Goal: Task Accomplishment & Management: Manage account settings

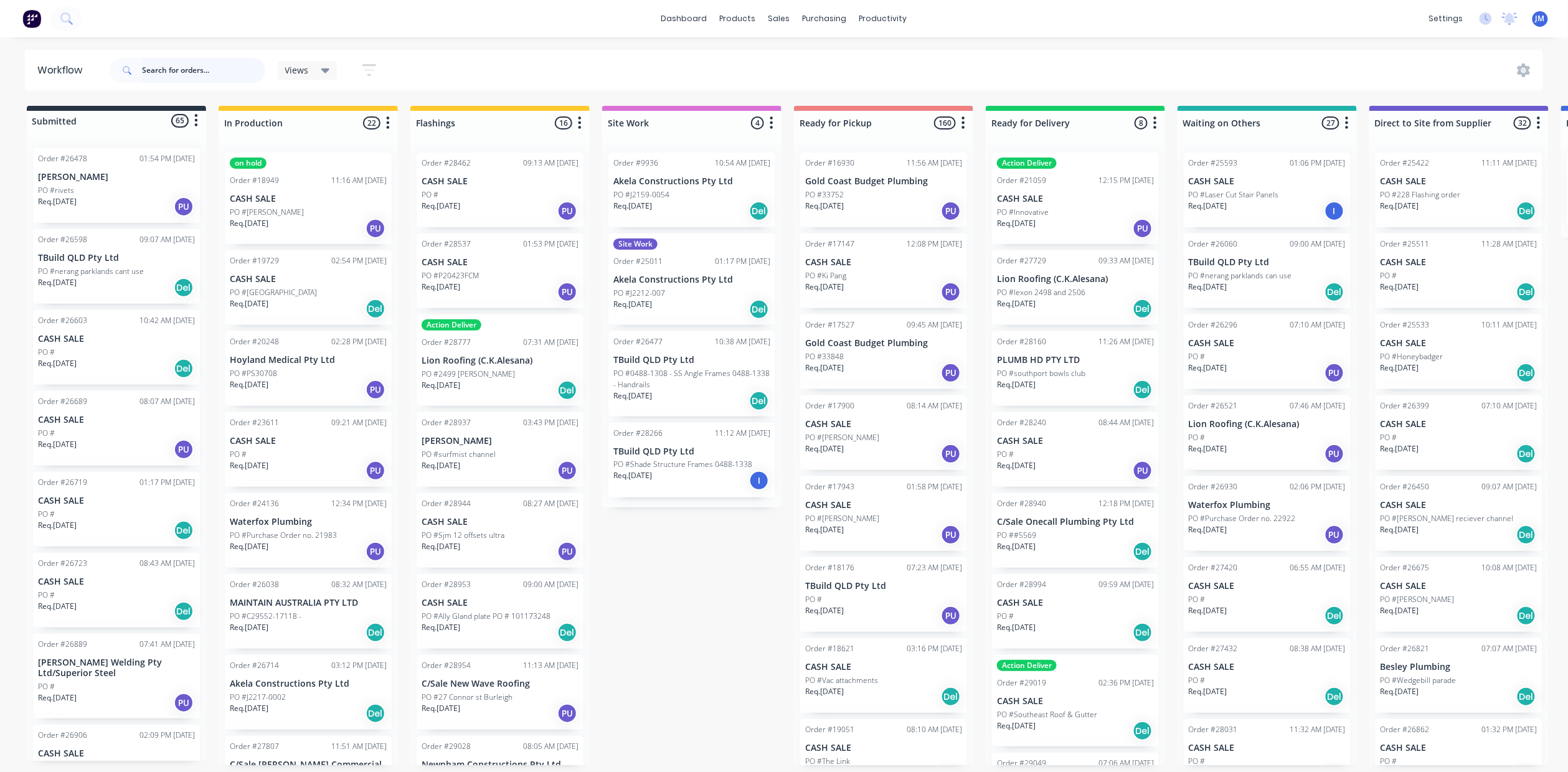
click at [203, 69] on input "text" at bounding box center [203, 70] width 123 height 25
type input "skilled"
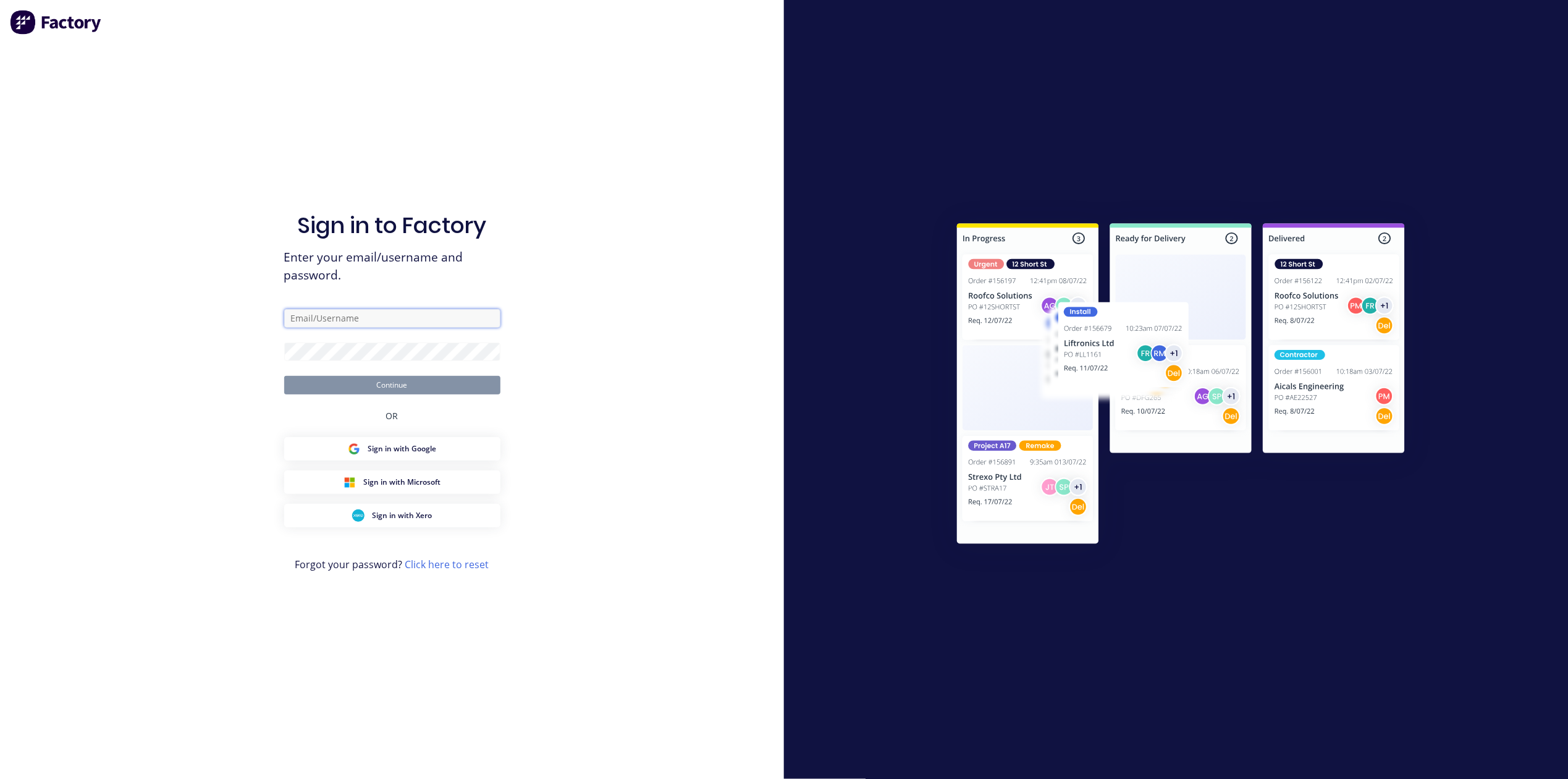
type input "[PERSON_NAME][EMAIL_ADDRESS][PERSON_NAME][DOMAIN_NAME]"
click at [308, 387] on button "Continue" at bounding box center [392, 385] width 216 height 18
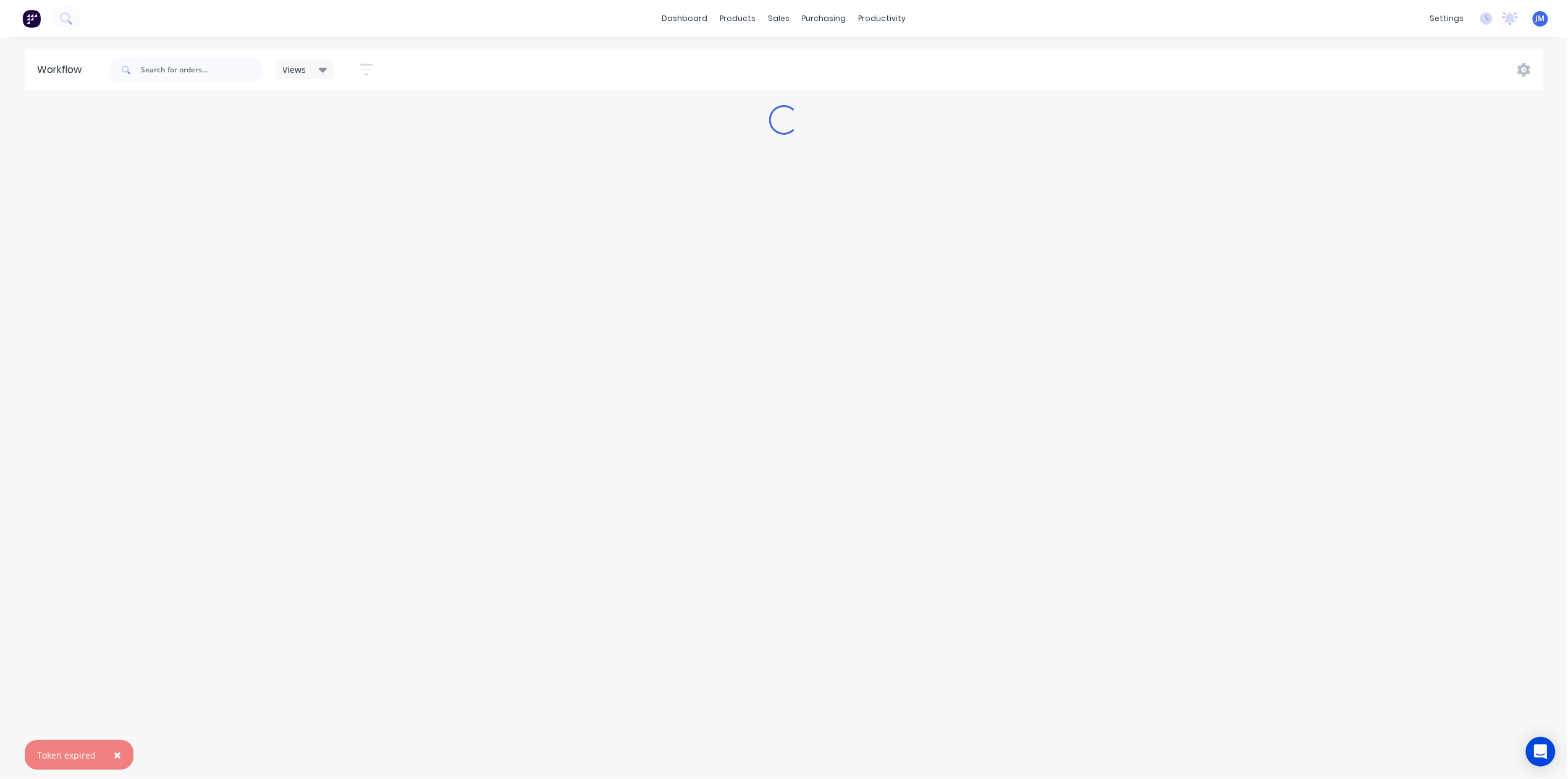
drag, startPoint x: 107, startPoint y: 751, endPoint x: 114, endPoint y: 749, distance: 7.3
click at [110, 749] on button "×" at bounding box center [118, 754] width 33 height 30
drag, startPoint x: 189, startPoint y: 69, endPoint x: 220, endPoint y: 102, distance: 45.3
click at [190, 70] on input "text" at bounding box center [202, 70] width 122 height 25
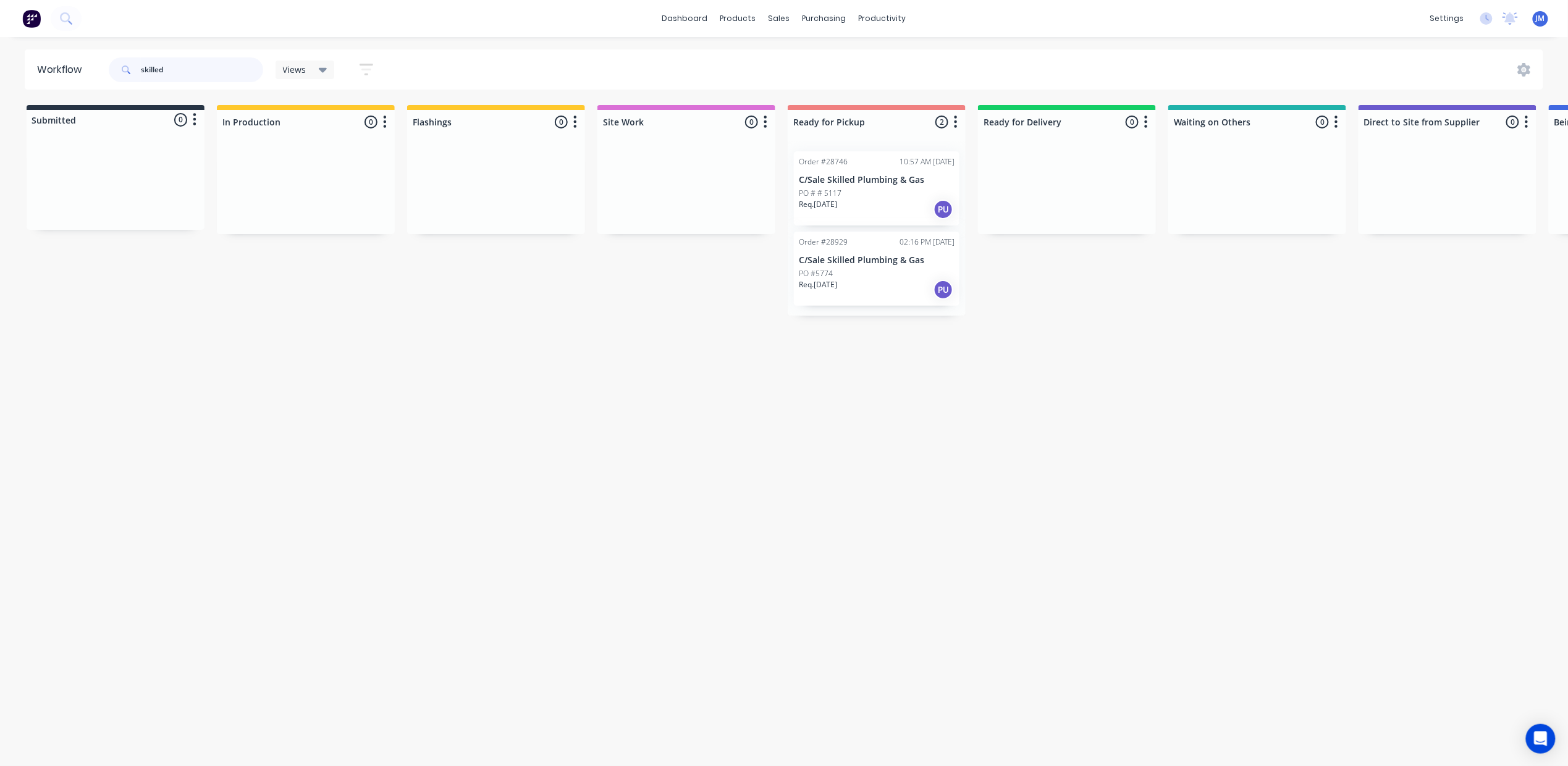
type input "skilled"
click at [891, 293] on div "Mark as Picked Up" at bounding box center [918, 293] width 124 height 25
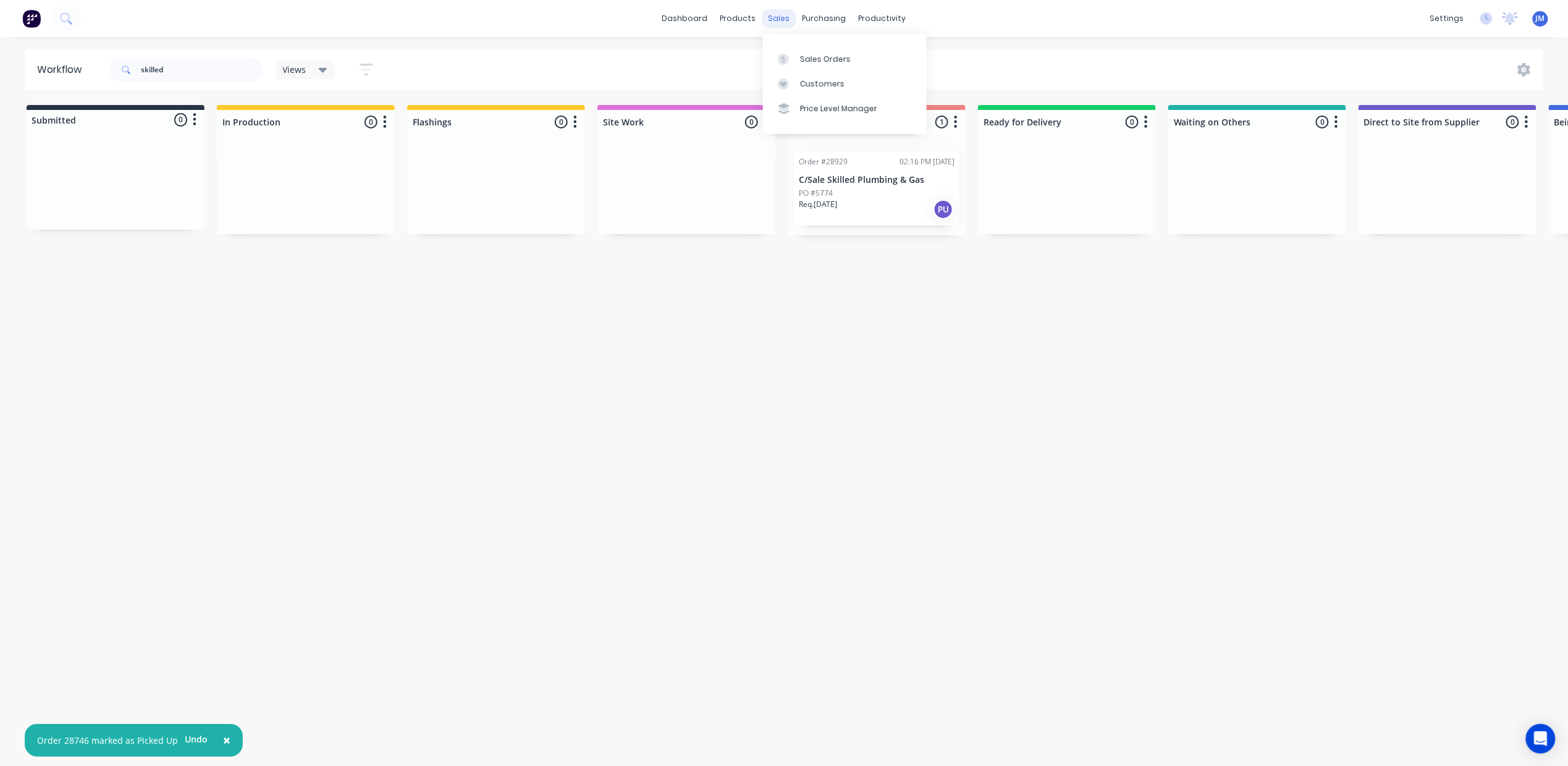
click at [768, 20] on div "sales" at bounding box center [780, 18] width 34 height 18
click at [808, 60] on div "Sales Orders" at bounding box center [825, 59] width 51 height 11
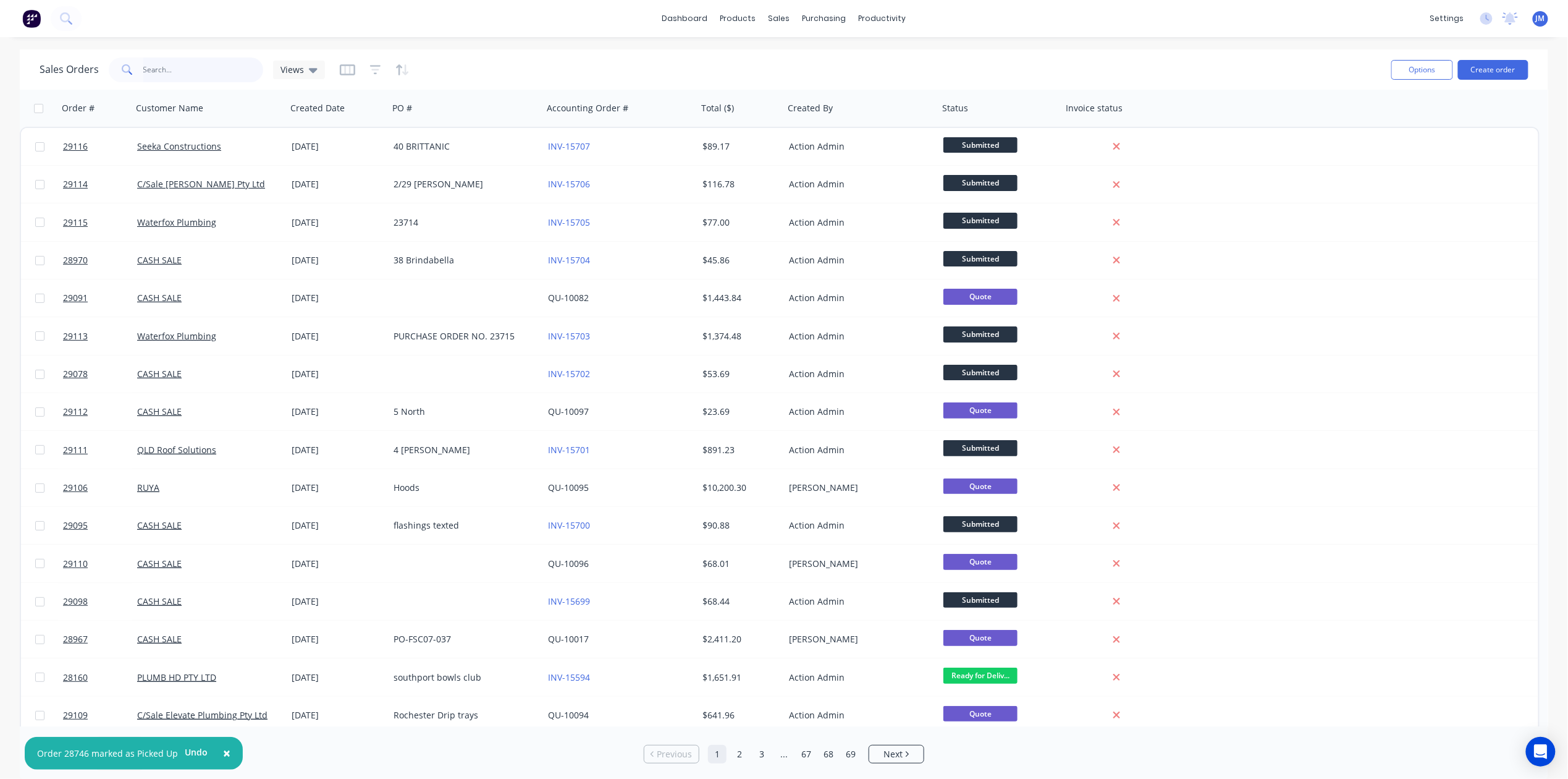
drag, startPoint x: 164, startPoint y: 72, endPoint x: 177, endPoint y: 72, distance: 13.0
click at [164, 71] on input "text" at bounding box center [204, 70] width 121 height 25
type input "skilled"
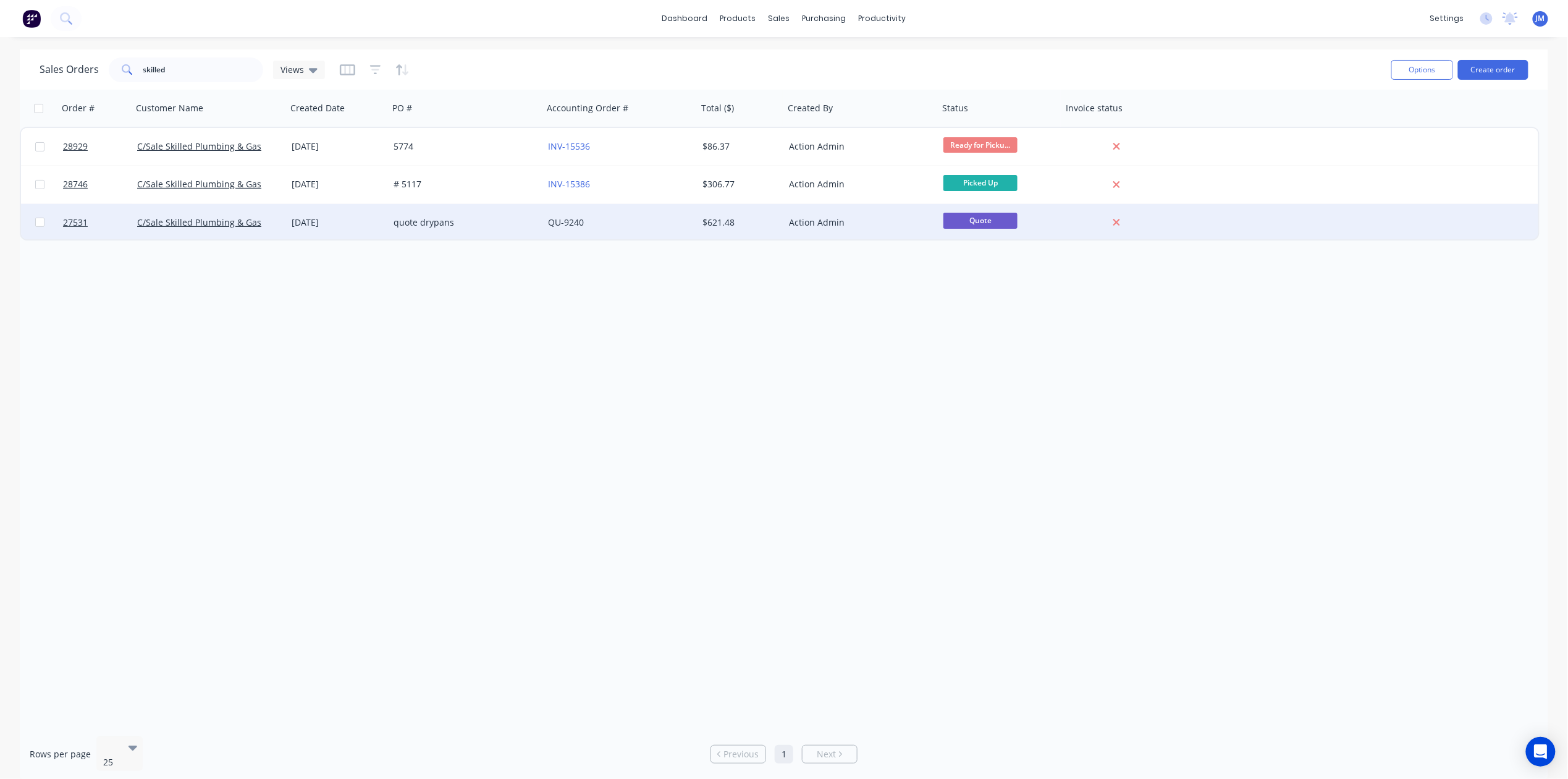
click at [490, 219] on div "quote drypans" at bounding box center [461, 222] width 137 height 12
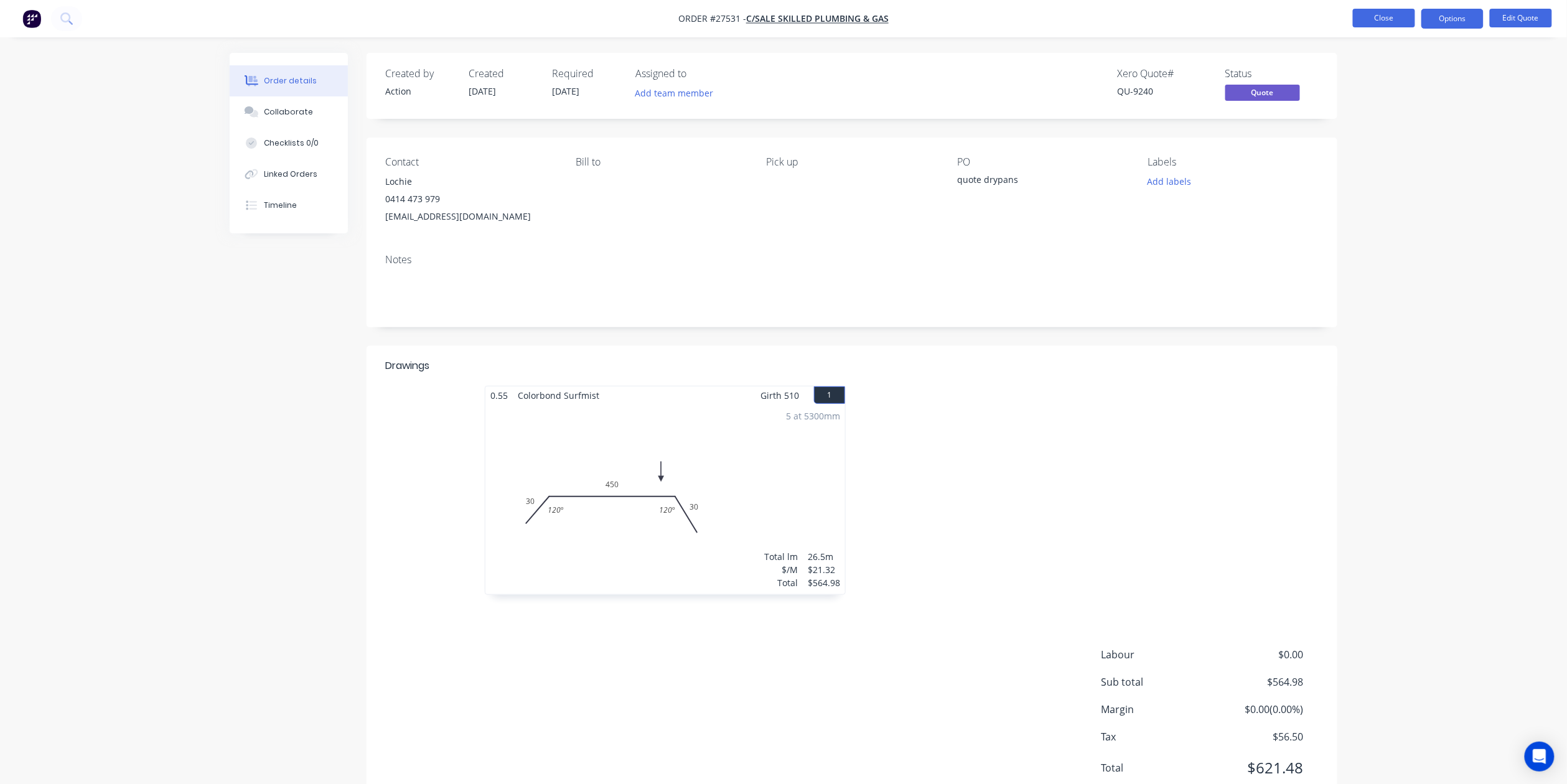
click at [1380, 13] on button "Close" at bounding box center [1384, 17] width 63 height 18
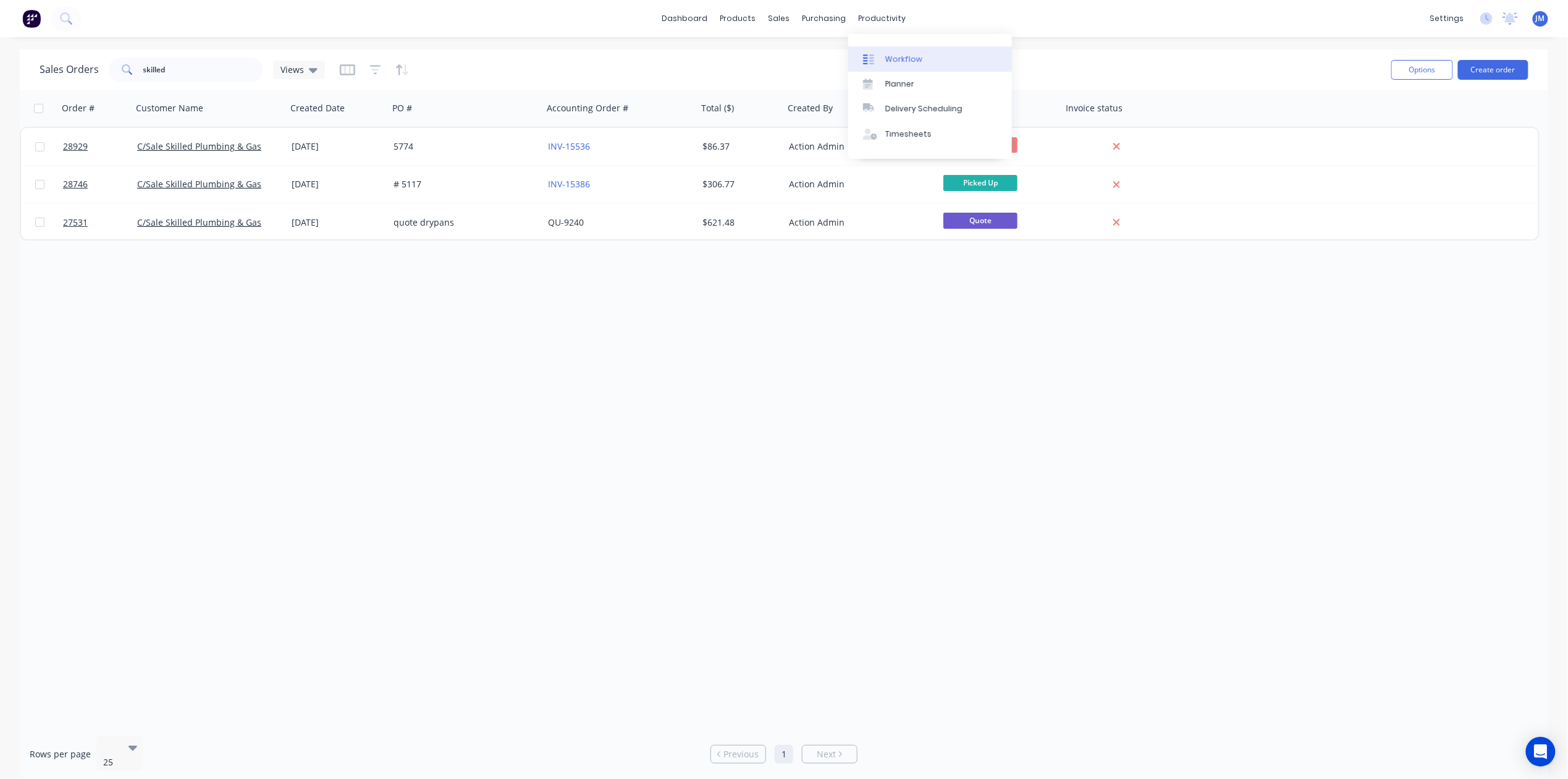
click at [913, 57] on div "Workflow" at bounding box center [904, 59] width 37 height 11
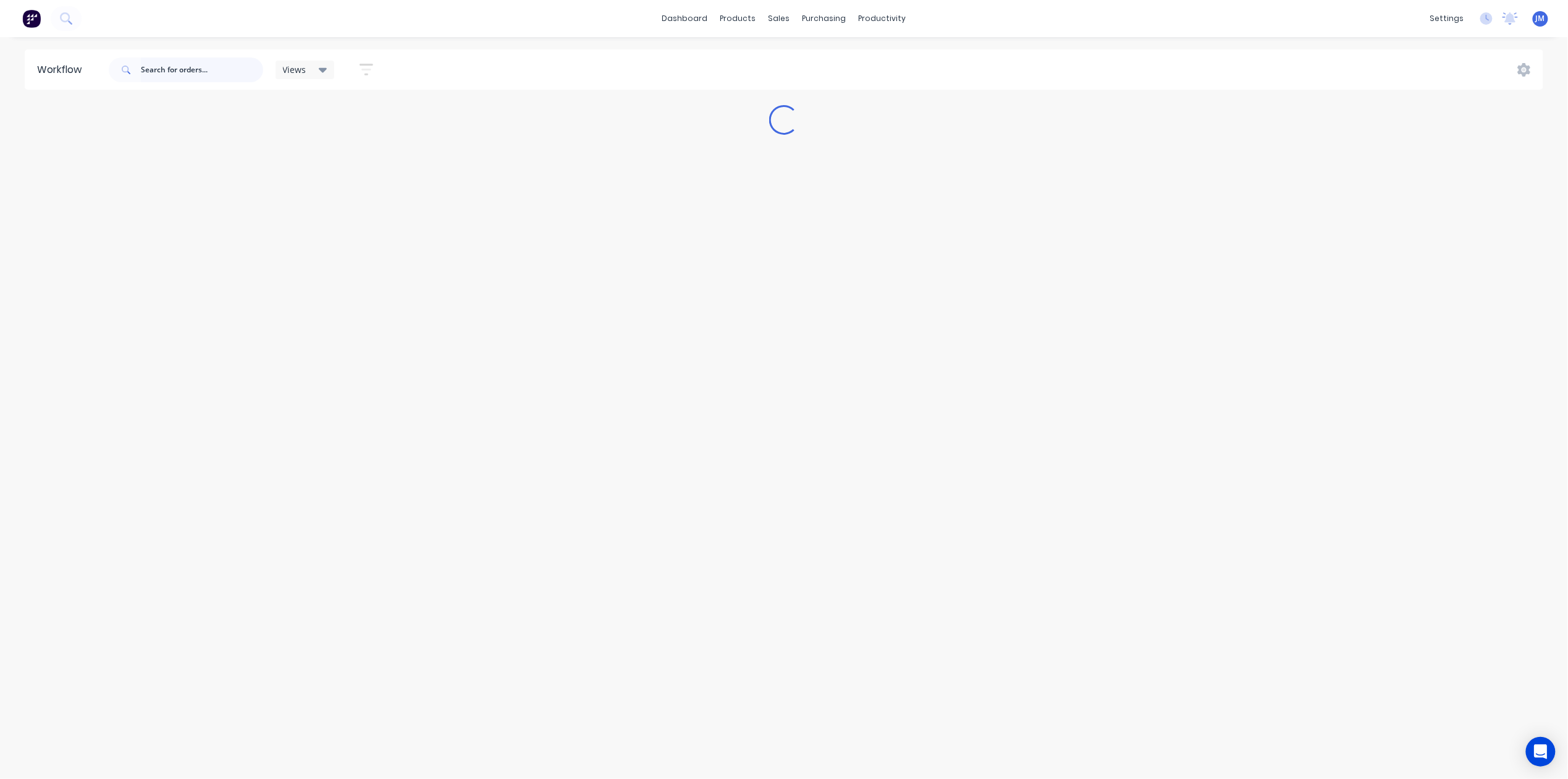
click at [188, 65] on input "text" at bounding box center [202, 70] width 122 height 25
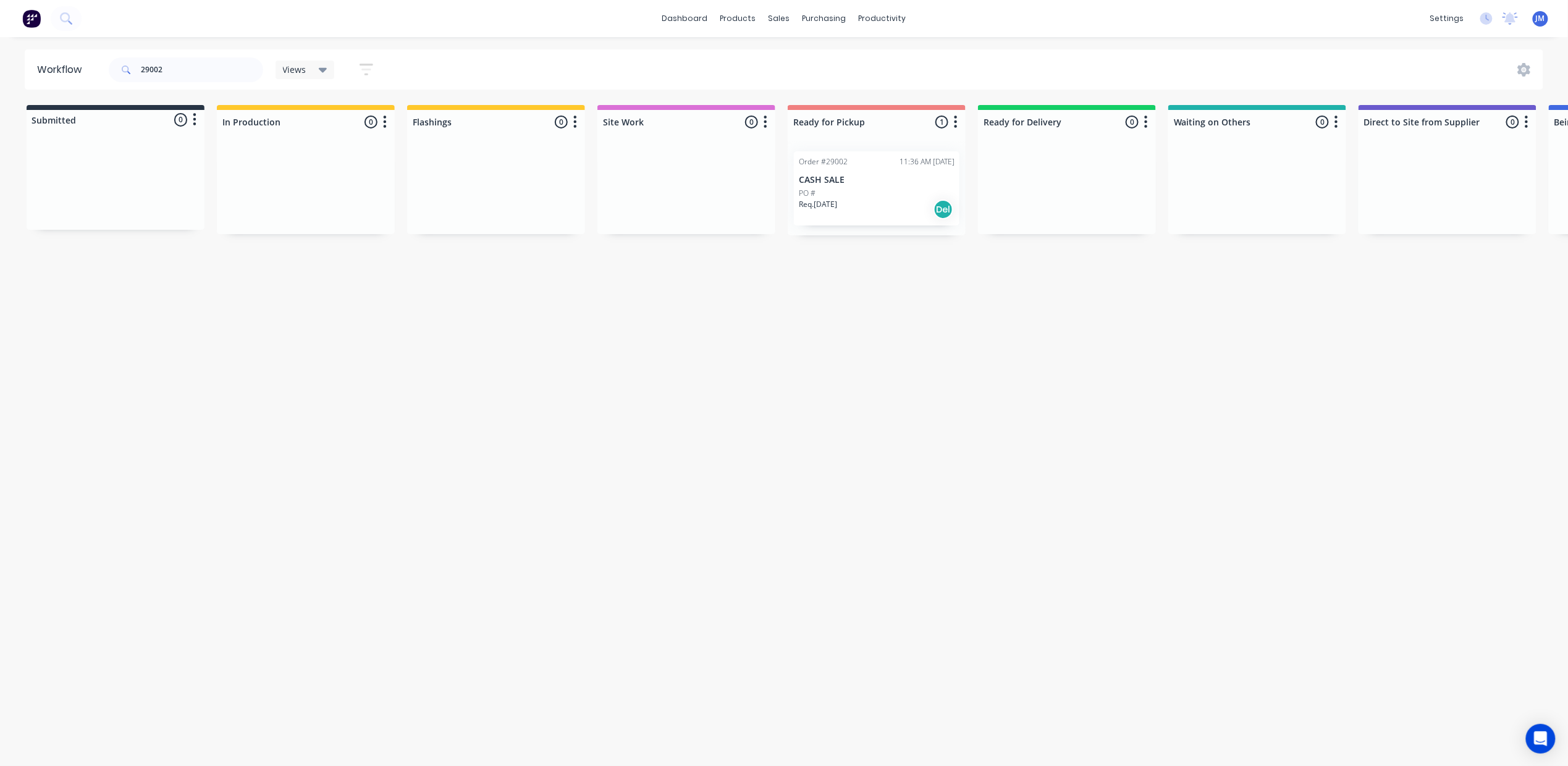
drag, startPoint x: 828, startPoint y: 190, endPoint x: 865, endPoint y: 189, distance: 37.0
click at [901, 300] on div "Mark as Picked Up" at bounding box center [890, 306] width 124 height 25
click at [173, 71] on input "29002" at bounding box center [202, 70] width 122 height 25
type input "2"
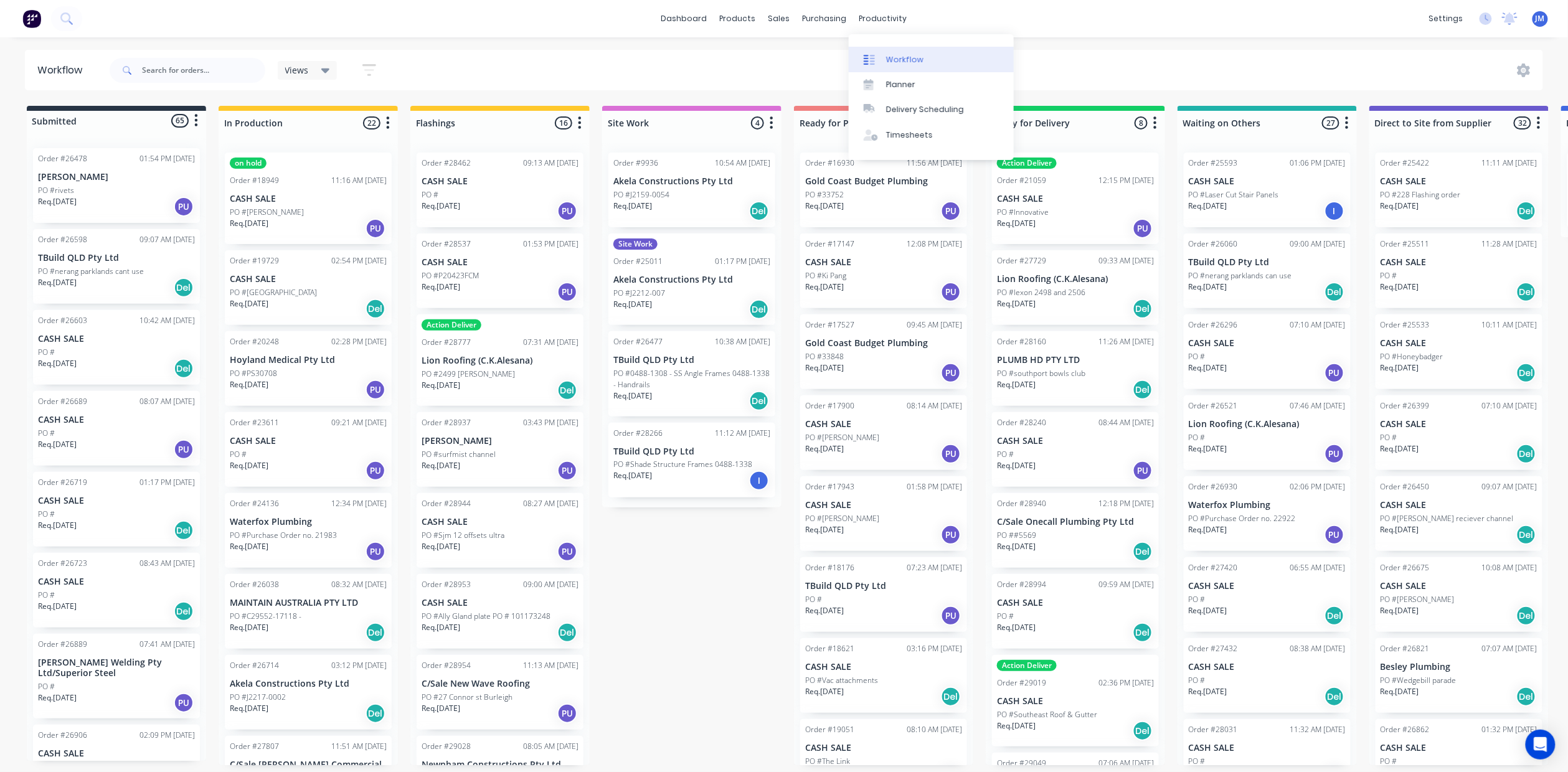
click at [907, 54] on div "Workflow" at bounding box center [905, 60] width 38 height 12
click at [770, 20] on div "sales" at bounding box center [780, 18] width 35 height 18
click at [816, 59] on div "Sales Orders" at bounding box center [825, 60] width 51 height 12
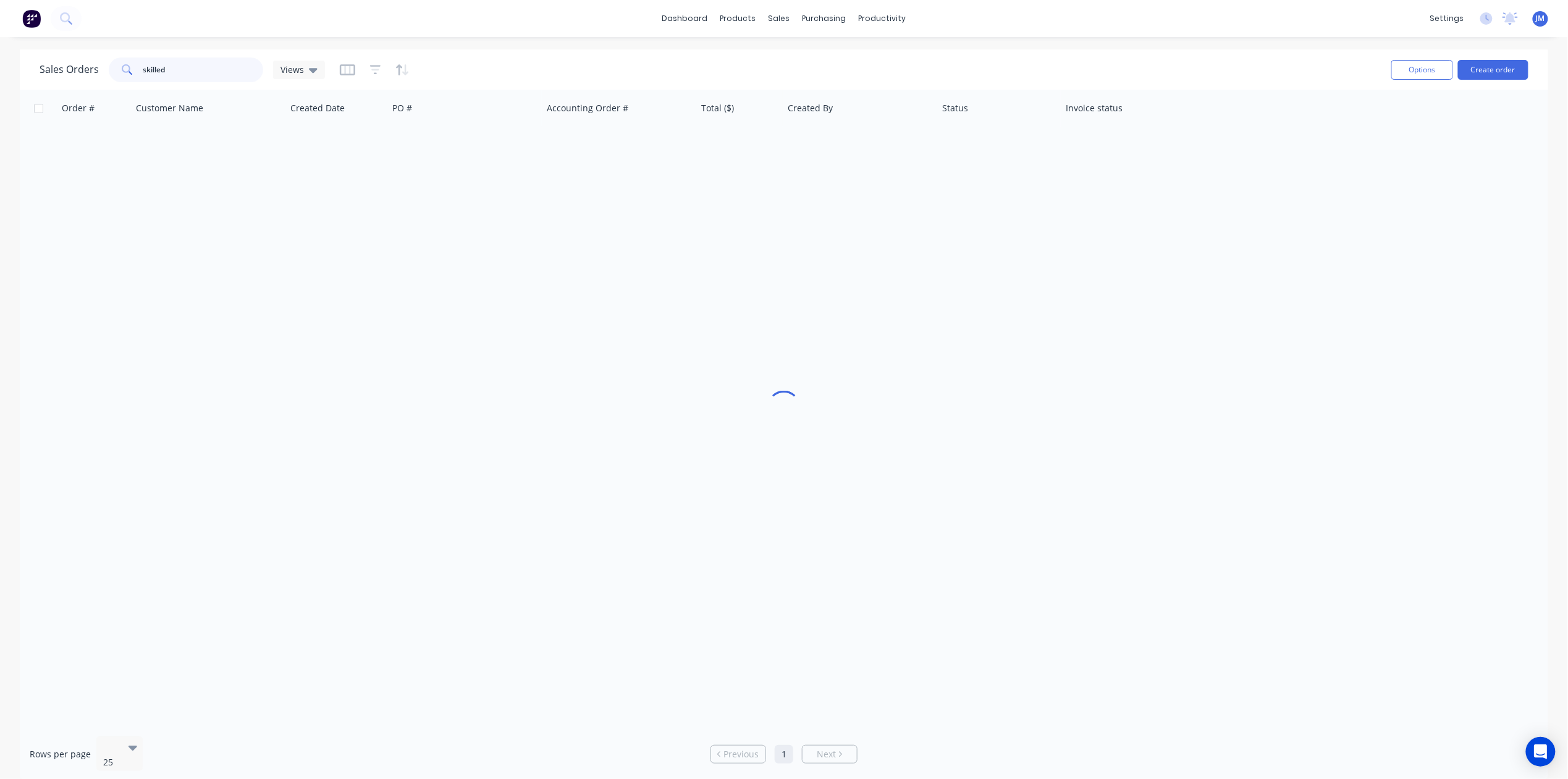
click at [203, 68] on input "skilled" at bounding box center [204, 70] width 121 height 25
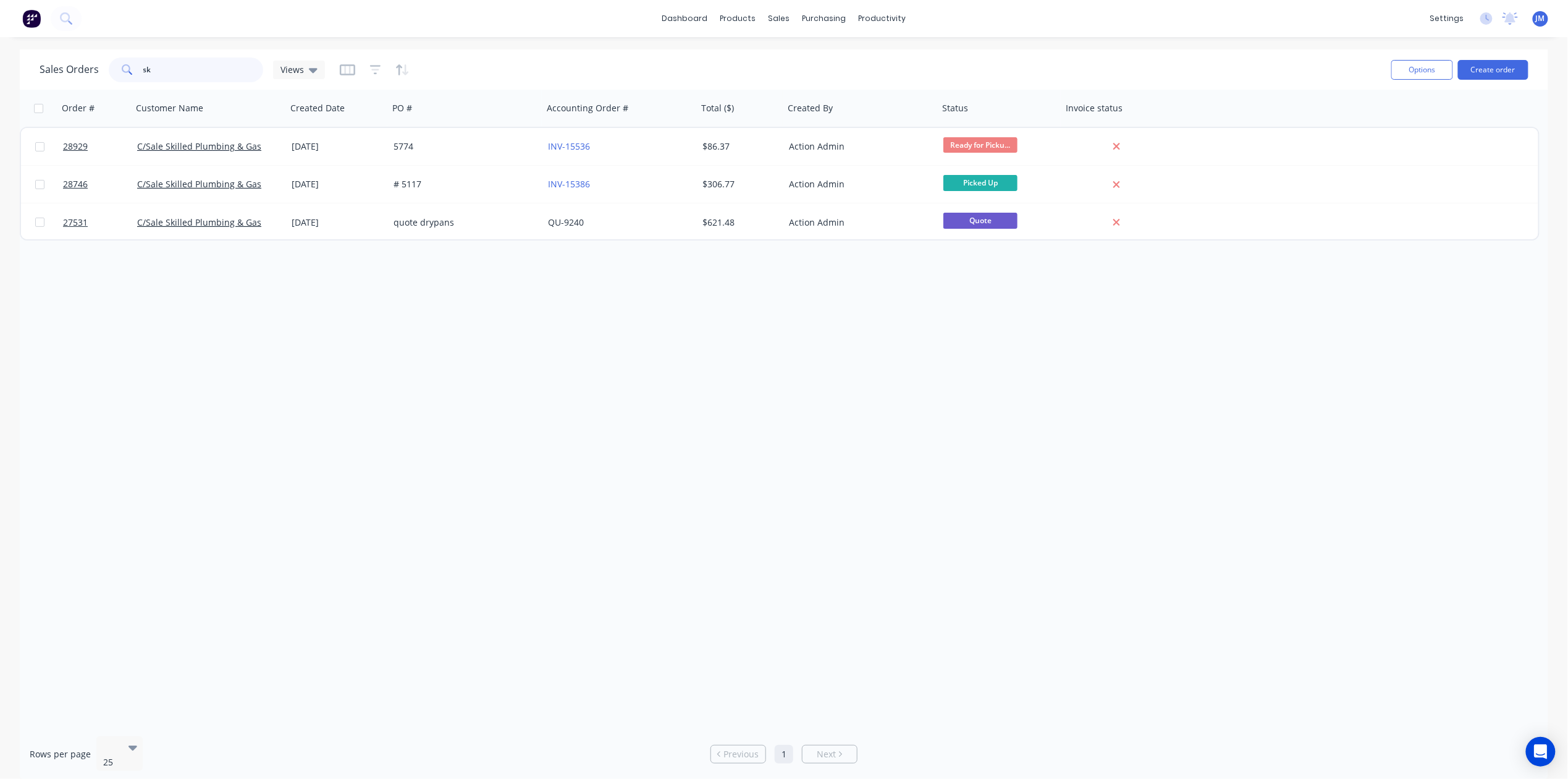
type input "s"
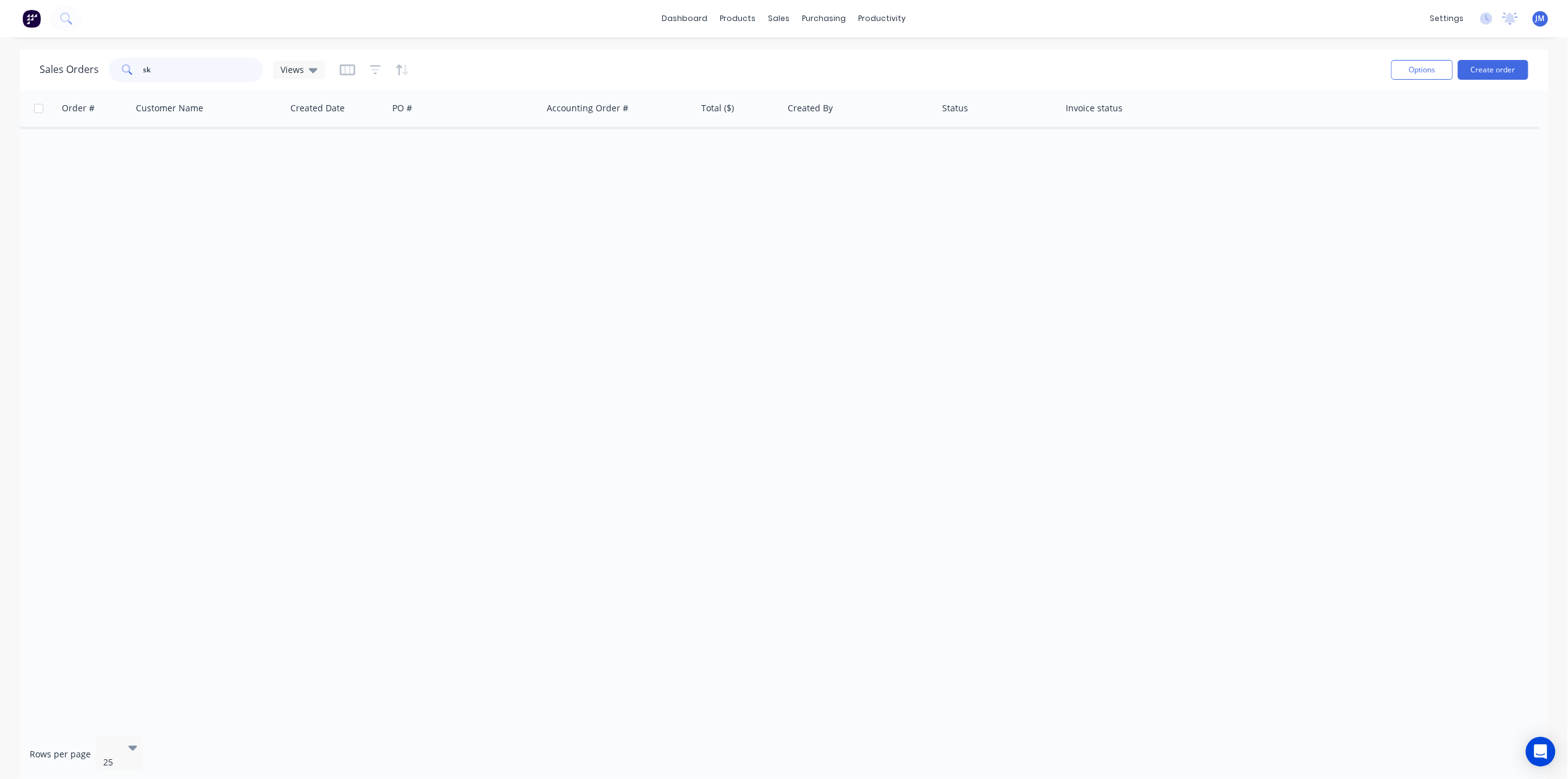
type input "s"
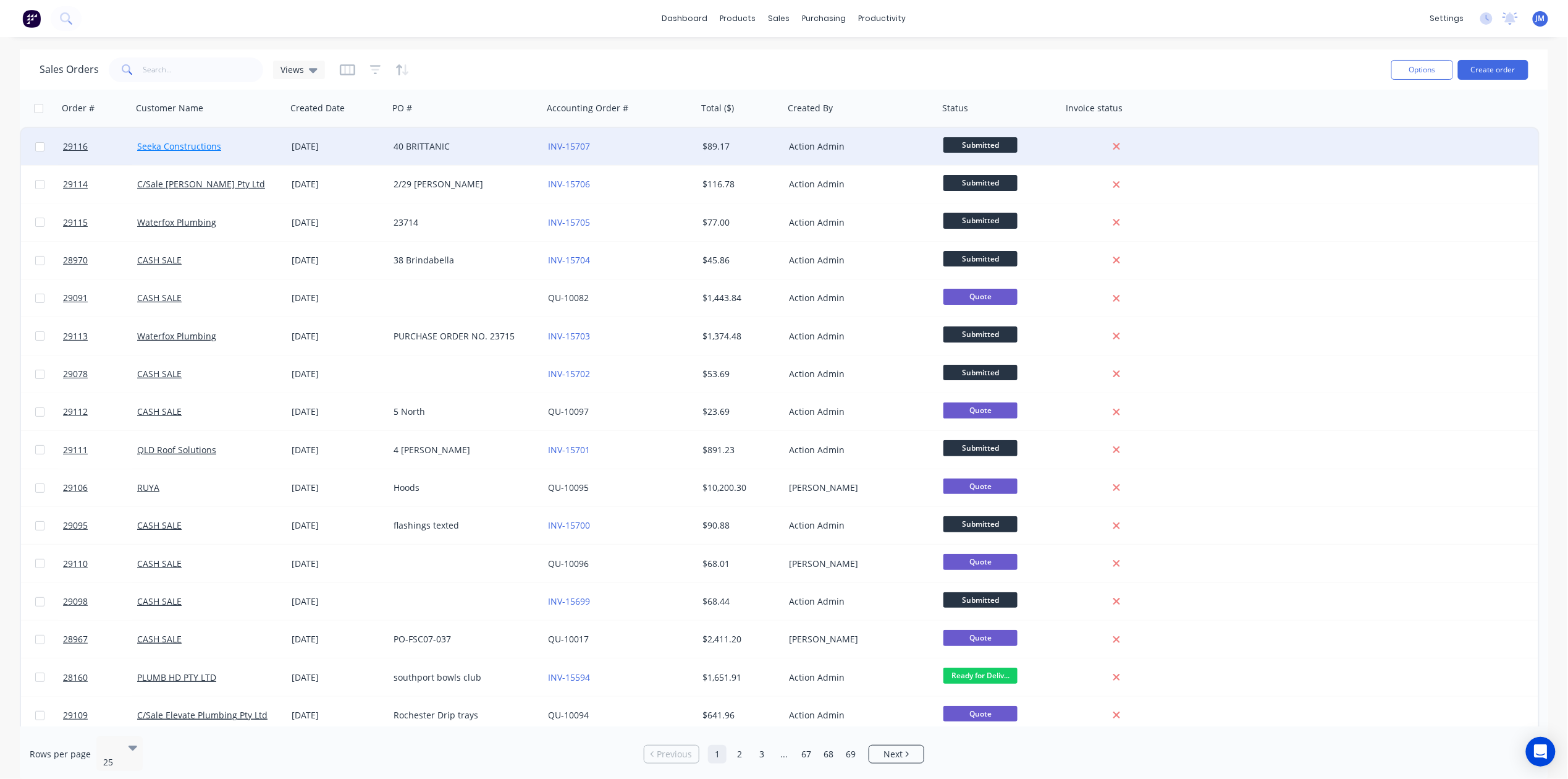
click at [168, 145] on link "Seeka Constructions" at bounding box center [179, 146] width 84 height 11
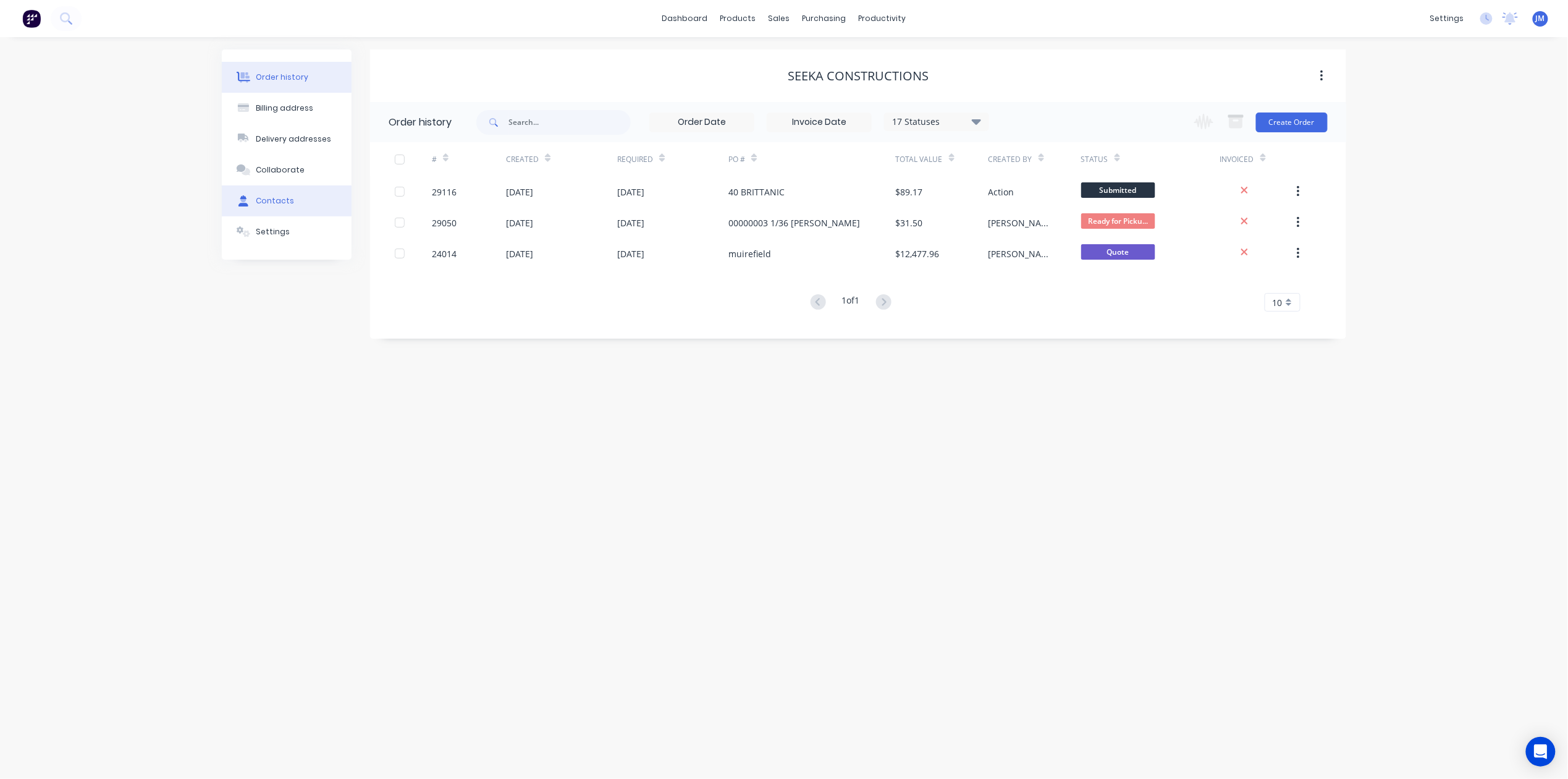
drag, startPoint x: 280, startPoint y: 194, endPoint x: 323, endPoint y: 193, distance: 43.0
click at [280, 193] on button "Contacts" at bounding box center [287, 201] width 130 height 31
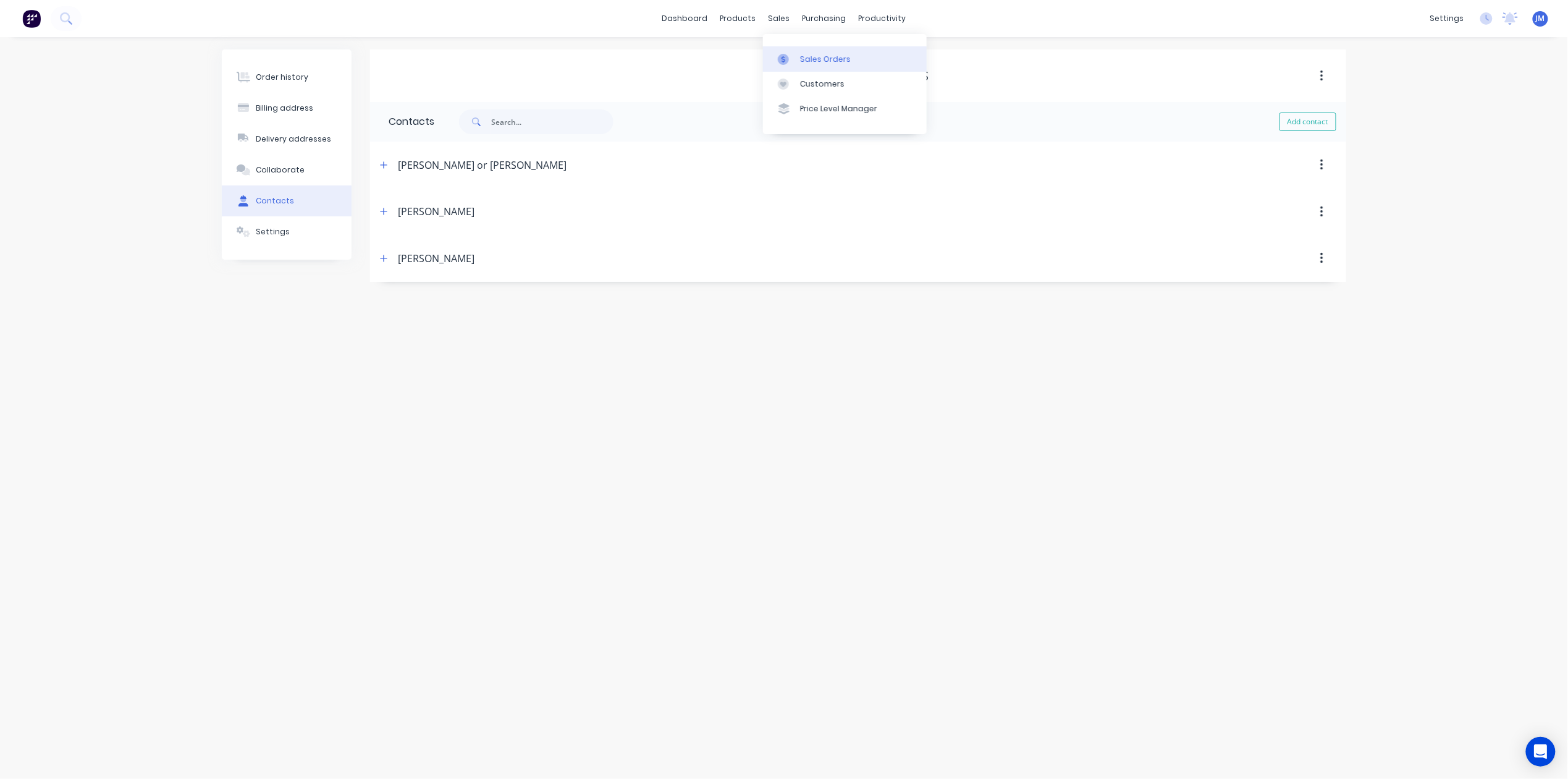
click at [810, 56] on div "Sales Orders" at bounding box center [825, 59] width 51 height 11
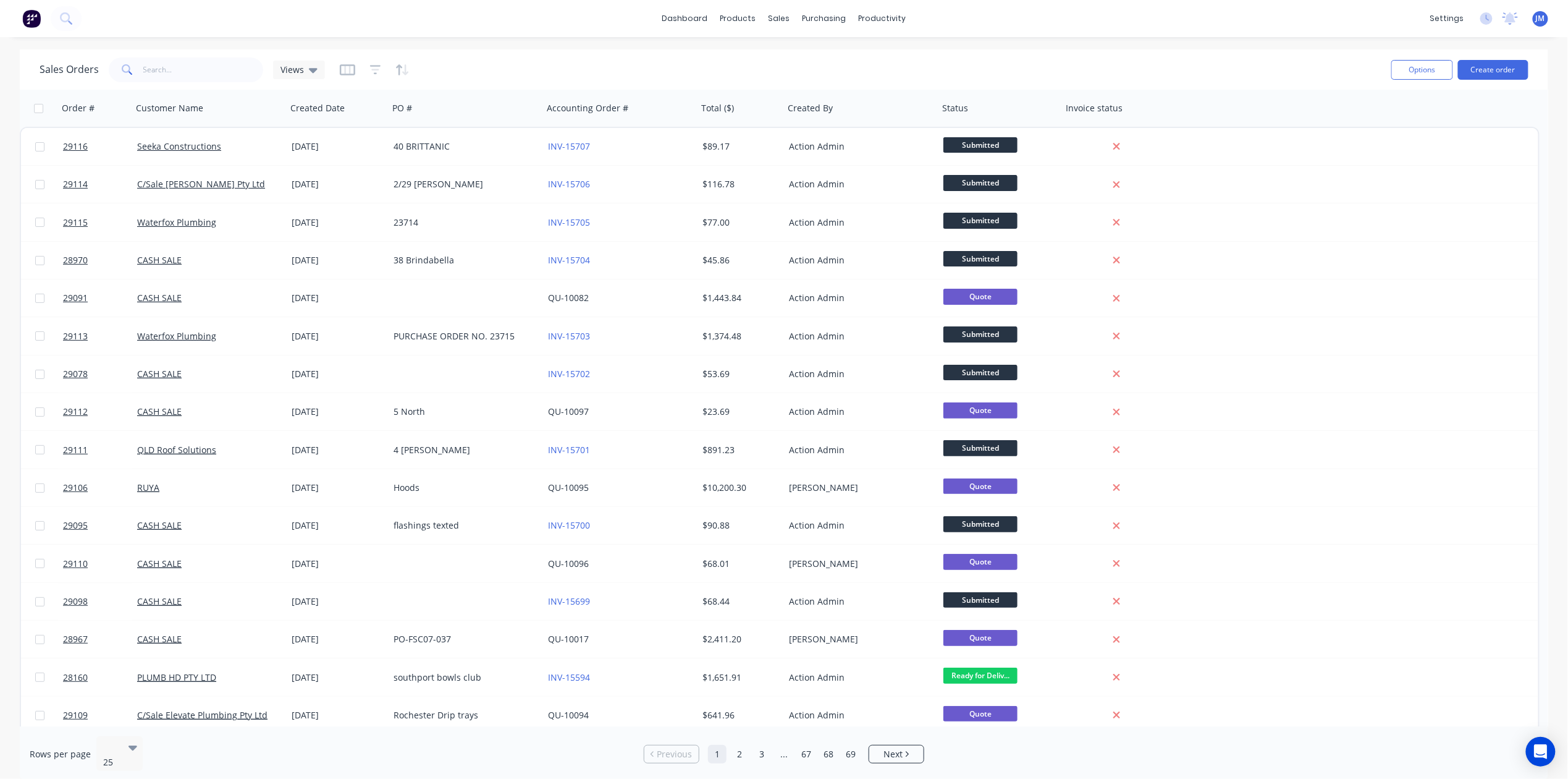
click at [196, 51] on div "Sales Orders Views Options Create order" at bounding box center [784, 70] width 1529 height 40
click at [196, 69] on input "text" at bounding box center [204, 70] width 121 height 25
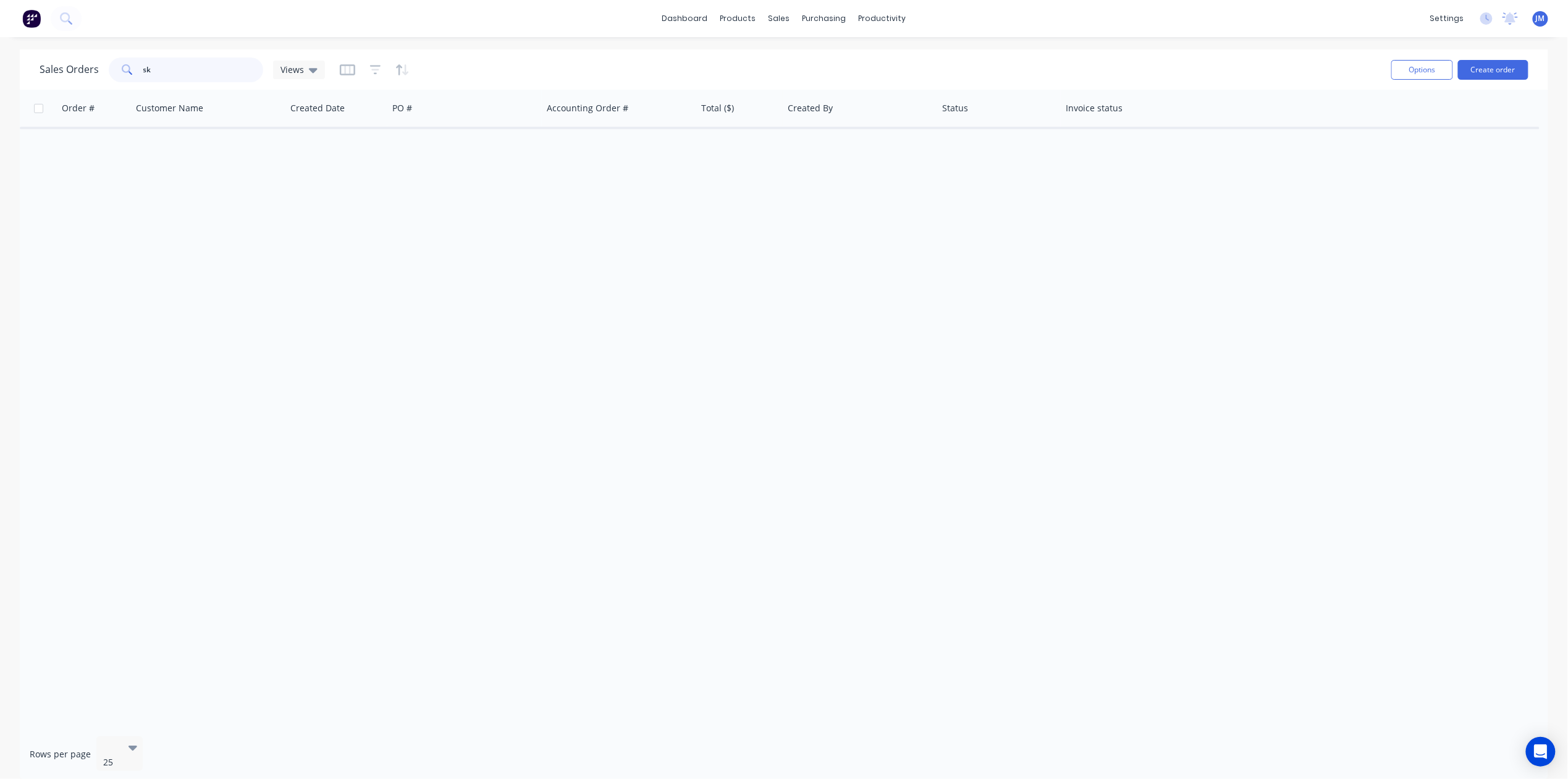
type input "s"
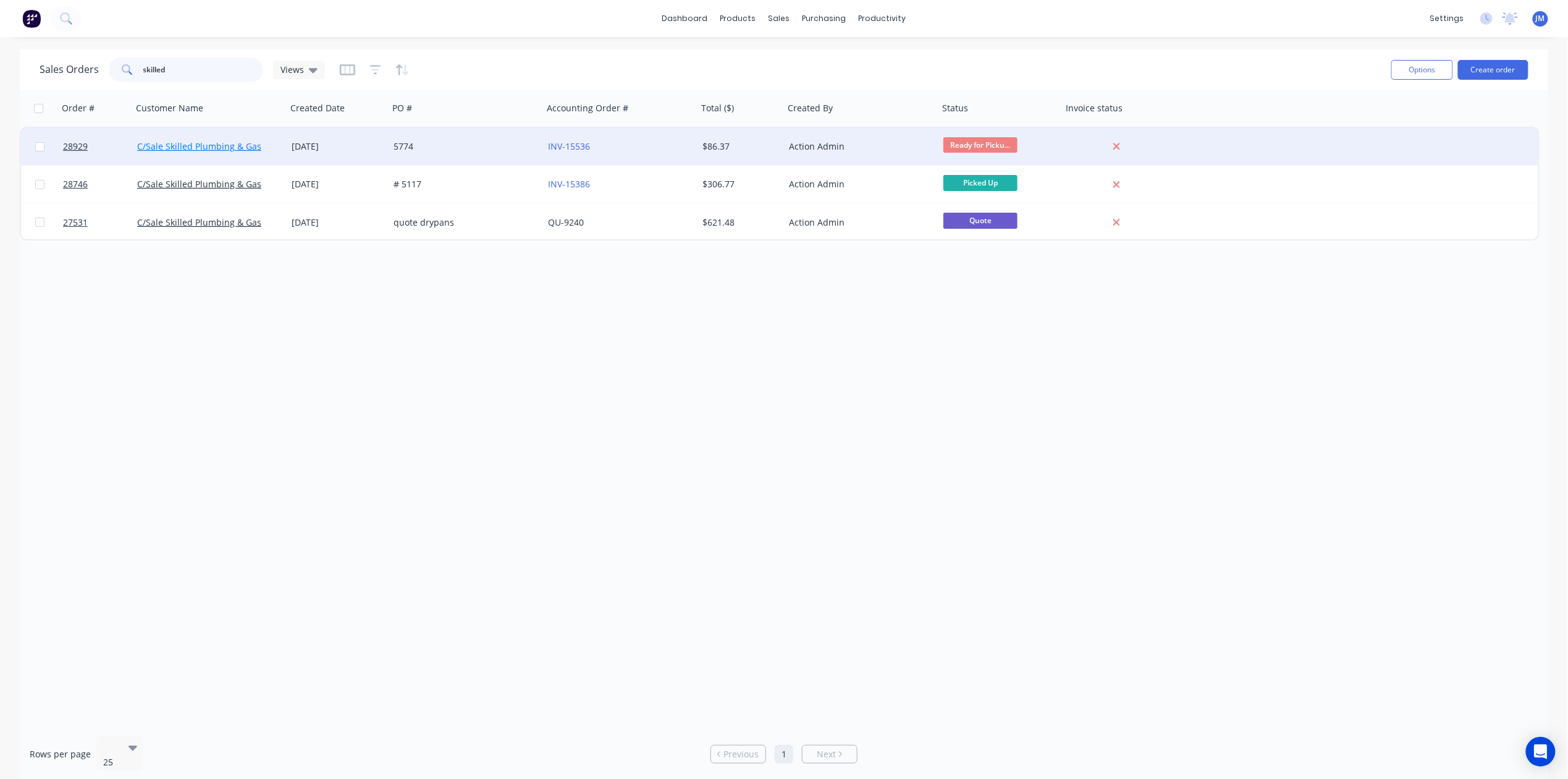
type input "skilled"
click at [173, 142] on link "C/Sale Skilled Plumbing & Gas" at bounding box center [199, 146] width 124 height 11
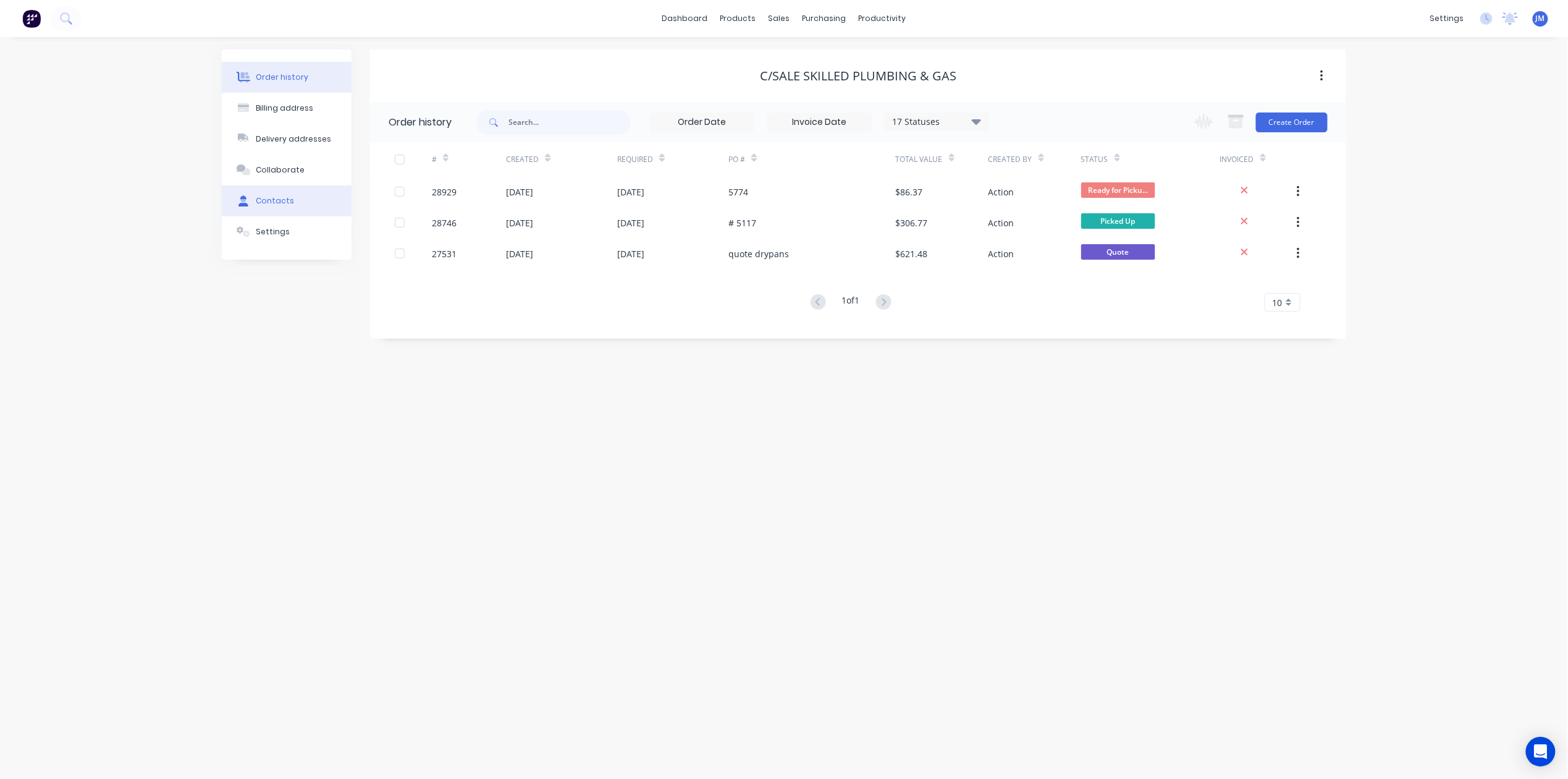
click at [285, 201] on div "Contacts" at bounding box center [276, 201] width 38 height 11
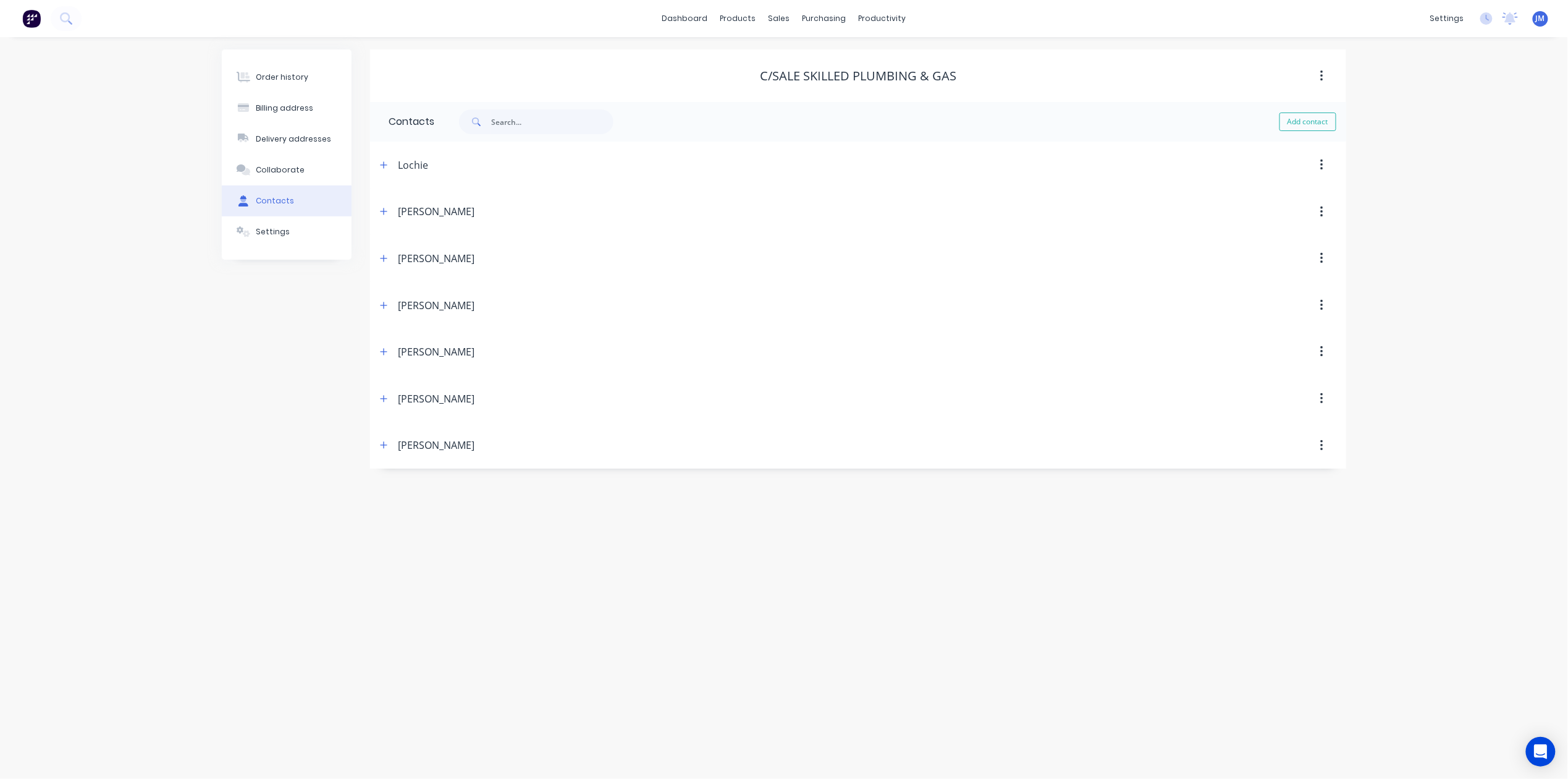
click at [396, 353] on div "[PERSON_NAME]" at bounding box center [740, 351] width 728 height 22
click at [415, 356] on div "[PERSON_NAME]" at bounding box center [436, 352] width 77 height 15
click at [379, 351] on button "button" at bounding box center [384, 352] width 15 height 15
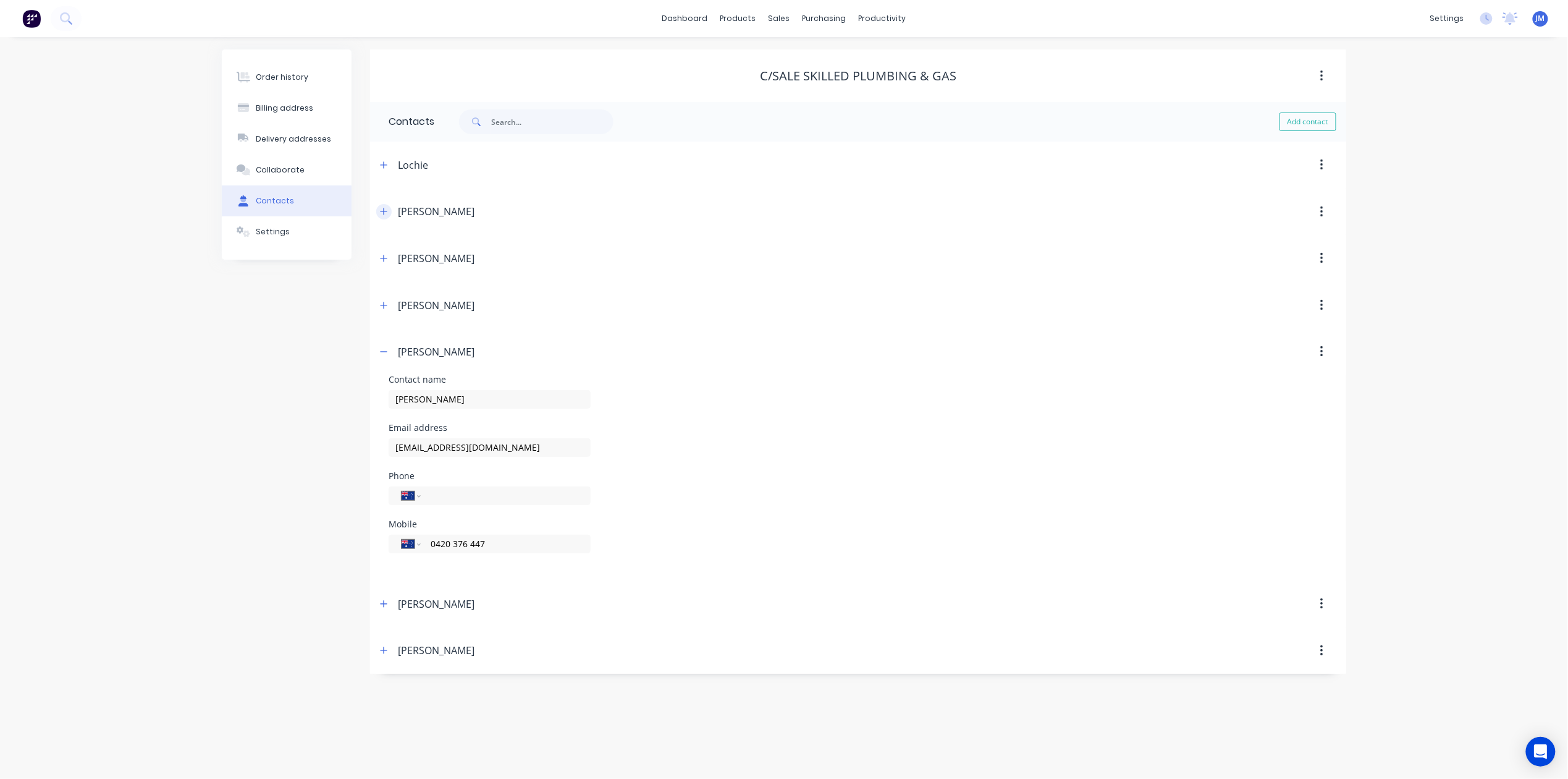
click at [382, 213] on icon "button" at bounding box center [384, 211] width 8 height 9
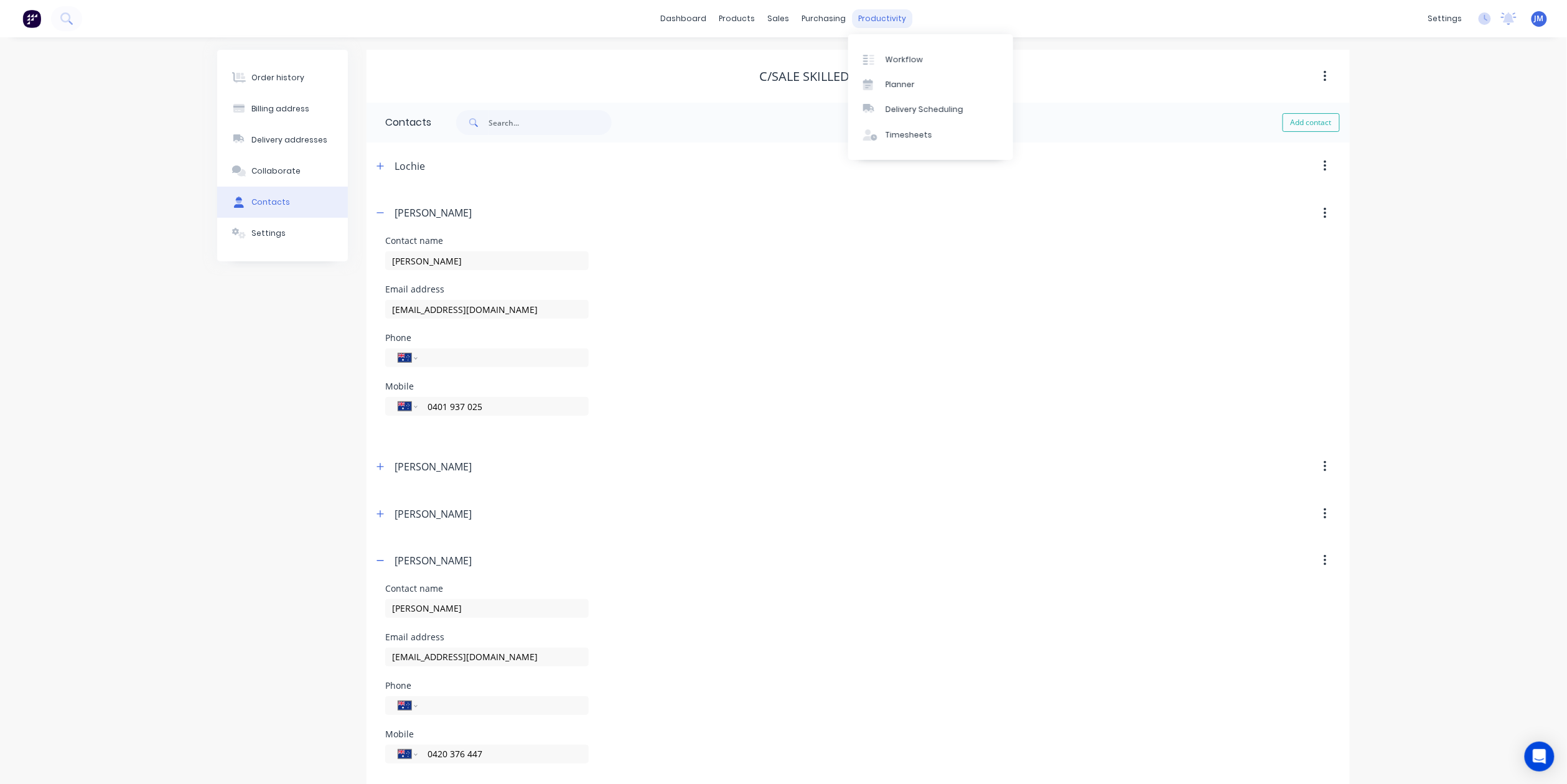
click at [882, 22] on div "productivity" at bounding box center [883, 18] width 61 height 18
click at [915, 48] on link "Workflow" at bounding box center [930, 59] width 165 height 25
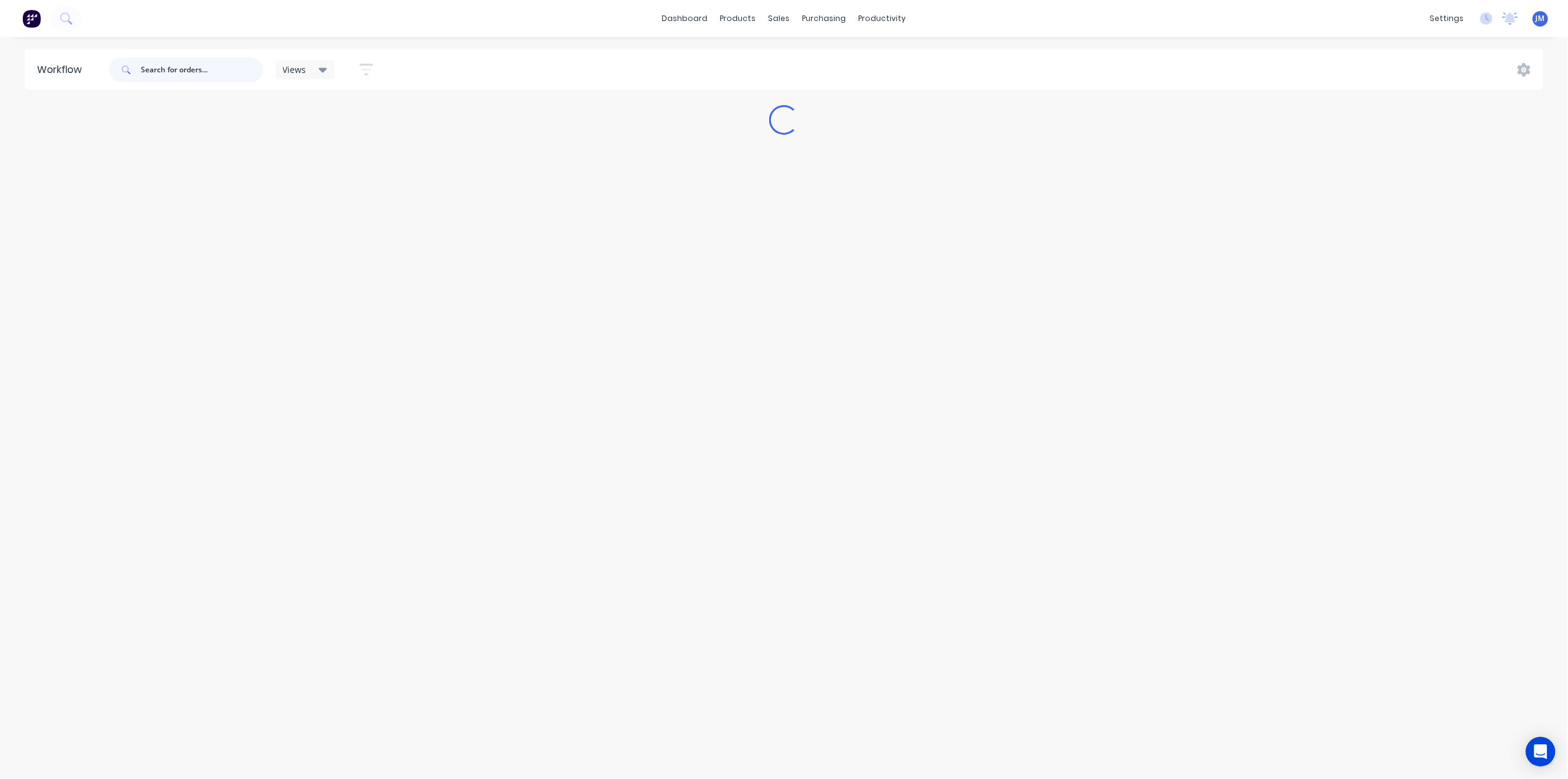
click at [221, 63] on input "text" at bounding box center [202, 70] width 122 height 25
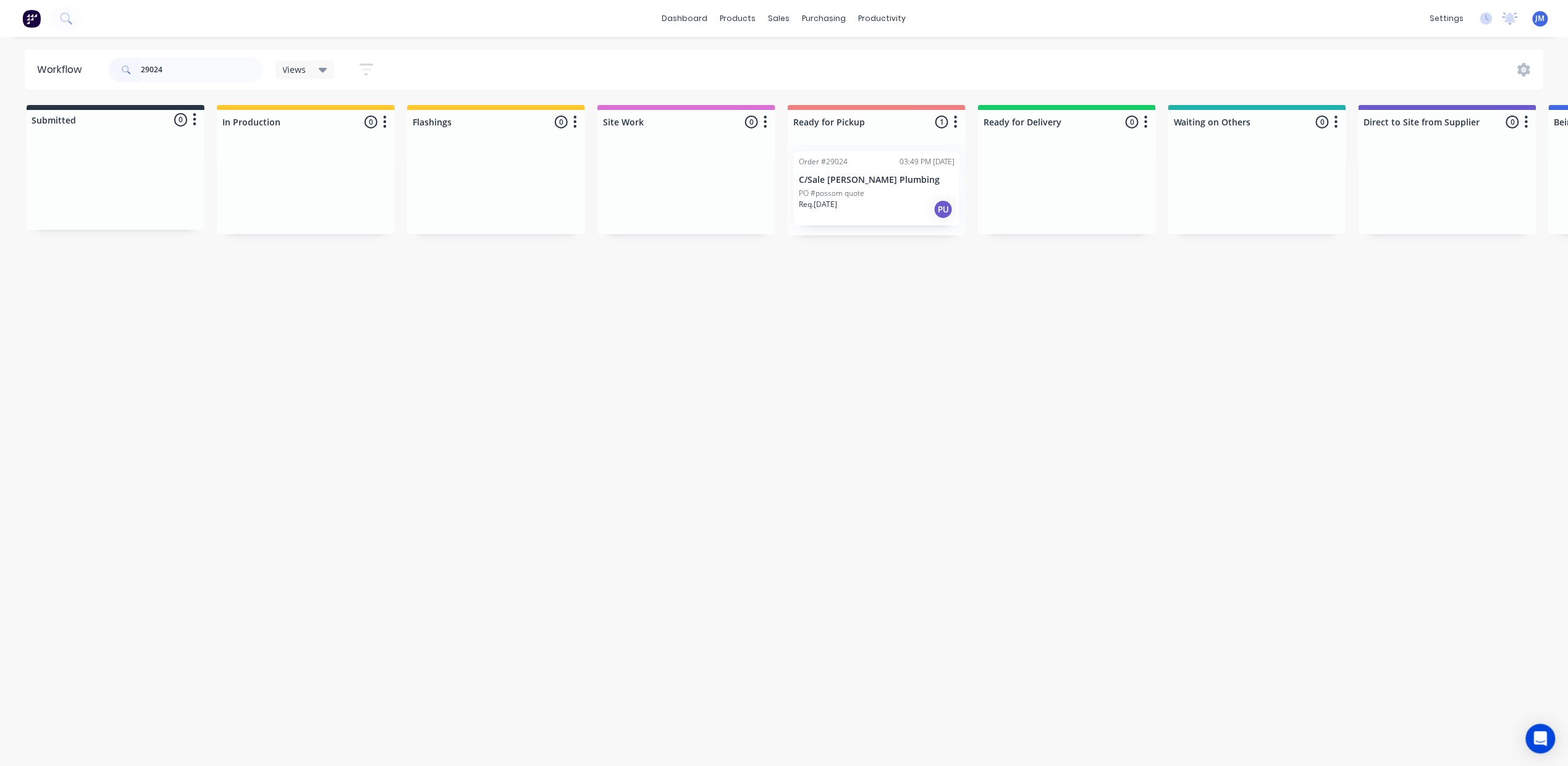
click at [856, 188] on p "PO #possom quote" at bounding box center [831, 193] width 65 height 11
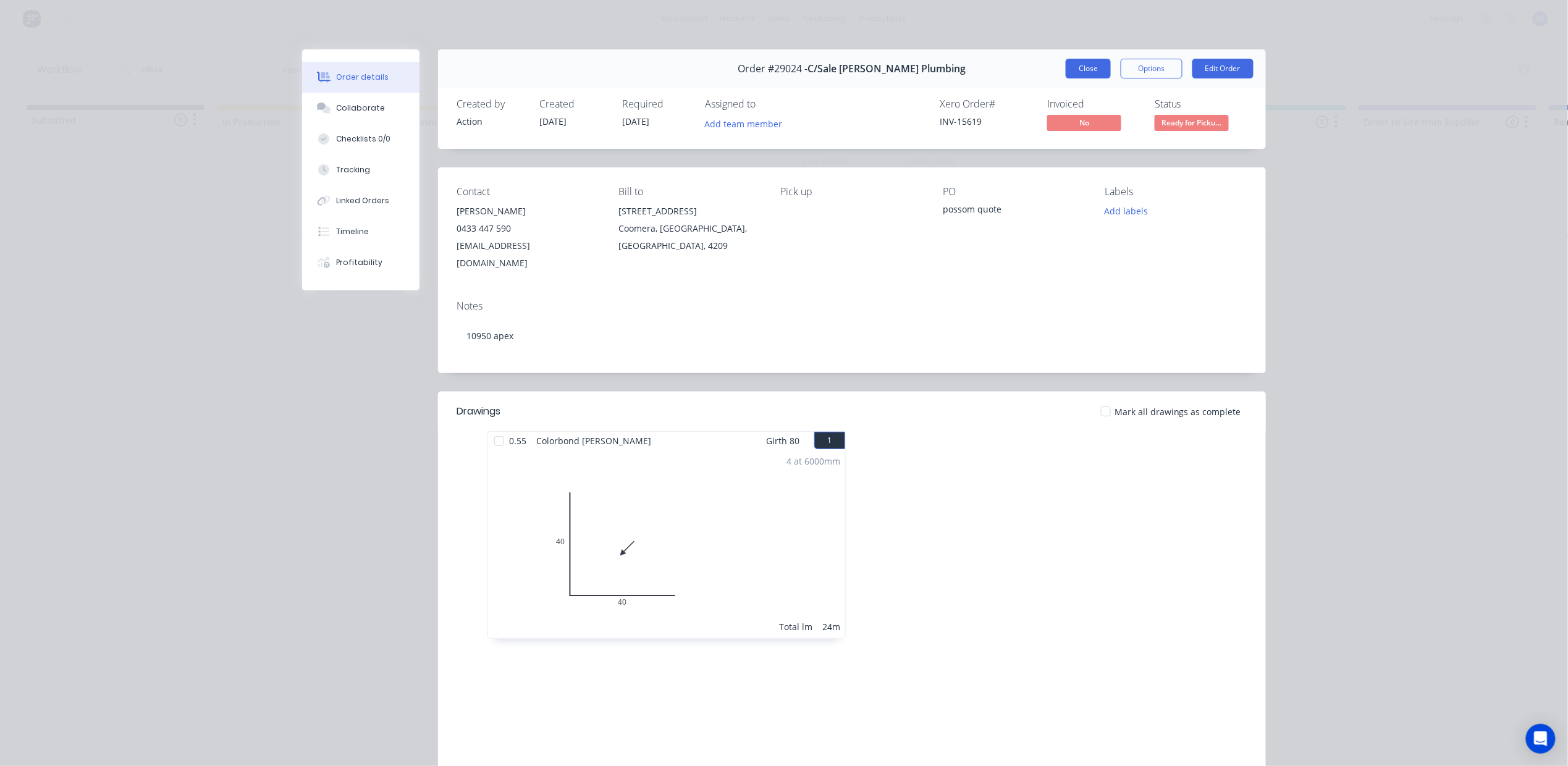
click at [1092, 67] on button "Close" at bounding box center [1088, 68] width 45 height 20
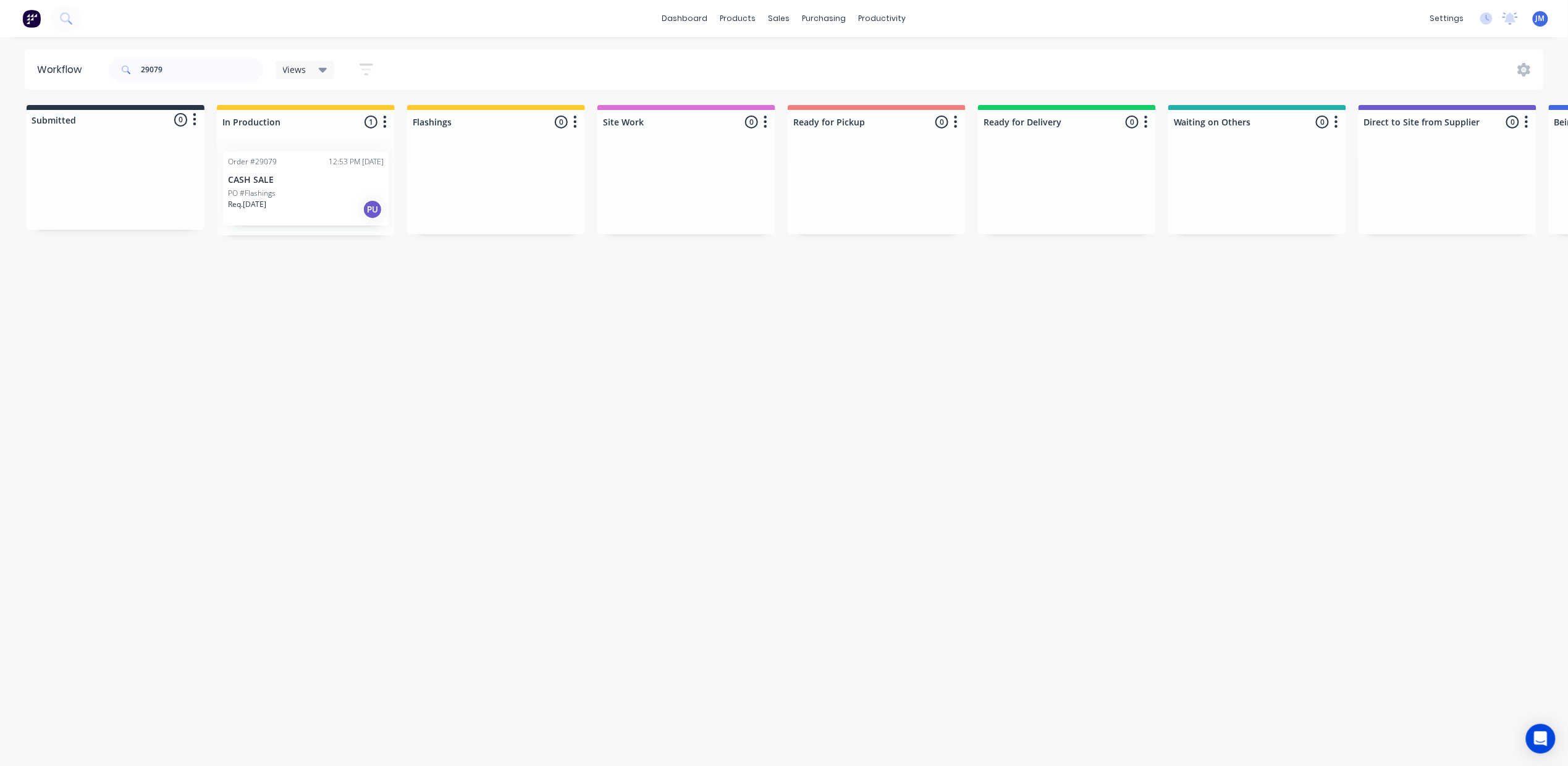
click at [298, 199] on div "Req. [DATE] PU" at bounding box center [305, 209] width 156 height 21
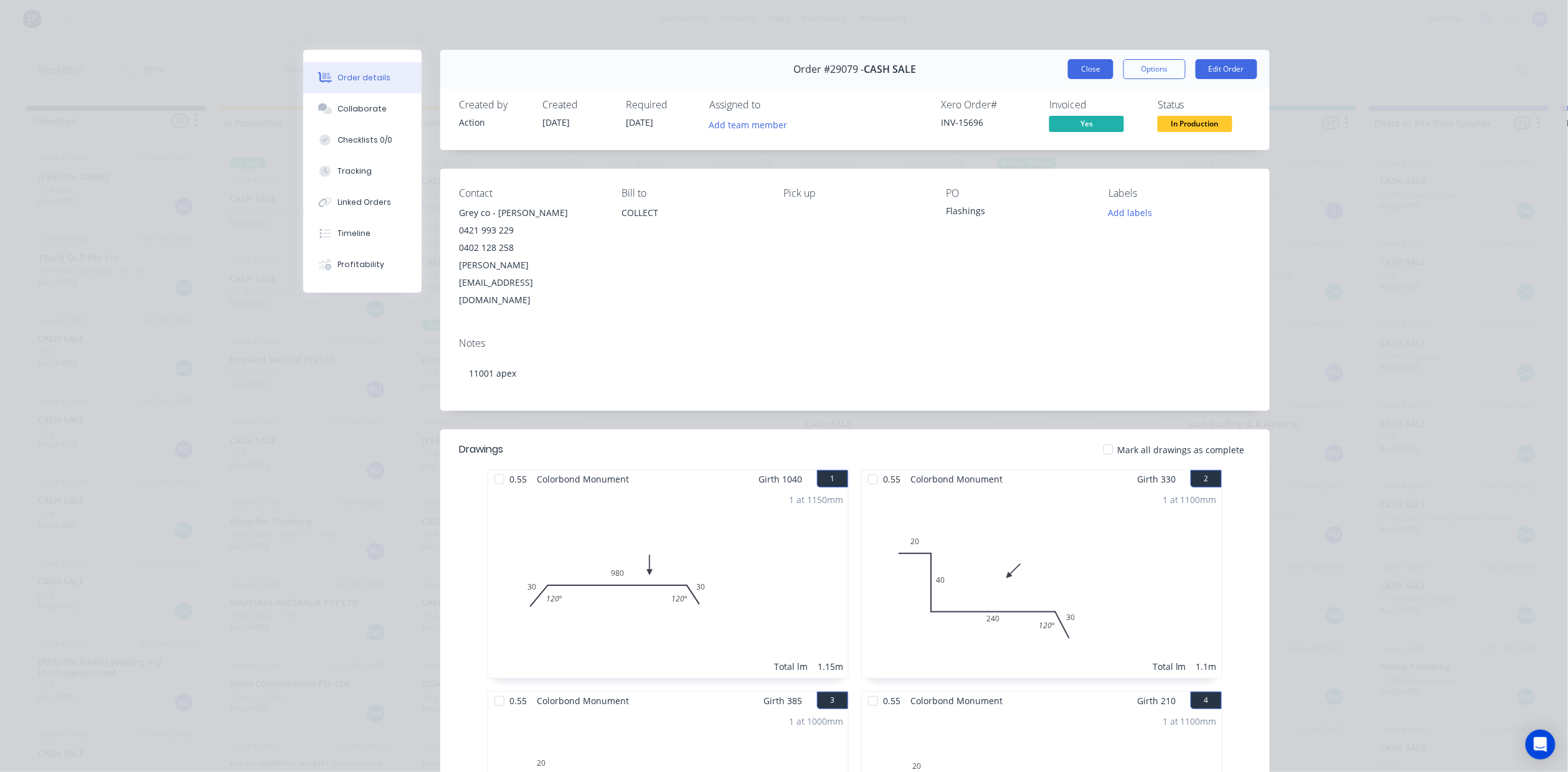
click at [1076, 73] on button "Close" at bounding box center [1091, 68] width 45 height 20
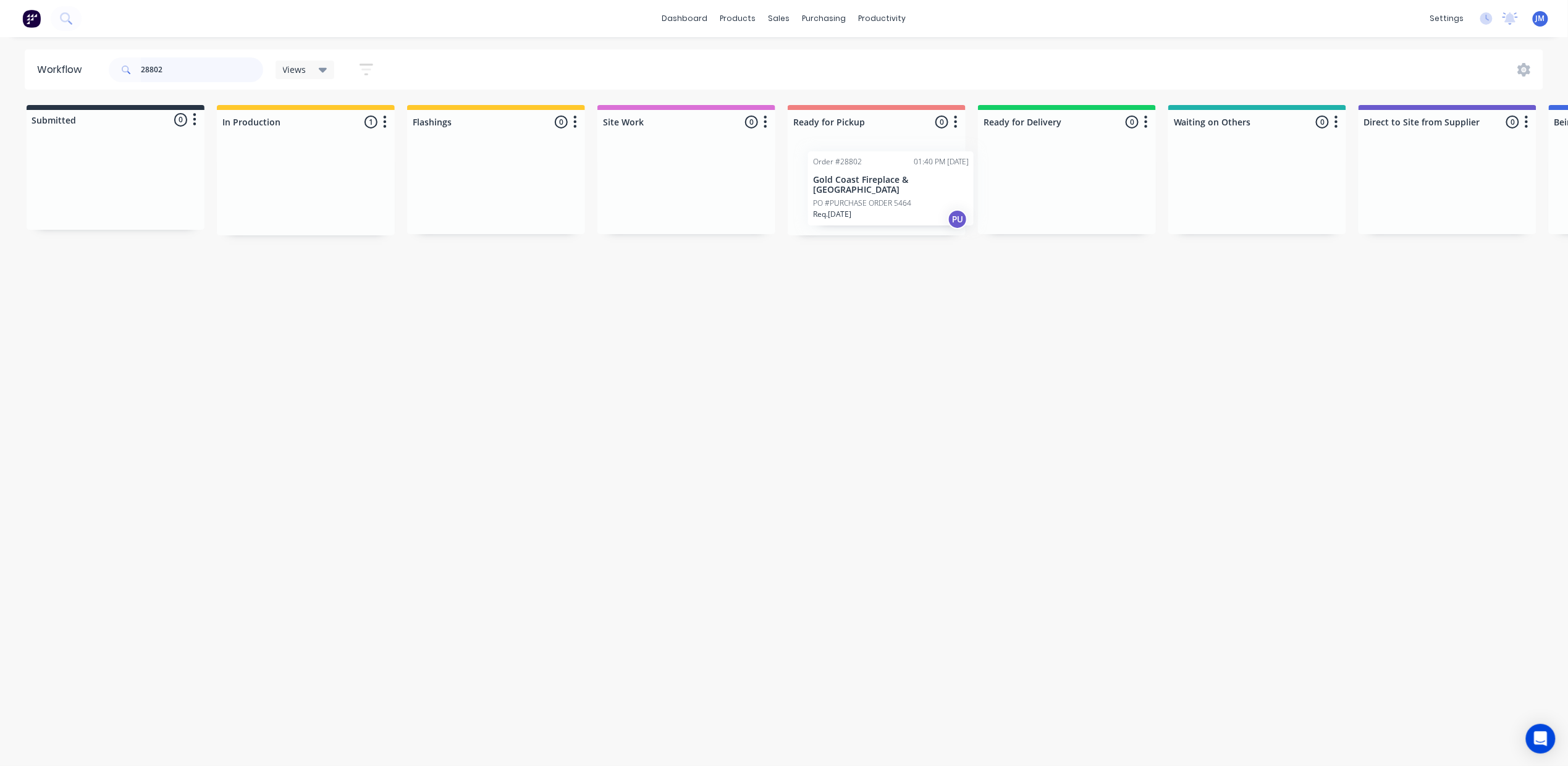
drag, startPoint x: 285, startPoint y: 188, endPoint x: 849, endPoint y: 158, distance: 564.8
click at [860, 189] on div "Submitted 0 Status colour #273444 hex #273444 Save Cancel Summaries Total order…" at bounding box center [1110, 170] width 2240 height 130
drag, startPoint x: 1058, startPoint y: 213, endPoint x: 1065, endPoint y: 212, distance: 7.1
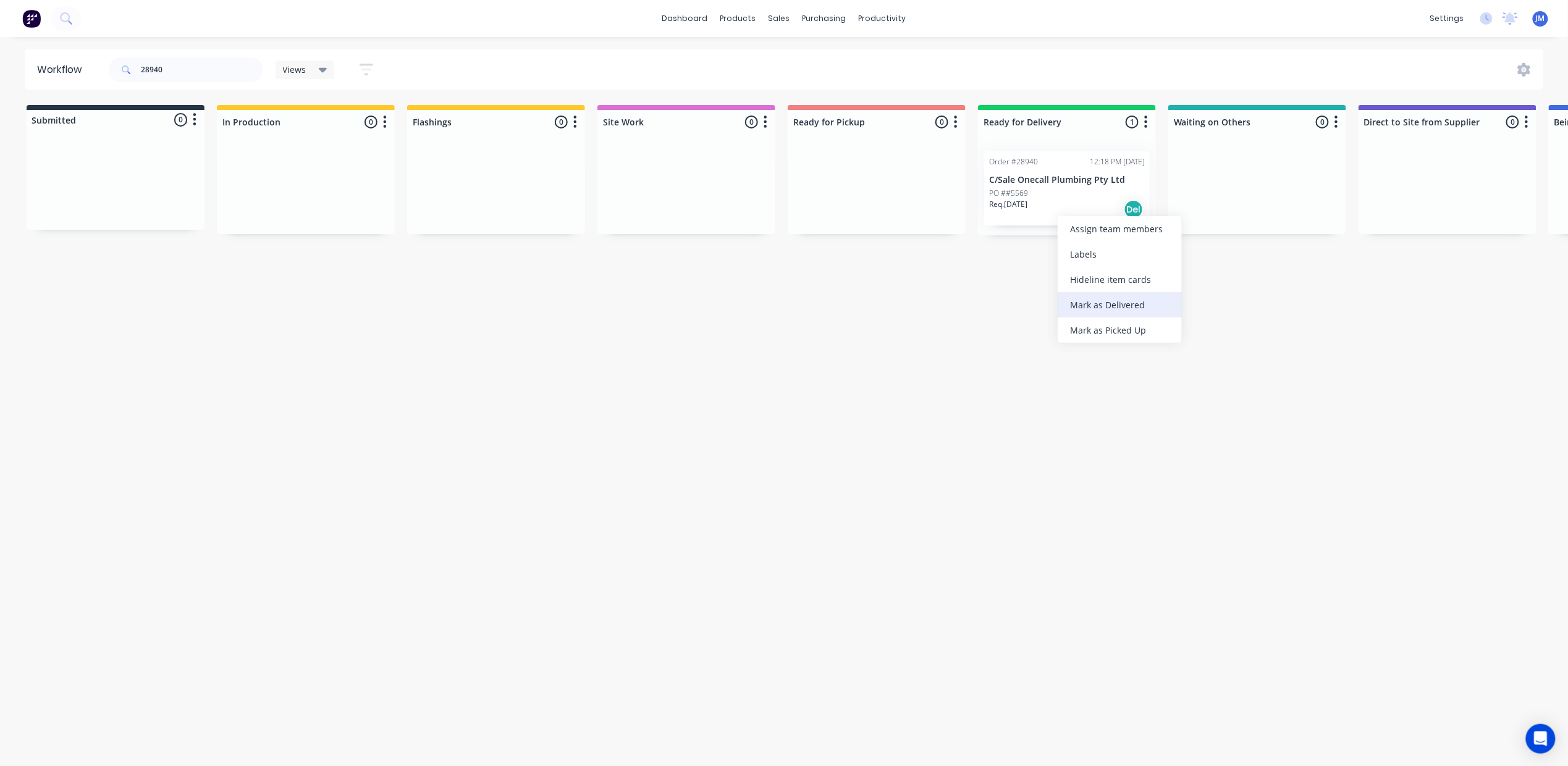
click at [1109, 304] on div "Mark as Delivered" at bounding box center [1120, 305] width 124 height 25
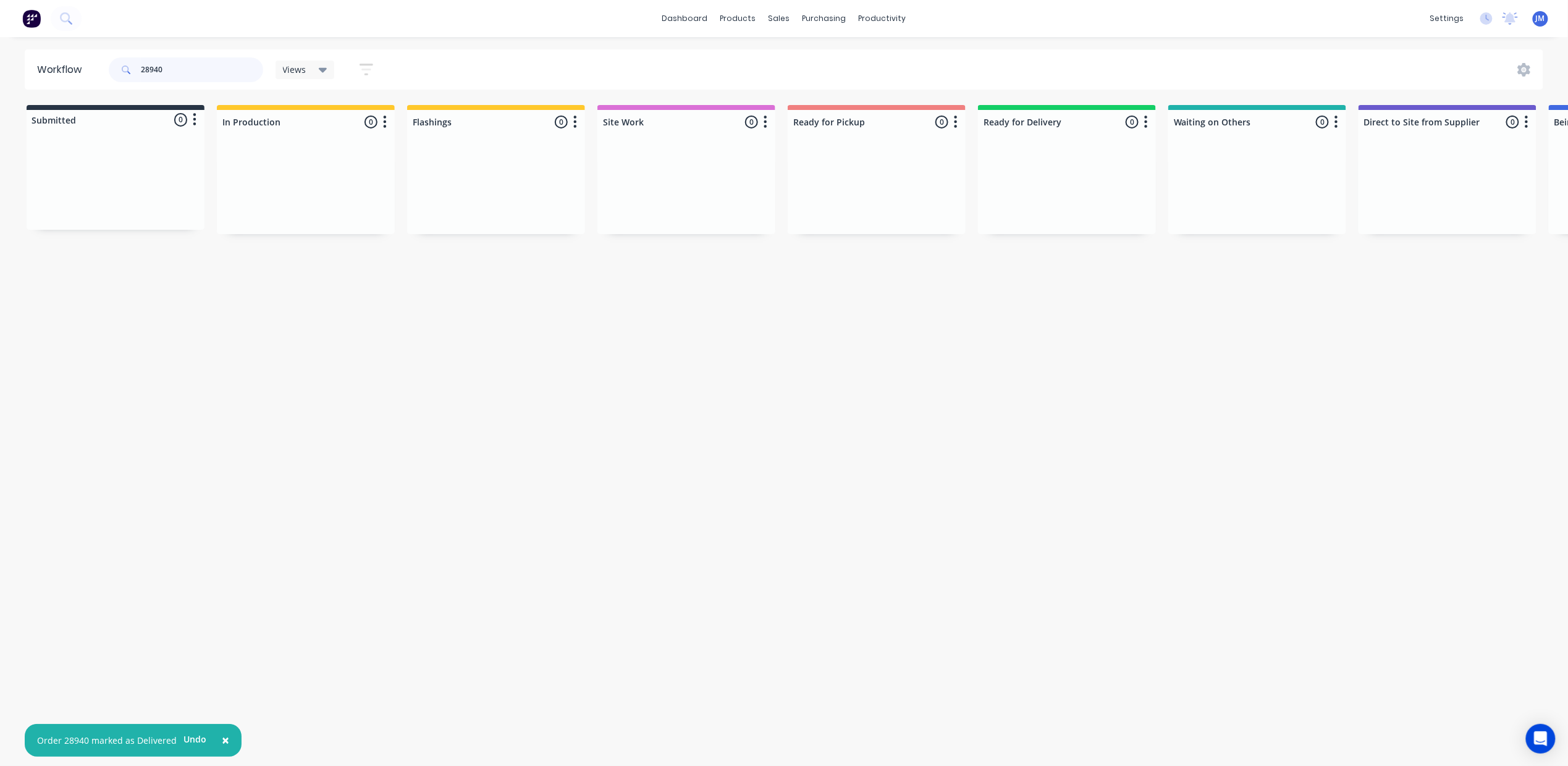
click at [177, 75] on input "28940" at bounding box center [202, 70] width 122 height 25
type input "2"
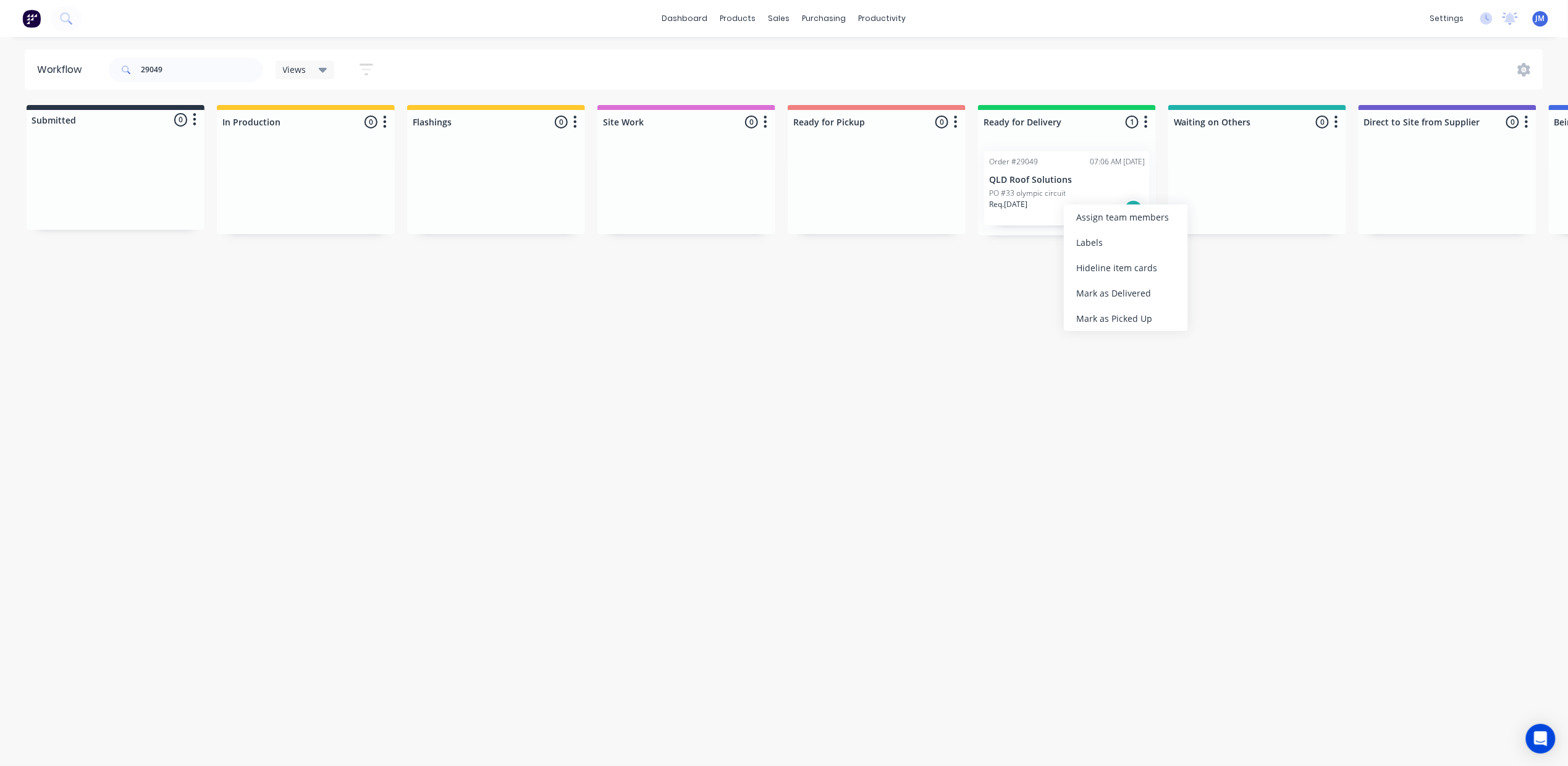
click at [1120, 296] on div "Mark as Delivered" at bounding box center [1126, 293] width 124 height 25
click at [181, 75] on input "29049" at bounding box center [202, 70] width 122 height 25
drag, startPoint x: 501, startPoint y: 183, endPoint x: 831, endPoint y: 153, distance: 331.4
click at [859, 171] on div "Submitted 0 Status colour #273444 hex #273444 Save Cancel Summaries Total order…" at bounding box center [1110, 170] width 2240 height 130
click at [181, 67] on input "29076" at bounding box center [202, 70] width 122 height 25
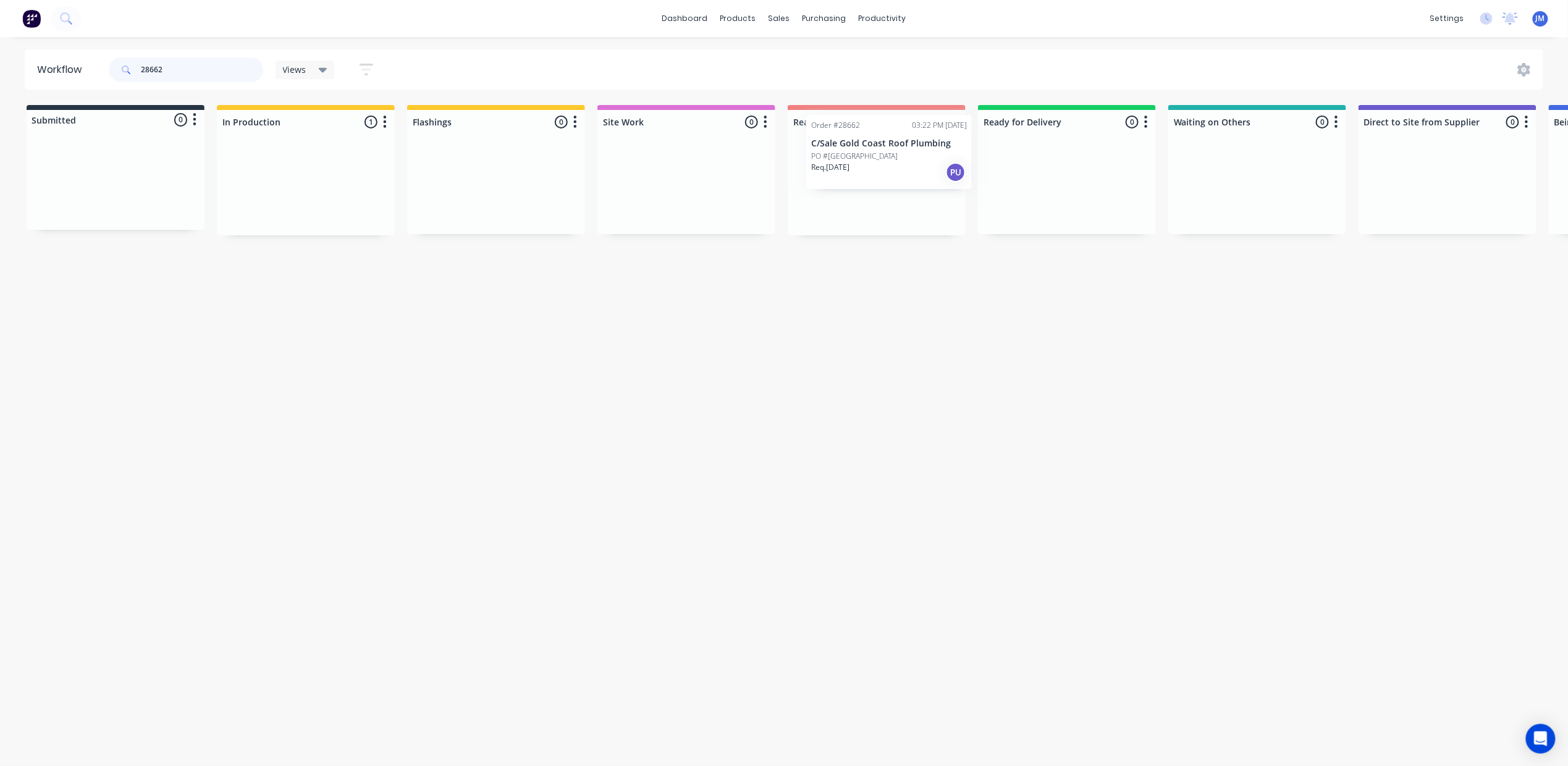
drag, startPoint x: 330, startPoint y: 235, endPoint x: 871, endPoint y: 168, distance: 545.1
click at [878, 169] on div "Submitted 0 Status colour #273444 hex #273444 Save Cancel Summaries Total order…" at bounding box center [1110, 170] width 2240 height 130
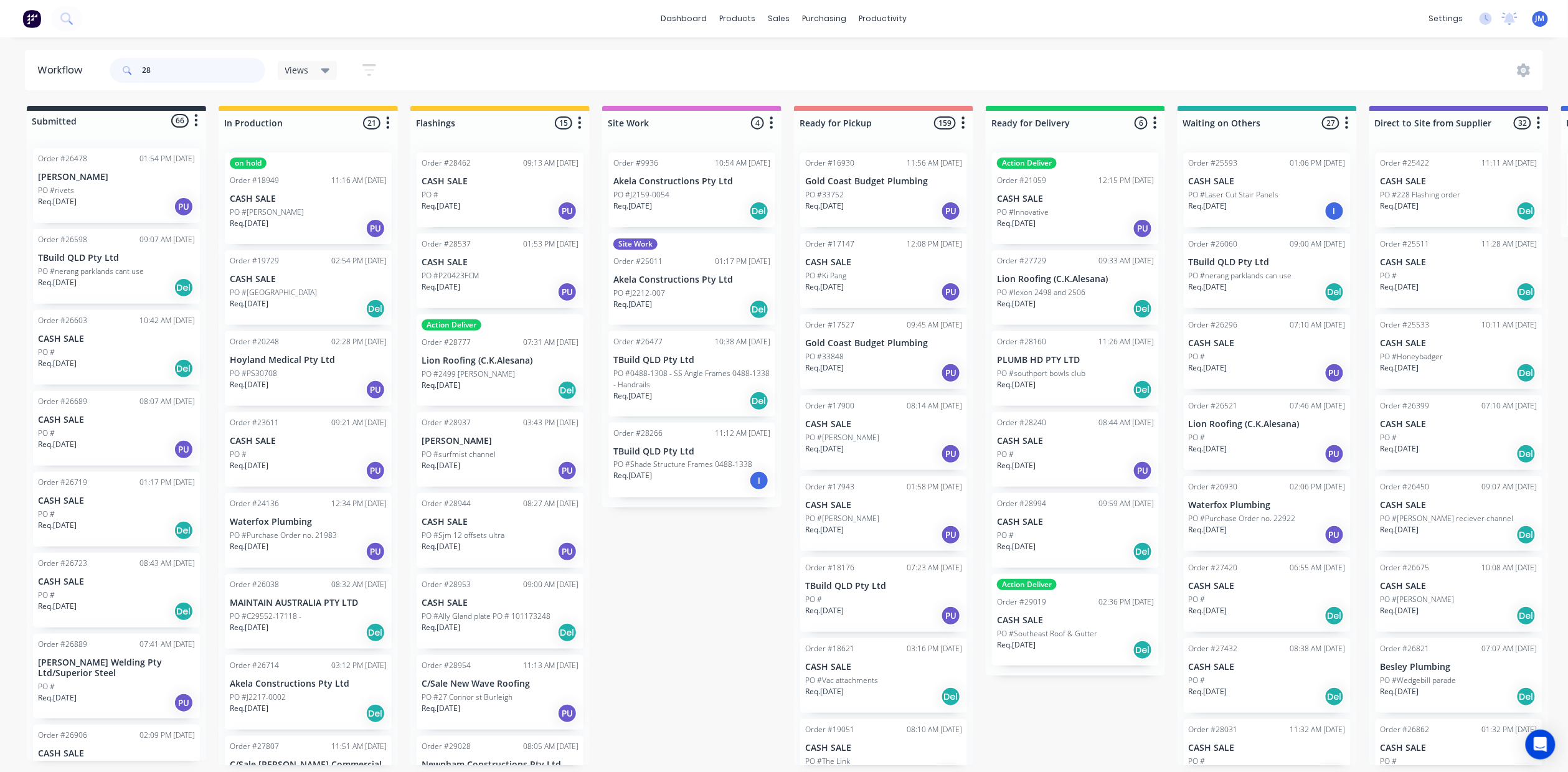
type input "2"
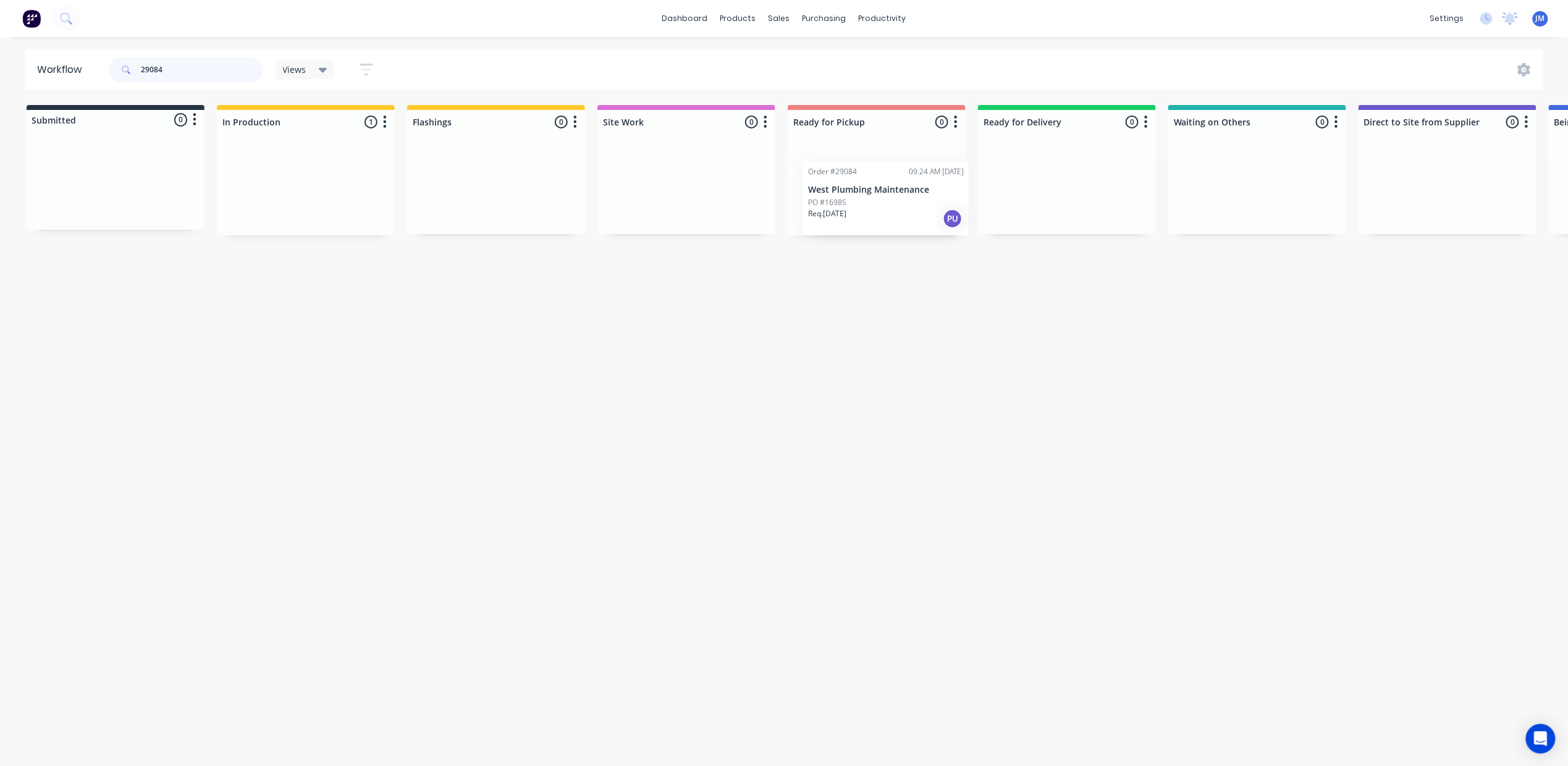
drag, startPoint x: 922, startPoint y: 193, endPoint x: 893, endPoint y: 206, distance: 31.8
click at [893, 206] on div "Submitted 0 Status colour #273444 hex #273444 Save Cancel Summaries Total order…" at bounding box center [1110, 170] width 2240 height 130
drag, startPoint x: 863, startPoint y: 183, endPoint x: 873, endPoint y: 182, distance: 10.0
click at [886, 297] on div "Mark as Picked Up" at bounding box center [930, 299] width 124 height 25
click at [187, 63] on input "29024" at bounding box center [202, 70] width 122 height 25
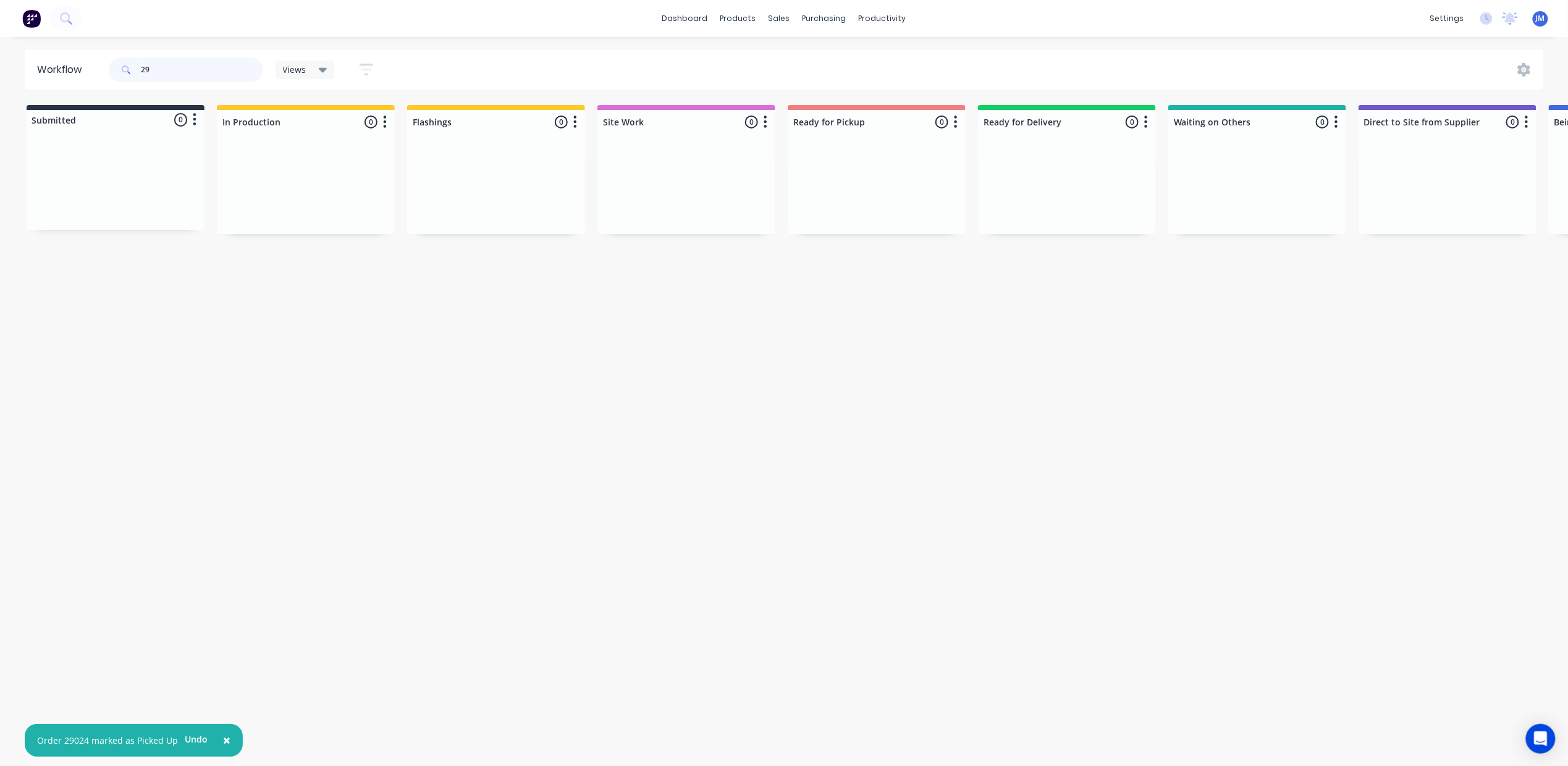
type input "2"
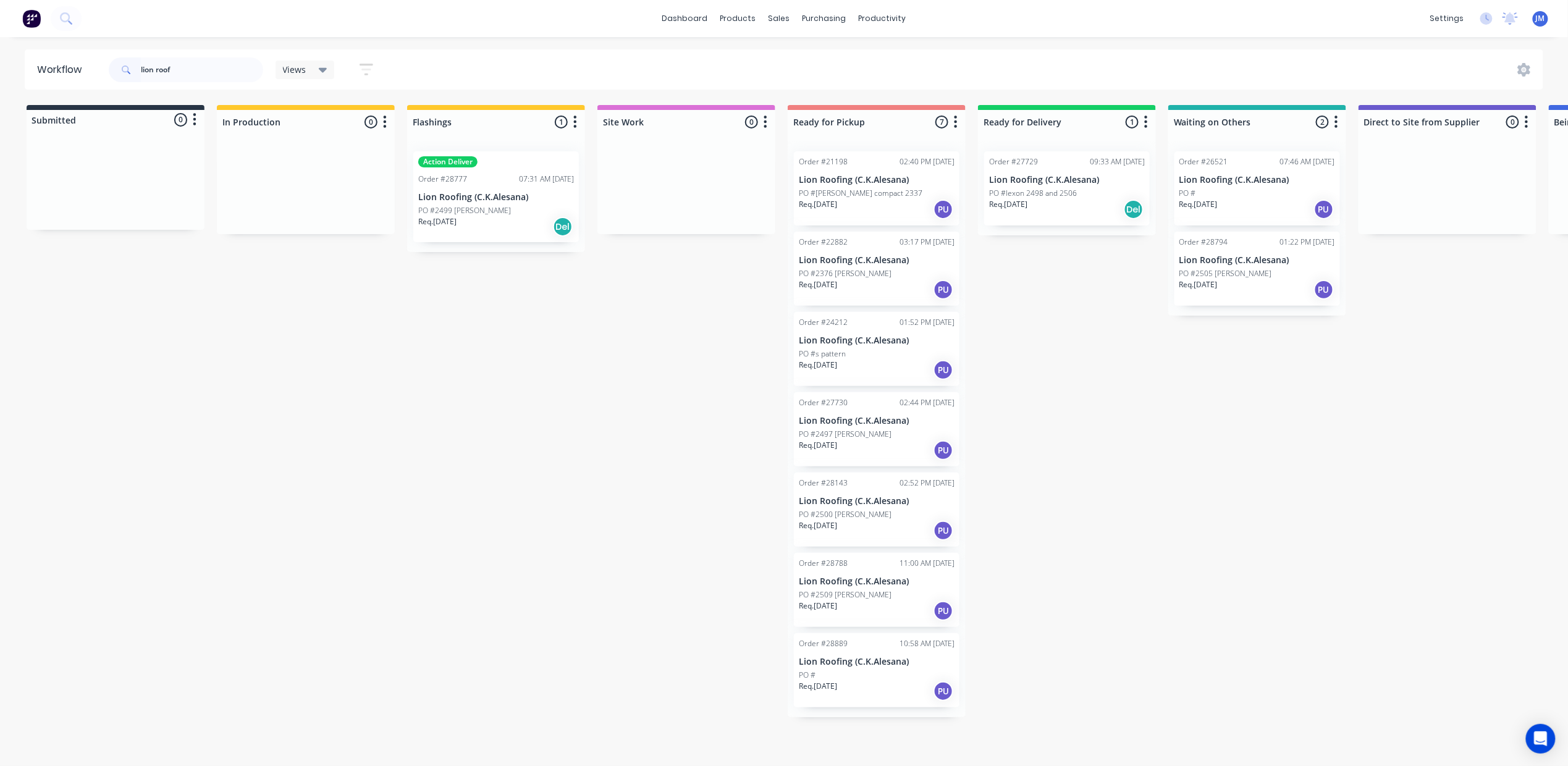
click at [1067, 193] on p "PO #lexon 2498 and 2506" at bounding box center [1033, 193] width 88 height 11
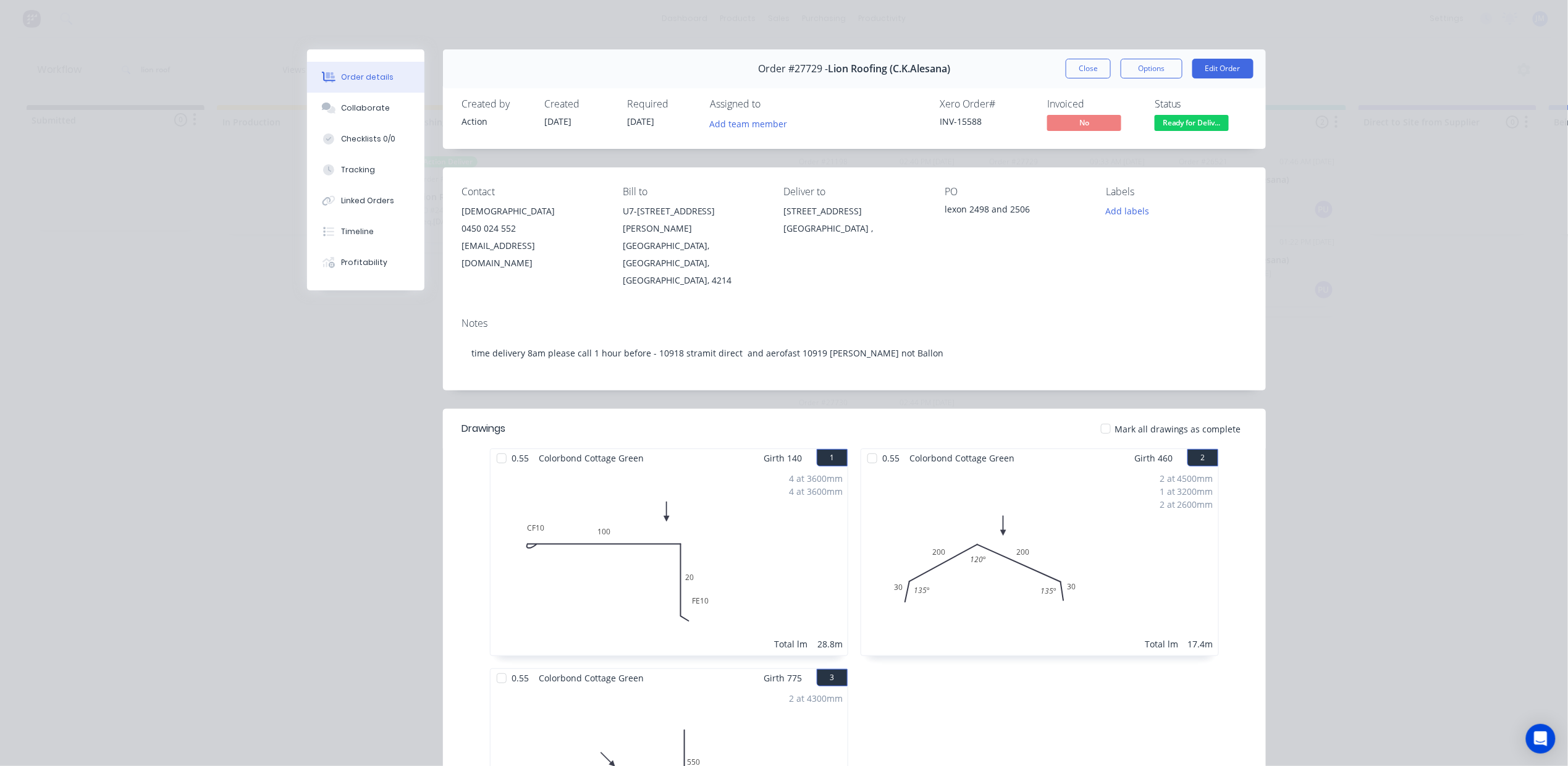
drag, startPoint x: 1085, startPoint y: 77, endPoint x: 1075, endPoint y: 77, distance: 10.0
click at [1084, 77] on button "Close" at bounding box center [1088, 68] width 45 height 20
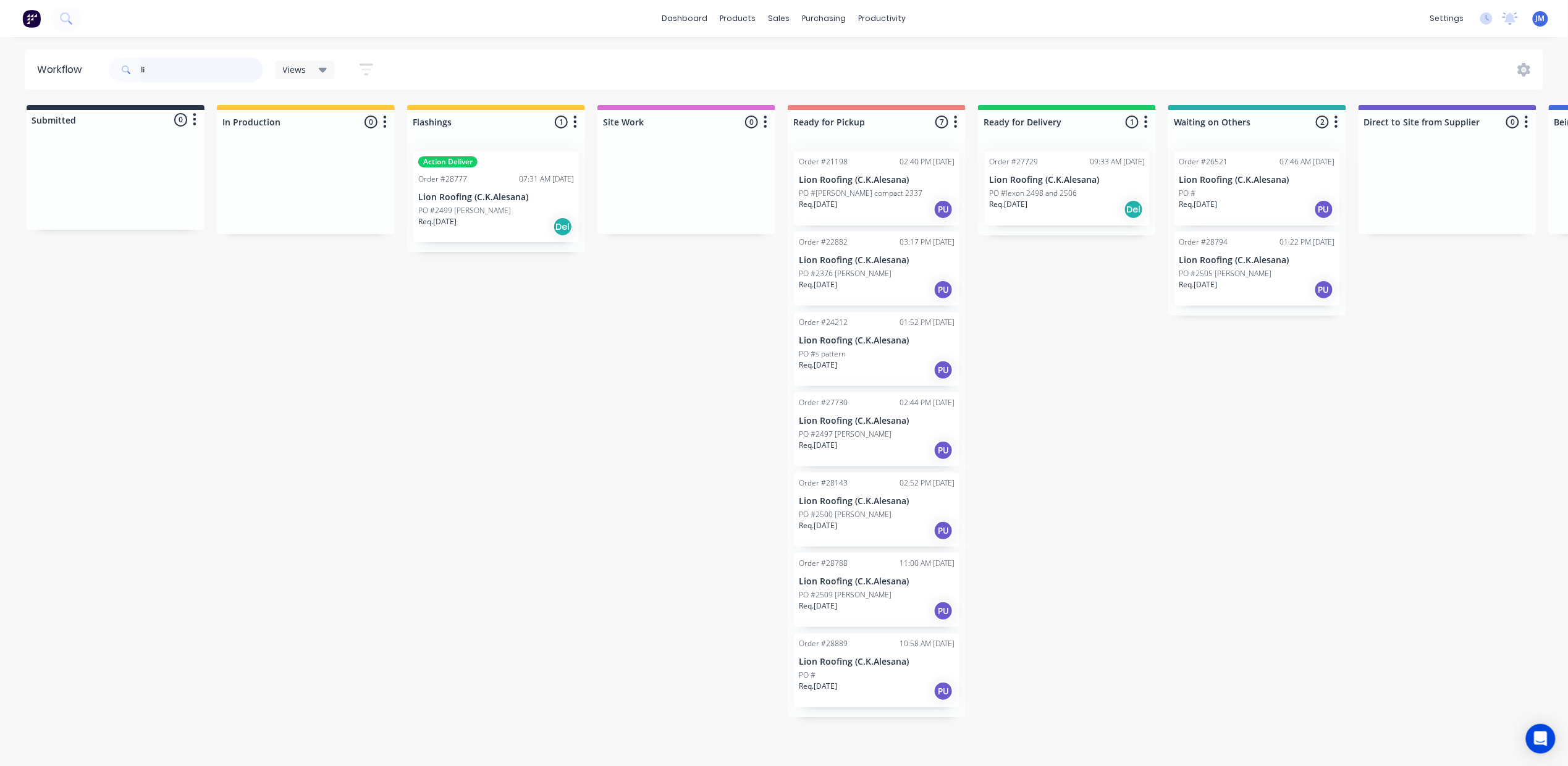
type input "l"
type input "2"
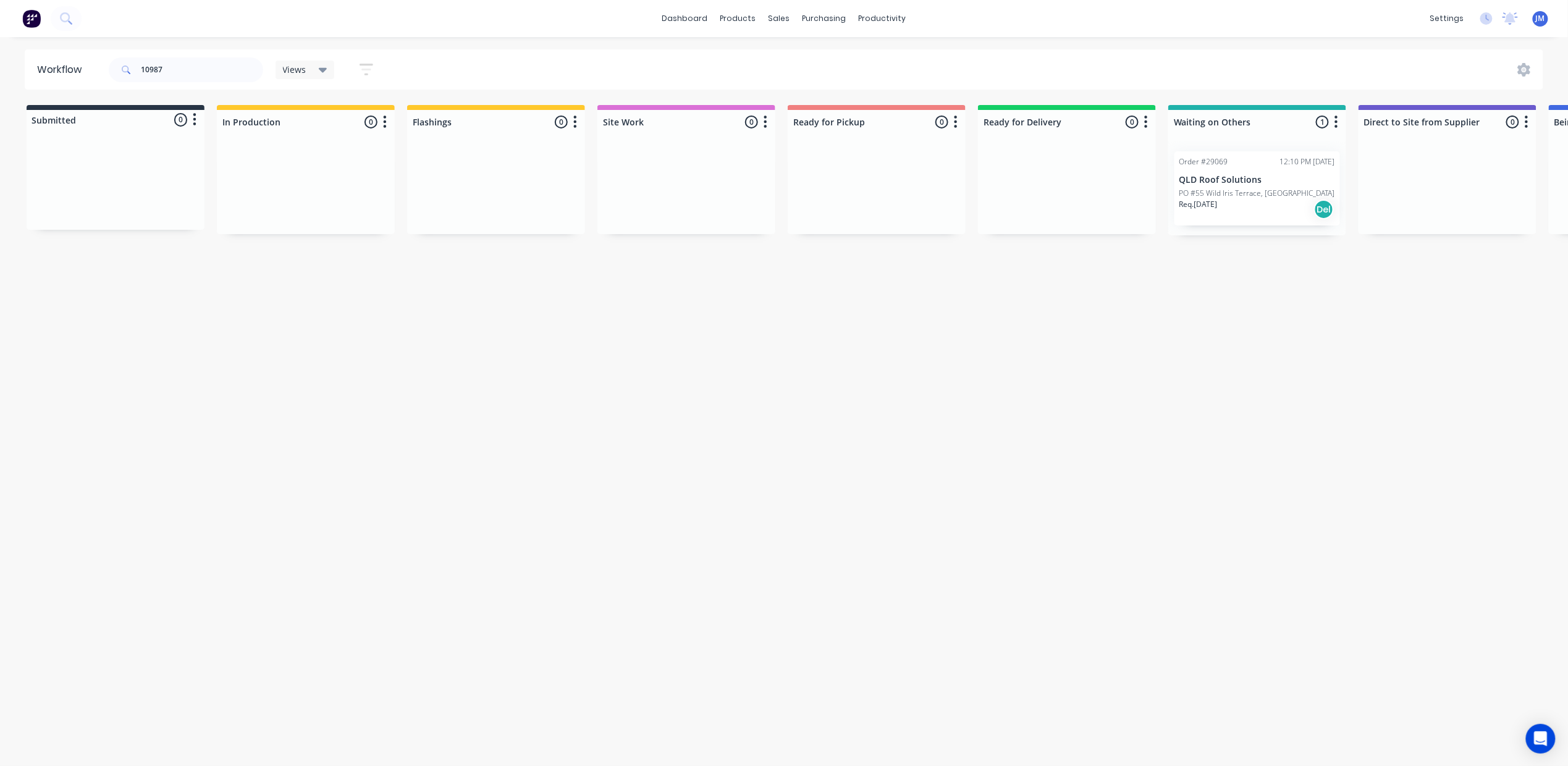
click at [1251, 203] on div "Req. [DATE] Del" at bounding box center [1257, 209] width 156 height 21
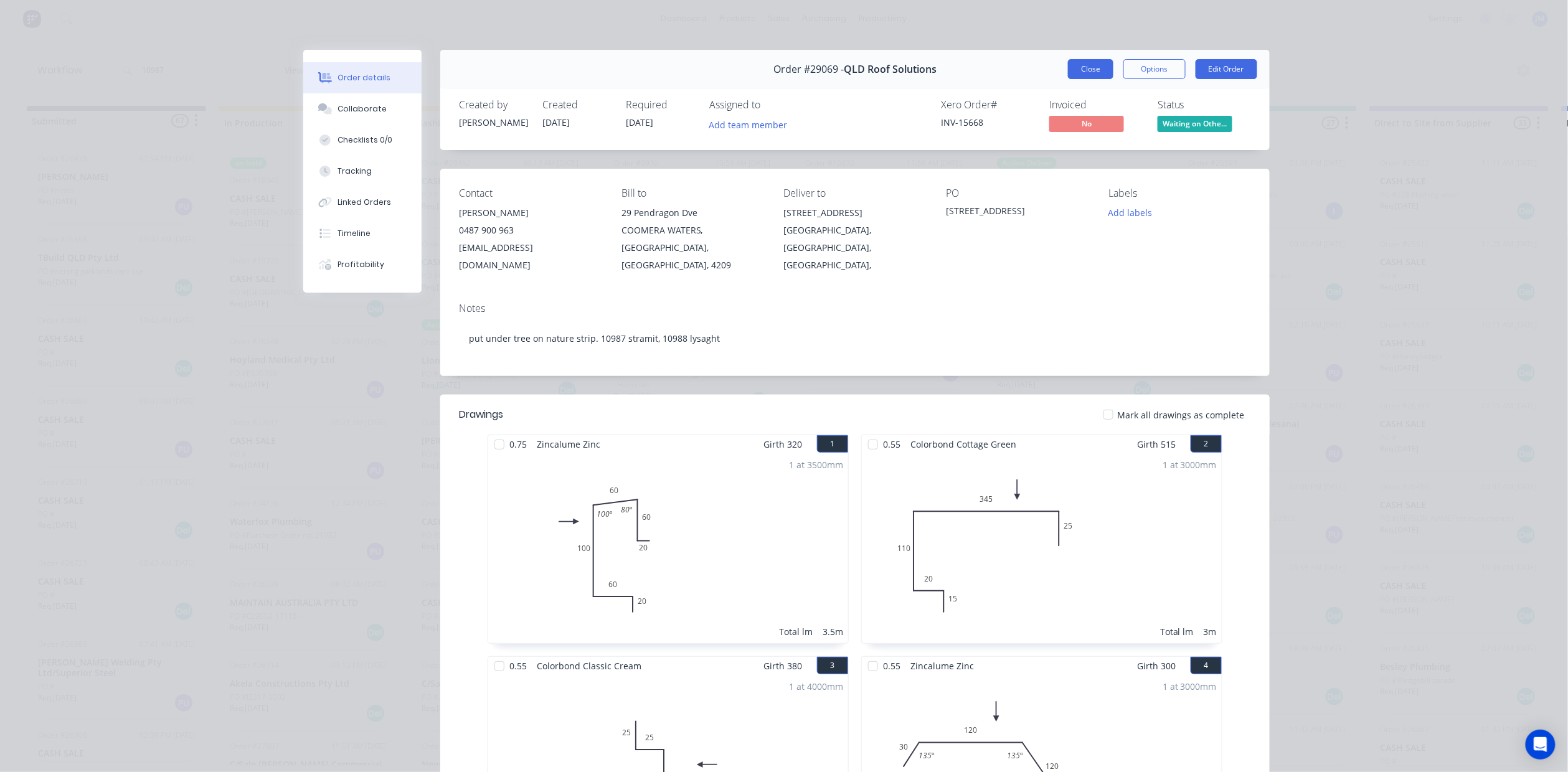
click at [1079, 61] on button "Close" at bounding box center [1091, 68] width 45 height 20
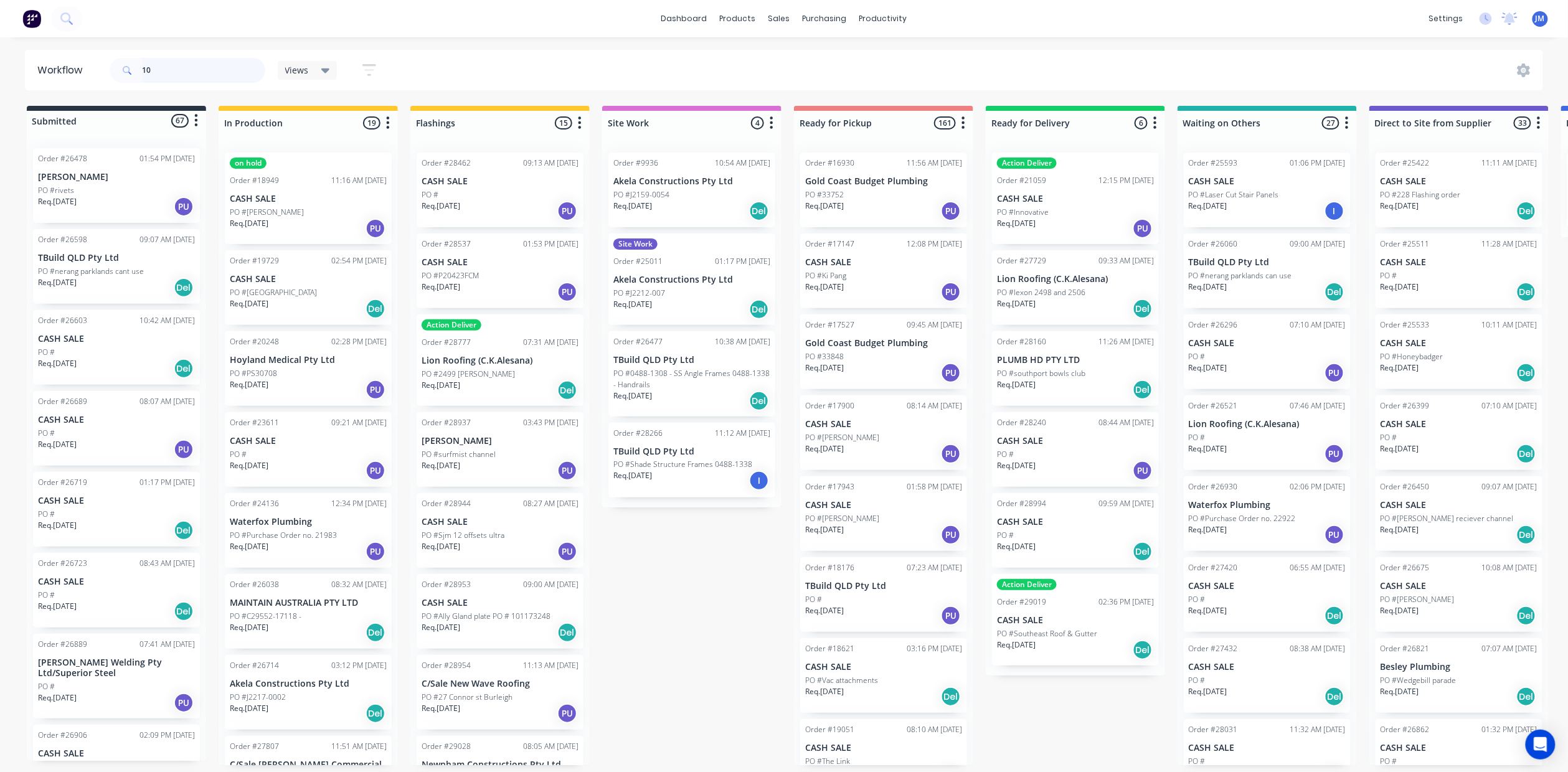
type input "1"
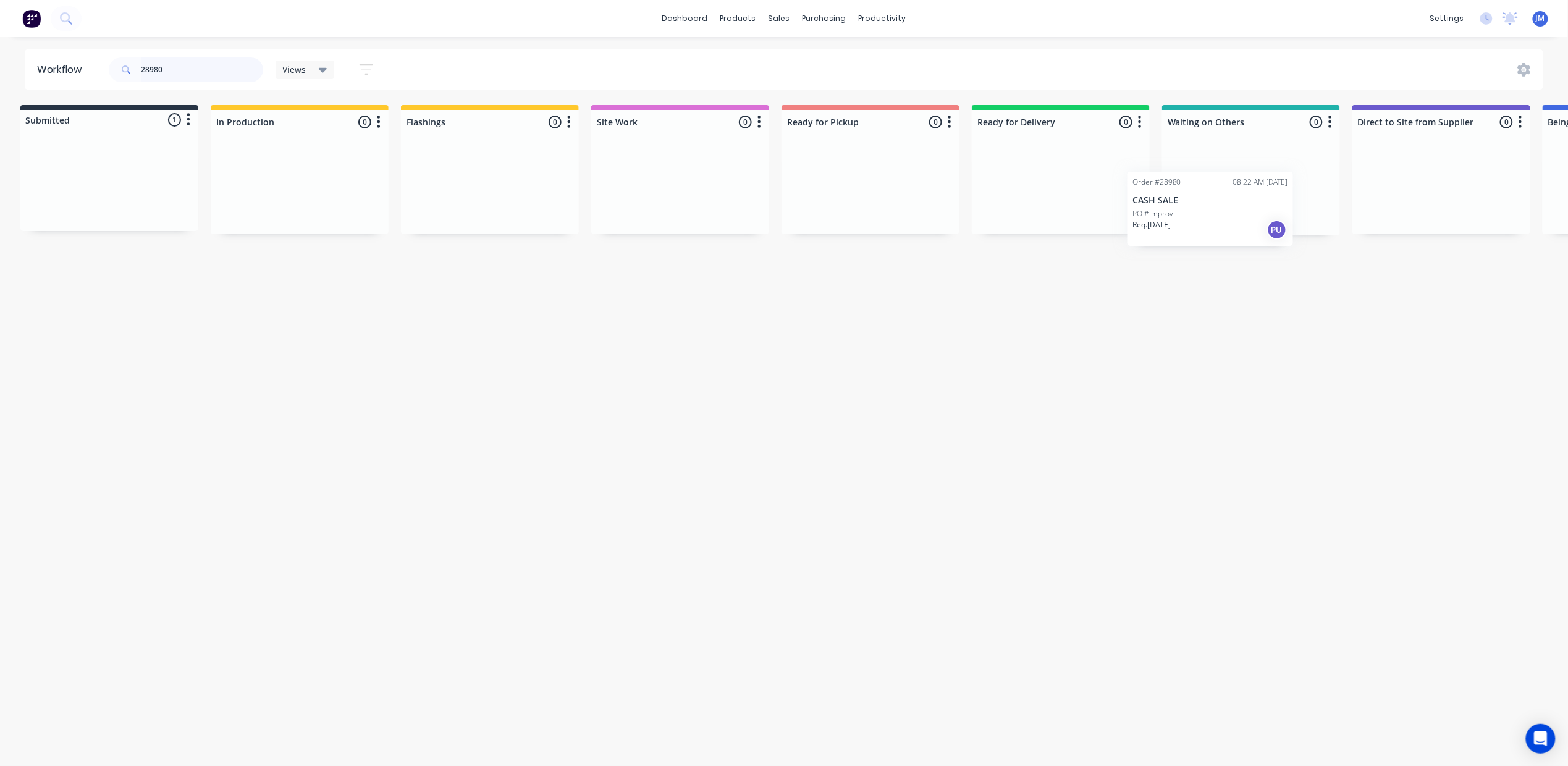
drag, startPoint x: 145, startPoint y: 189, endPoint x: 1295, endPoint y: 144, distance: 1150.9
click at [1276, 187] on div "Submitted 1 Status colour #273444 hex #273444 Save Cancel Summaries Total order…" at bounding box center [1104, 170] width 2240 height 130
type input "2"
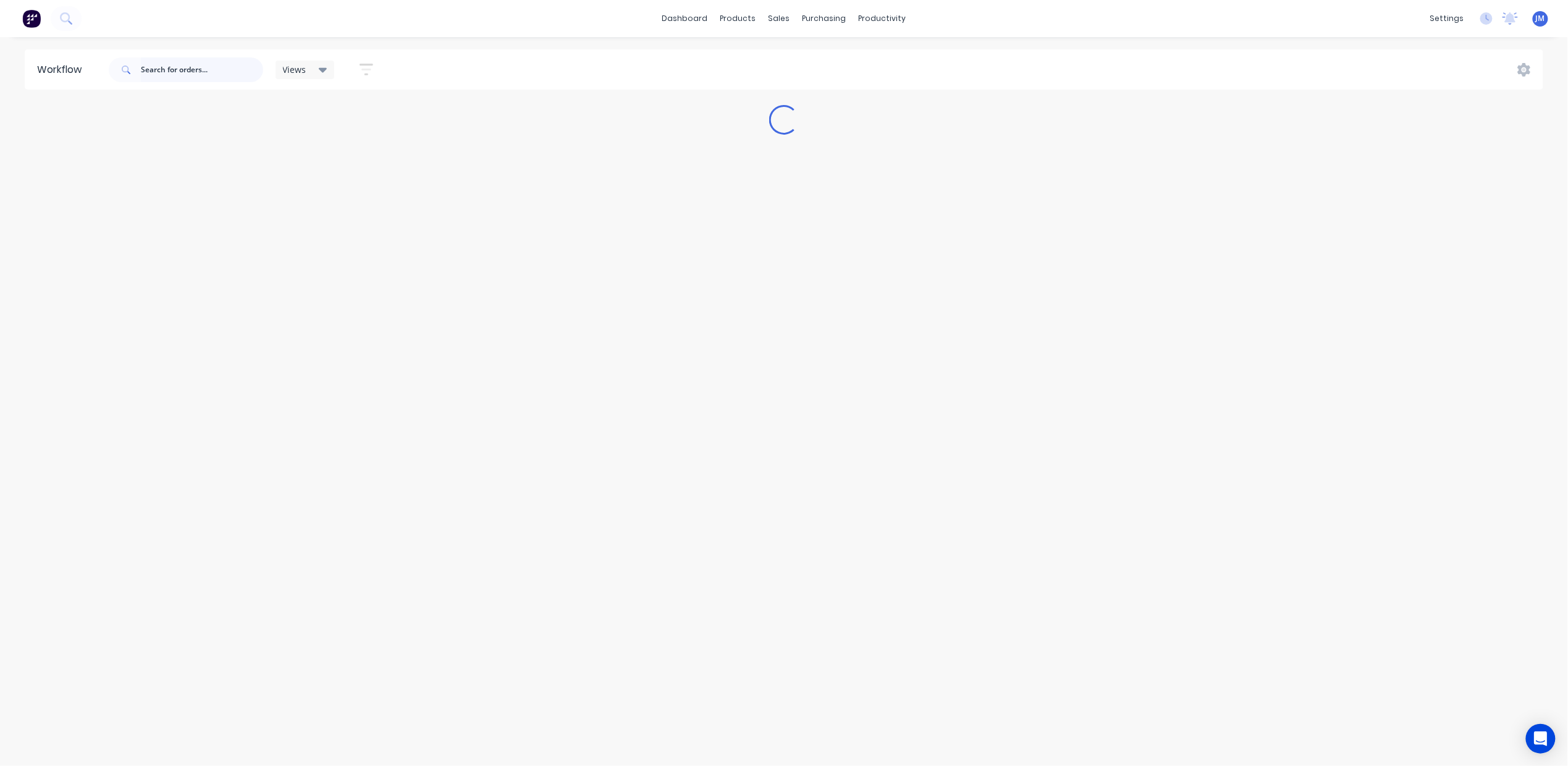
scroll to position [0, 0]
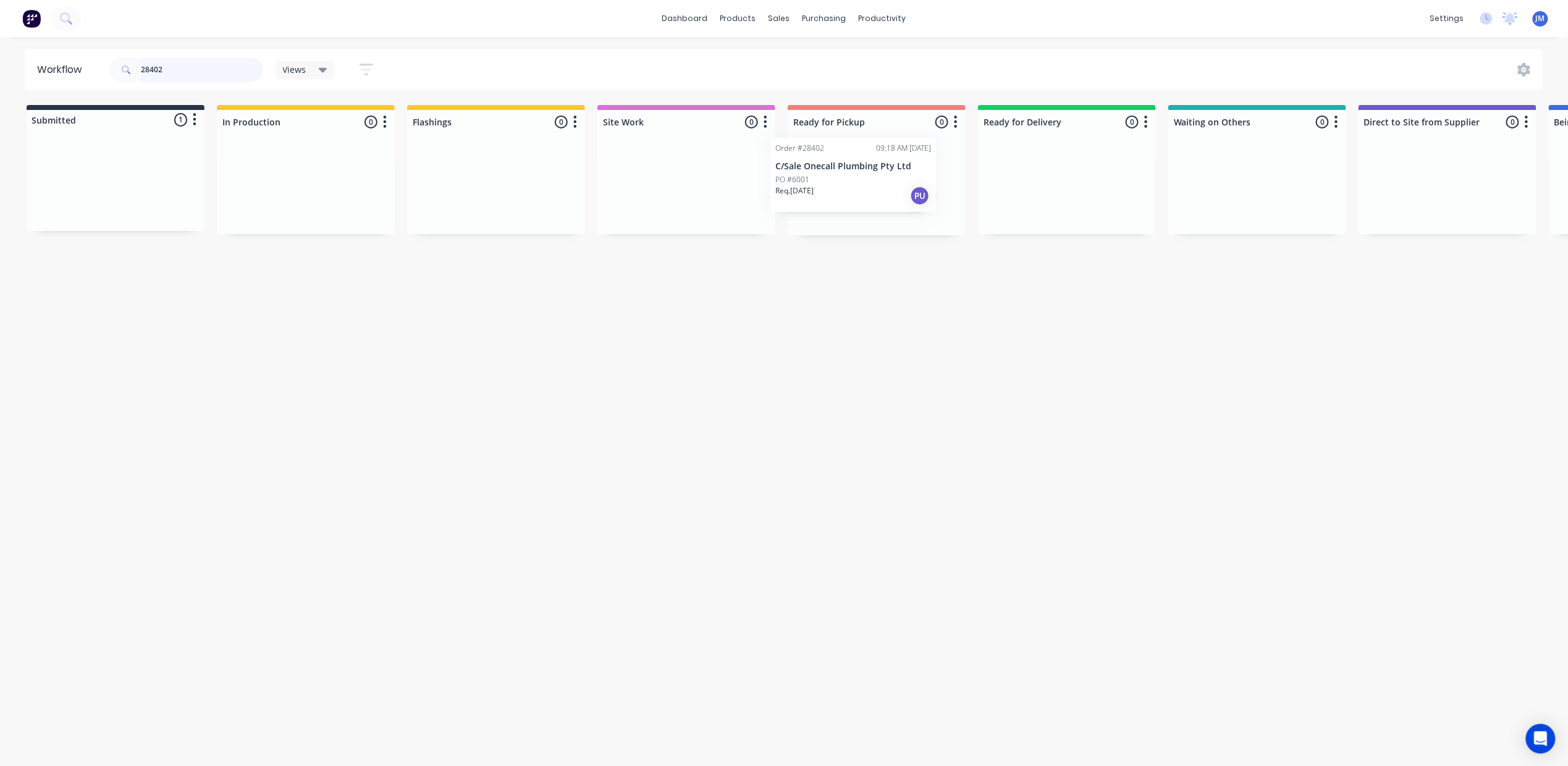
drag, startPoint x: 143, startPoint y: 202, endPoint x: 875, endPoint y: 184, distance: 732.2
click at [868, 184] on div "Submitted 1 Status colour #273444 hex #273444 Save Cancel Summaries Total order…" at bounding box center [1110, 170] width 2240 height 130
drag, startPoint x: 1219, startPoint y: 195, endPoint x: 854, endPoint y: 186, distance: 365.1
click at [854, 186] on div "Submitted 0 Status colour #273444 hex #273444 Save Cancel Summaries Total order…" at bounding box center [1108, 170] width 2240 height 130
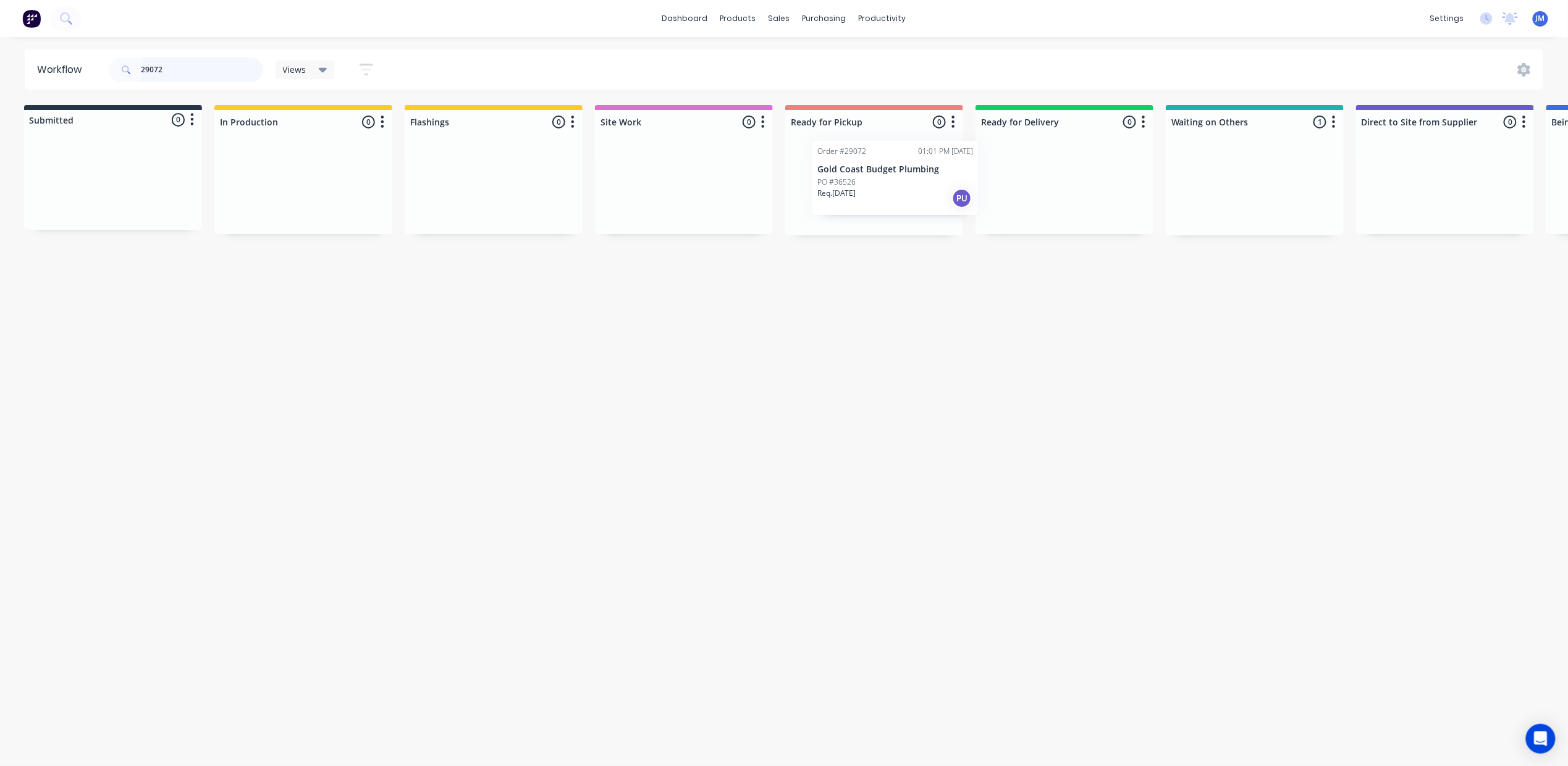
drag, startPoint x: 916, startPoint y: 226, endPoint x: 838, endPoint y: 183, distance: 89.1
click at [847, 184] on div "Submitted 0 Status colour #273444 hex #273444 Save Cancel Summaries Total order…" at bounding box center [1108, 170] width 2240 height 130
drag, startPoint x: 1167, startPoint y: 199, endPoint x: 852, endPoint y: 191, distance: 315.1
click at [846, 196] on div "Submitted 0 Status colour #273444 hex #273444 Save Cancel Summaries Total order…" at bounding box center [1107, 170] width 2240 height 130
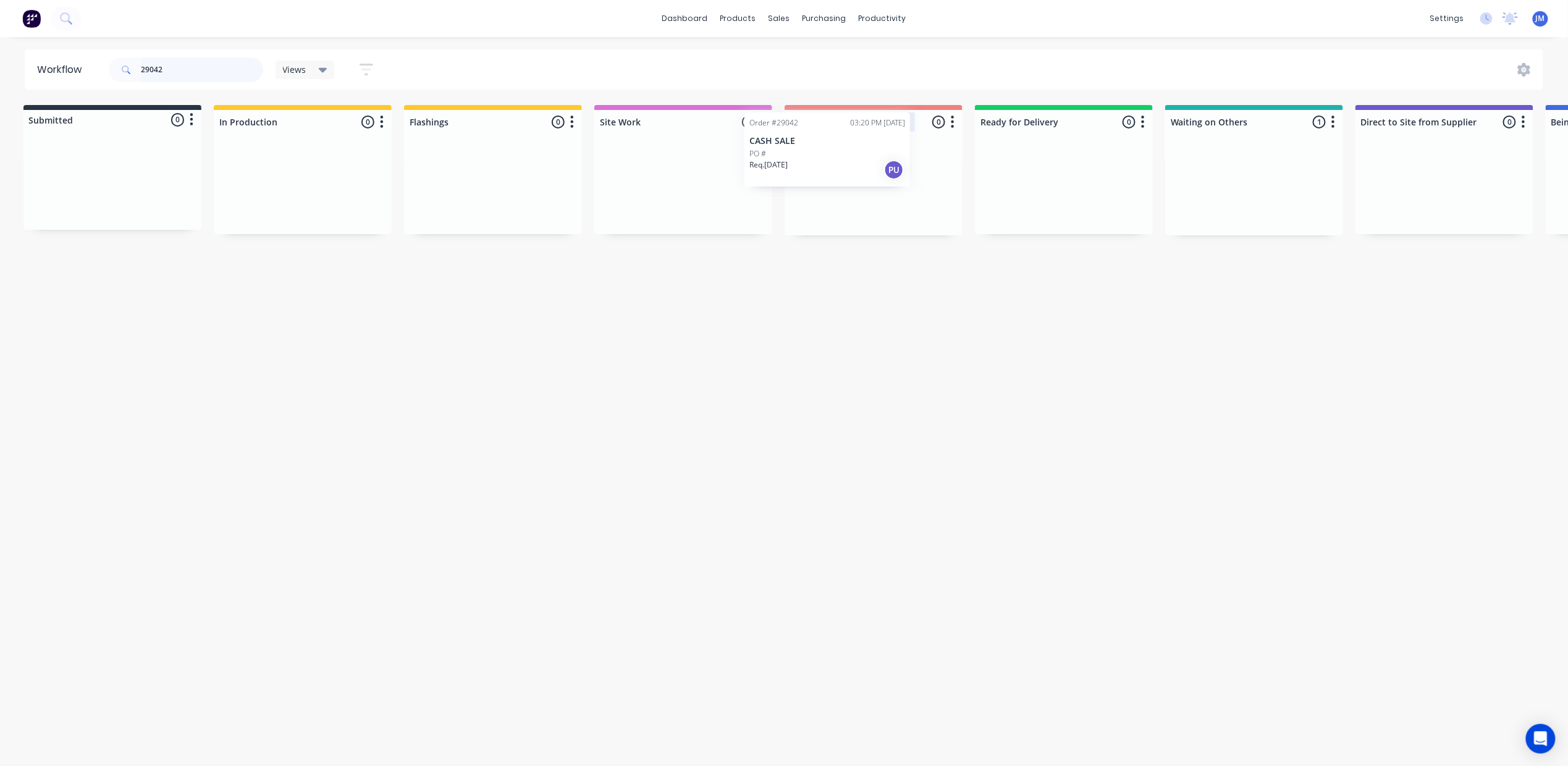
drag, startPoint x: 1247, startPoint y: 164, endPoint x: 826, endPoint y: 121, distance: 423.2
click at [828, 139] on div "Submitted 0 Status colour #273444 hex #273444 Save Cancel Summaries Total order…" at bounding box center [1107, 170] width 2240 height 130
type input "2"
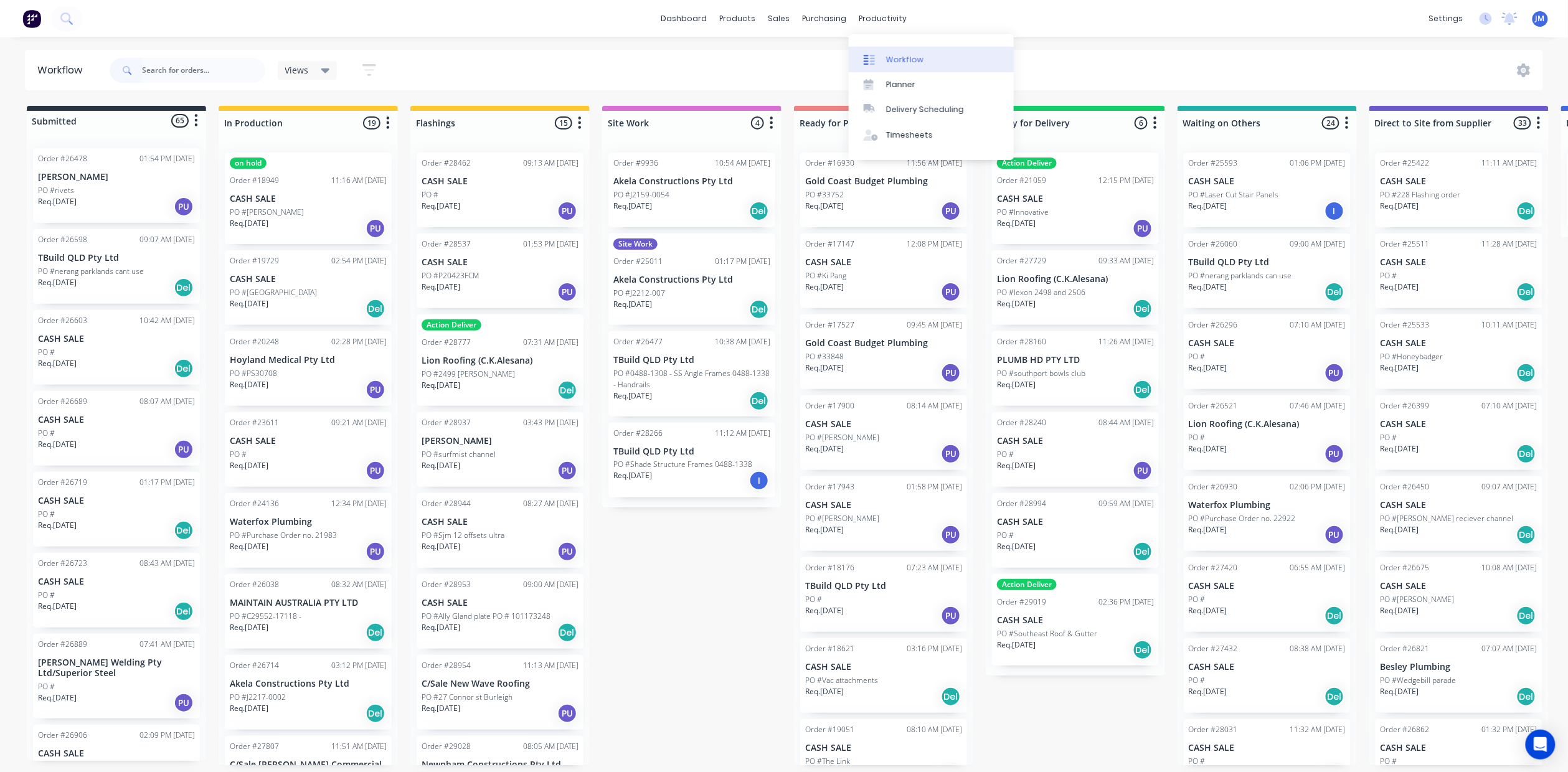
click at [906, 59] on div "Workflow" at bounding box center [905, 60] width 38 height 12
click at [163, 76] on input "text" at bounding box center [203, 70] width 123 height 25
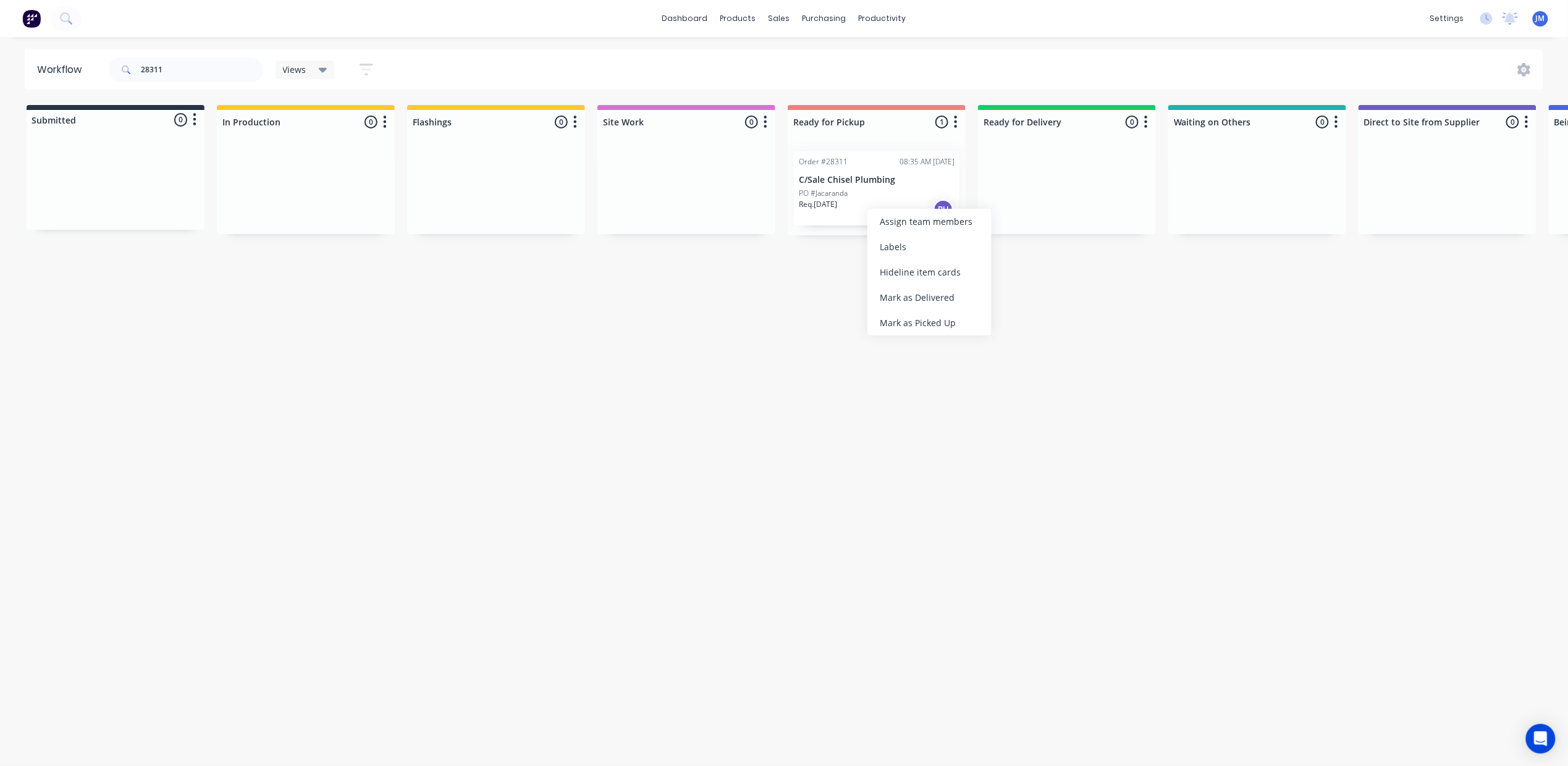
drag, startPoint x: 920, startPoint y: 319, endPoint x: 613, endPoint y: 246, distance: 315.6
click at [918, 322] on div "Mark as Picked Up" at bounding box center [930, 322] width 124 height 25
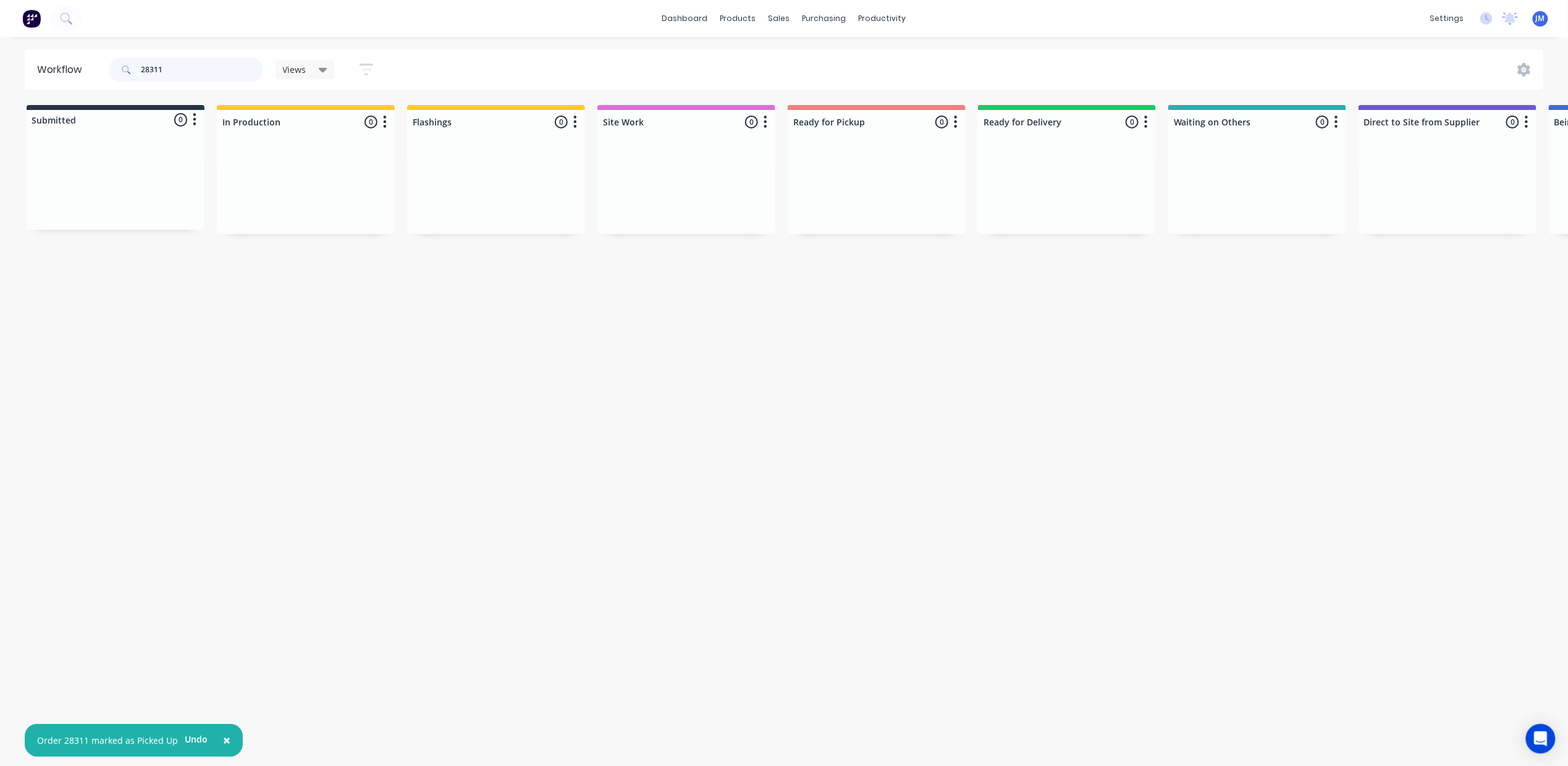
click at [191, 73] on input "28311" at bounding box center [202, 70] width 122 height 25
type input "2"
click at [802, 55] on div "Sales Orders" at bounding box center [825, 59] width 51 height 11
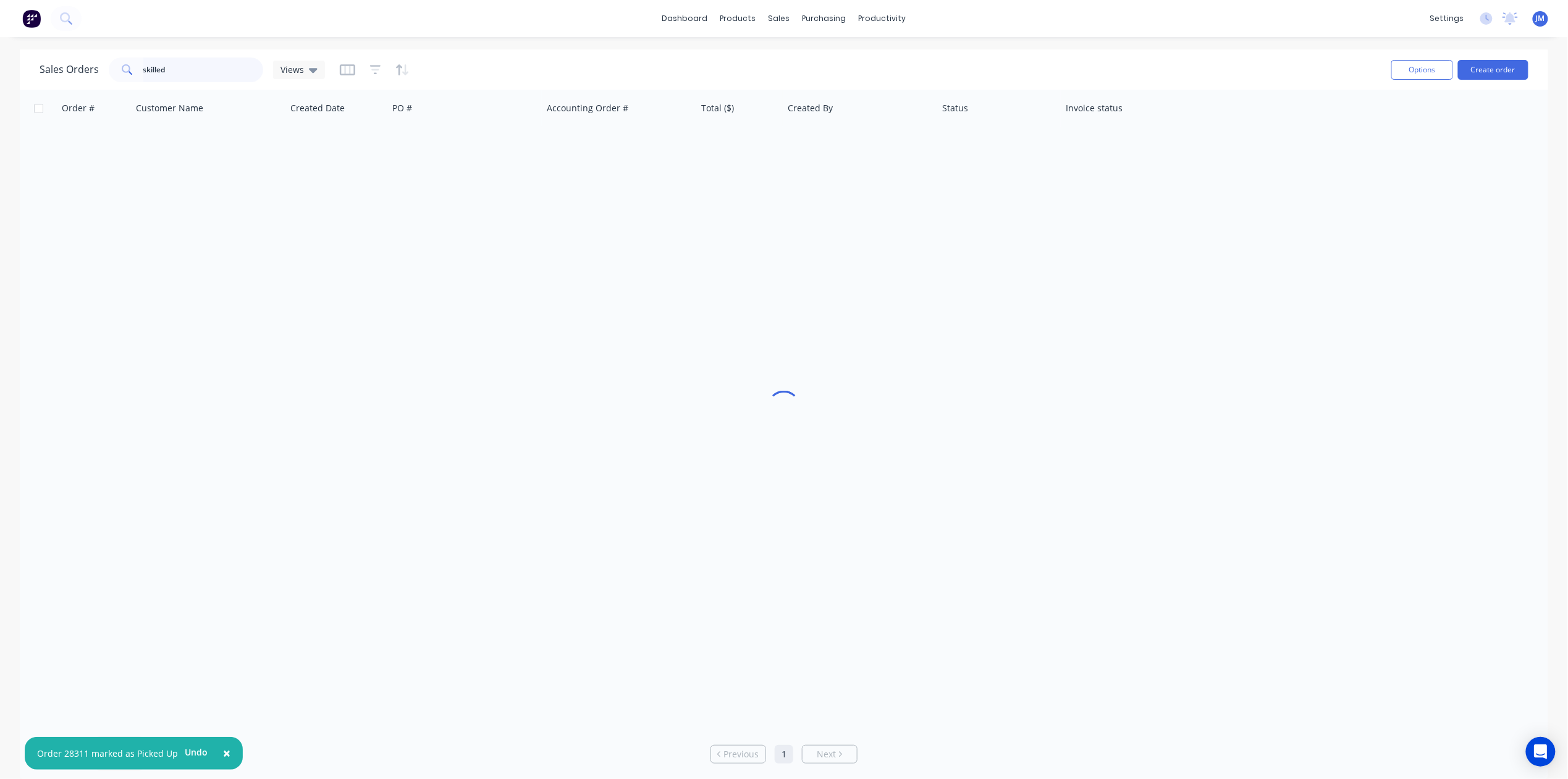
click at [225, 70] on input "skilled" at bounding box center [204, 70] width 121 height 25
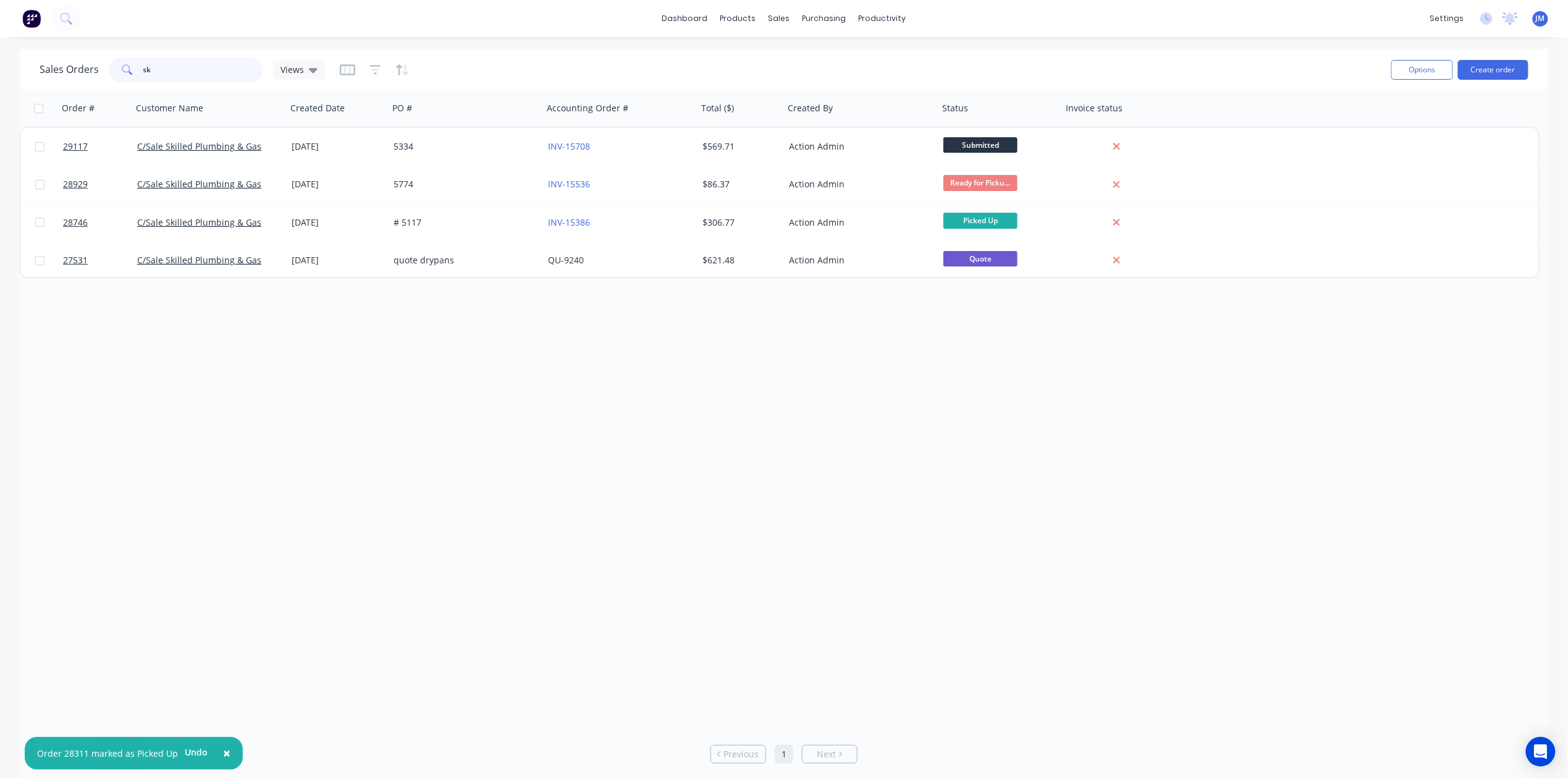
type input "s"
type input "middleton"
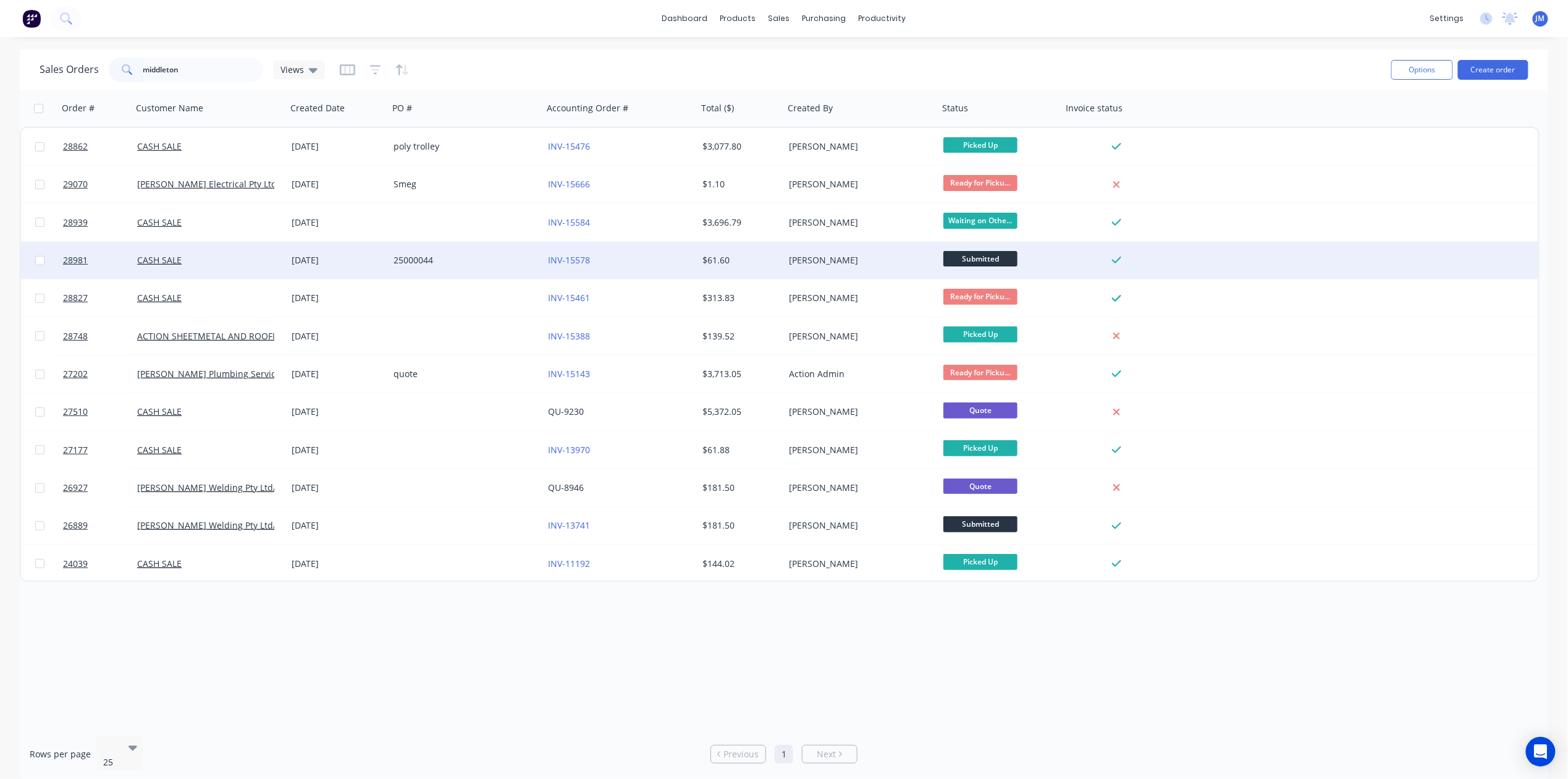
click at [491, 257] on div "25000044" at bounding box center [461, 259] width 137 height 12
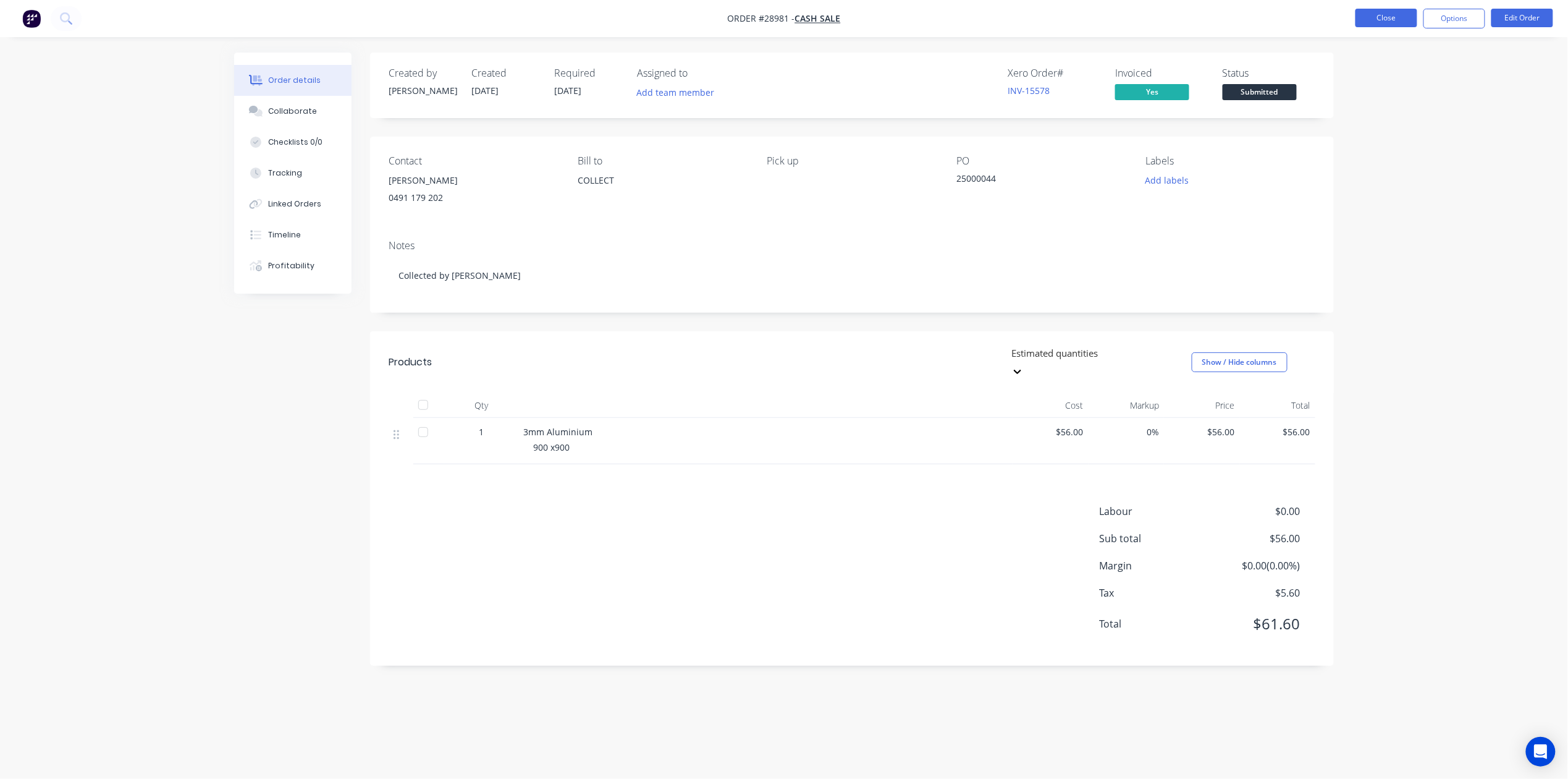
click at [1369, 21] on button "Close" at bounding box center [1386, 17] width 62 height 18
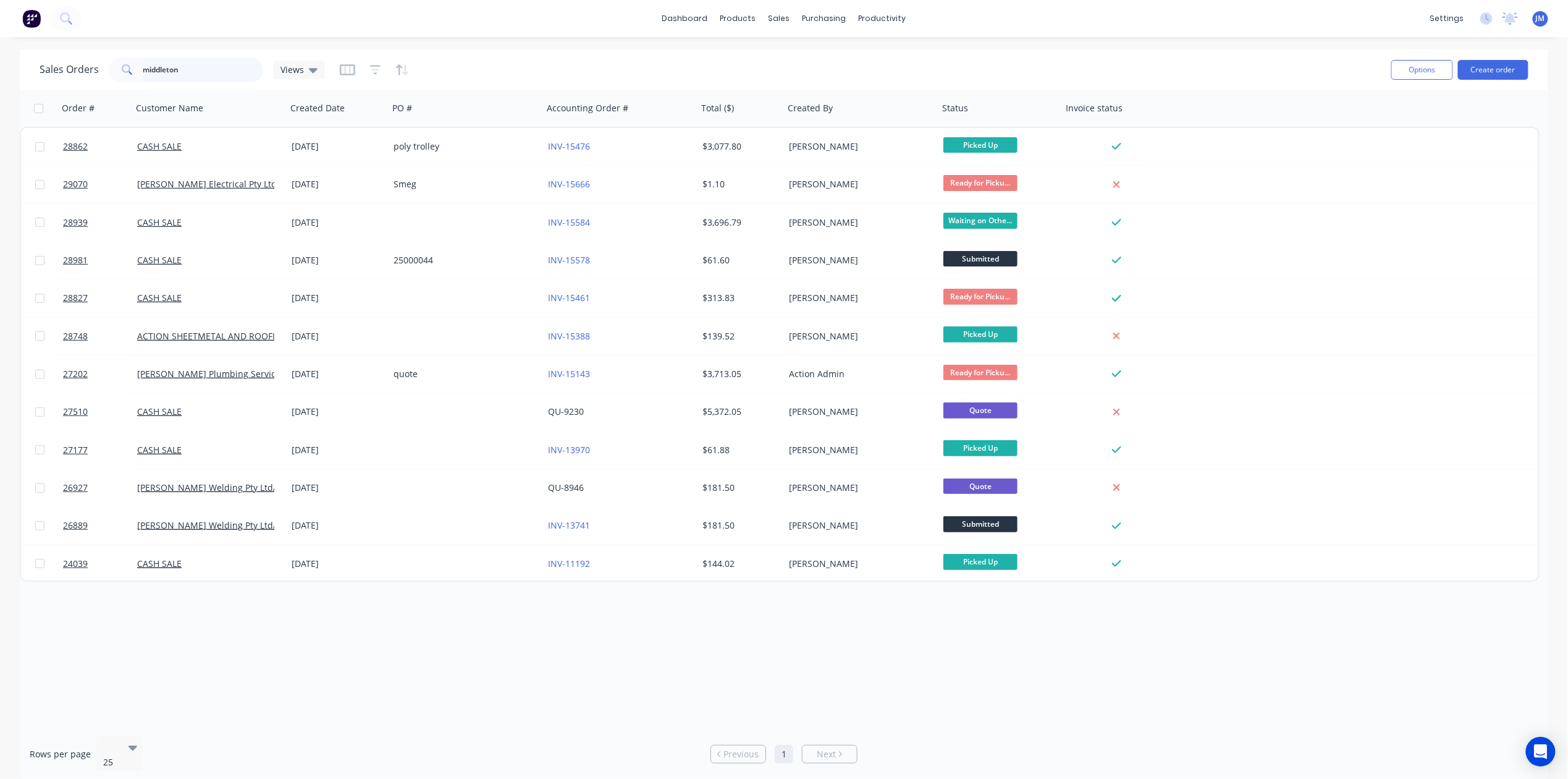
click at [229, 78] on input "middleton" at bounding box center [204, 70] width 121 height 25
type input "m"
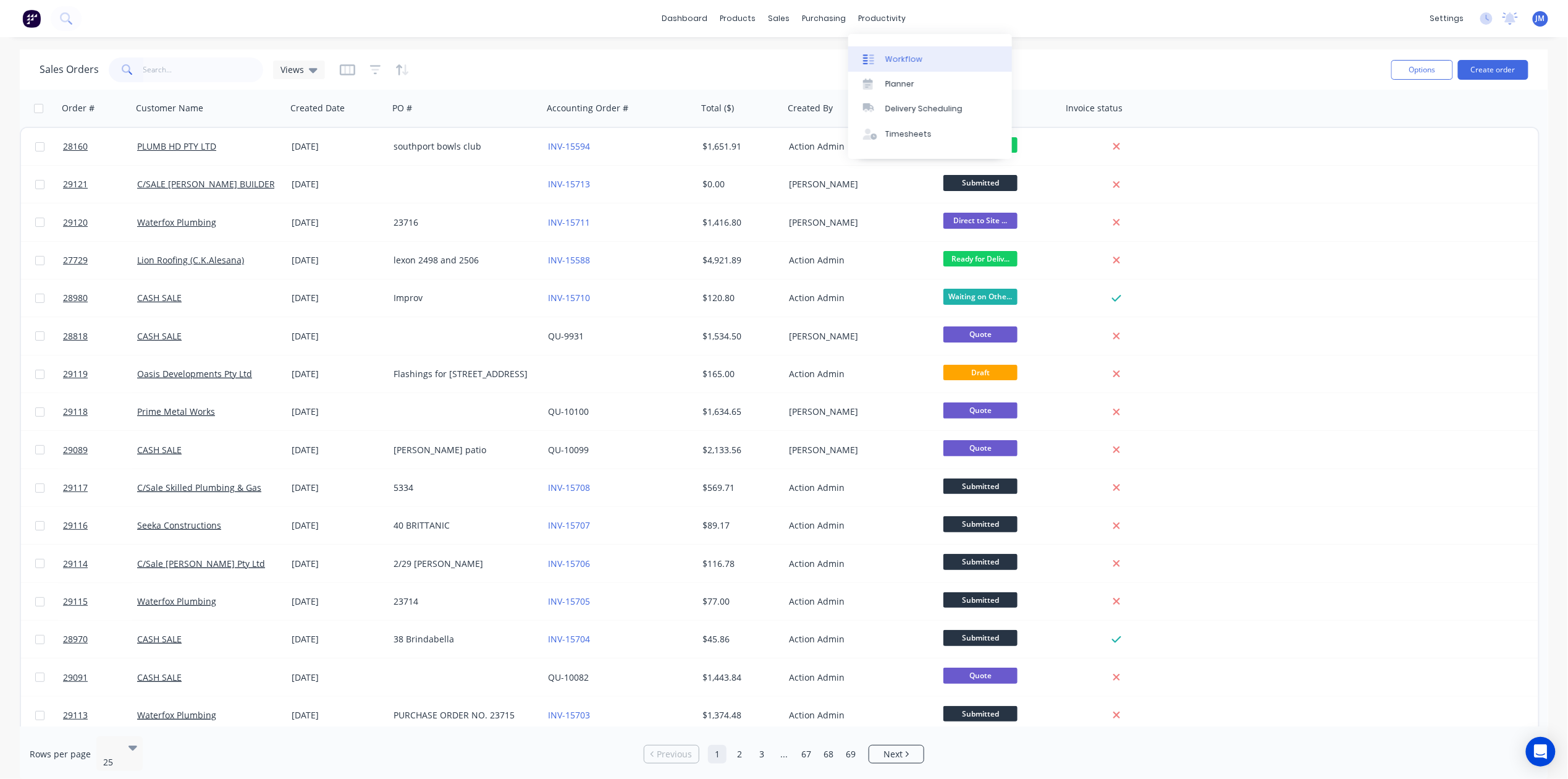
click at [901, 54] on div "Workflow" at bounding box center [904, 59] width 37 height 11
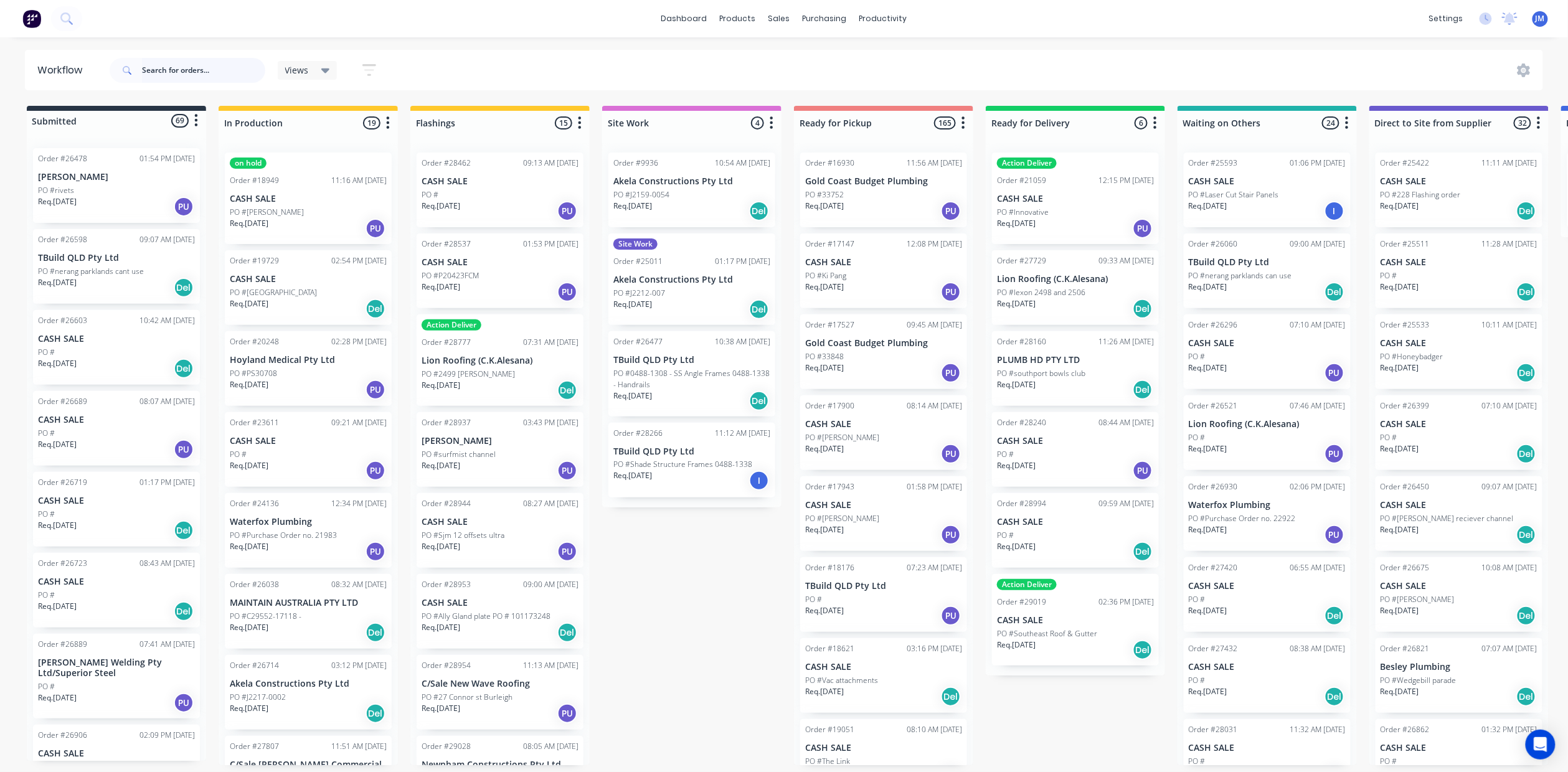
click at [162, 61] on input "text" at bounding box center [203, 70] width 123 height 25
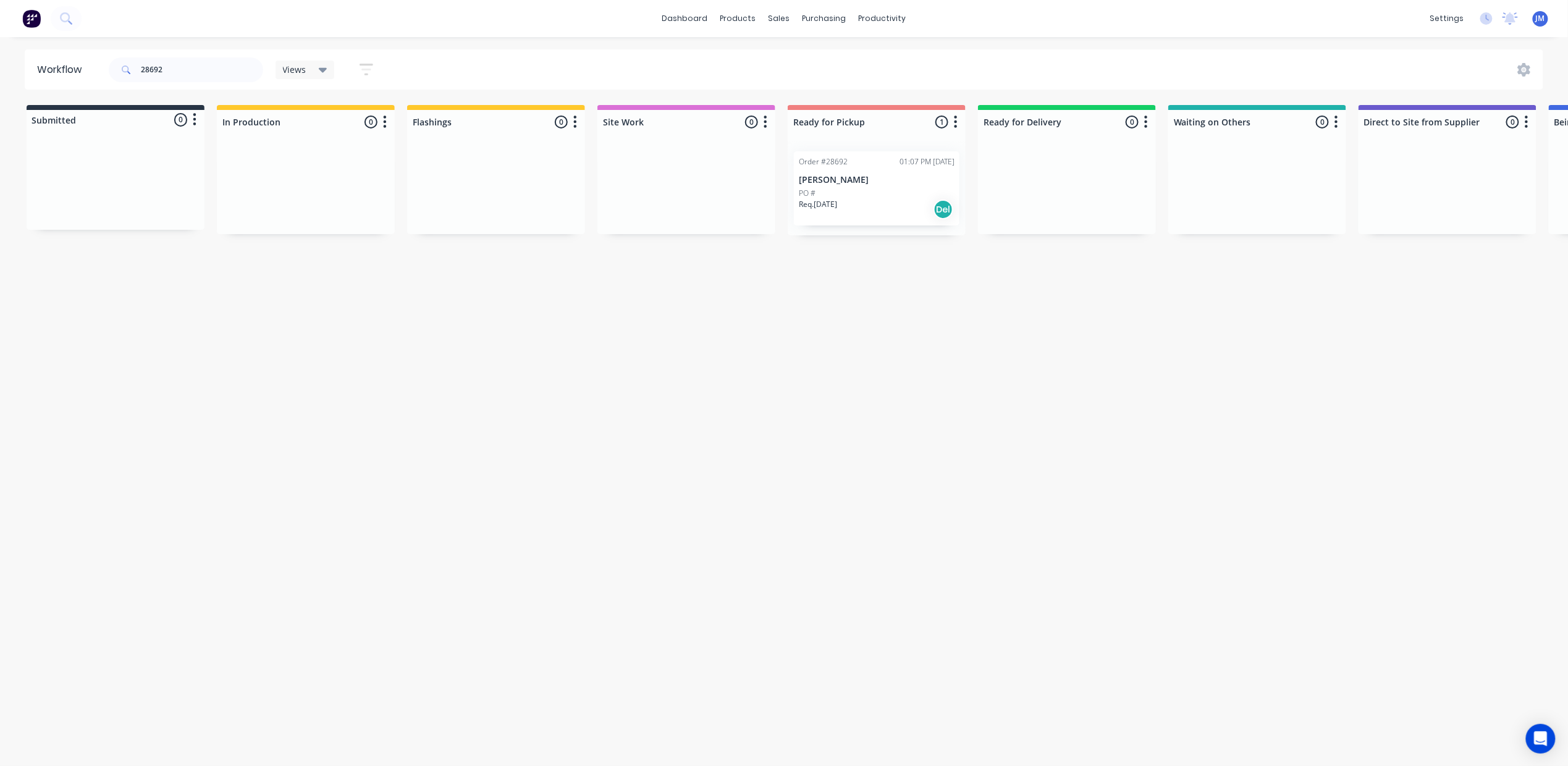
drag, startPoint x: 893, startPoint y: 203, endPoint x: 899, endPoint y: 205, distance: 6.3
click at [912, 322] on div "Mark as Picked Up" at bounding box center [957, 320] width 124 height 25
click at [191, 67] on input "28692" at bounding box center [202, 70] width 122 height 25
drag, startPoint x: 883, startPoint y: 196, endPoint x: 890, endPoint y: 196, distance: 7.0
drag, startPoint x: 906, startPoint y: 317, endPoint x: 376, endPoint y: 203, distance: 542.1
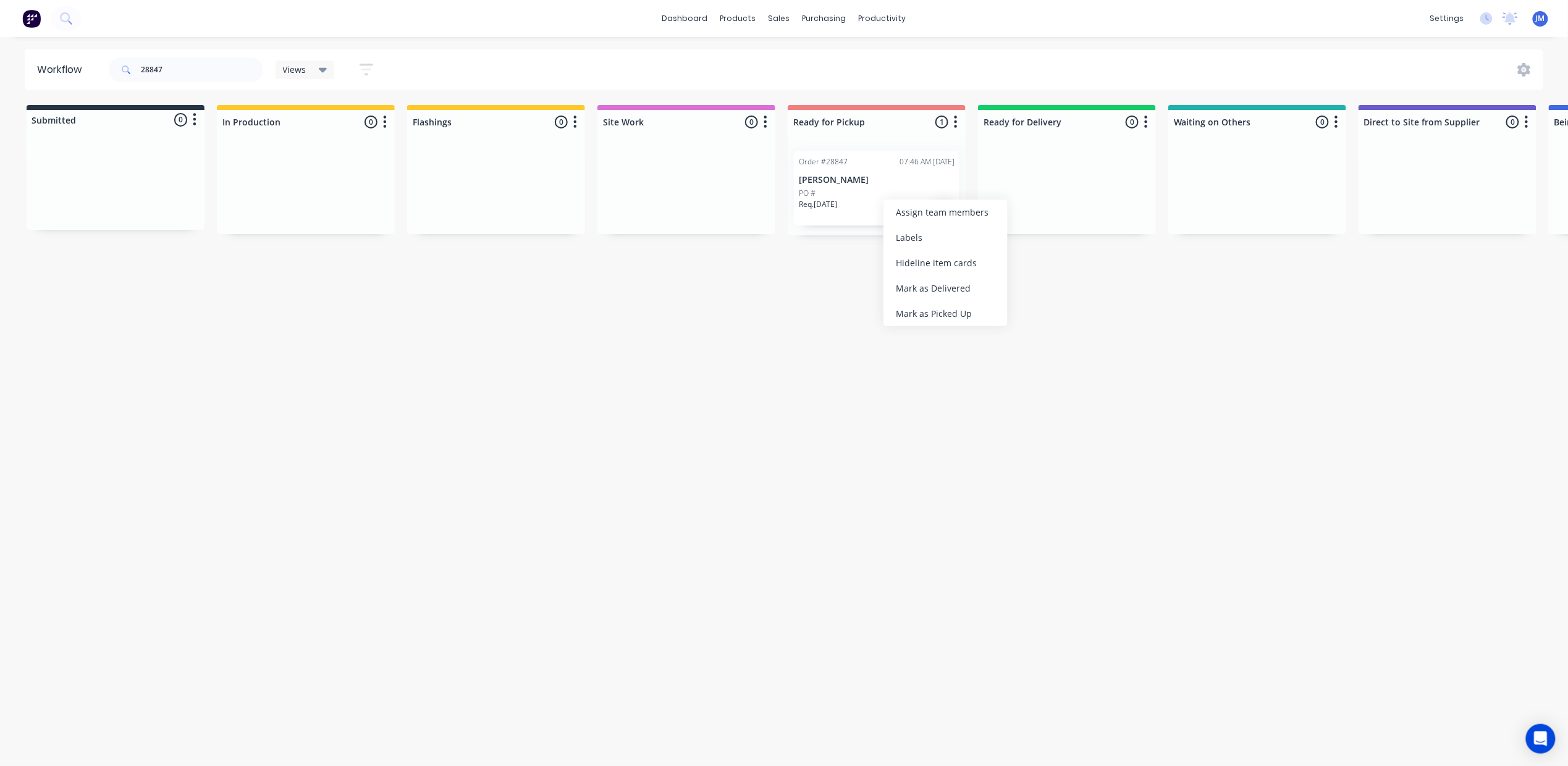
click at [905, 317] on div "Mark as Picked Up" at bounding box center [946, 314] width 124 height 25
drag, startPoint x: 169, startPoint y: 76, endPoint x: 179, endPoint y: 62, distance: 17.2
click at [170, 75] on input "28847" at bounding box center [202, 70] width 122 height 25
type input "2"
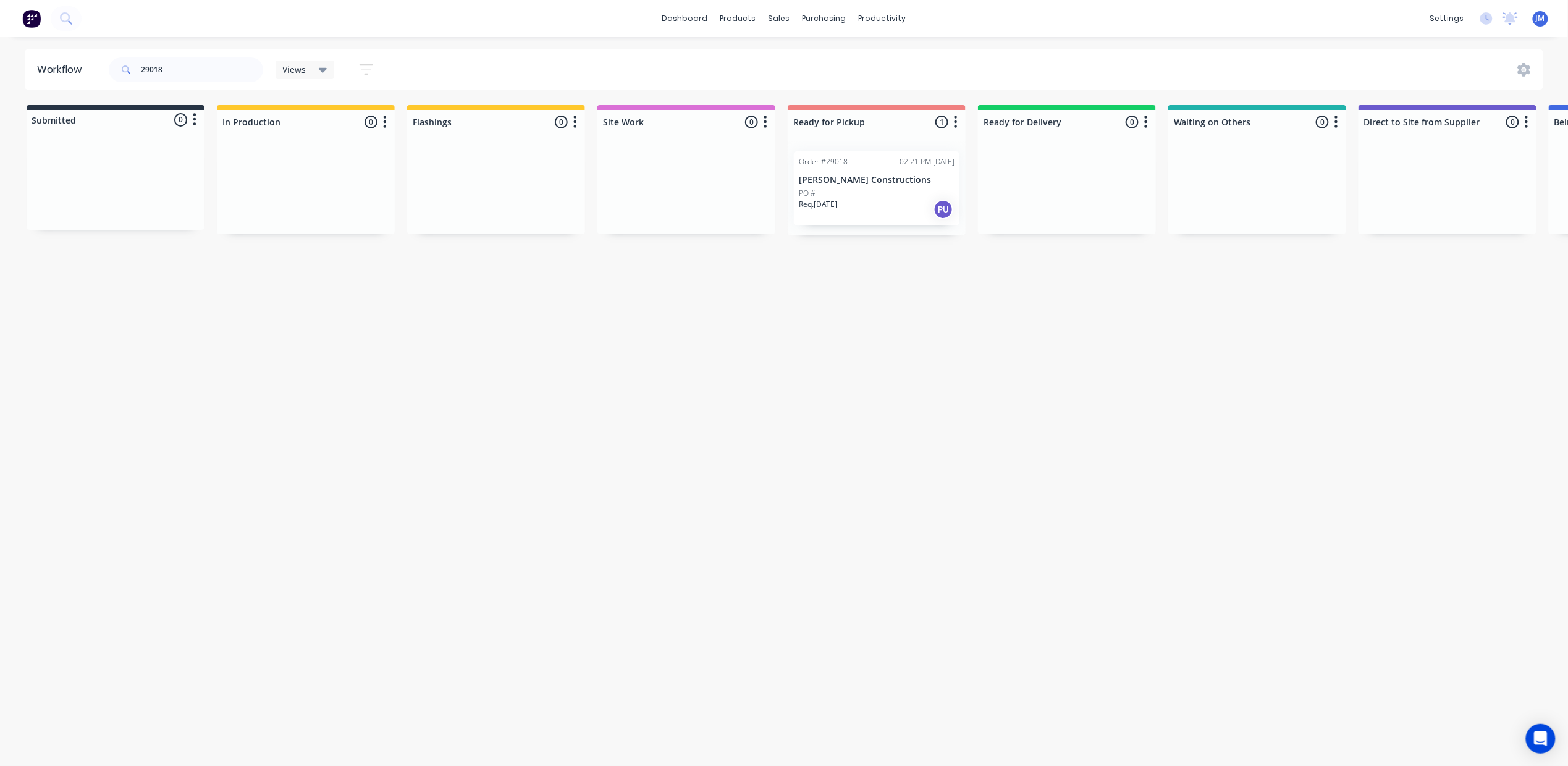
drag, startPoint x: 821, startPoint y: 202, endPoint x: 828, endPoint y: 203, distance: 7.1
click at [869, 313] on div "Mark as Picked Up" at bounding box center [884, 318] width 124 height 25
click at [191, 69] on input "29018" at bounding box center [202, 70] width 122 height 25
type input "2"
click at [939, 308] on div "Mark as Picked Up" at bounding box center [942, 311] width 124 height 25
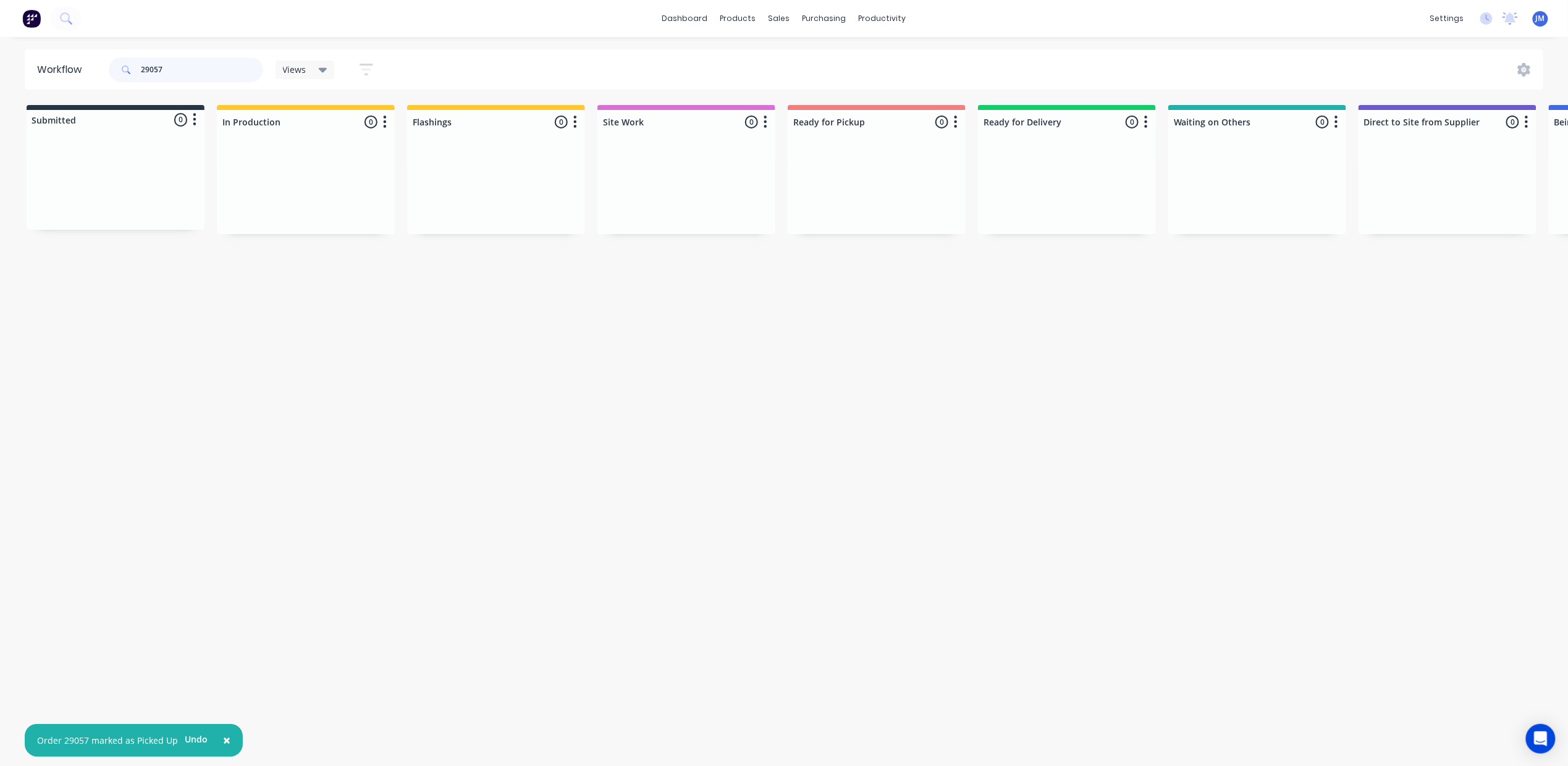
click at [181, 69] on input "29057" at bounding box center [202, 70] width 122 height 25
type input "2"
drag, startPoint x: 1064, startPoint y: 200, endPoint x: 813, endPoint y: 166, distance: 253.3
click at [813, 166] on div "Submitted 0 Status colour #273444 hex #273444 Save Cancel Summaries Total order…" at bounding box center [1107, 170] width 2240 height 130
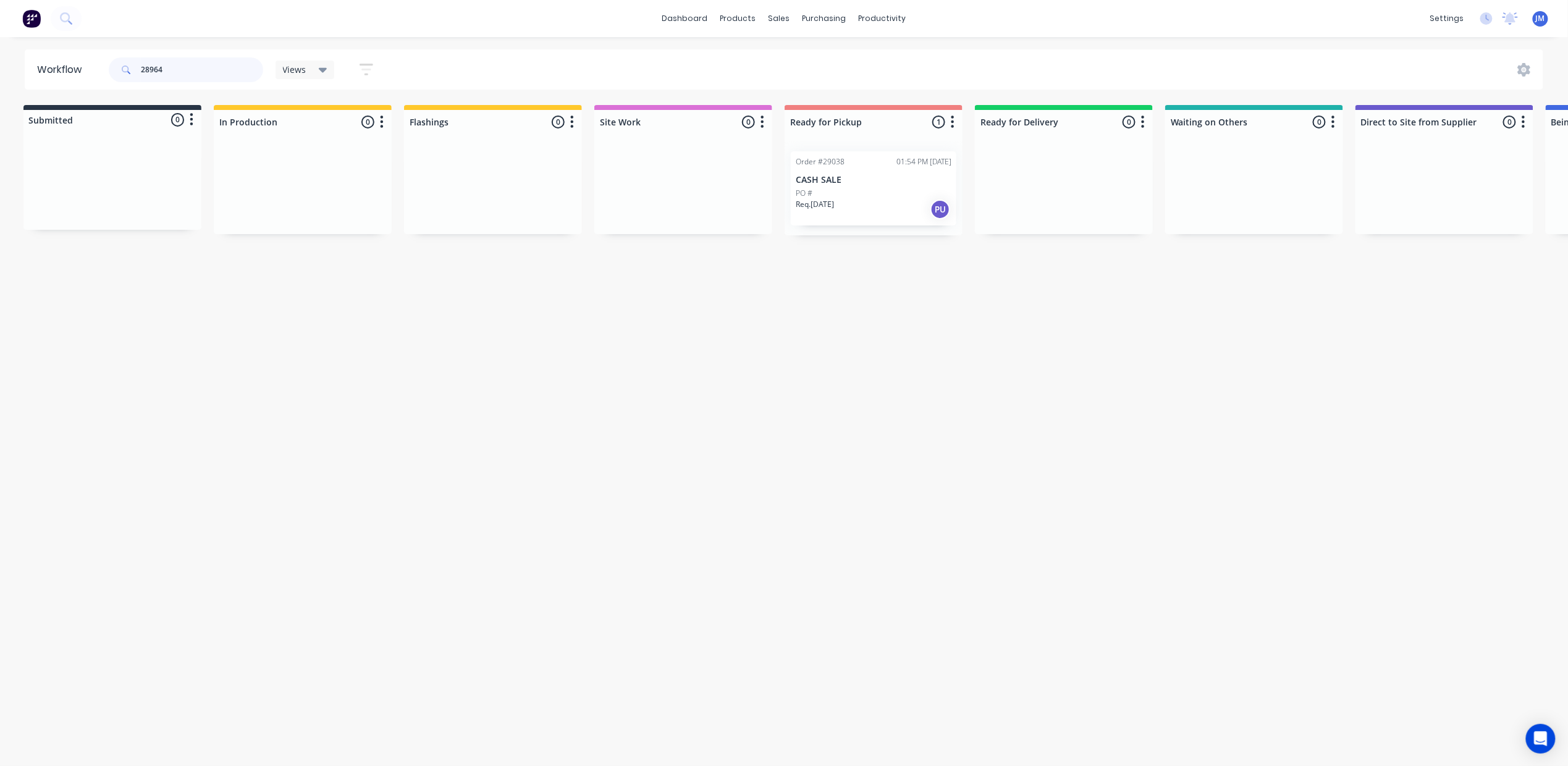
scroll to position [0, 0]
type input "2"
drag, startPoint x: 89, startPoint y: 177, endPoint x: 448, endPoint y: 156, distance: 359.6
click at [448, 156] on div "Submitted 1 Status colour #273444 hex #273444 Save Cancel Summaries Total order…" at bounding box center [1110, 170] width 2240 height 130
drag, startPoint x: 747, startPoint y: 228, endPoint x: 1222, endPoint y: 149, distance: 481.5
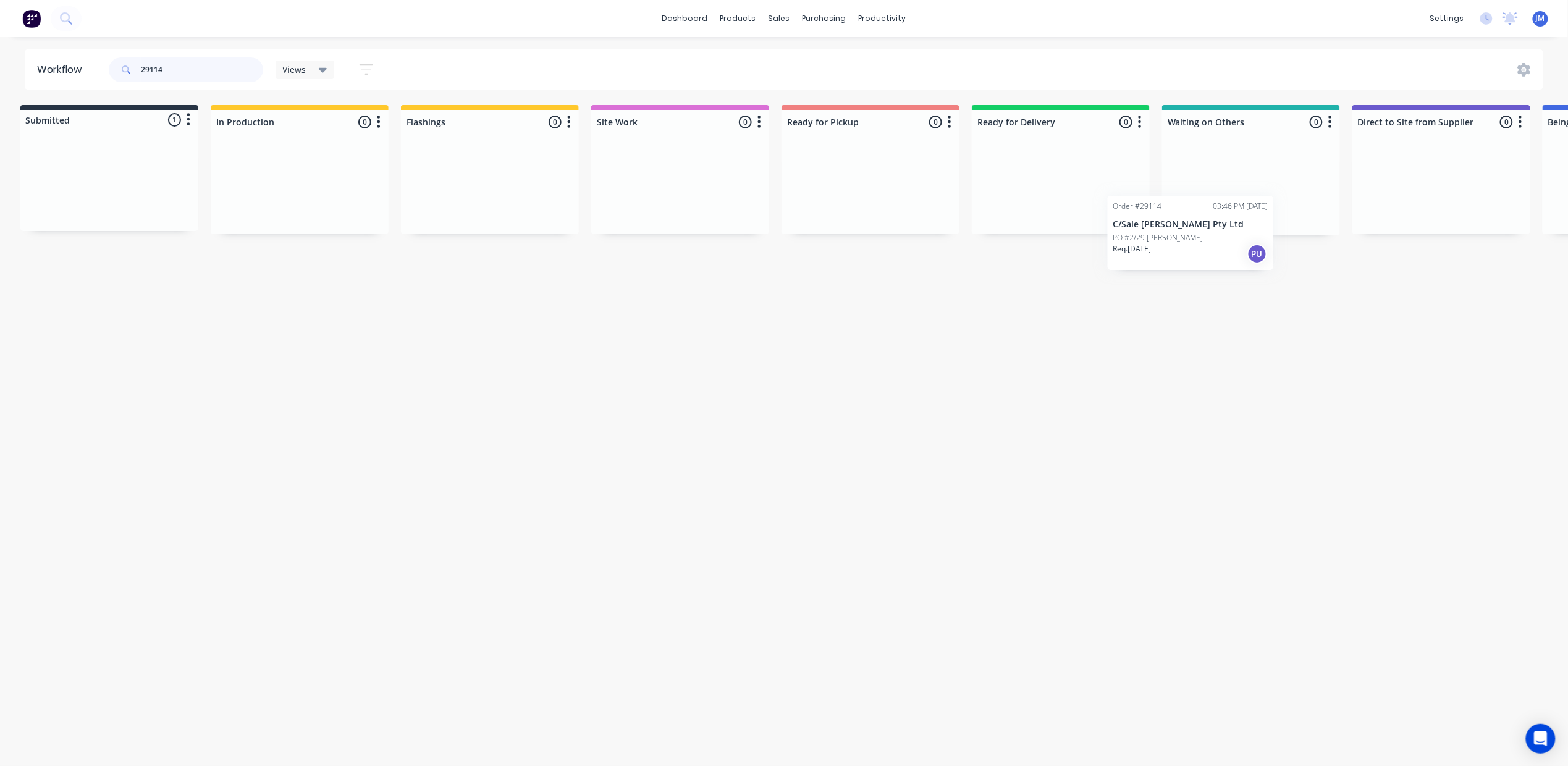
click at [1258, 186] on div "Submitted 1 Status colour #273444 hex #273444 Save Cancel Summaries Total order…" at bounding box center [1104, 170] width 2240 height 130
drag, startPoint x: 376, startPoint y: 207, endPoint x: 1231, endPoint y: 152, distance: 856.8
click at [1233, 152] on div "Submitted 1 Status colour #273444 hex #273444 Save Cancel Summaries Total order…" at bounding box center [1104, 170] width 2240 height 130
drag, startPoint x: 153, startPoint y: 190, endPoint x: 1222, endPoint y: 121, distance: 1071.2
click at [1228, 132] on div "Submitted 1 Status colour #273444 hex #273444 Save Cancel Summaries Total order…" at bounding box center [1105, 170] width 2240 height 130
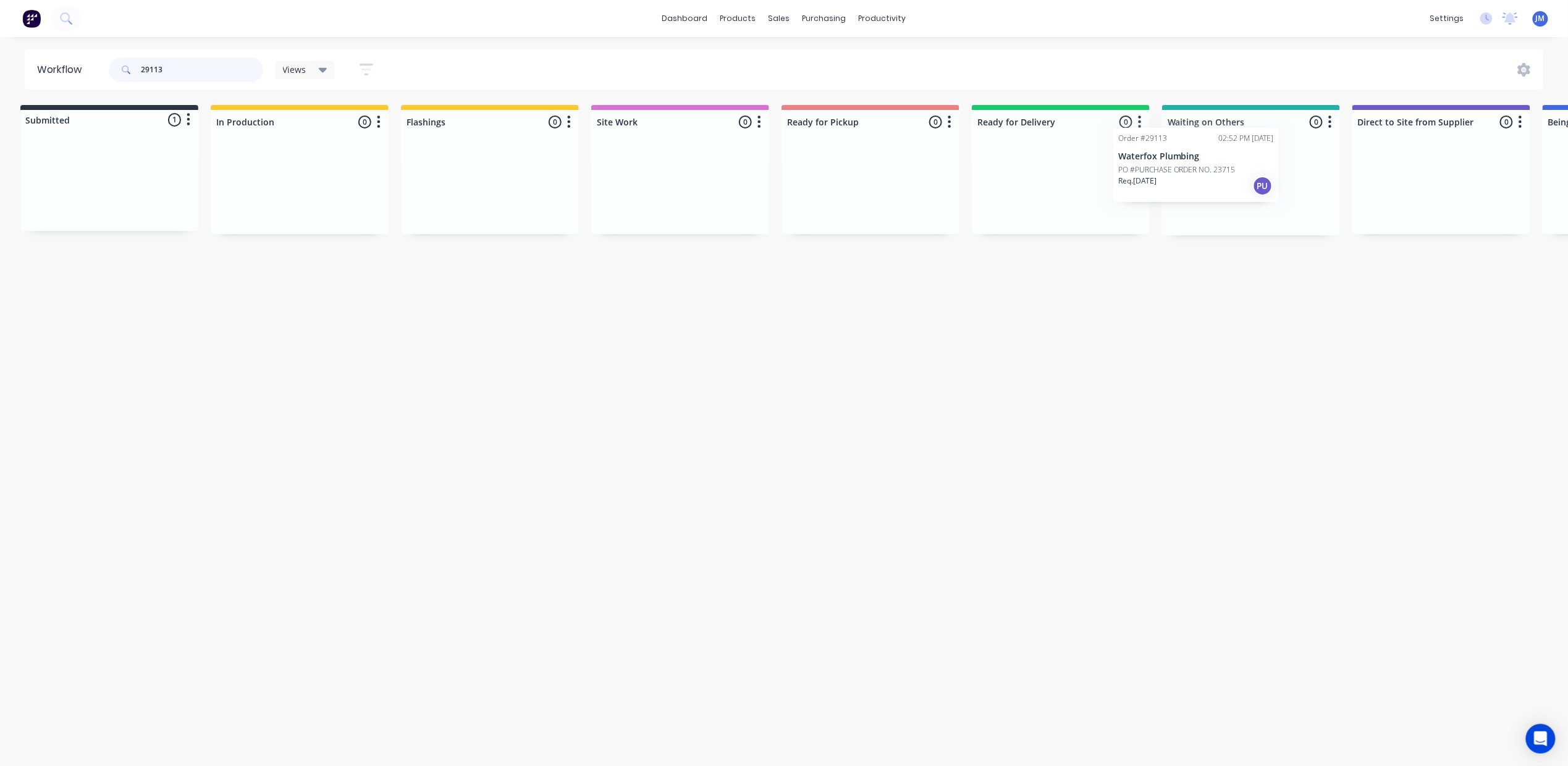
drag, startPoint x: 112, startPoint y: 186, endPoint x: 1204, endPoint y: 164, distance: 1092.2
click at [1202, 165] on div "Submitted 1 Status colour #273444 hex #273444 Save Cancel Summaries Total order…" at bounding box center [1104, 170] width 2240 height 130
drag, startPoint x: 156, startPoint y: 182, endPoint x: 1276, endPoint y: 137, distance: 1120.9
click at [1273, 137] on div "Submitted 1 Status colour #273444 hex #273444 Save Cancel Summaries Total order…" at bounding box center [1099, 170] width 2240 height 130
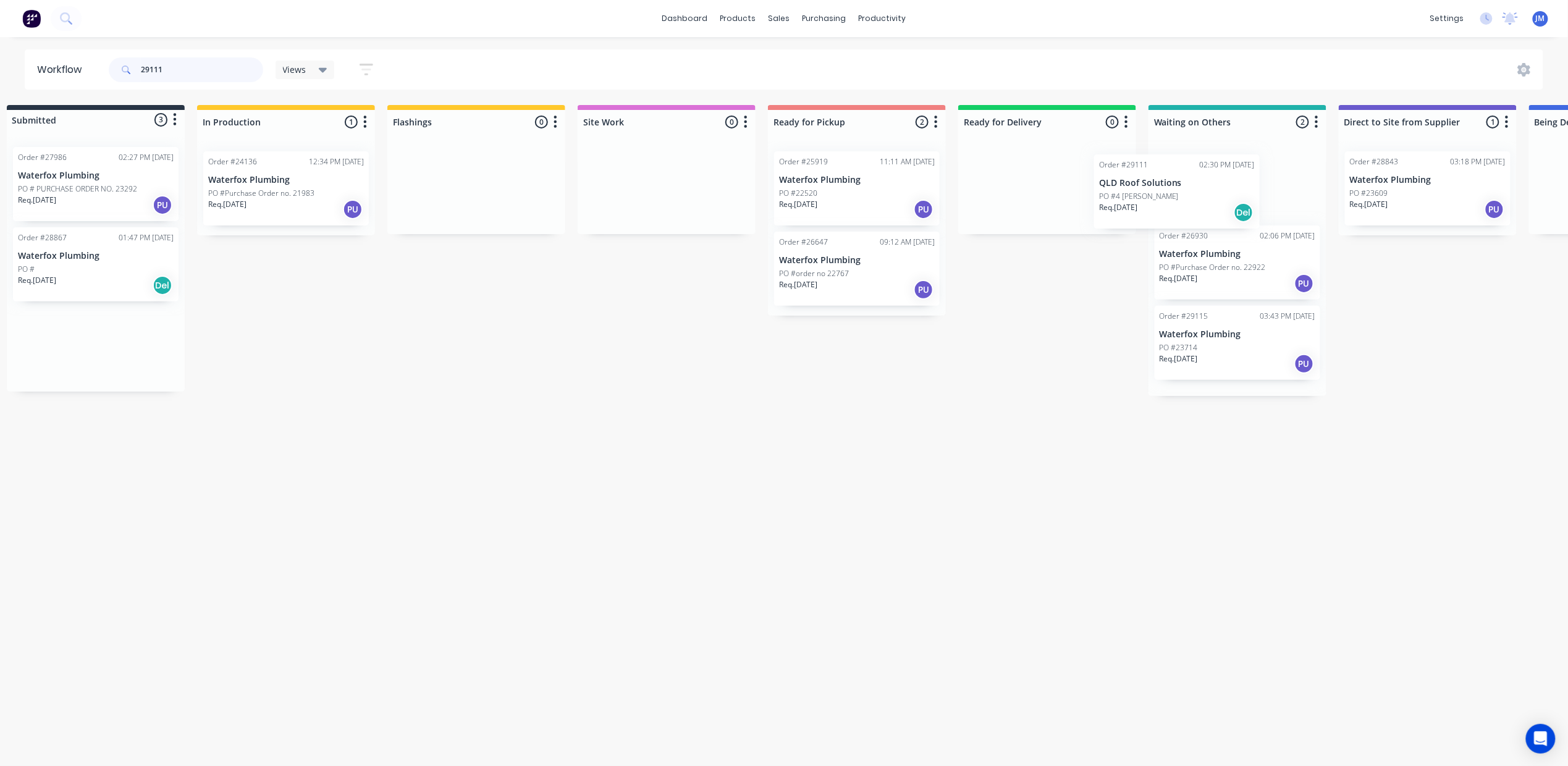
scroll to position [0, 22]
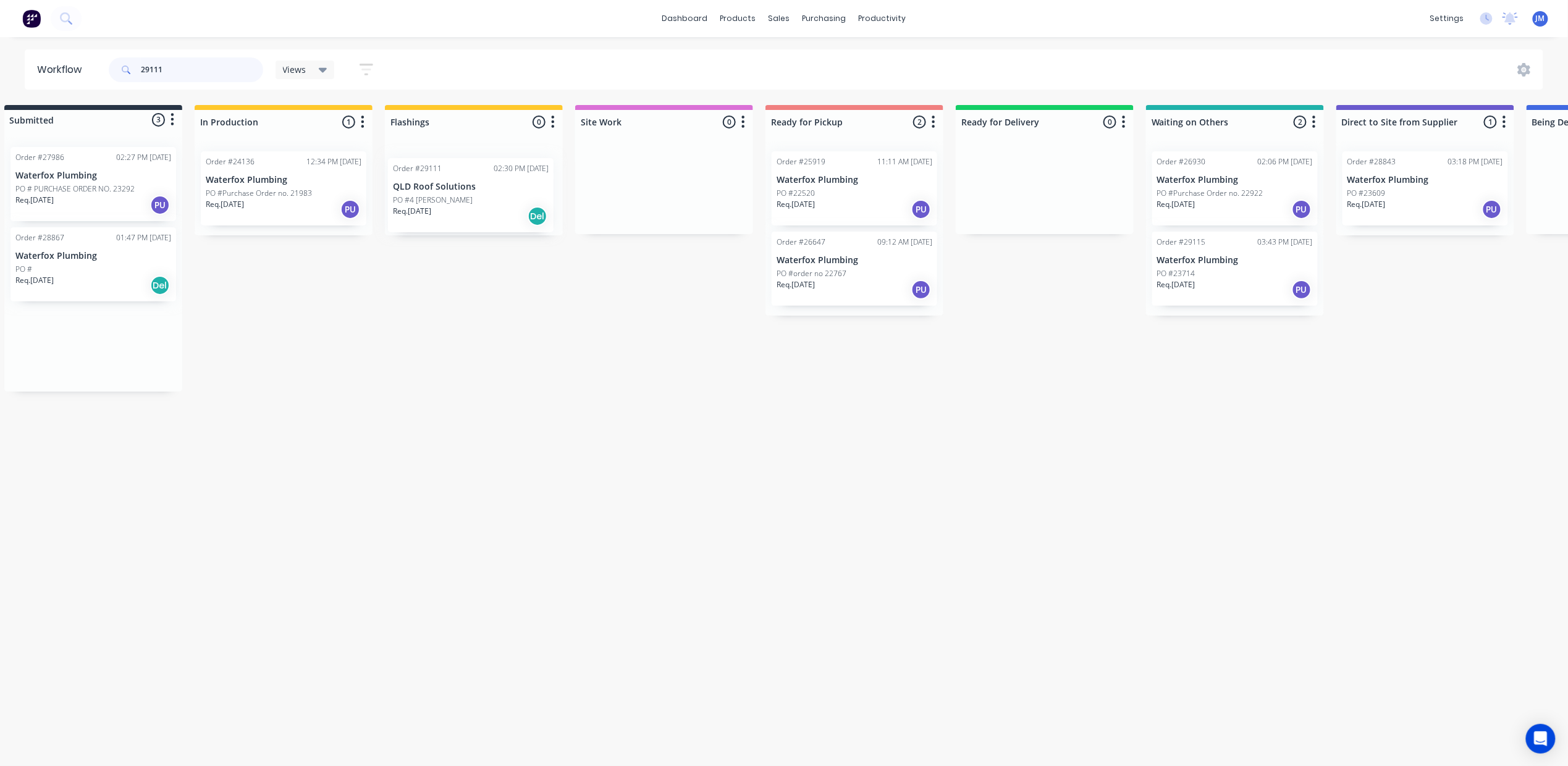
drag, startPoint x: 132, startPoint y: 344, endPoint x: 524, endPoint y: 195, distance: 419.4
click at [524, 198] on div "Submitted 3 Status colour #273444 hex #273444 Save Cancel Summaries Total order…" at bounding box center [1088, 249] width 2240 height 287
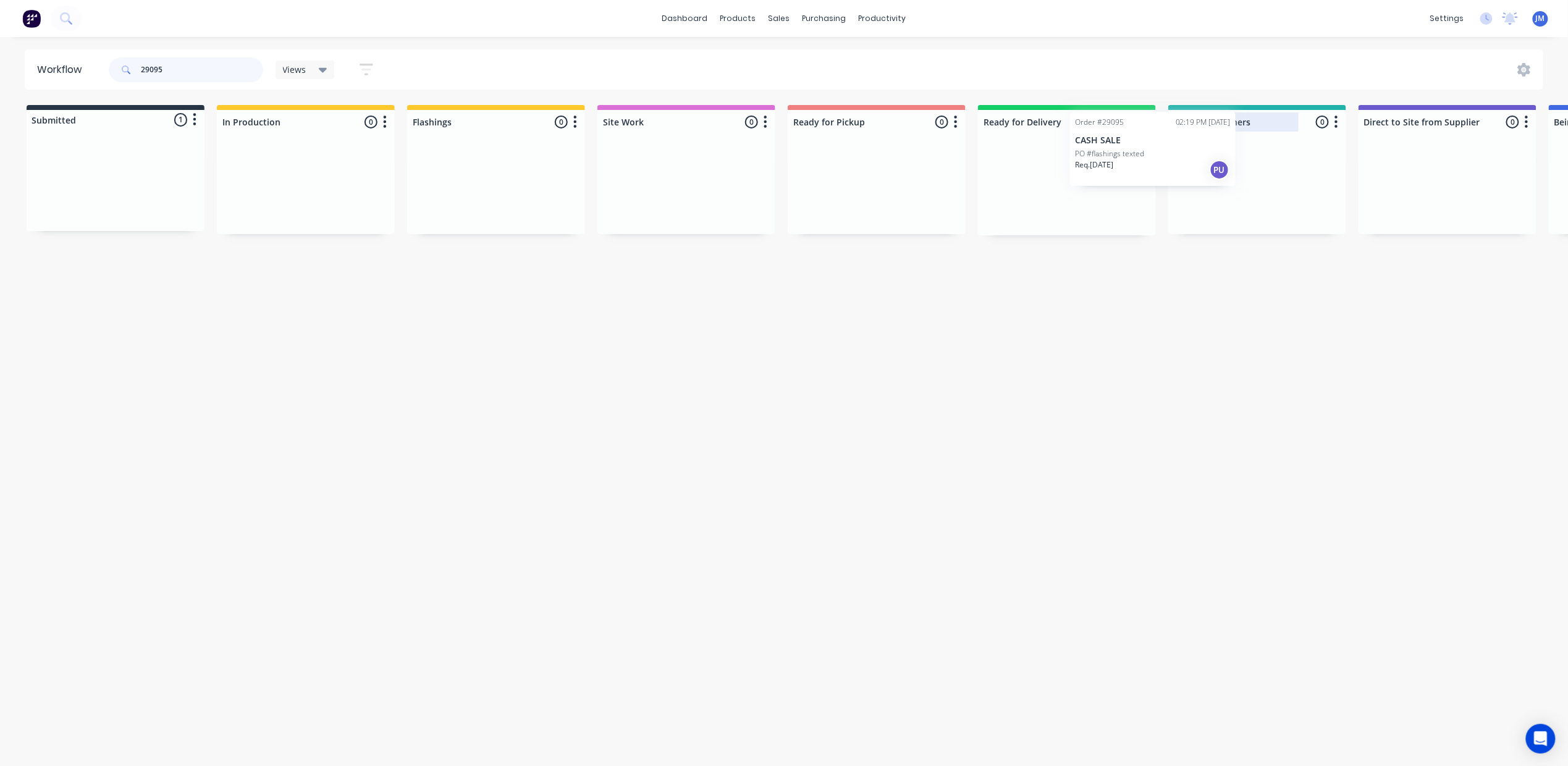
drag, startPoint x: 160, startPoint y: 190, endPoint x: 1242, endPoint y: 124, distance: 1084.0
click at [1229, 156] on div "Submitted 1 Status colour #273444 hex #273444 Save Cancel Summaries Total order…" at bounding box center [1110, 170] width 2240 height 130
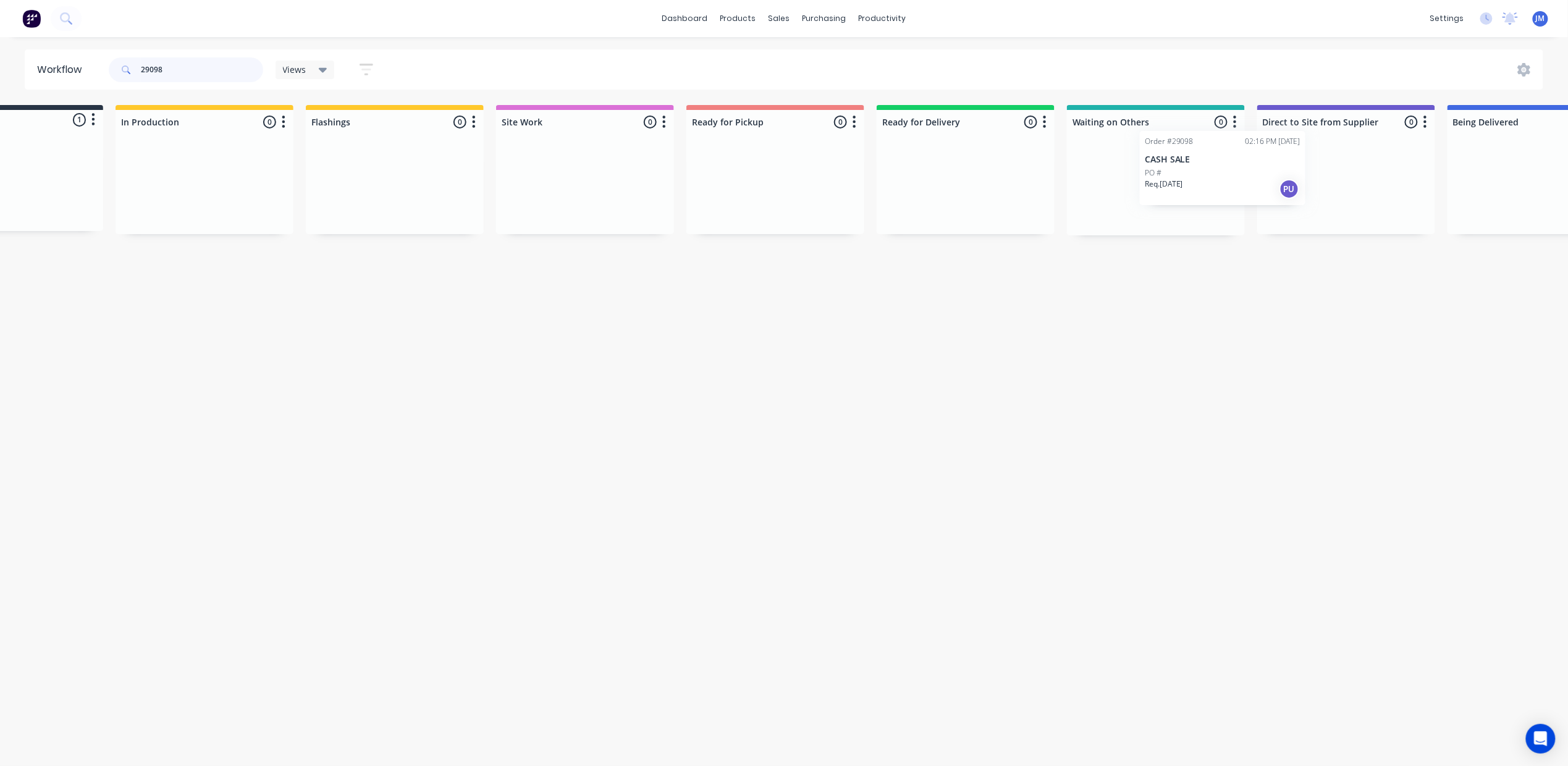
scroll to position [0, 107]
drag, startPoint x: 90, startPoint y: 191, endPoint x: 1178, endPoint y: 178, distance: 1088.1
click at [1191, 179] on div "Submitted 1 Status colour #273444 hex #273444 Save Cancel Summaries Total order…" at bounding box center [1004, 170] width 2240 height 130
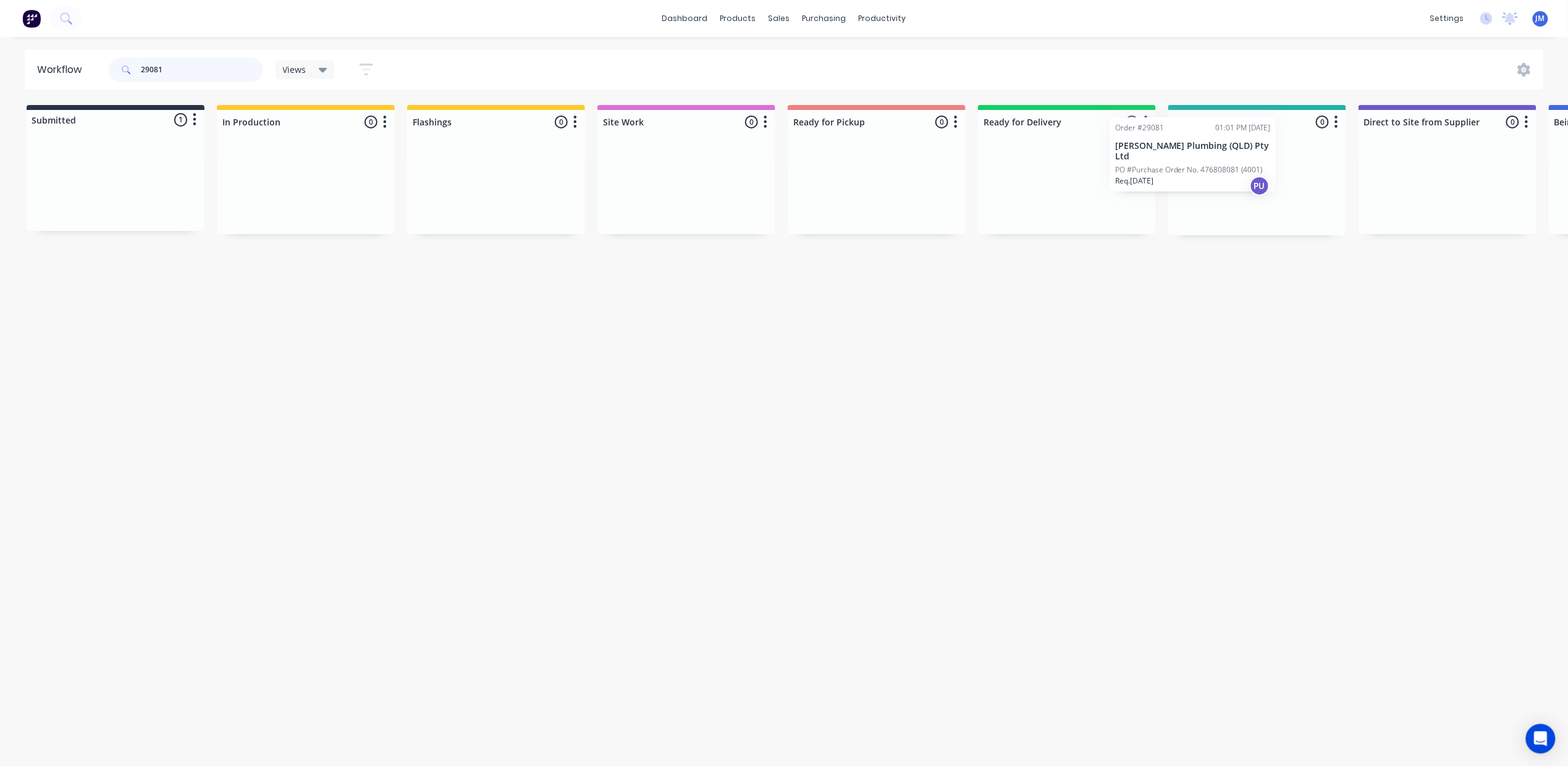
scroll to position [0, 9]
drag, startPoint x: 699, startPoint y: 191, endPoint x: 1246, endPoint y: 143, distance: 549.1
click at [1208, 161] on div "Submitted 1 Status colour #273444 hex #273444 Save Cancel Summaries Total order…" at bounding box center [1102, 170] width 2240 height 130
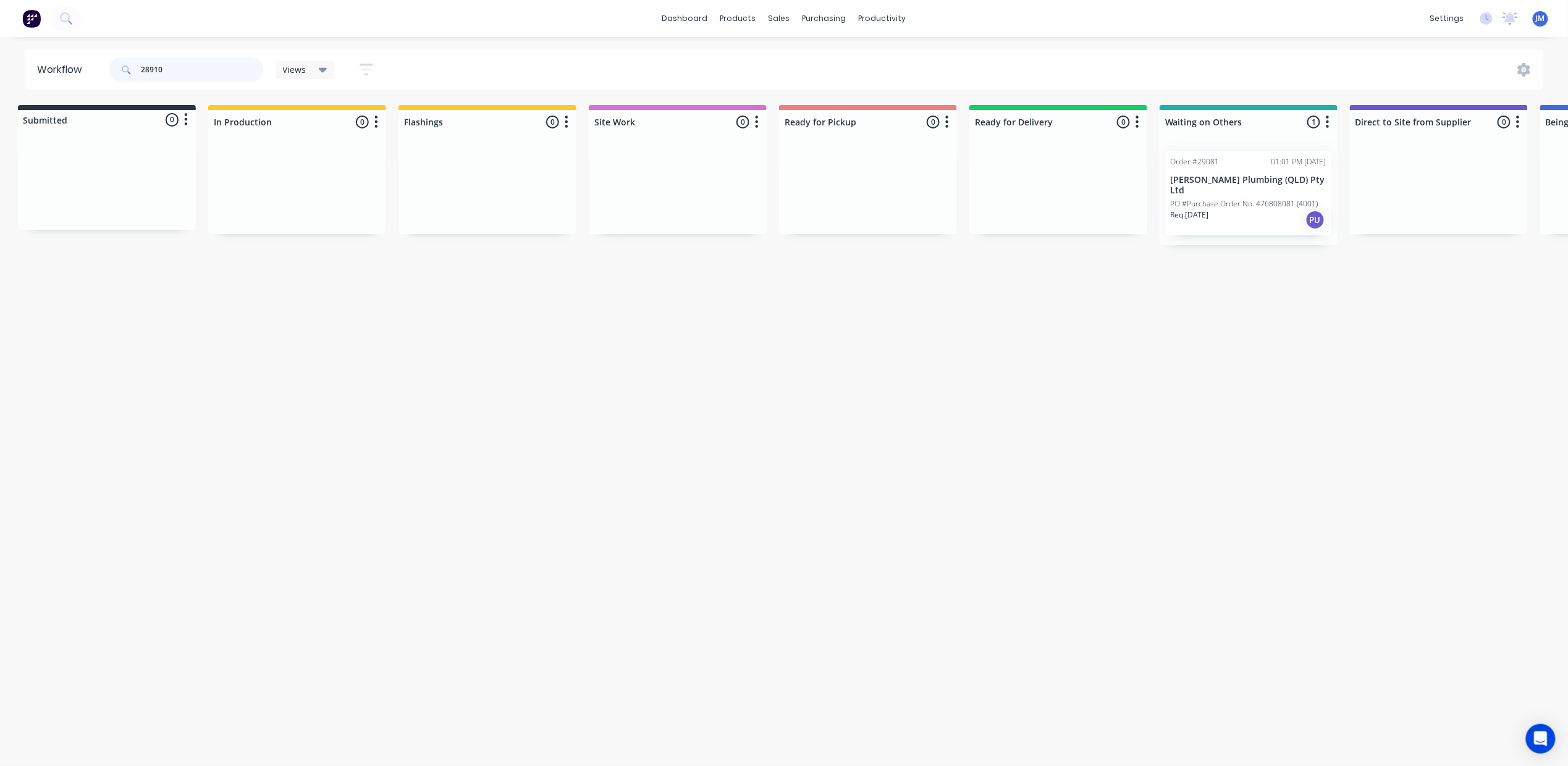
scroll to position [0, 0]
drag, startPoint x: 182, startPoint y: 200, endPoint x: 1288, endPoint y: 182, distance: 1106.1
click at [1288, 182] on div "Submitted 1 Status colour #273444 hex #273444 Save Cancel Summaries Total order…" at bounding box center [1105, 170] width 2240 height 130
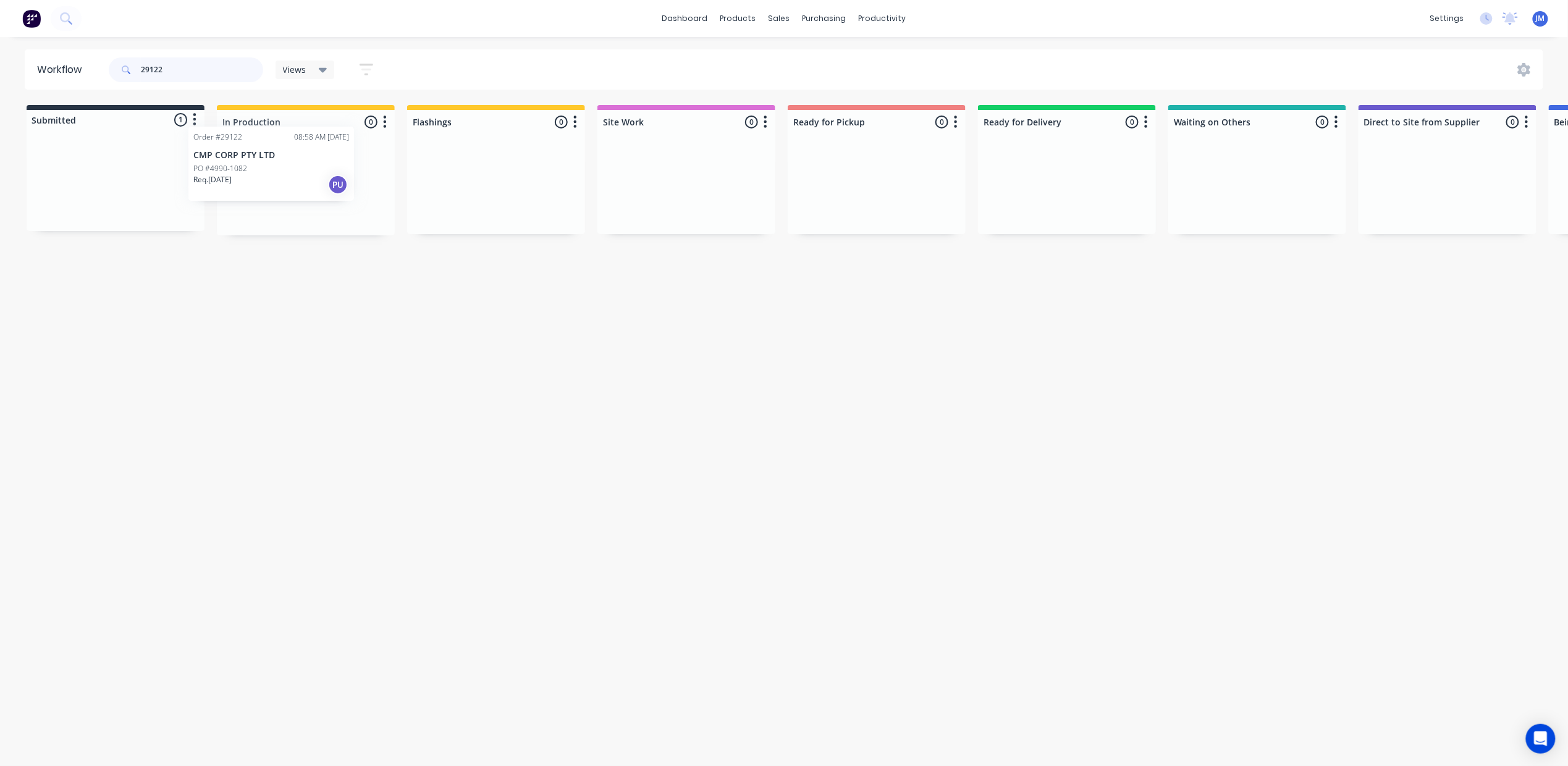
drag, startPoint x: 165, startPoint y: 177, endPoint x: 330, endPoint y: 151, distance: 167.0
click at [327, 153] on div "Submitted 1 Status colour #273444 hex #273444 Save Cancel Summaries Total order…" at bounding box center [1110, 170] width 2240 height 130
drag, startPoint x: 88, startPoint y: 203, endPoint x: 284, endPoint y: 201, distance: 196.0
click at [283, 203] on div "Submitted 1 Status colour #273444 hex #273444 Save Cancel Summaries Total order…" at bounding box center [1110, 170] width 2240 height 130
type input "2"
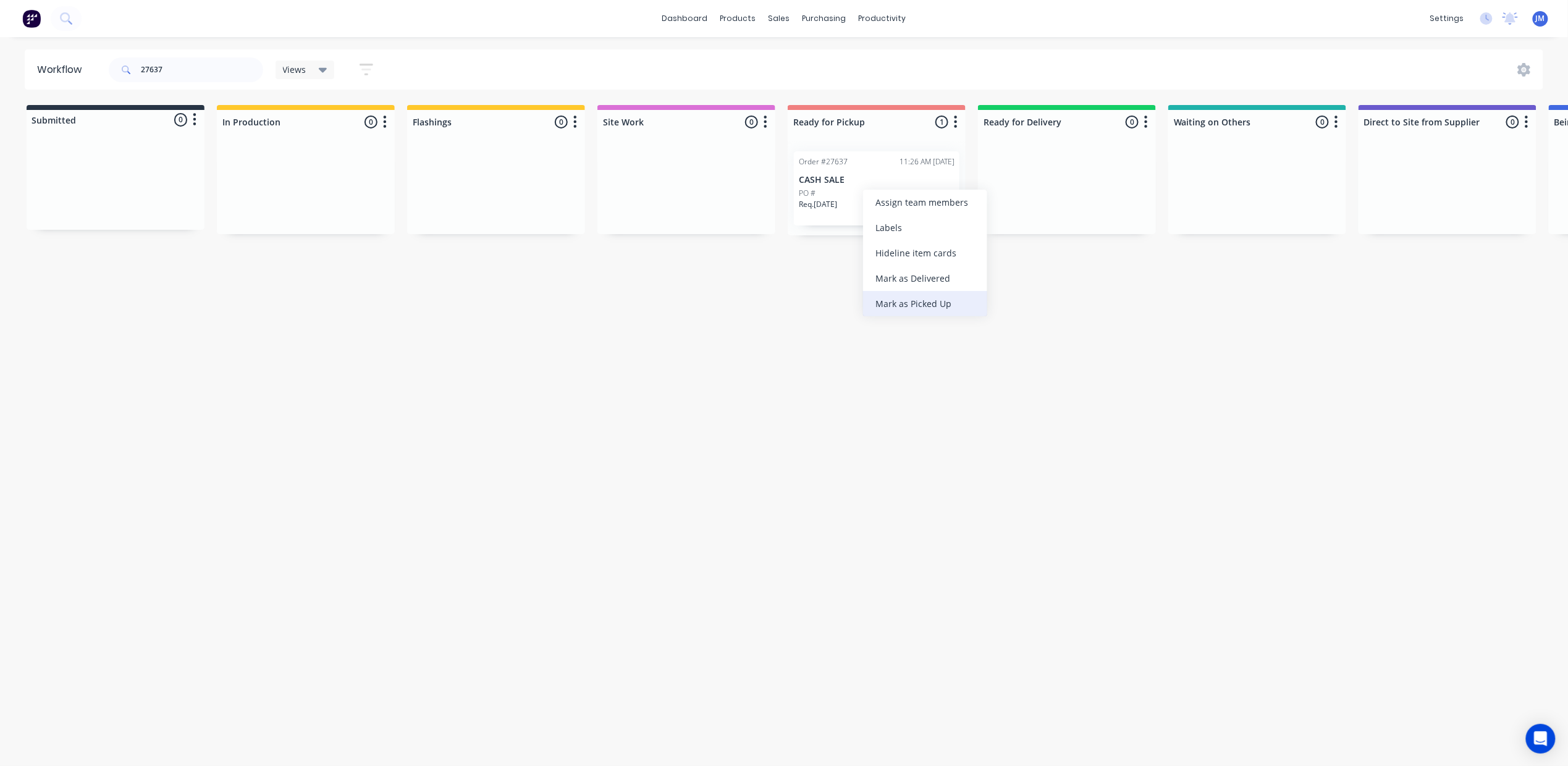
click at [922, 312] on div "Mark as Picked Up" at bounding box center [925, 303] width 124 height 25
click at [202, 57] on input "27637" at bounding box center [202, 70] width 122 height 25
click at [907, 282] on div "Mark as Picked Up" at bounding box center [909, 286] width 124 height 25
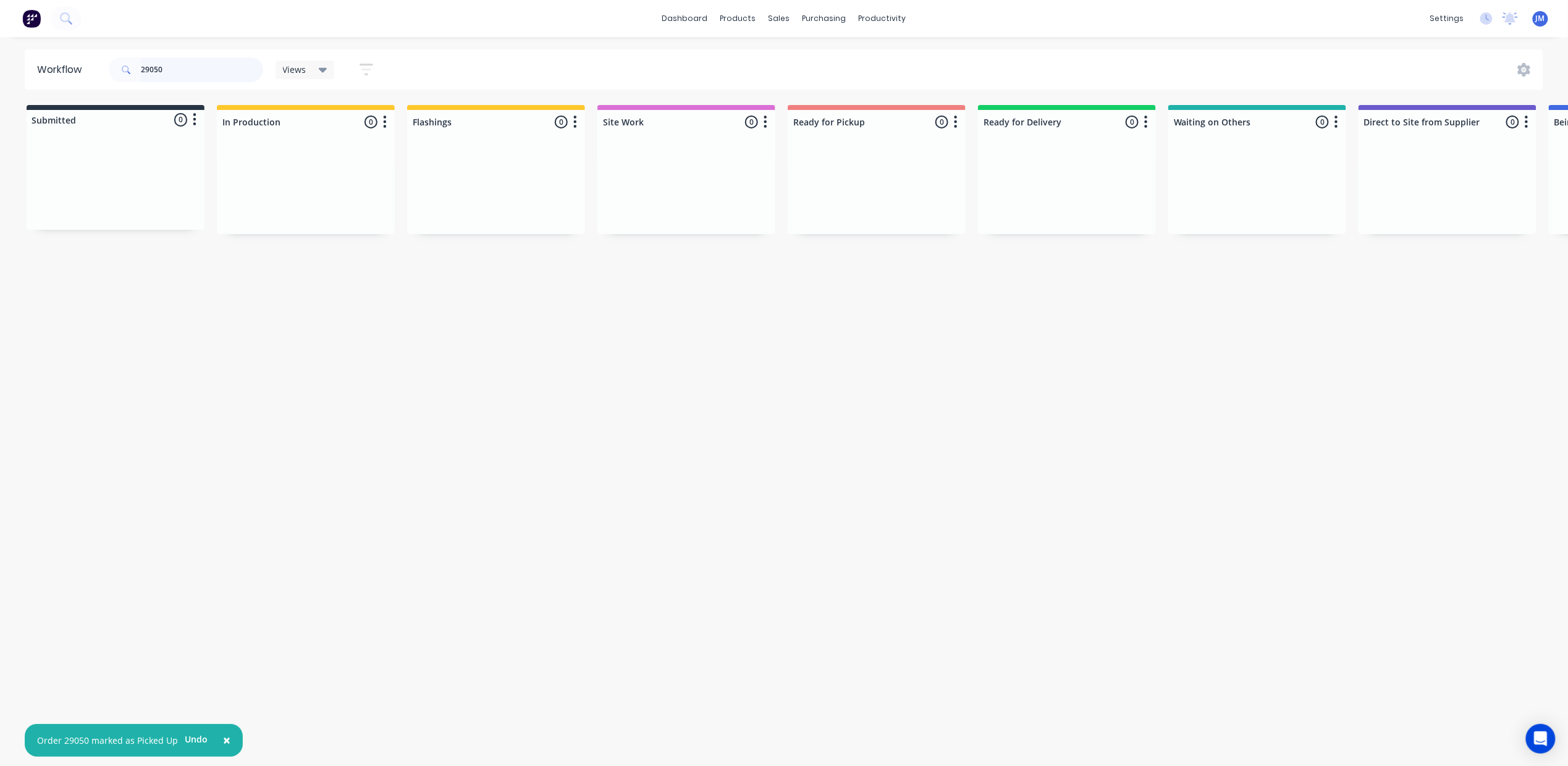
click at [183, 69] on input "29050" at bounding box center [202, 70] width 122 height 25
type input "2"
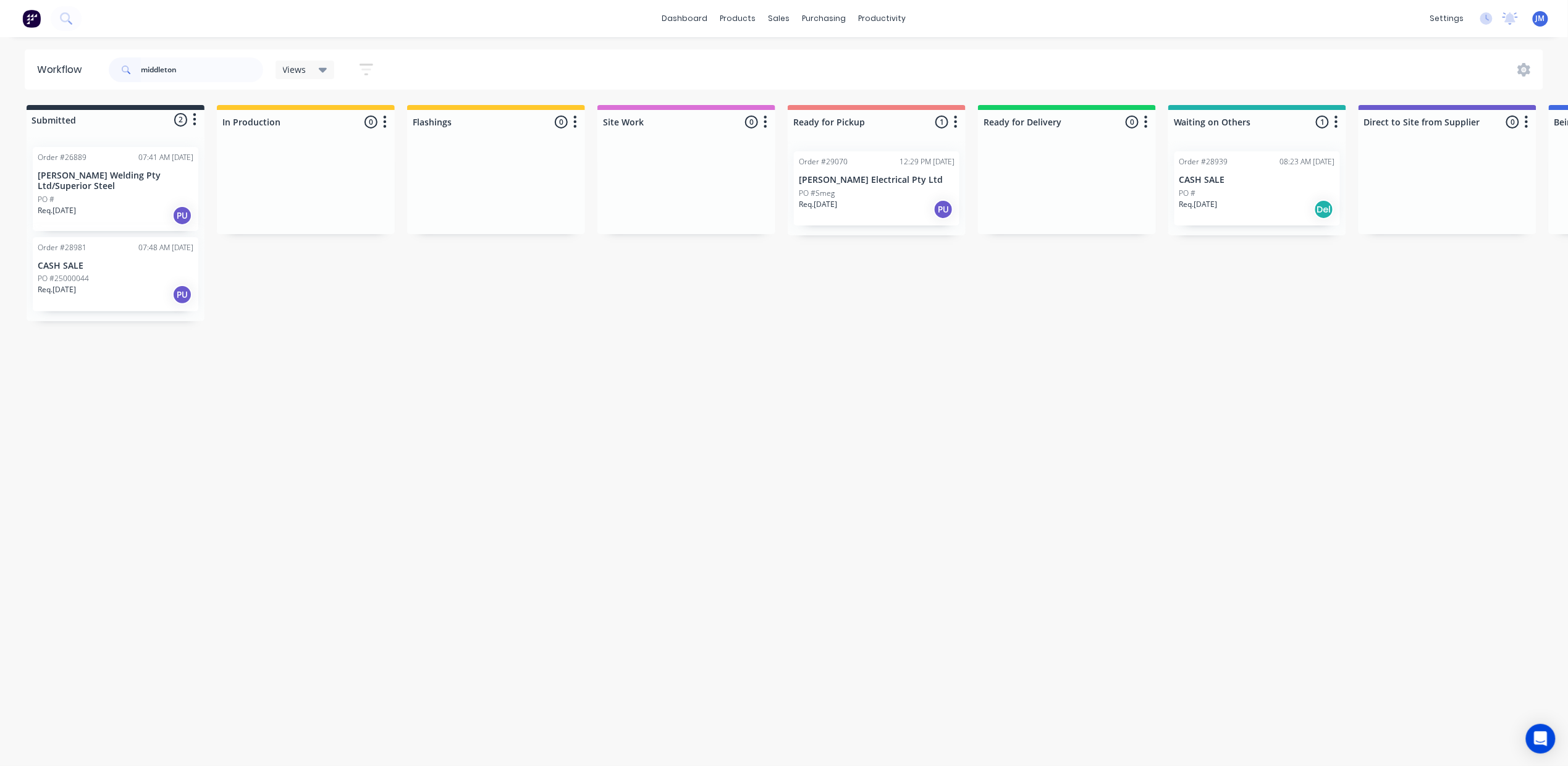
click at [134, 292] on div "Req. [DATE] PU" at bounding box center [115, 295] width 156 height 21
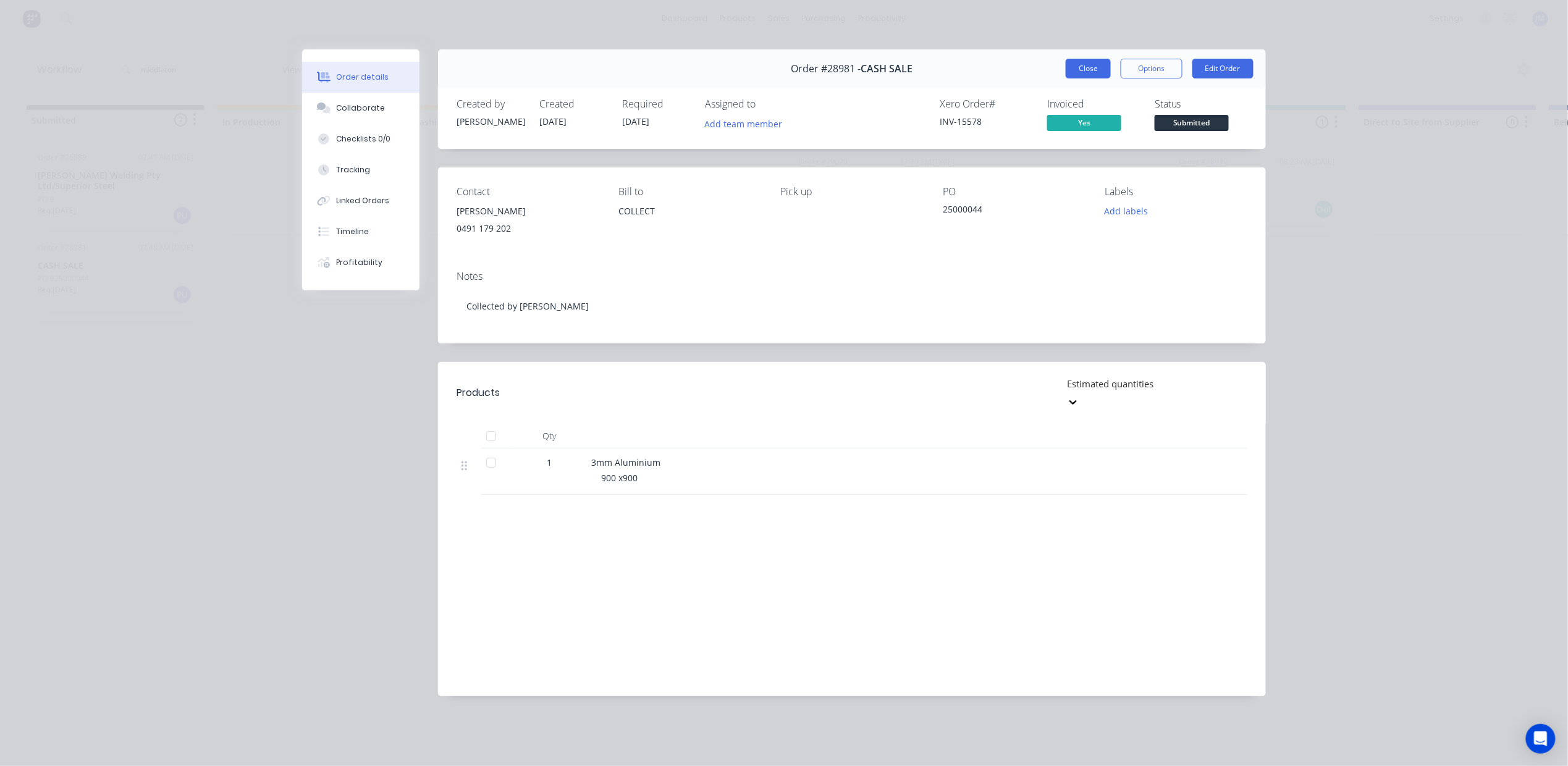
click at [1100, 60] on button "Close" at bounding box center [1088, 68] width 45 height 20
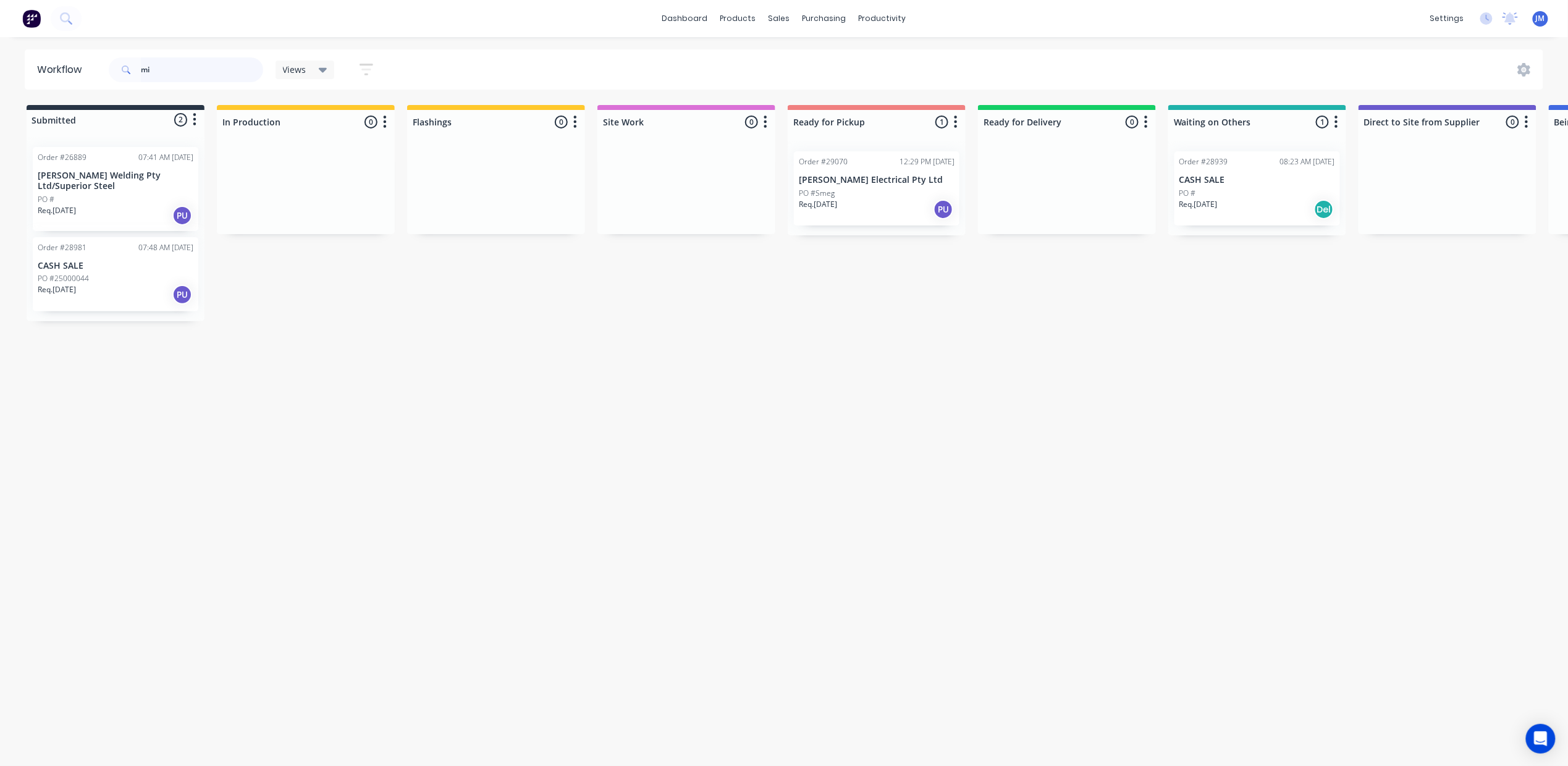
type input "m"
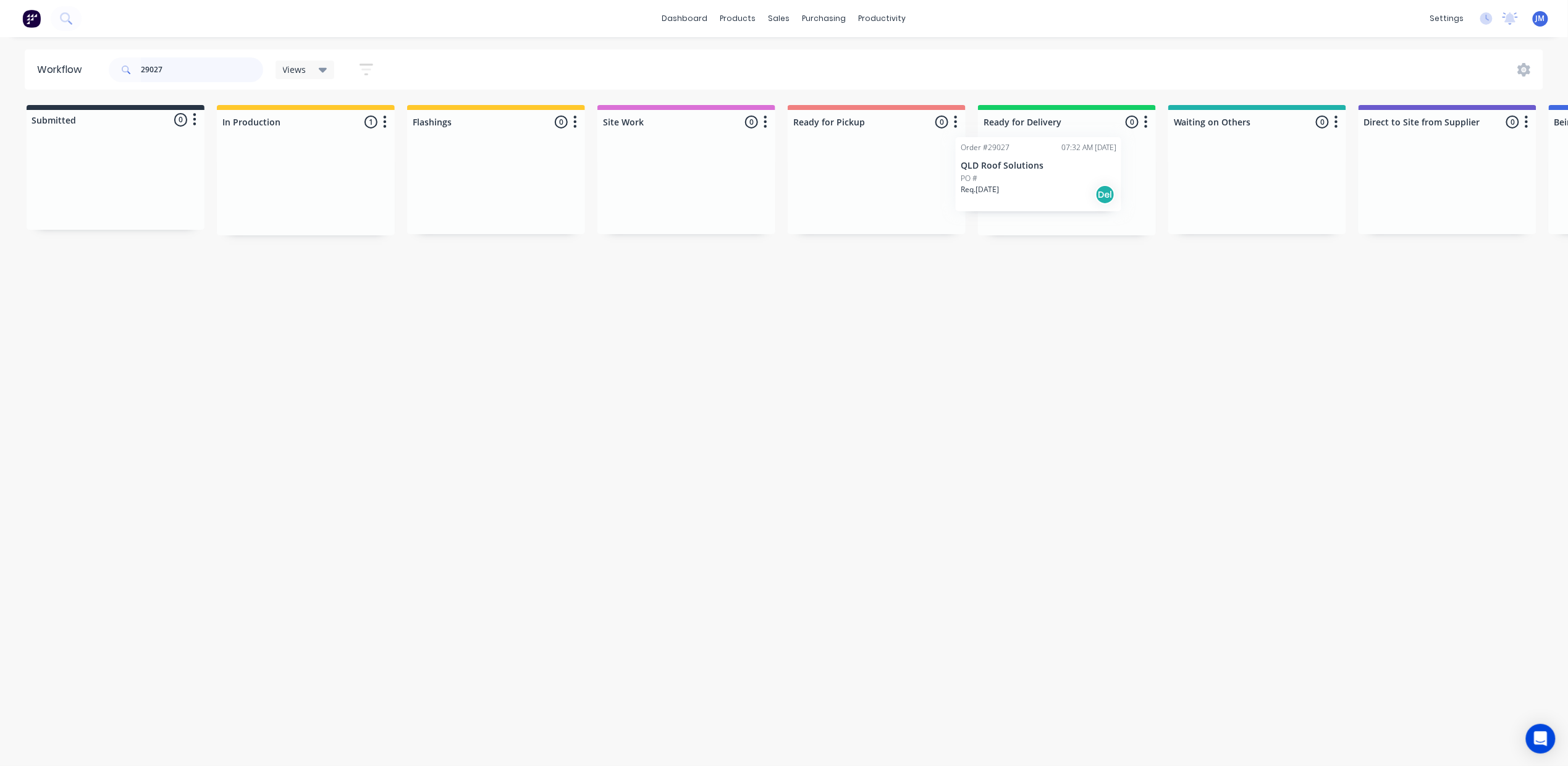
drag, startPoint x: 306, startPoint y: 178, endPoint x: 1043, endPoint y: 164, distance: 737.1
click at [1049, 164] on div "Submitted 0 Status colour #273444 hex #273444 Save Cancel Summaries Total order…" at bounding box center [1110, 170] width 2240 height 130
click at [891, 291] on div "Mark as Picked Up" at bounding box center [903, 294] width 124 height 25
click at [184, 67] on input "28962" at bounding box center [202, 70] width 122 height 25
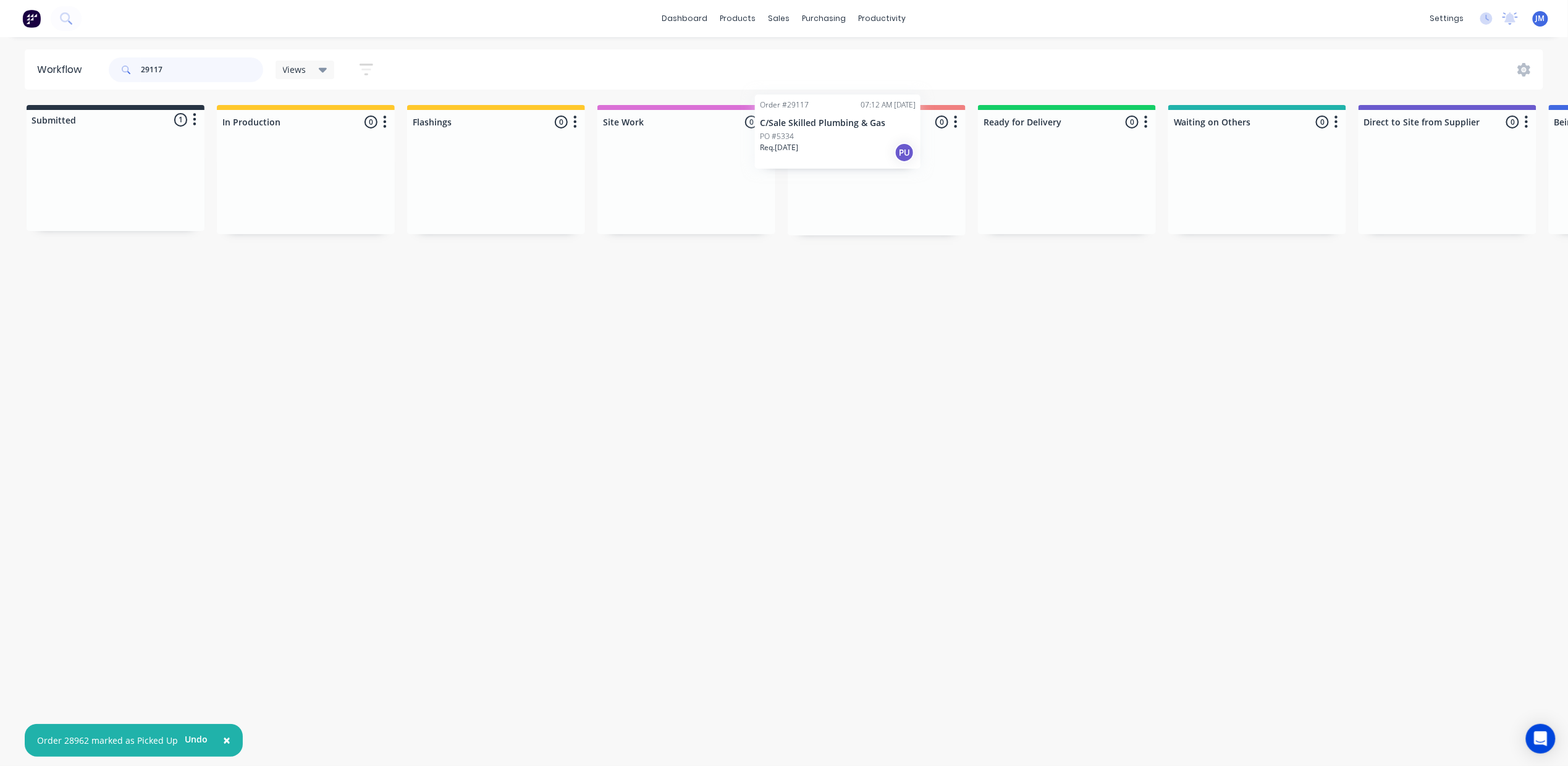
drag, startPoint x: 126, startPoint y: 184, endPoint x: 853, endPoint y: 132, distance: 728.9
click at [853, 132] on div "Submitted 1 Status colour #273444 hex #273444 Save Cancel Summaries Total order…" at bounding box center [1110, 170] width 2240 height 130
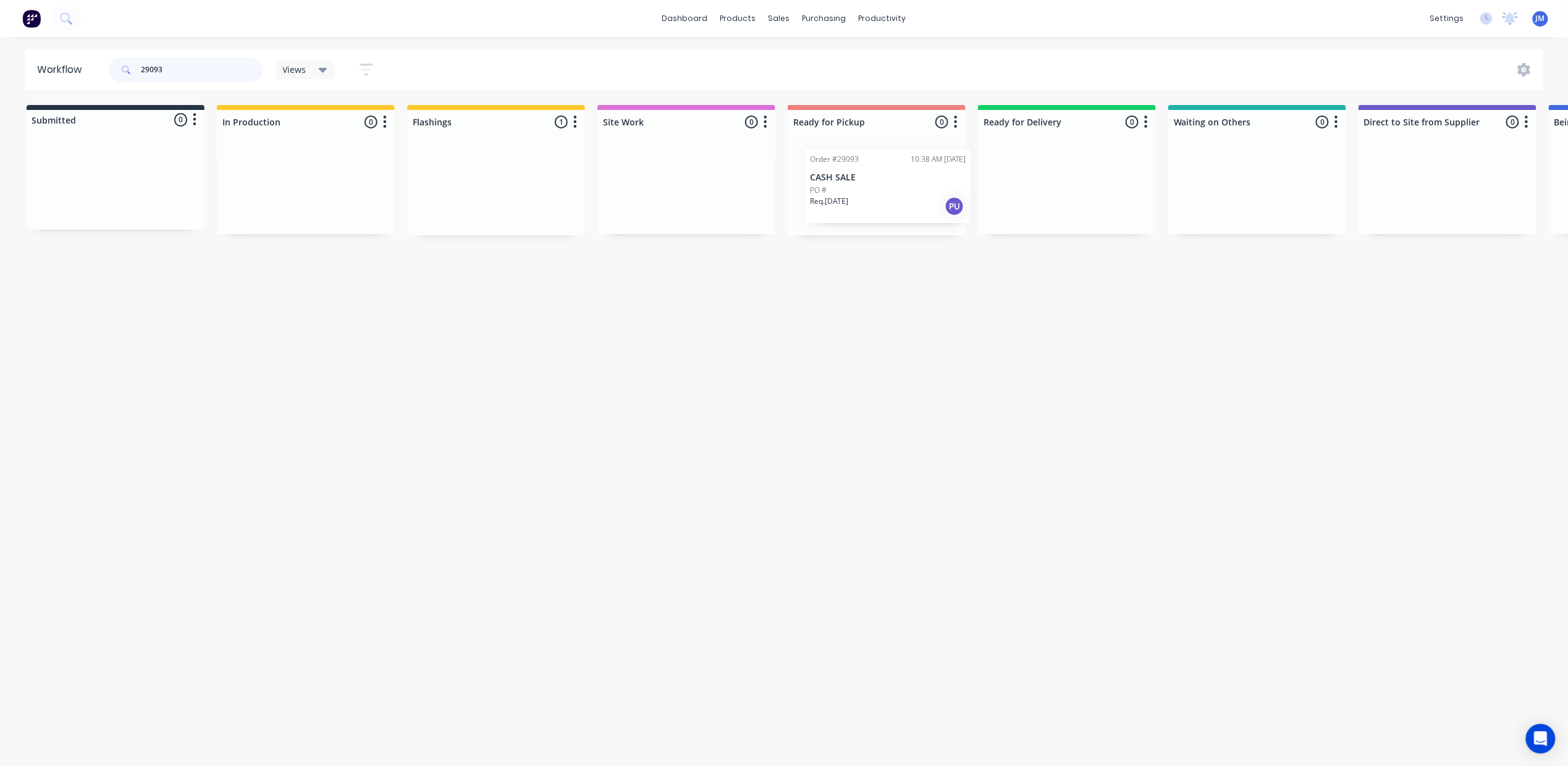
drag, startPoint x: 475, startPoint y: 199, endPoint x: 853, endPoint y: 196, distance: 378.0
click at [846, 196] on div "Submitted 0 Status colour #273444 hex #273444 Save Cancel Summaries Total order…" at bounding box center [1110, 170] width 2240 height 130
click at [875, 187] on div "PO #" at bounding box center [876, 193] width 156 height 11
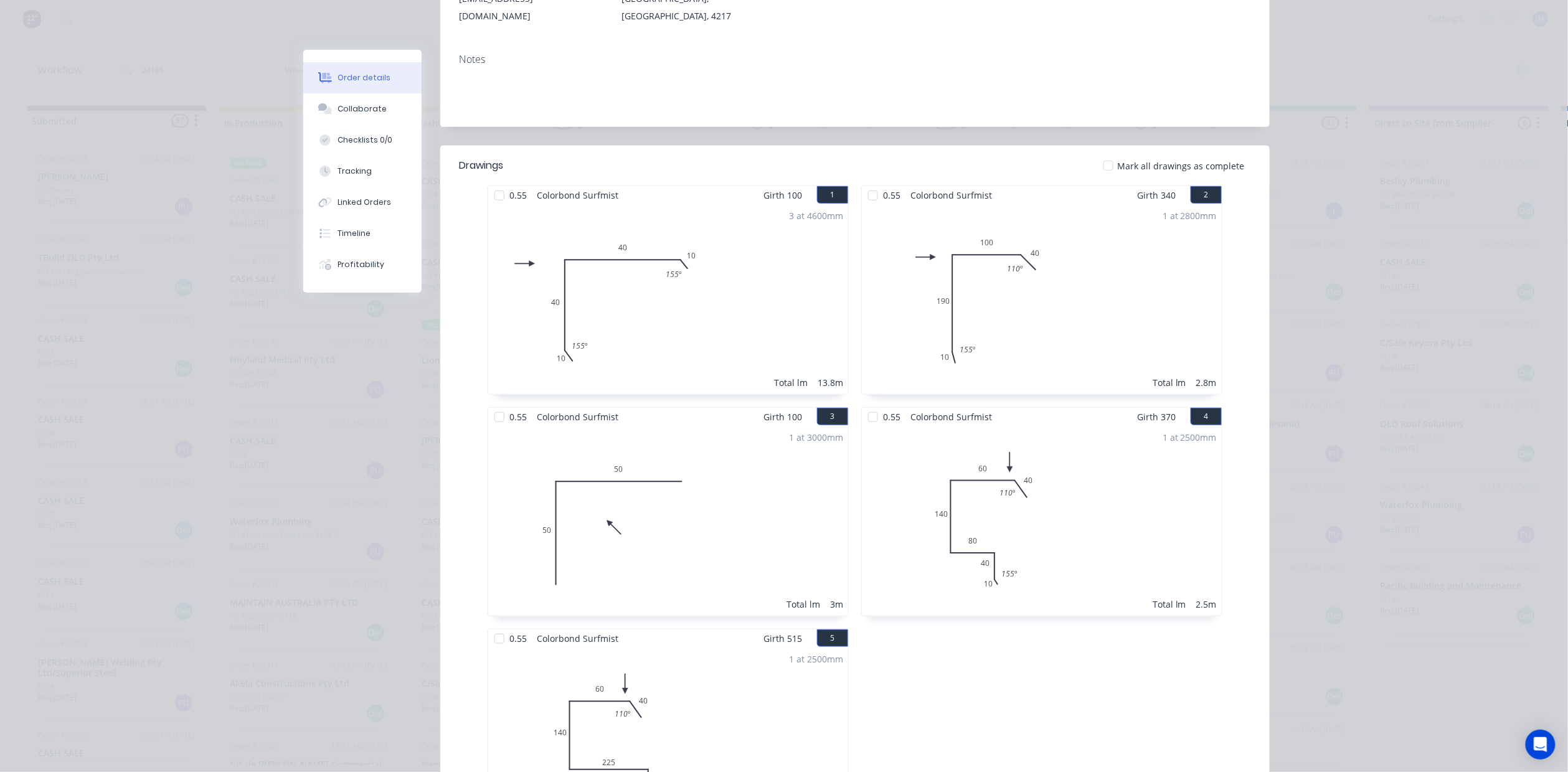
scroll to position [166, 0]
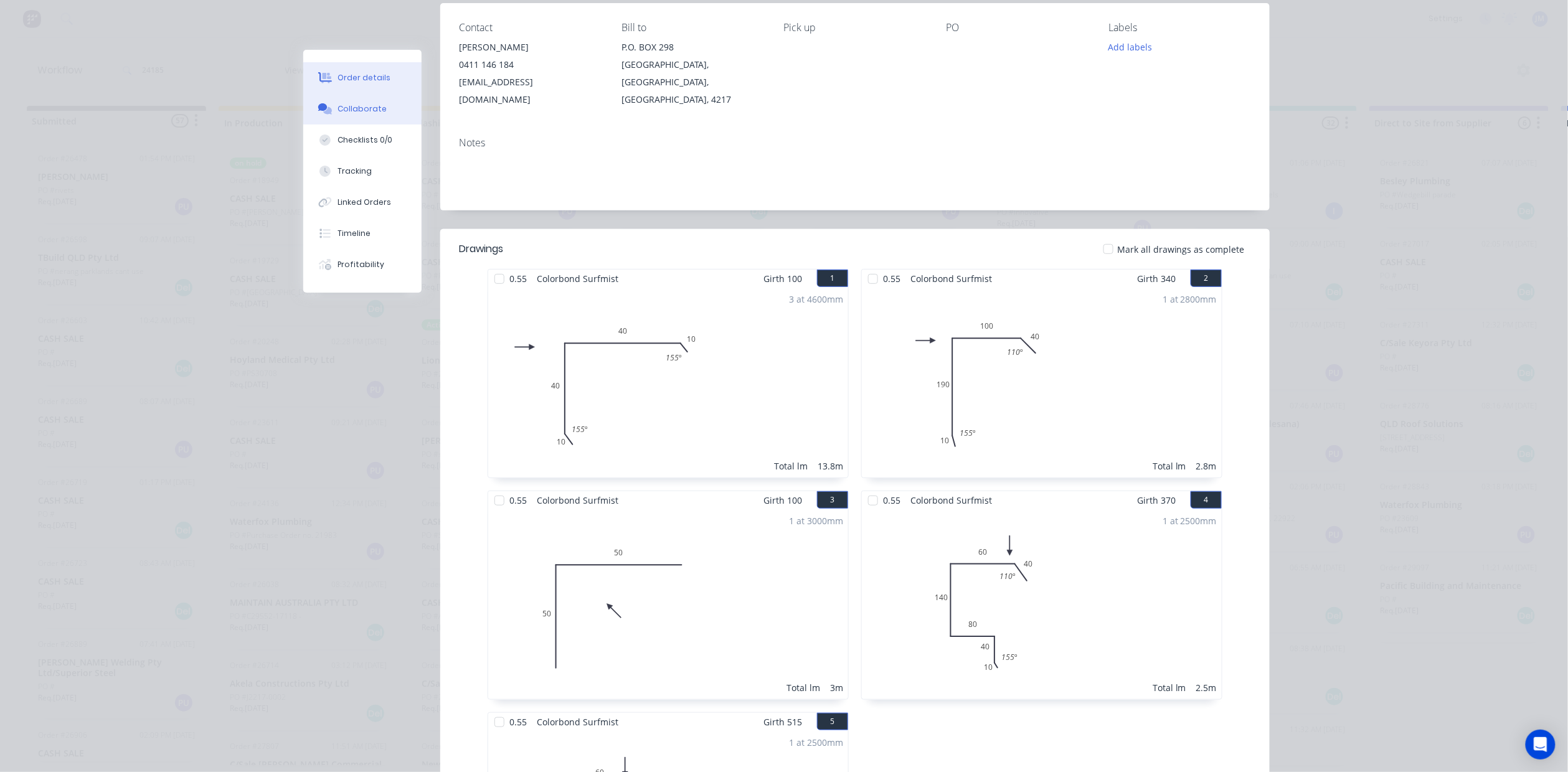
click at [392, 97] on button "Collaborate" at bounding box center [363, 109] width 119 height 31
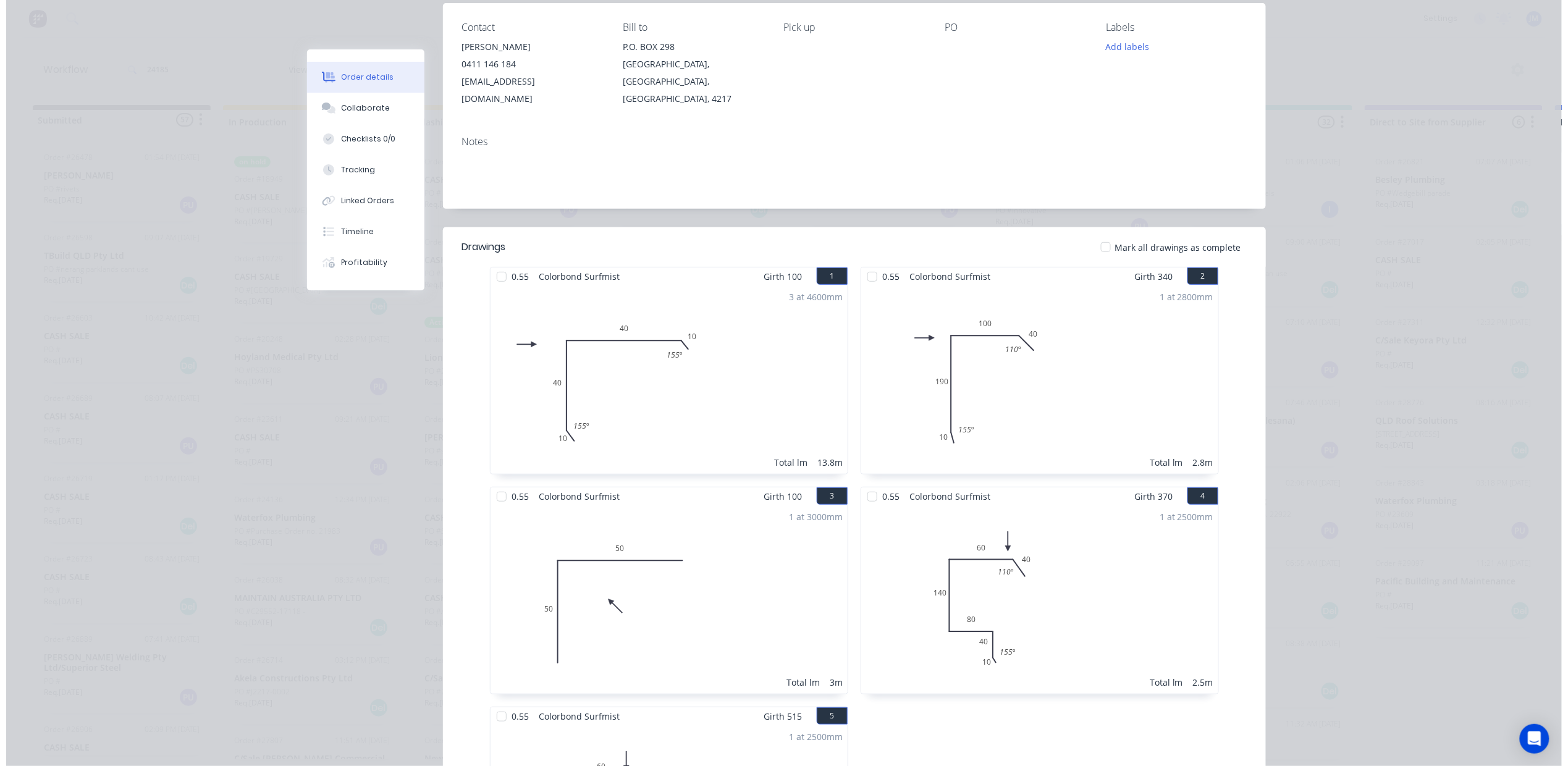
scroll to position [0, 0]
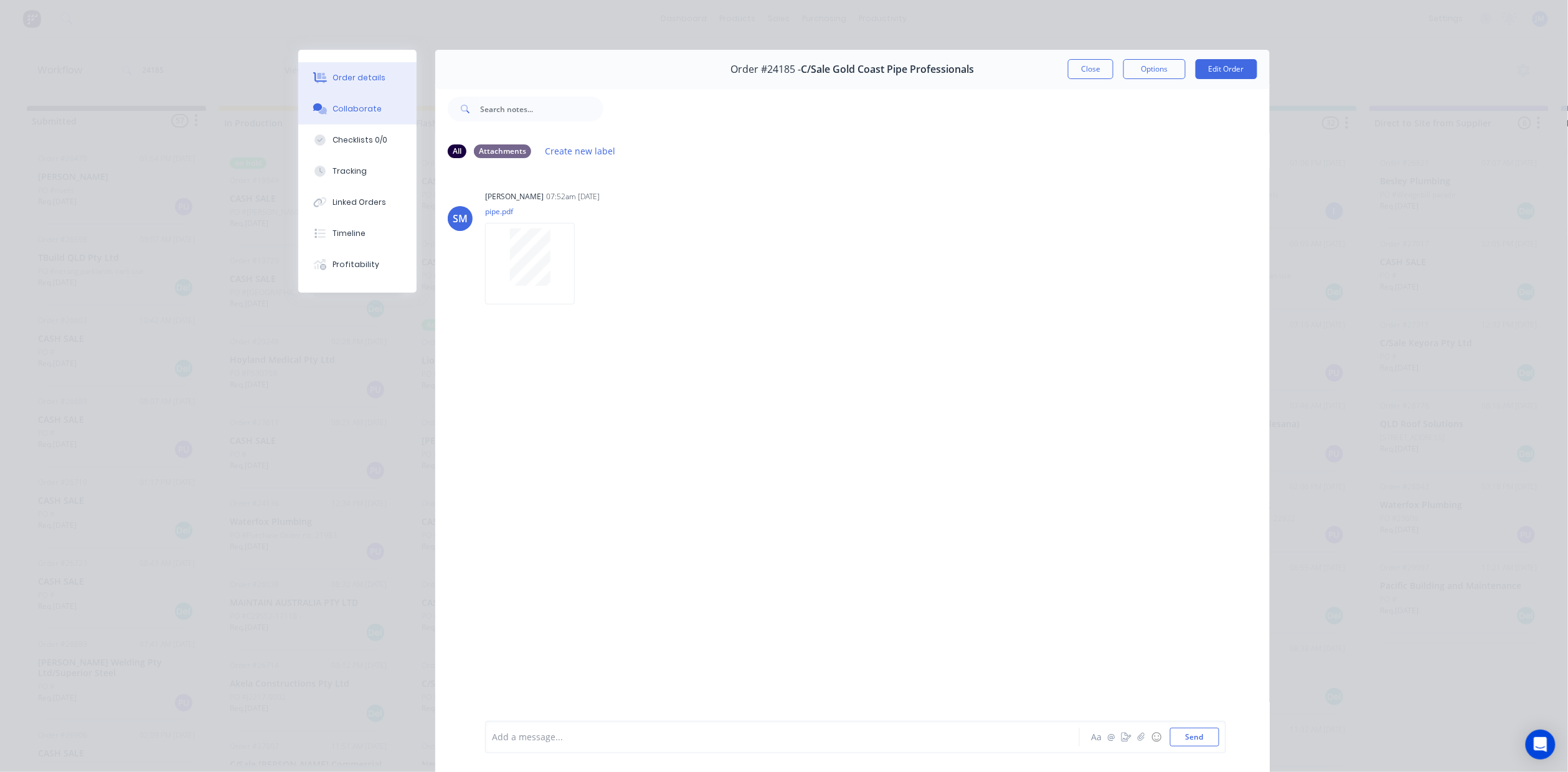
drag, startPoint x: 380, startPoint y: 66, endPoint x: 394, endPoint y: 81, distance: 20.5
click at [380, 67] on button "Order details" at bounding box center [357, 78] width 119 height 31
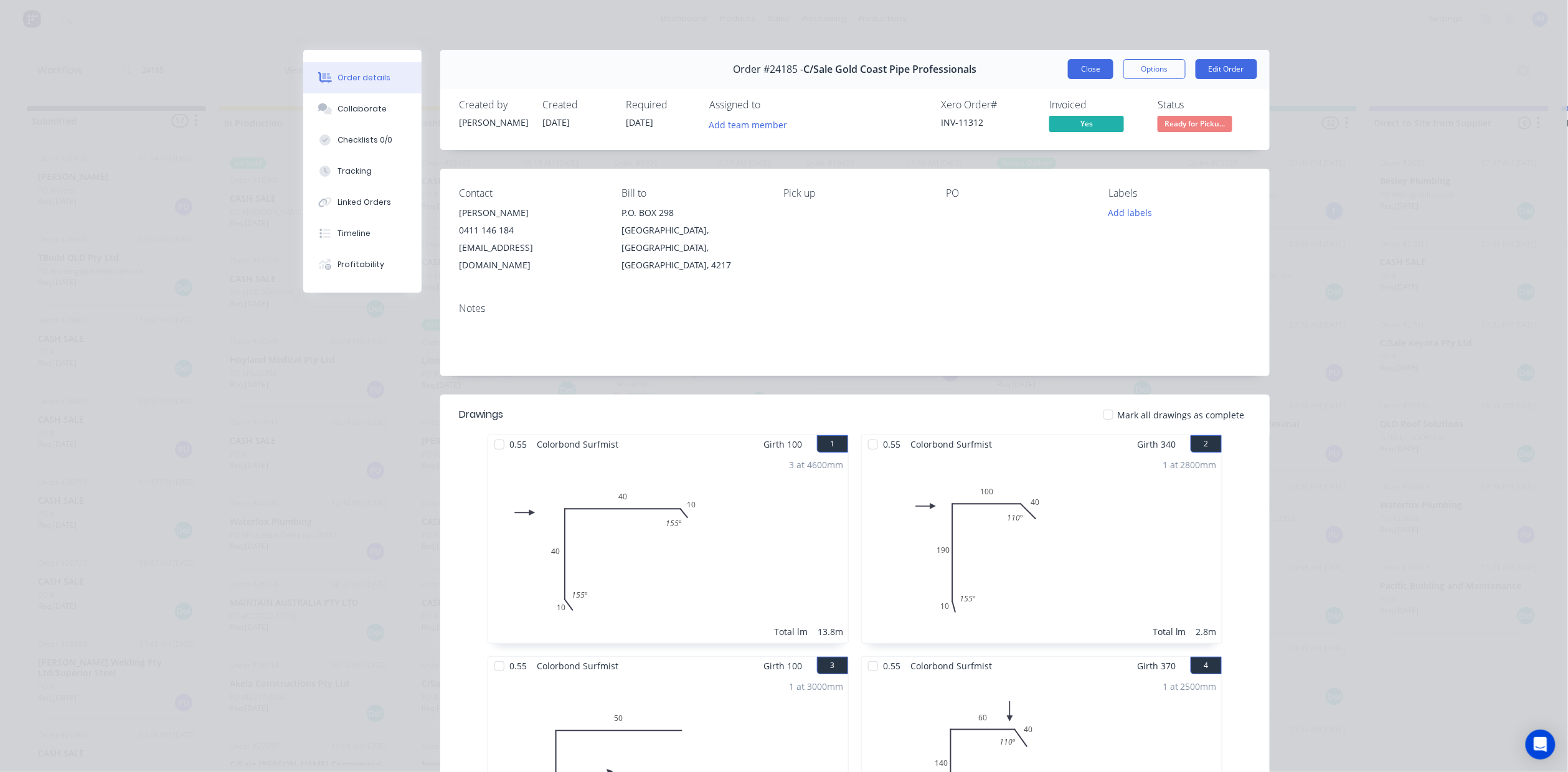
drag, startPoint x: 1096, startPoint y: 66, endPoint x: 518, endPoint y: 3, distance: 581.4
click at [1095, 66] on button "Close" at bounding box center [1091, 68] width 45 height 20
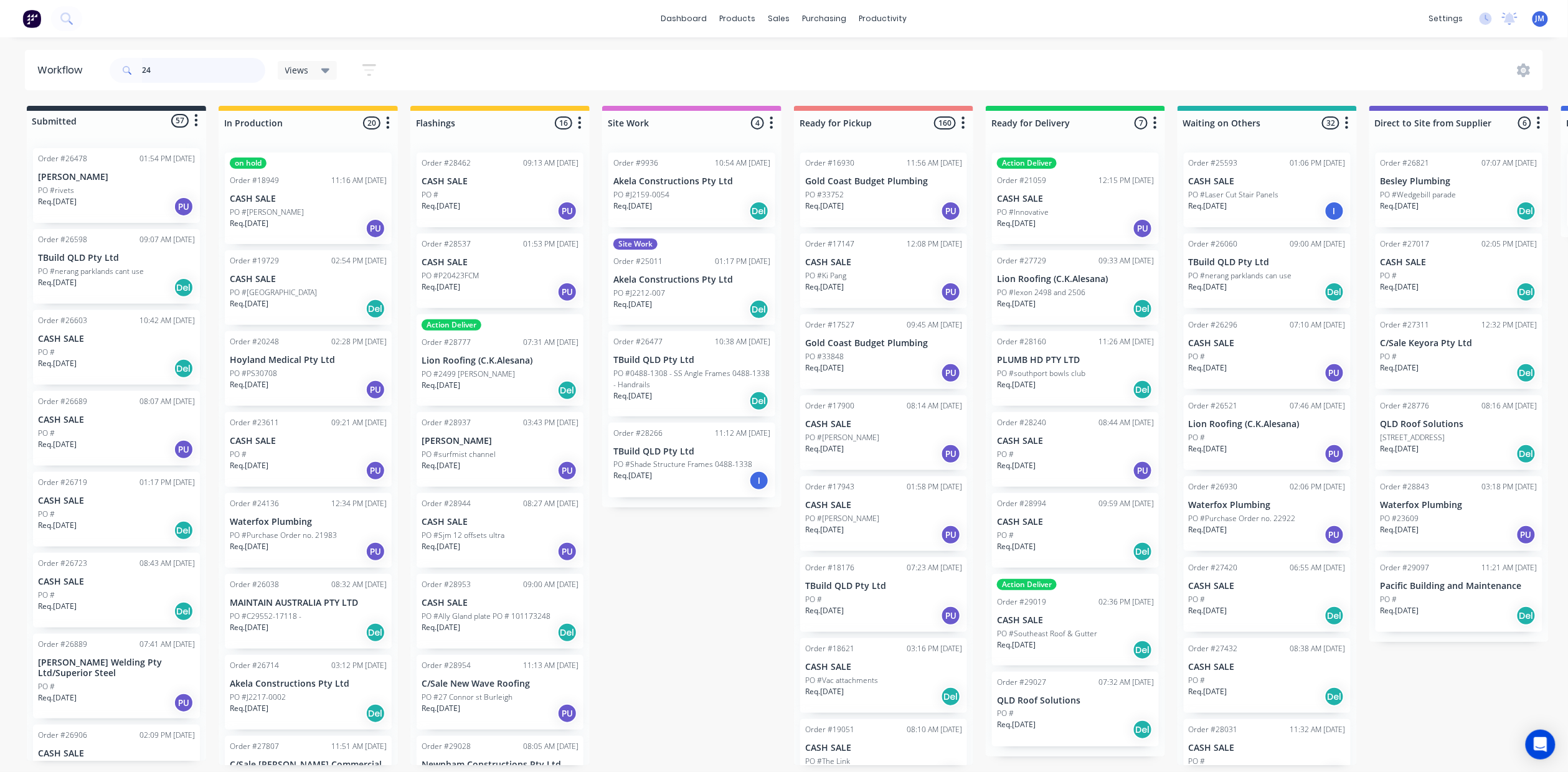
type input "2"
drag, startPoint x: 170, startPoint y: 76, endPoint x: 184, endPoint y: 68, distance: 16.1
click at [170, 75] on input "text" at bounding box center [203, 70] width 123 height 25
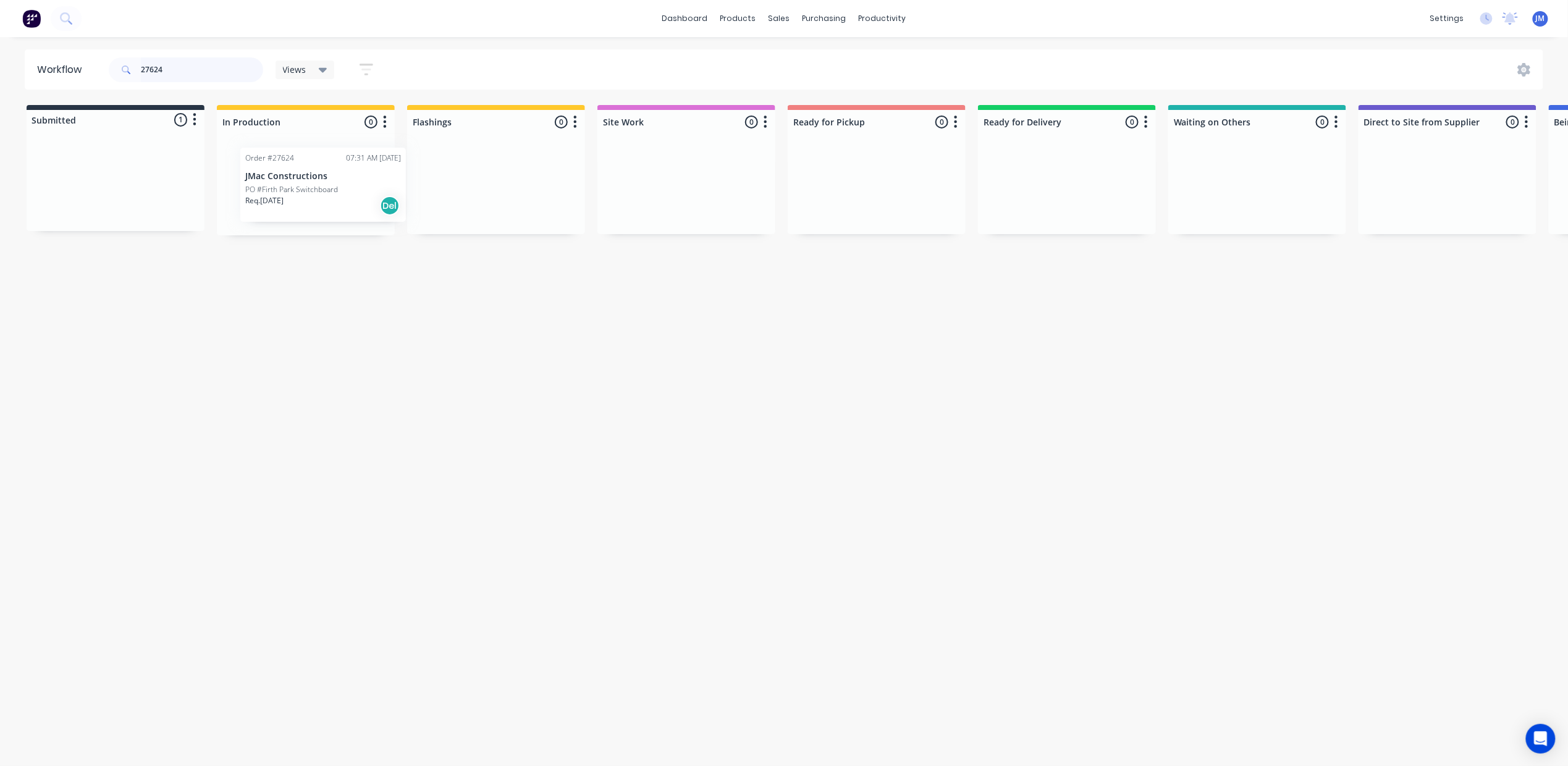
drag, startPoint x: 88, startPoint y: 193, endPoint x: 301, endPoint y: 194, distance: 213.0
click at [301, 194] on div "Submitted 1 Status colour #273444 hex #273444 Save Cancel Summaries Total order…" at bounding box center [1110, 170] width 2240 height 130
click at [168, 70] on input "2762" at bounding box center [202, 70] width 122 height 25
type input "2"
drag, startPoint x: 60, startPoint y: 198, endPoint x: 87, endPoint y: 203, distance: 27.5
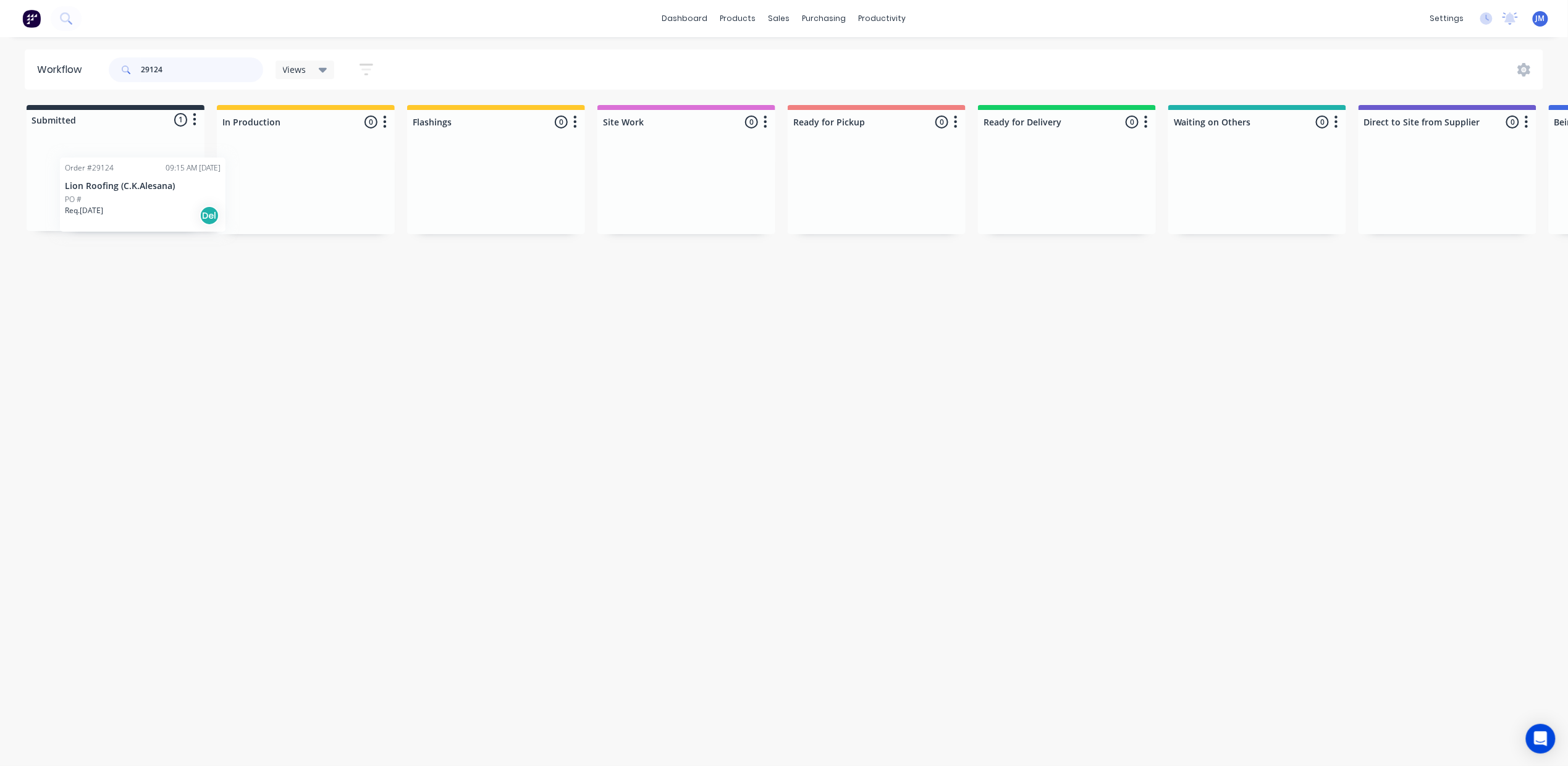
click at [90, 208] on div "Order #29124 09:15 AM [DATE] Lion Roofing (C.K.Alesana) PO # Req. [DATE] Del" at bounding box center [116, 184] width 178 height 94
drag, startPoint x: 164, startPoint y: 317, endPoint x: 154, endPoint y: 315, distance: 10.2
click at [164, 317] on div "Mark as Picked Up" at bounding box center [152, 316] width 124 height 25
click at [174, 67] on input "29124" at bounding box center [202, 70] width 122 height 25
click at [186, 739] on button "Undo" at bounding box center [196, 738] width 36 height 18
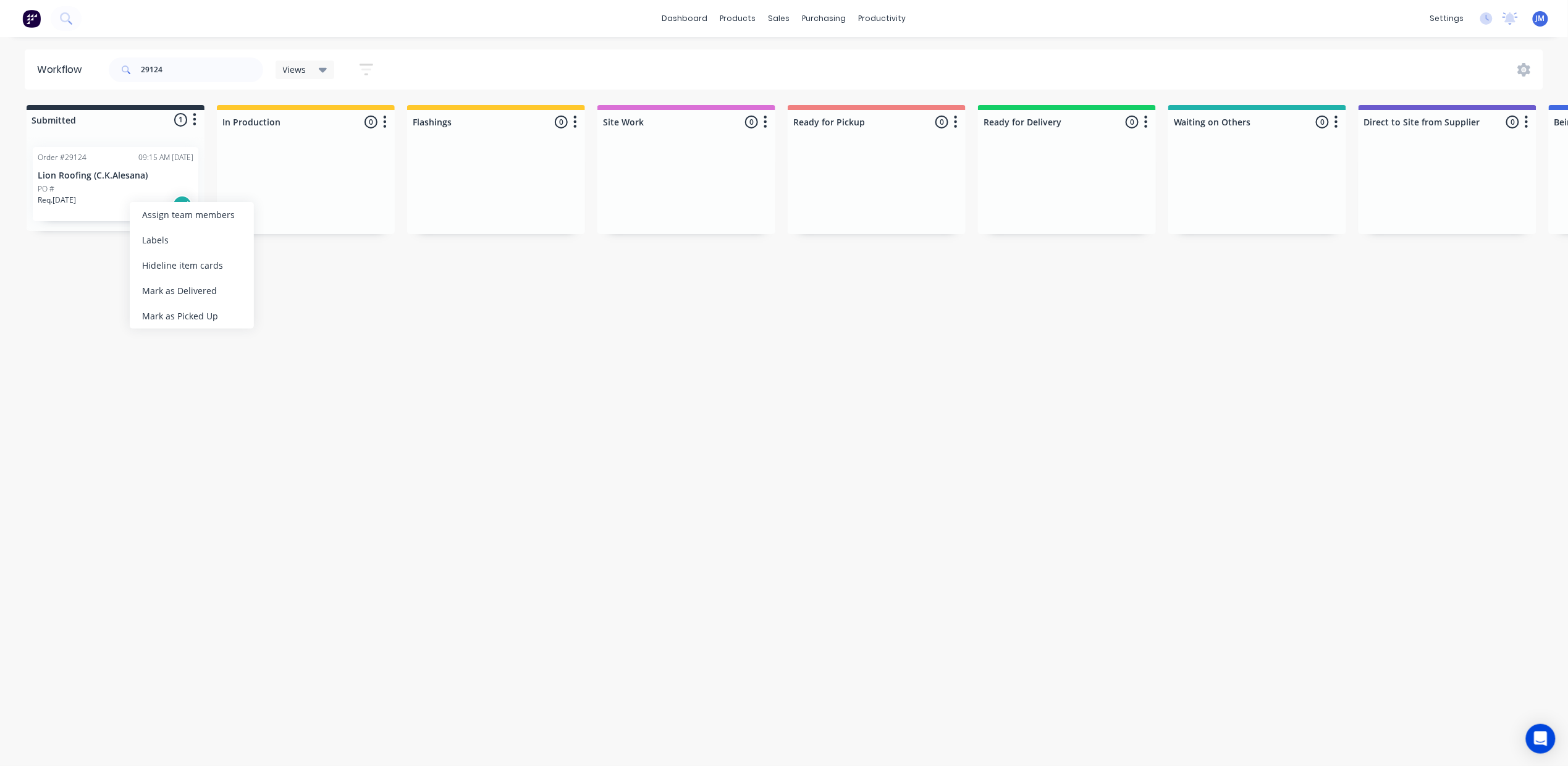
click at [181, 280] on div "Mark as Delivered" at bounding box center [192, 291] width 124 height 25
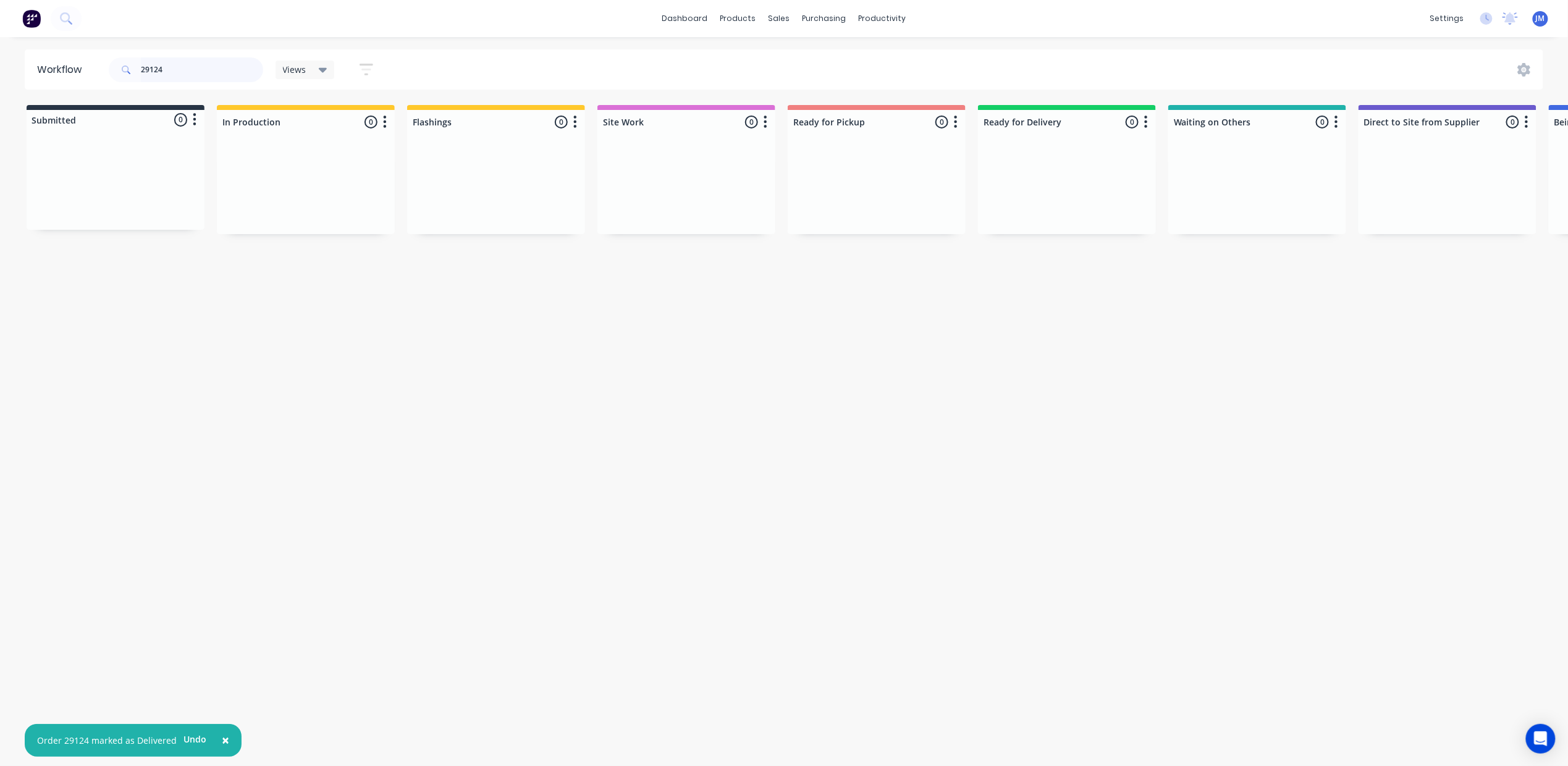
click at [170, 63] on input "29124" at bounding box center [202, 70] width 122 height 25
type input "2"
click at [1081, 287] on div "Mark as Delivered" at bounding box center [1092, 280] width 124 height 25
click at [191, 57] on input "27729" at bounding box center [202, 70] width 122 height 25
type input "2"
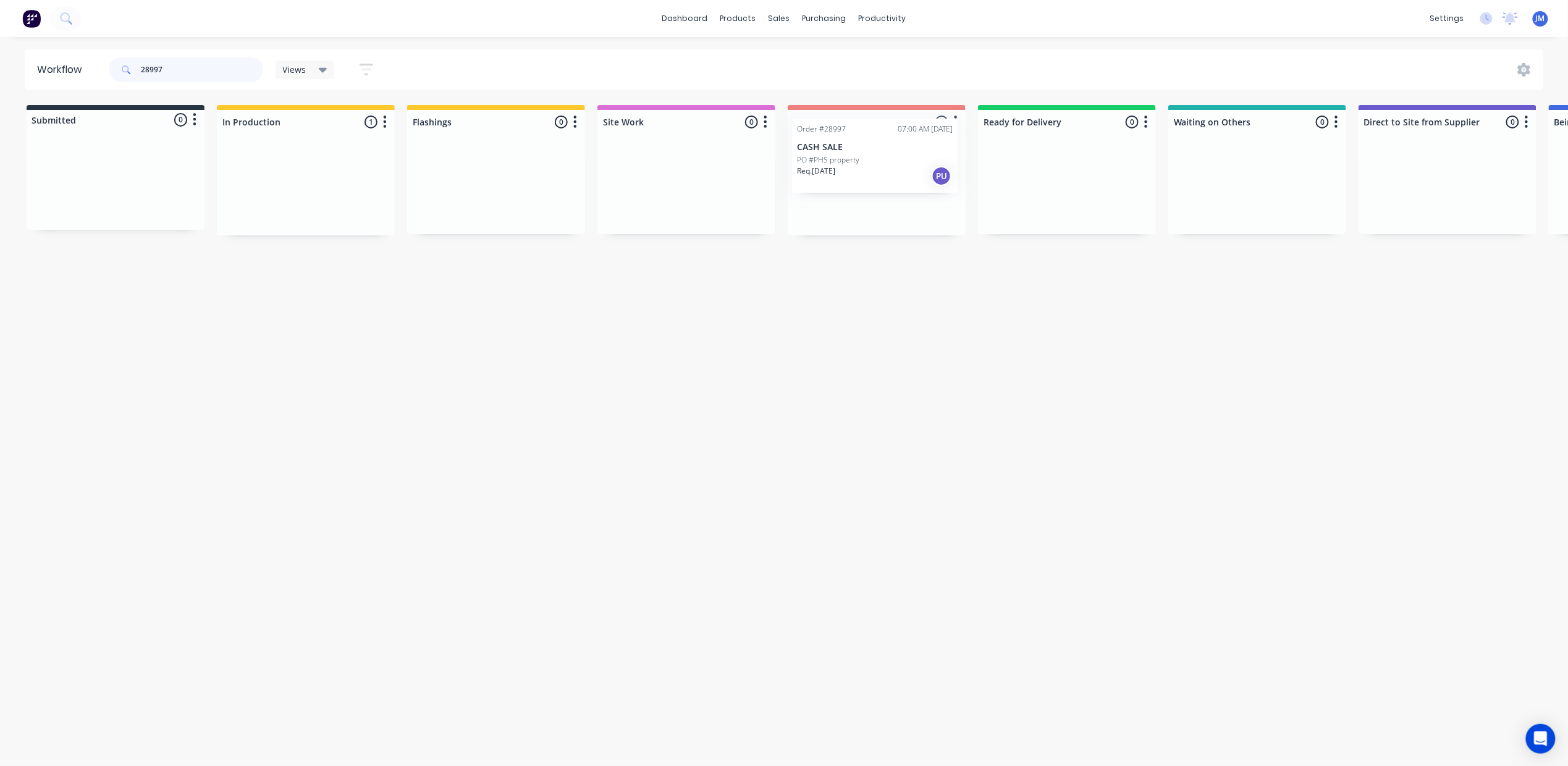
drag, startPoint x: 257, startPoint y: 198, endPoint x: 830, endPoint y: 168, distance: 573.8
click at [830, 168] on div "Submitted 0 Status colour #273444 hex #273444 Save Cancel Summaries Total order…" at bounding box center [1110, 170] width 2240 height 130
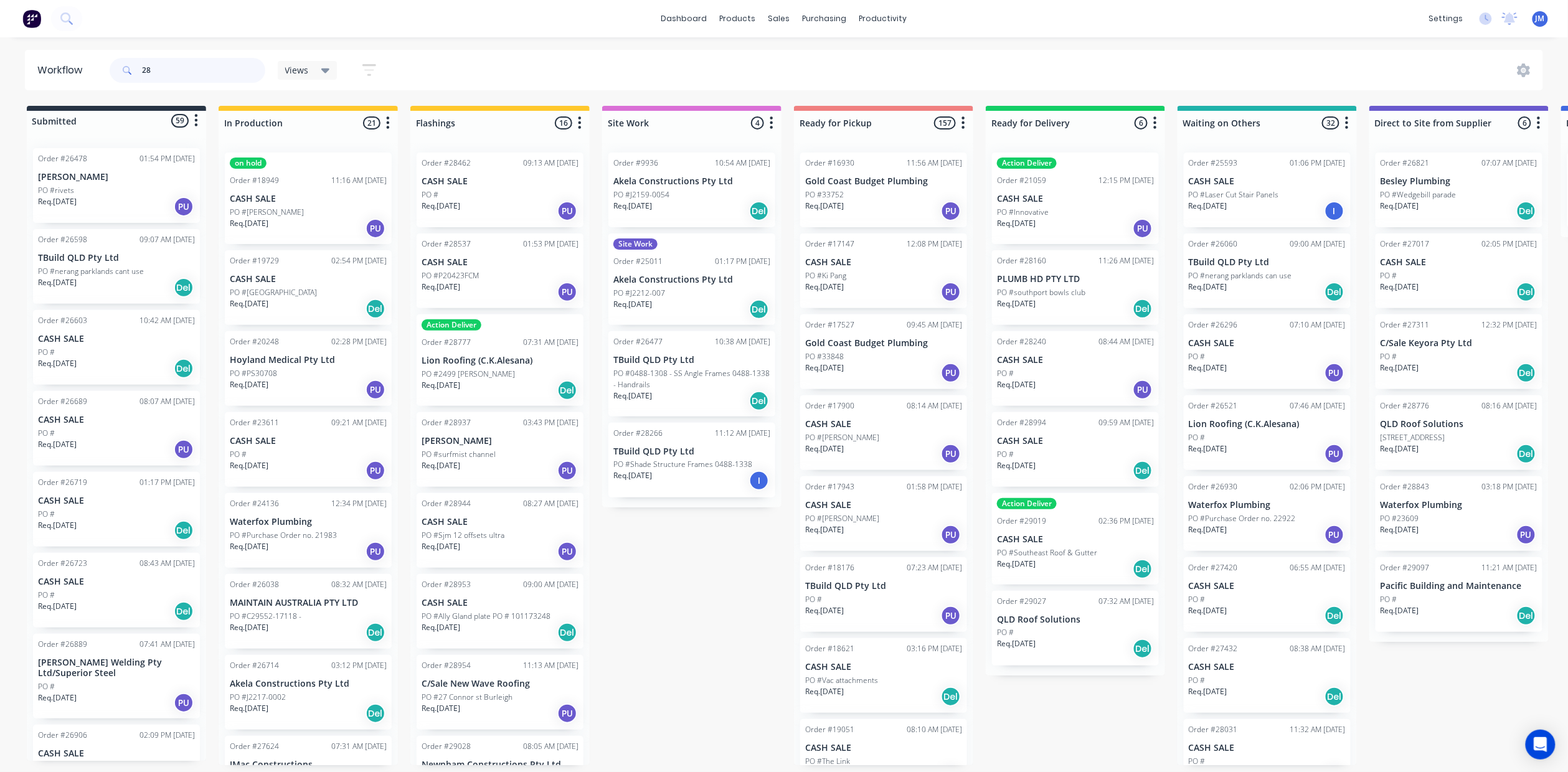
type input "2"
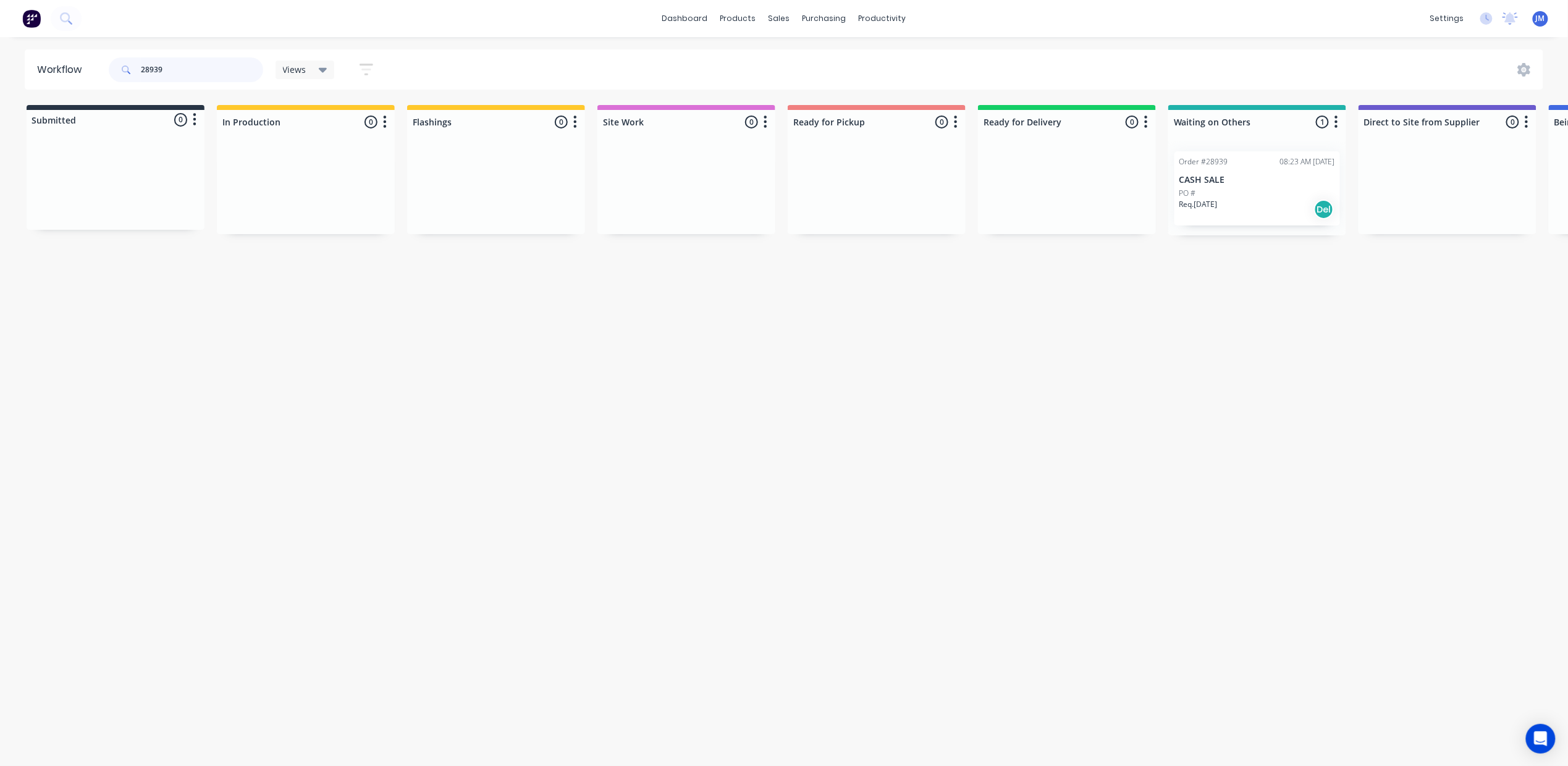
scroll to position [0, 3]
drag, startPoint x: 1211, startPoint y: 166, endPoint x: 829, endPoint y: 158, distance: 382.1
click at [812, 158] on div "Submitted 0 Status colour #273444 hex #273444 Save Cancel Summaries Total order…" at bounding box center [1108, 170] width 2240 height 130
type input "2"
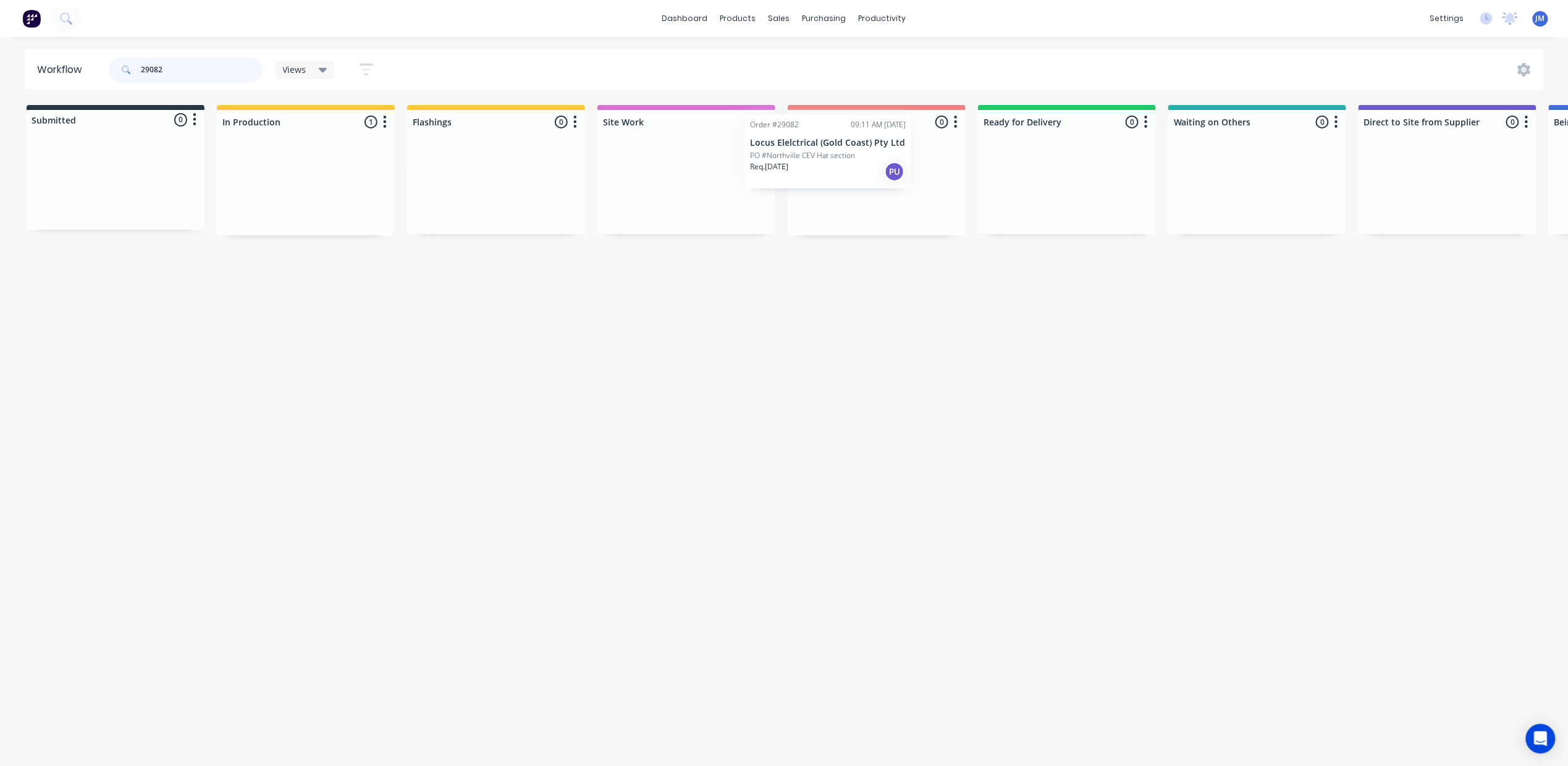
drag, startPoint x: 315, startPoint y: 182, endPoint x: 804, endPoint y: 142, distance: 490.6
click at [802, 142] on div "Submitted 0 Status colour #273444 hex #273444 Save Cancel Summaries Total order…" at bounding box center [1110, 170] width 2240 height 130
drag, startPoint x: 671, startPoint y: 174, endPoint x: 831, endPoint y: 193, distance: 161.1
click at [880, 194] on div "Submitted 0 Status colour #273444 hex #273444 Save Cancel Summaries Total order…" at bounding box center [1110, 170] width 2240 height 130
click at [203, 73] on input "29090" at bounding box center [202, 70] width 122 height 25
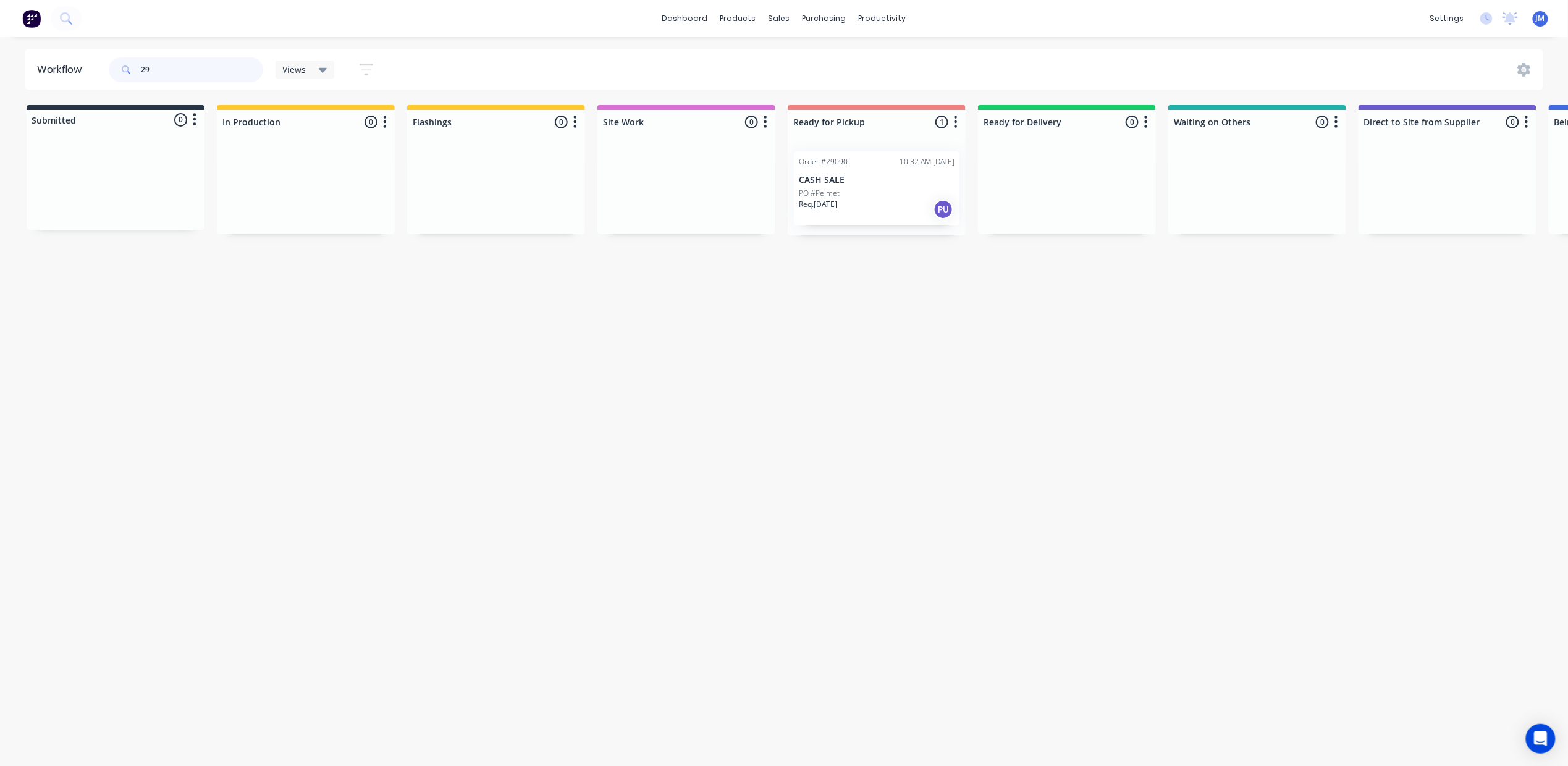
type input "2"
drag, startPoint x: 622, startPoint y: 199, endPoint x: 819, endPoint y: 132, distance: 208.1
click at [819, 132] on div "Submitted 0 Status colour #273444 hex #273444 Save Cancel Summaries Total order…" at bounding box center [1110, 170] width 2240 height 130
type input "2"
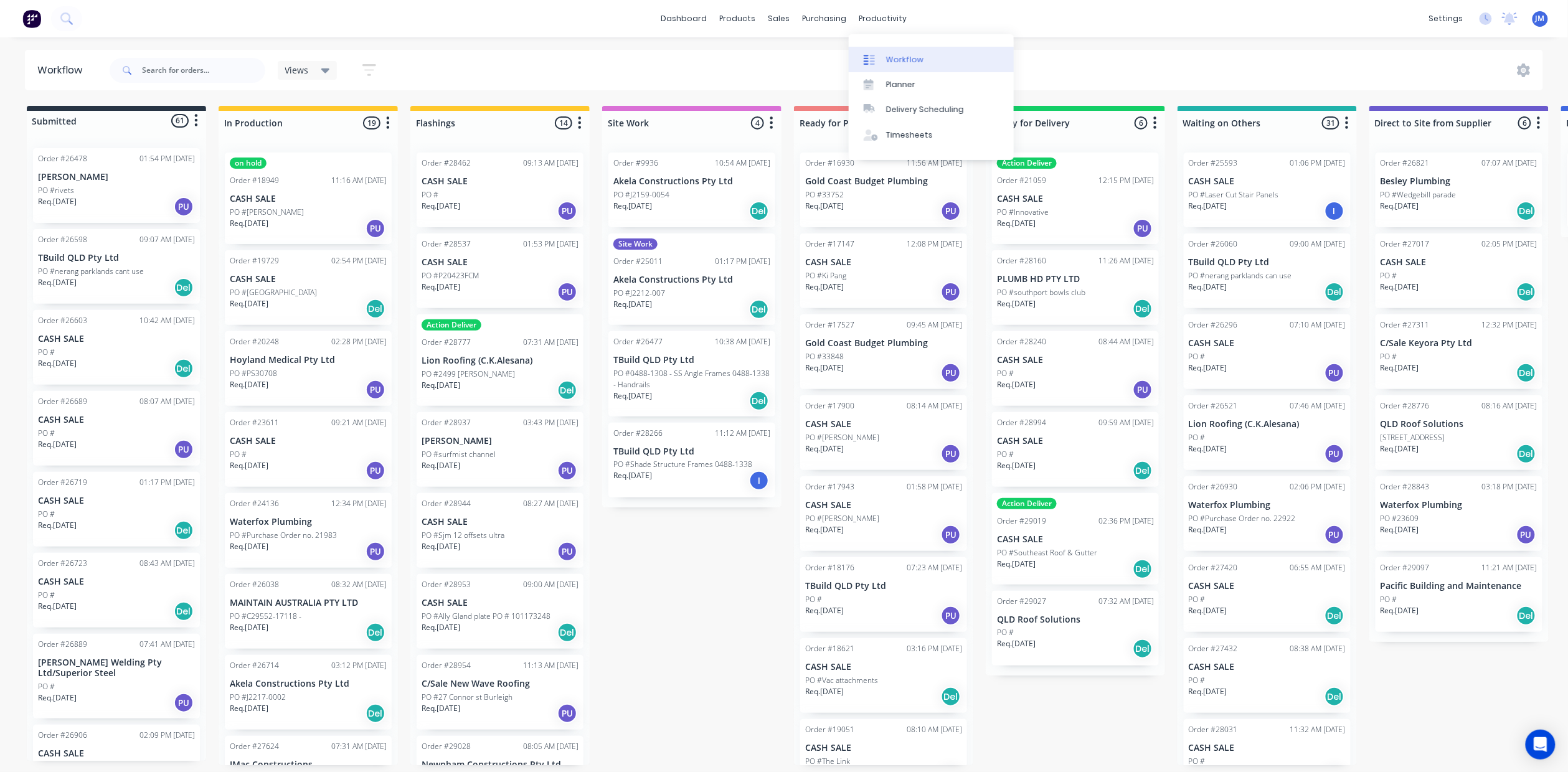
click at [912, 50] on link "Workflow" at bounding box center [931, 59] width 165 height 25
click at [203, 66] on input "text" at bounding box center [203, 70] width 123 height 25
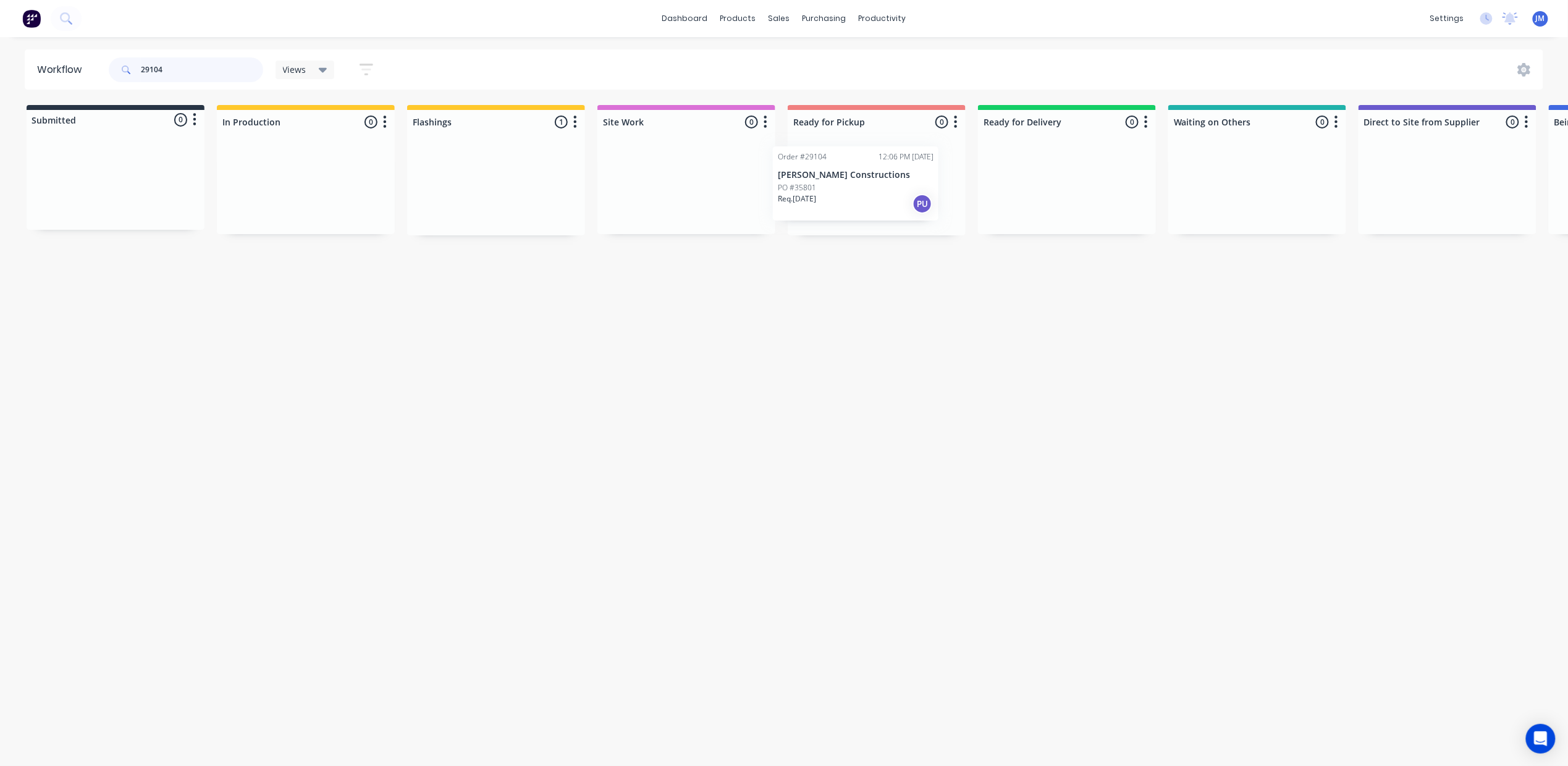
drag, startPoint x: 469, startPoint y: 186, endPoint x: 831, endPoint y: 187, distance: 362.0
click at [828, 184] on div "Submitted 0 Status colour #273444 hex #273444 Save Cancel Summaries Total order…" at bounding box center [1110, 170] width 2240 height 130
type input "2"
drag, startPoint x: 79, startPoint y: 184, endPoint x: 245, endPoint y: 161, distance: 167.6
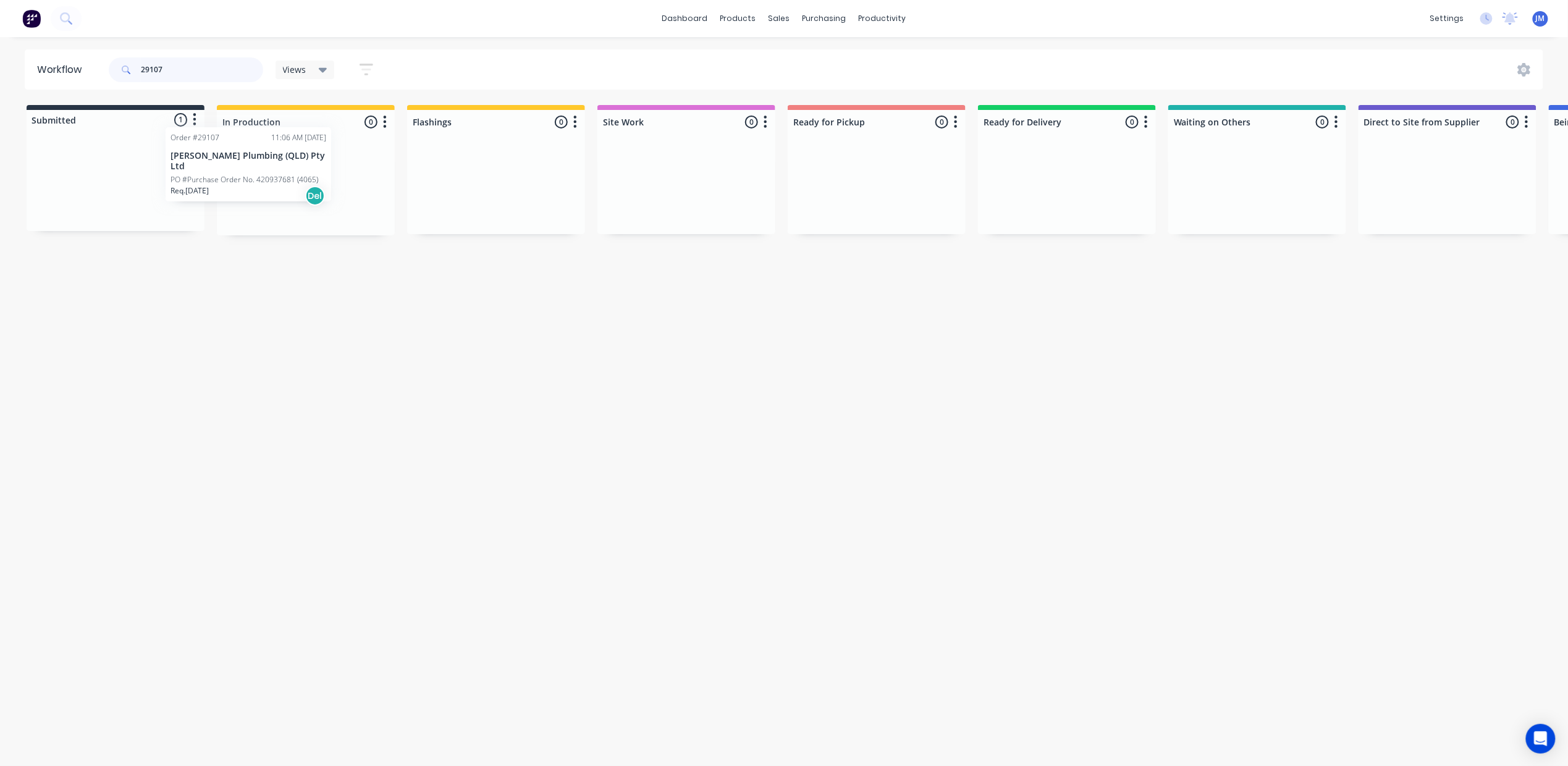
click at [238, 164] on div "Submitted 1 Status colour #273444 hex #273444 Save Cancel Summaries Total order…" at bounding box center [1110, 170] width 2240 height 130
drag, startPoint x: 126, startPoint y: 184, endPoint x: 353, endPoint y: 189, distance: 227.1
click at [356, 193] on div "Submitted 1 Status colour #273444 hex #273444 Save Cancel Summaries Total order…" at bounding box center [1110, 170] width 2240 height 130
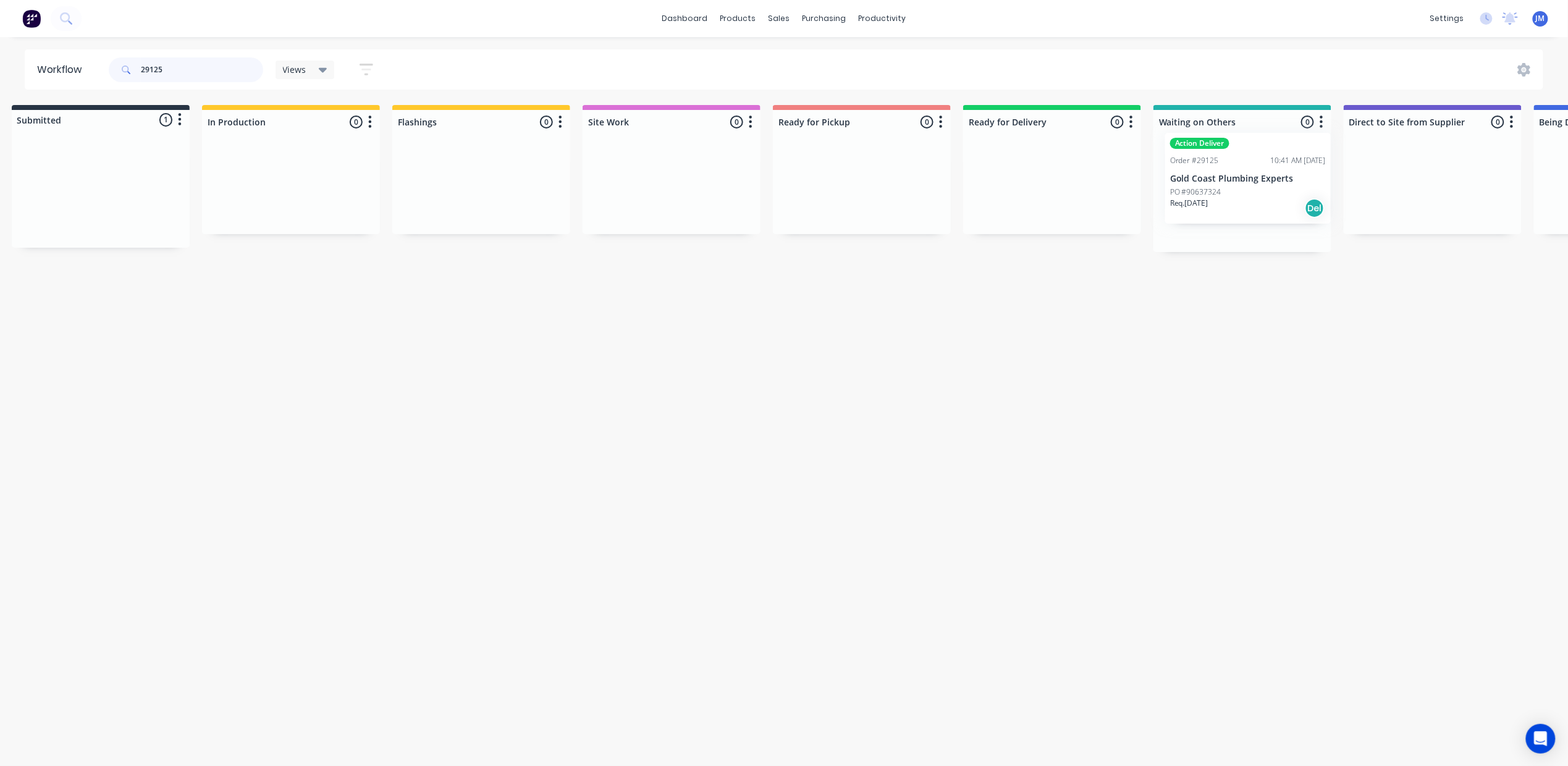
scroll to position [0, 26]
drag, startPoint x: 379, startPoint y: 257, endPoint x: 1305, endPoint y: 218, distance: 926.8
click at [1306, 223] on div "Submitted 1 Status colour #273444 hex #273444 Save Cancel Summaries Total order…" at bounding box center [1084, 179] width 2240 height 147
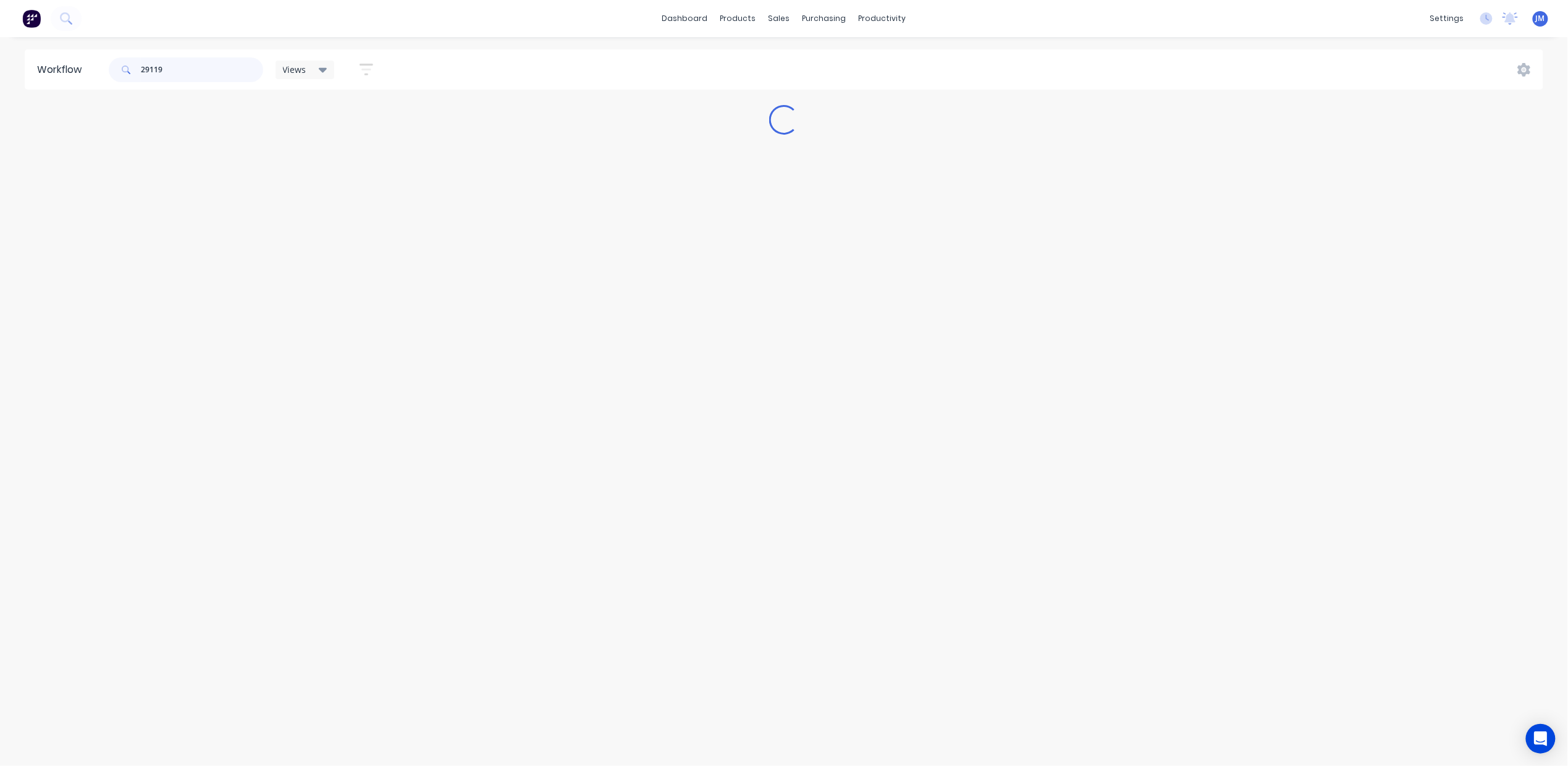
scroll to position [0, 0]
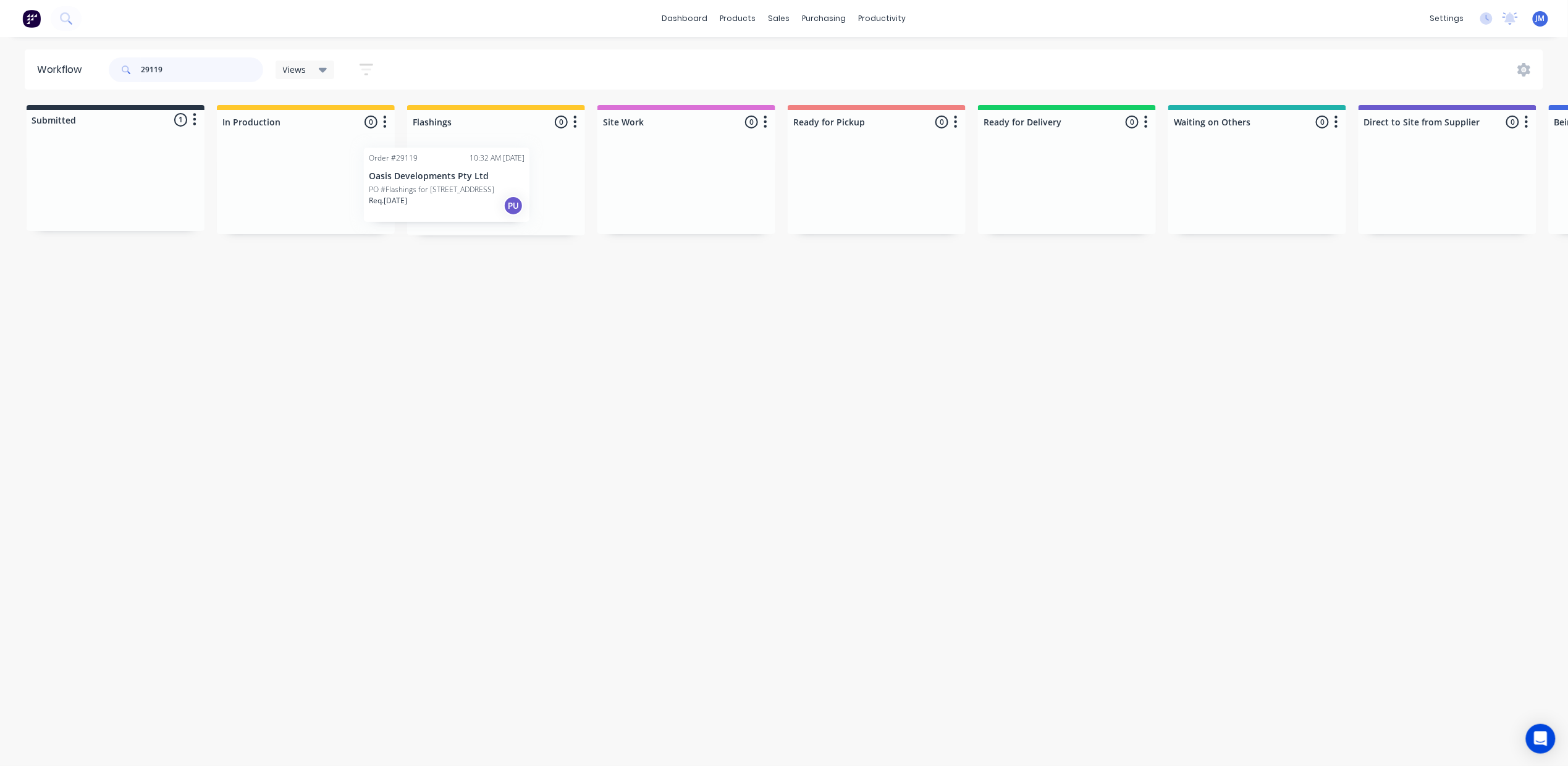
drag, startPoint x: 113, startPoint y: 205, endPoint x: 443, endPoint y: 206, distance: 330.0
click at [443, 206] on div "Submitted 1 Status colour #273444 hex #273444 Save Cancel Summaries Total order…" at bounding box center [1110, 170] width 2240 height 130
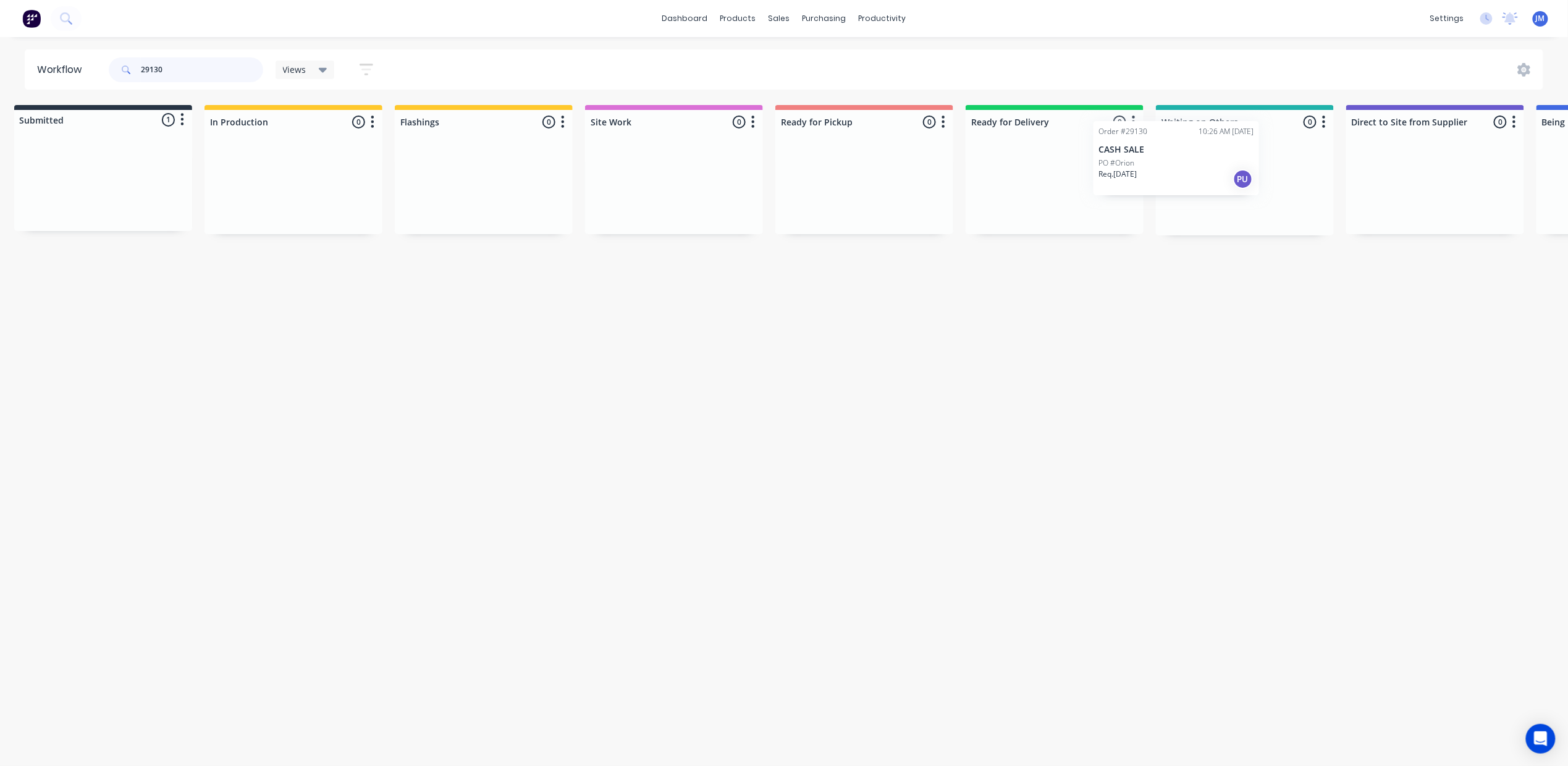
drag, startPoint x: 249, startPoint y: 240, endPoint x: 1247, endPoint y: 183, distance: 999.6
click at [1242, 184] on div "Submitted 1 Status colour #273444 hex #273444 Save Cancel Summaries Total order…" at bounding box center [1097, 170] width 2240 height 130
drag, startPoint x: 89, startPoint y: 196, endPoint x: 969, endPoint y: 162, distance: 880.7
click at [1204, 172] on div "Submitted 1 Status colour #273444 hex #273444 Save Cancel Summaries Total order…" at bounding box center [1097, 170] width 2240 height 130
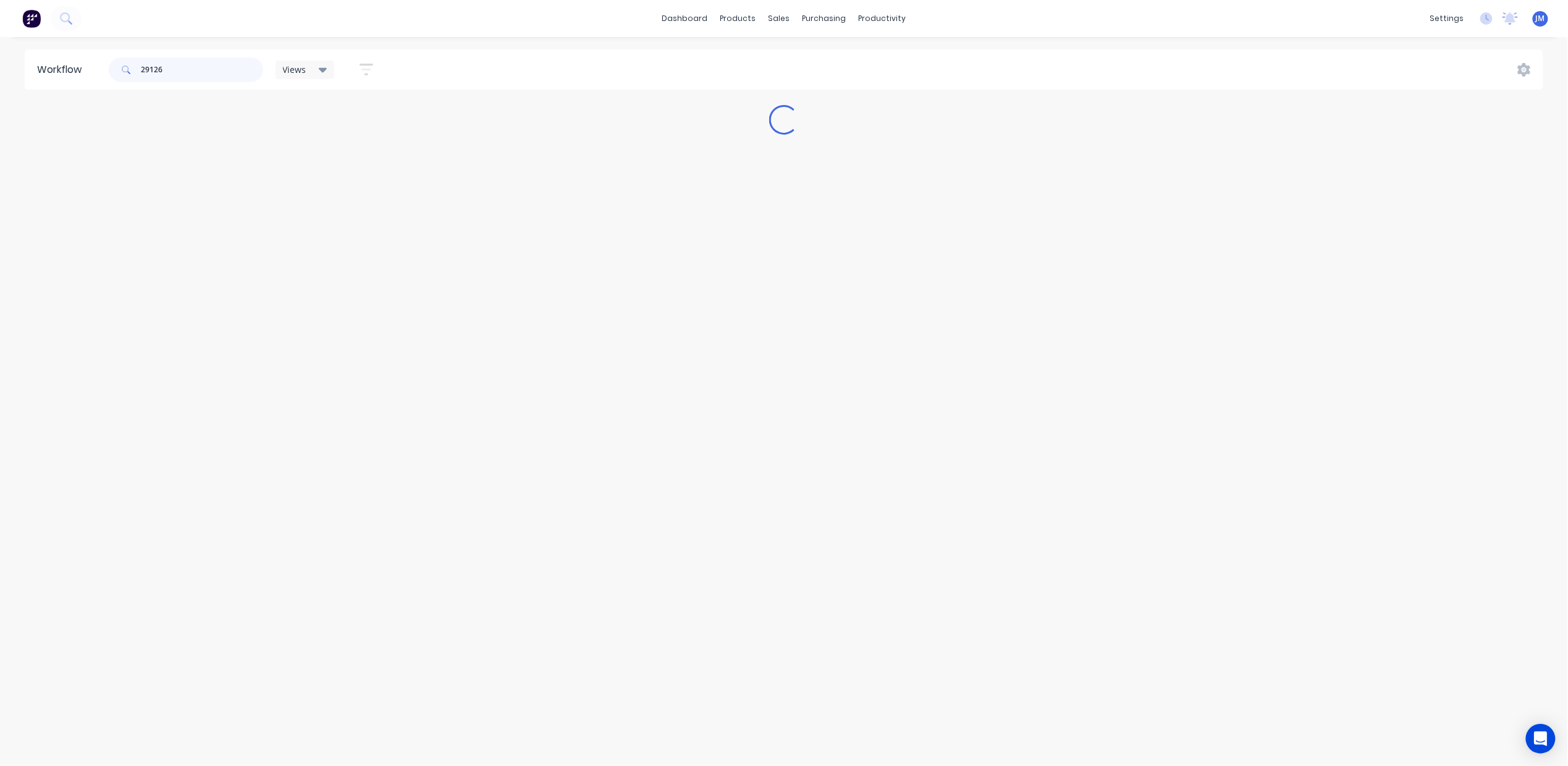
scroll to position [0, 0]
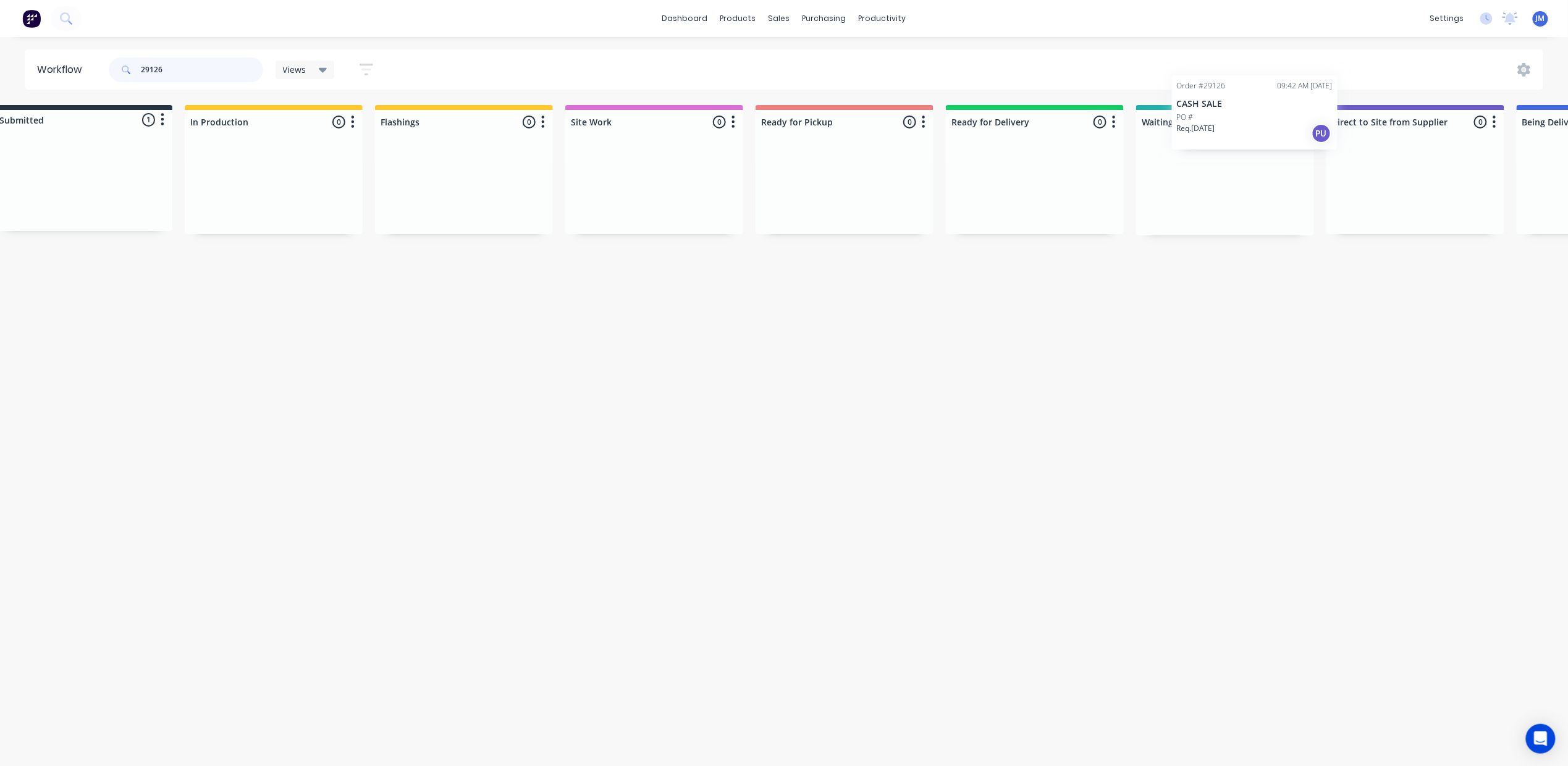
drag, startPoint x: 73, startPoint y: 191, endPoint x: 1153, endPoint y: 154, distance: 1080.6
click at [1170, 164] on div "Submitted 1 Status colour #273444 hex #273444 Save Cancel Summaries Total order…" at bounding box center [1078, 170] width 2240 height 130
type input "2"
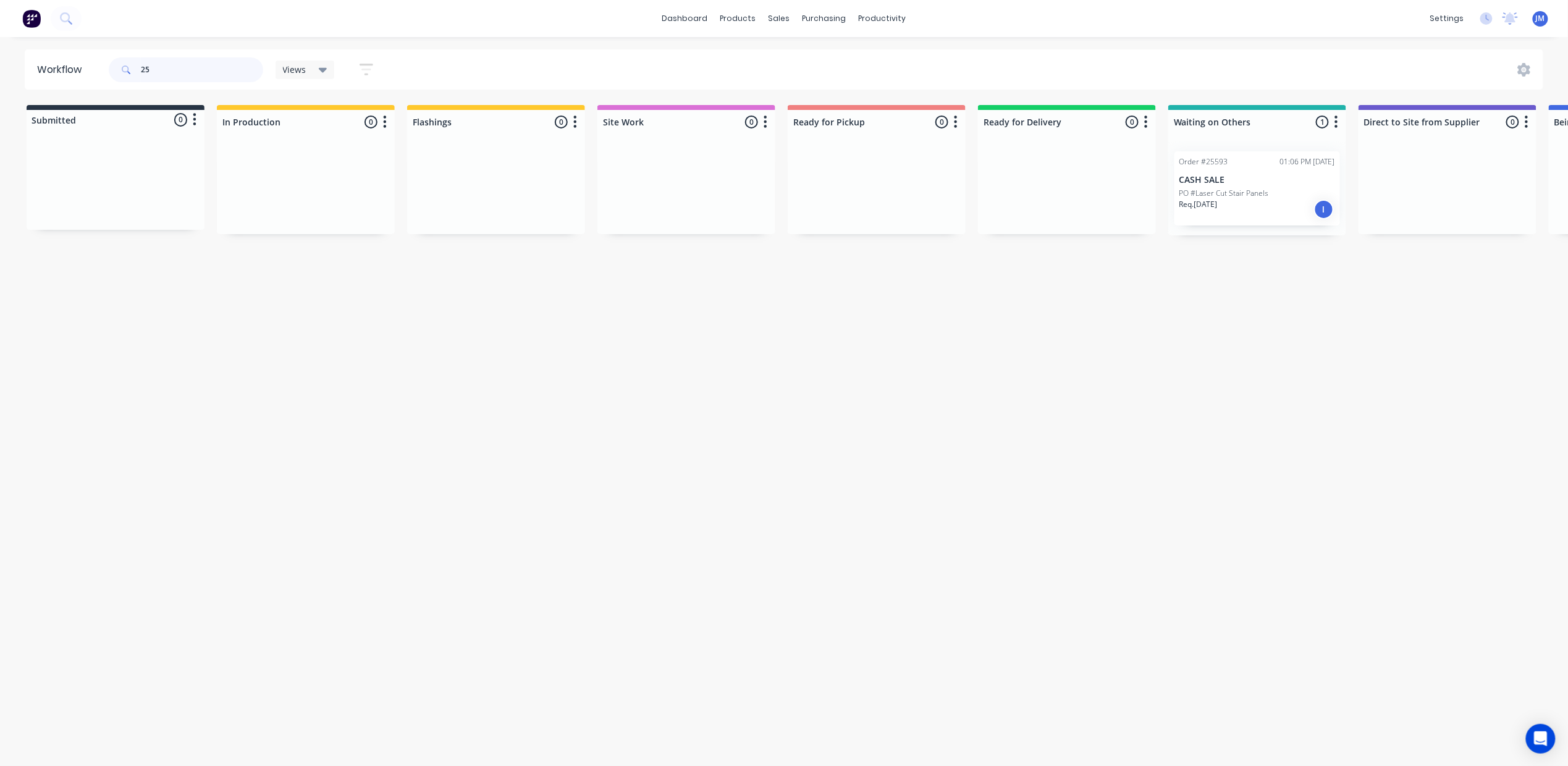
type input "2"
type input "29128"
click at [1226, 195] on div "PO #[PERSON_NAME]" at bounding box center [1257, 193] width 156 height 11
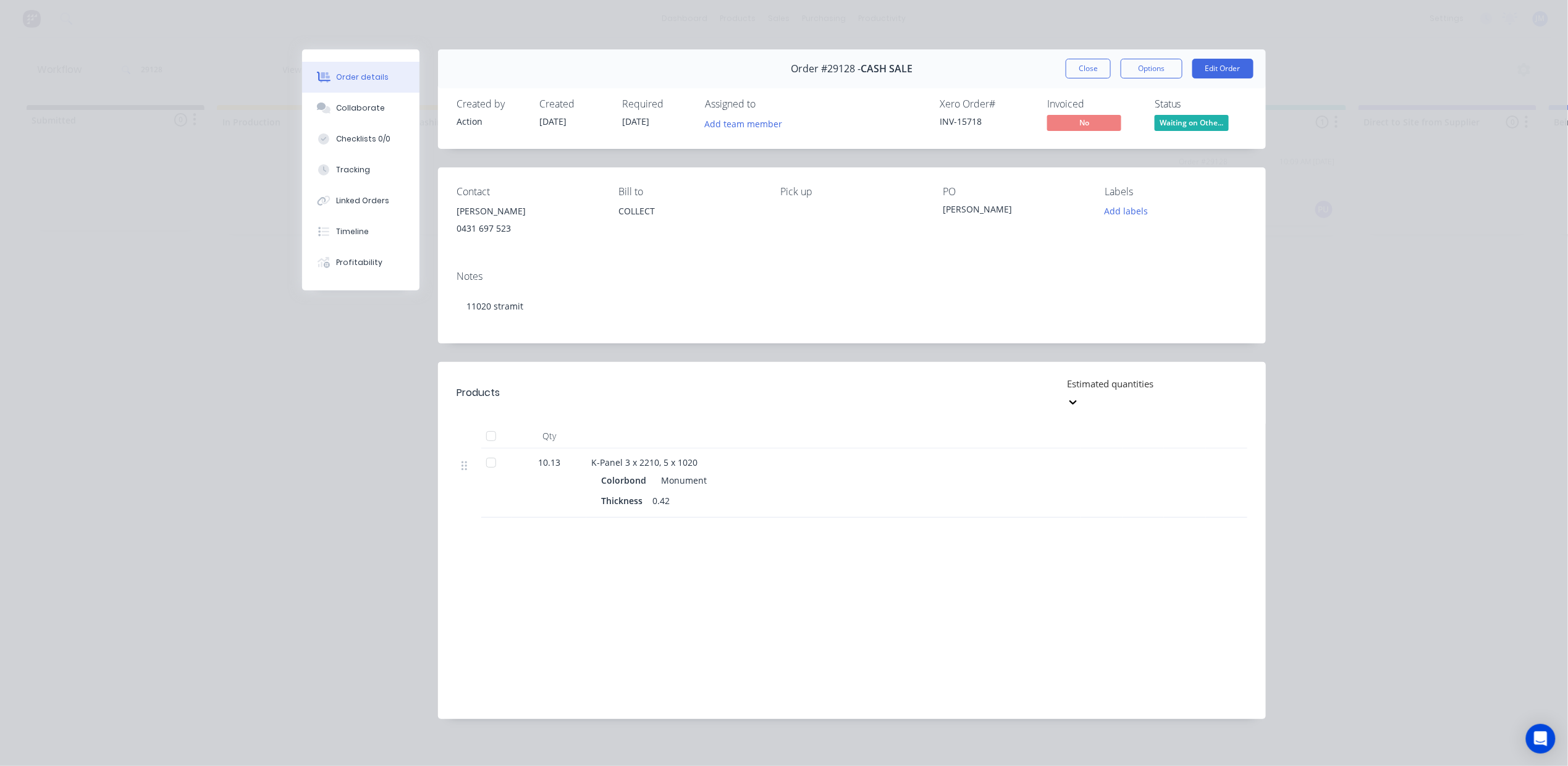
drag, startPoint x: 1071, startPoint y: 65, endPoint x: 1080, endPoint y: 63, distance: 9.2
click at [1073, 65] on button "Close" at bounding box center [1088, 68] width 45 height 20
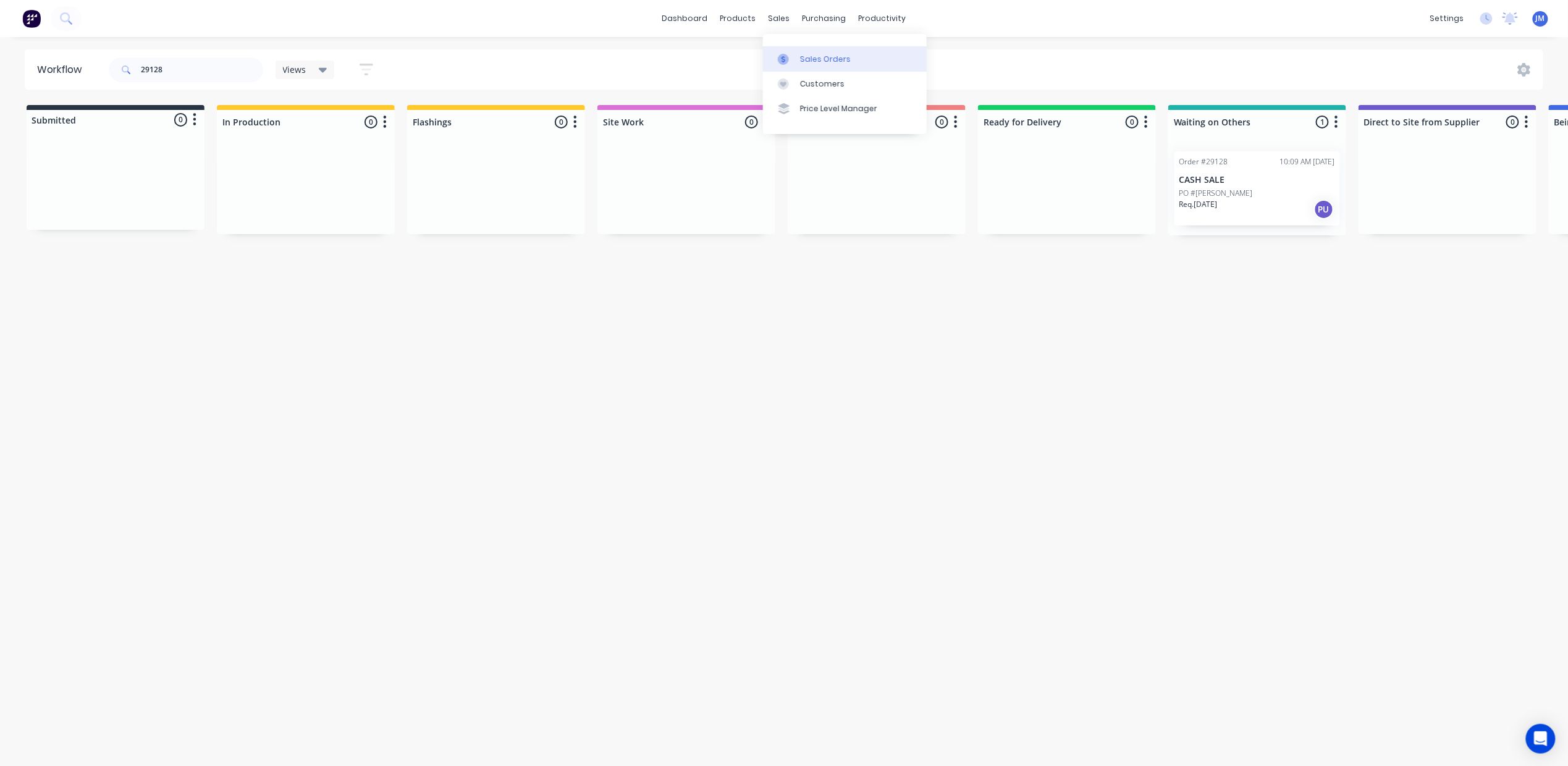
click at [814, 55] on div "Sales Orders" at bounding box center [825, 59] width 51 height 11
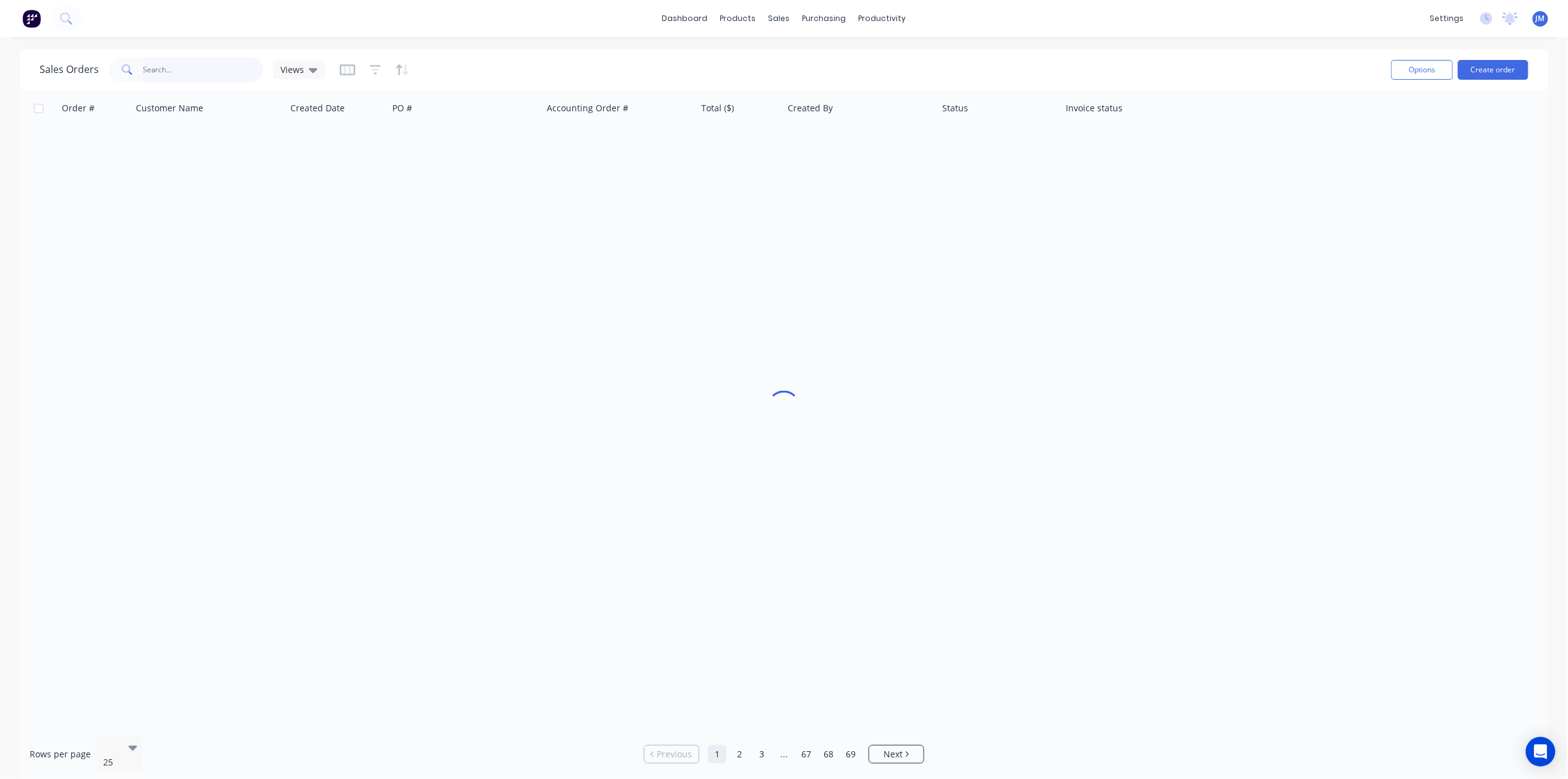
click at [181, 70] on input "text" at bounding box center [204, 70] width 121 height 25
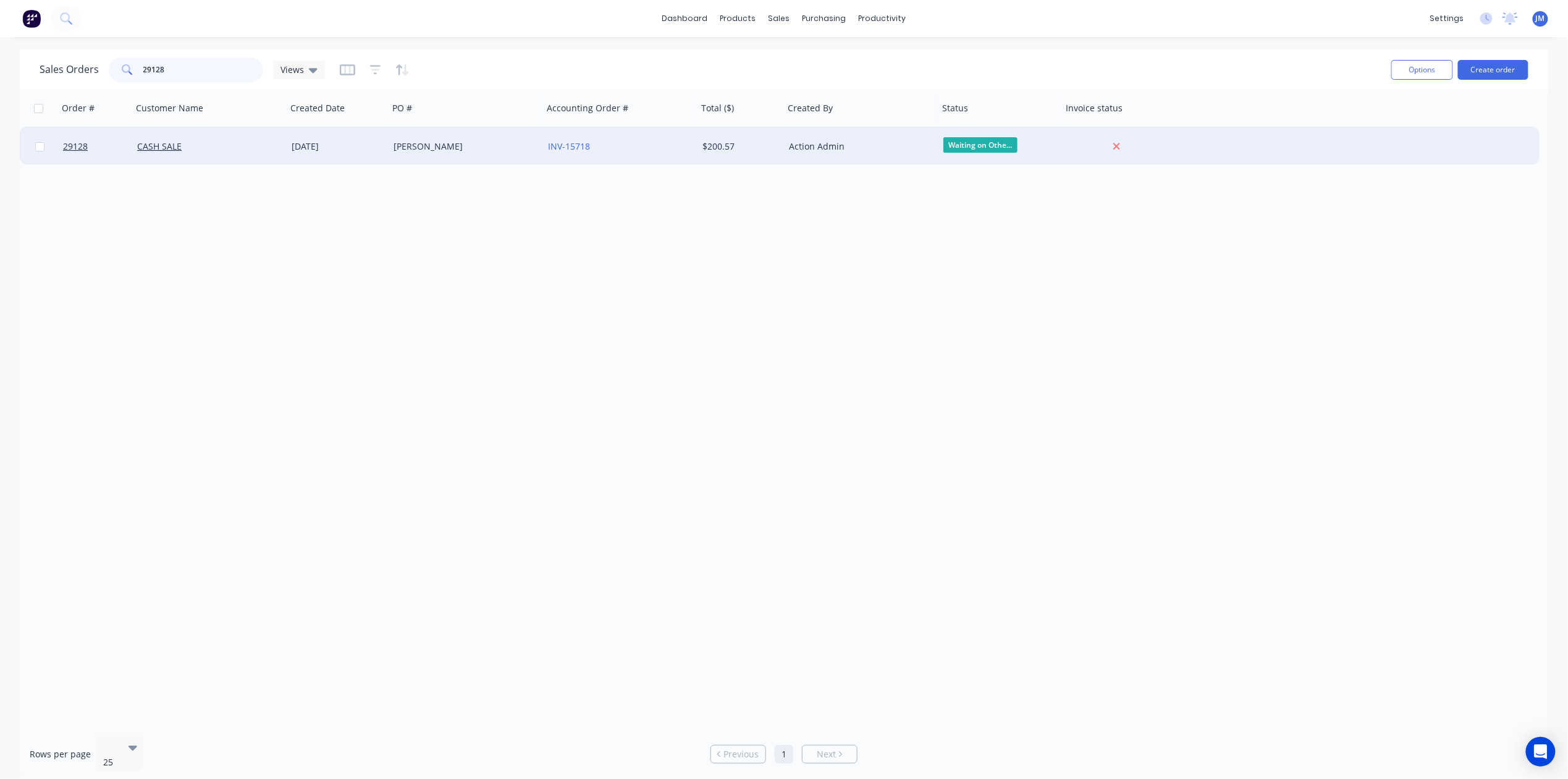
type input "29128"
click at [500, 144] on div "[PERSON_NAME]" at bounding box center [461, 146] width 137 height 12
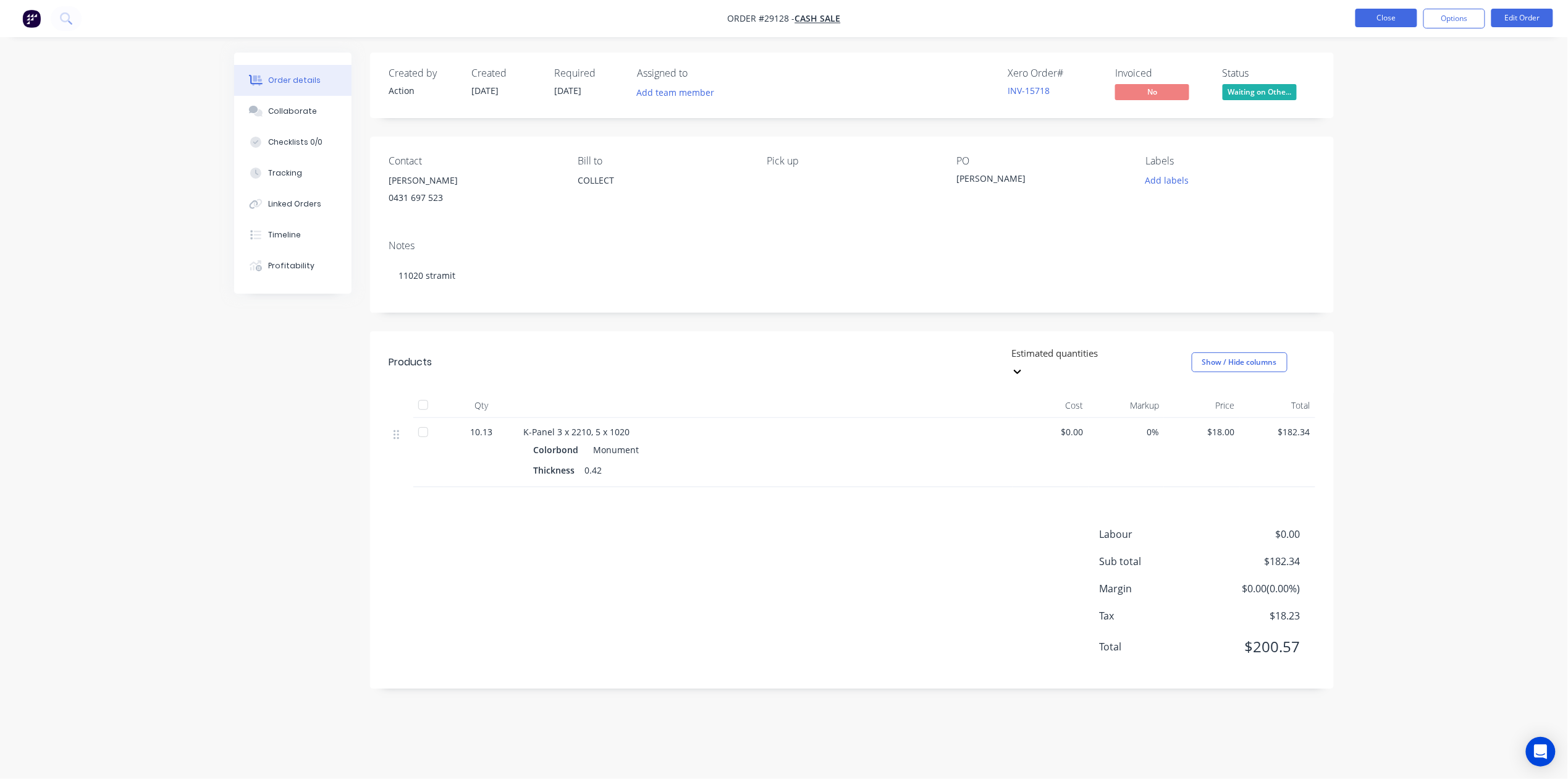
click at [1371, 13] on button "Close" at bounding box center [1386, 17] width 62 height 18
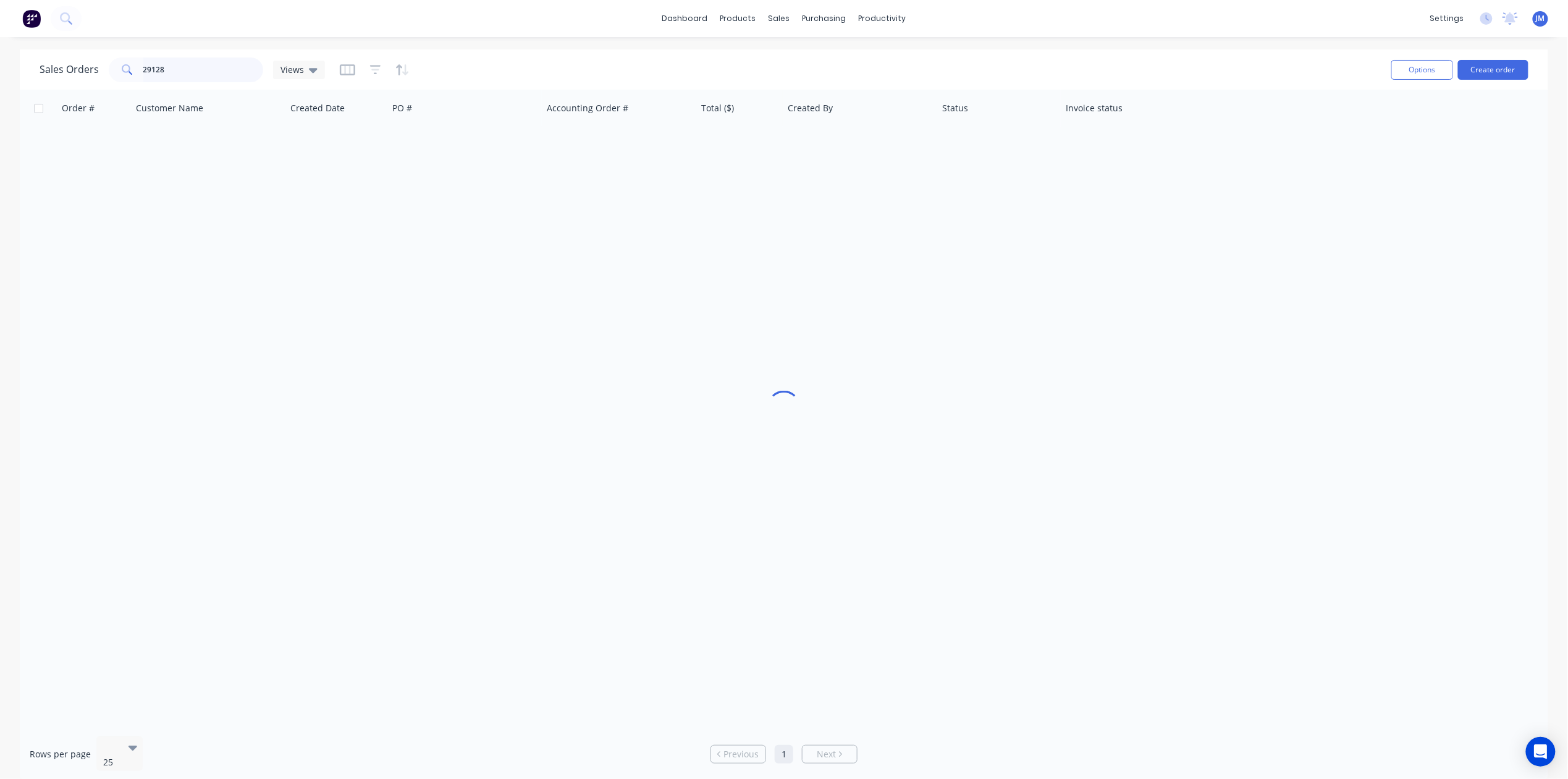
click at [199, 63] on input "29128" at bounding box center [204, 70] width 121 height 25
type input "2"
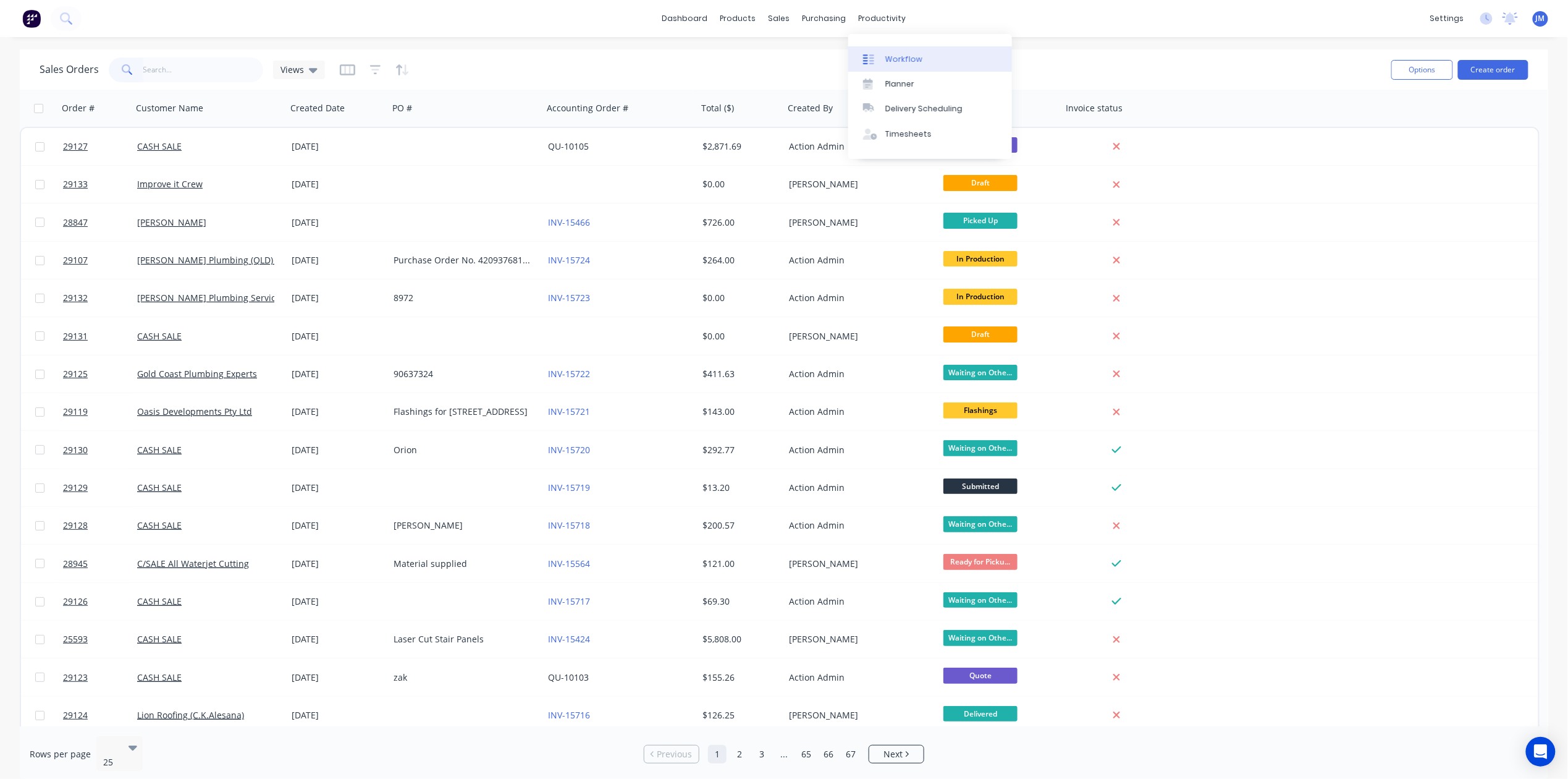
click at [891, 58] on div "Workflow" at bounding box center [904, 59] width 37 height 11
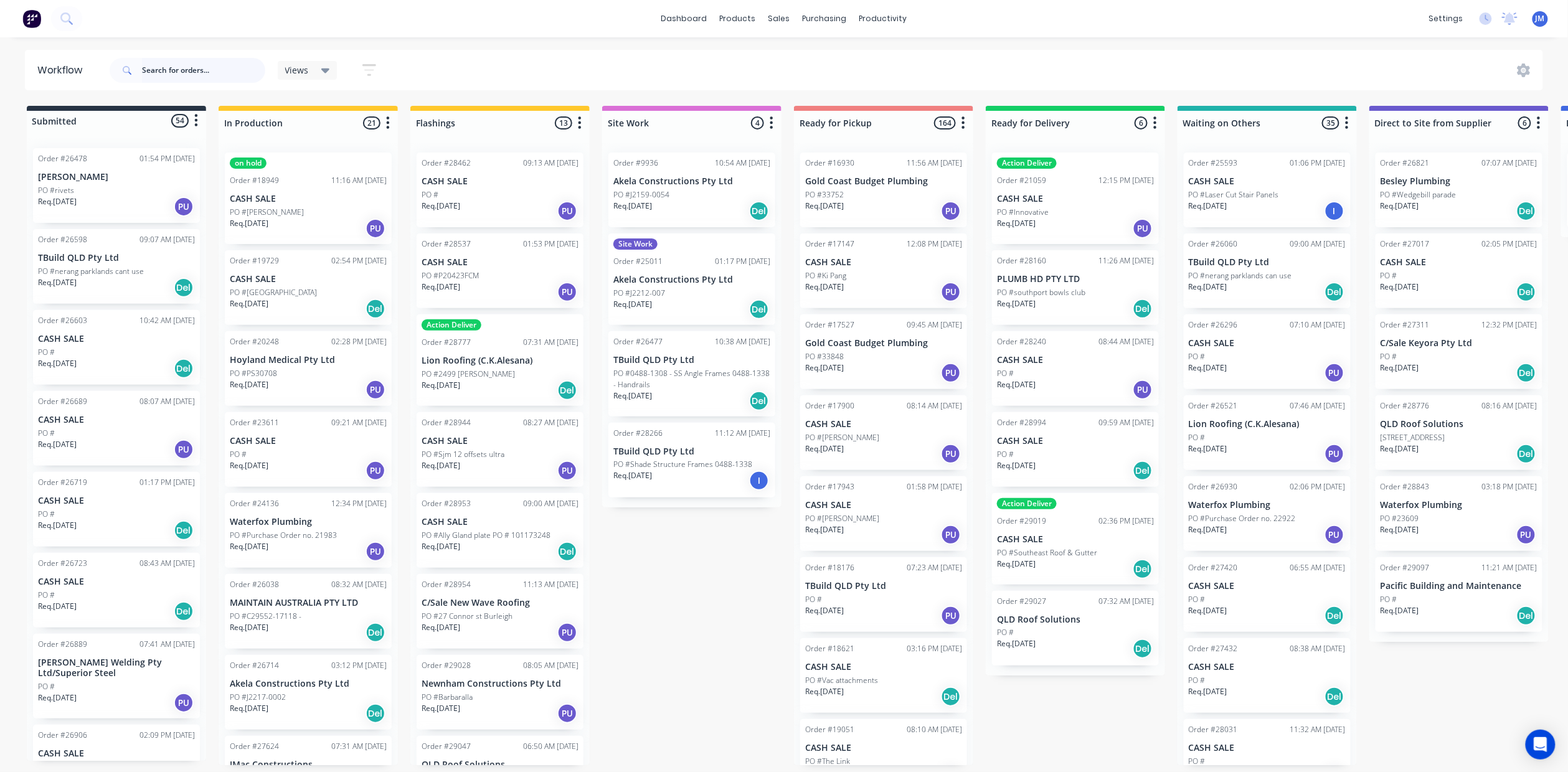
click at [154, 76] on input "text" at bounding box center [203, 70] width 123 height 25
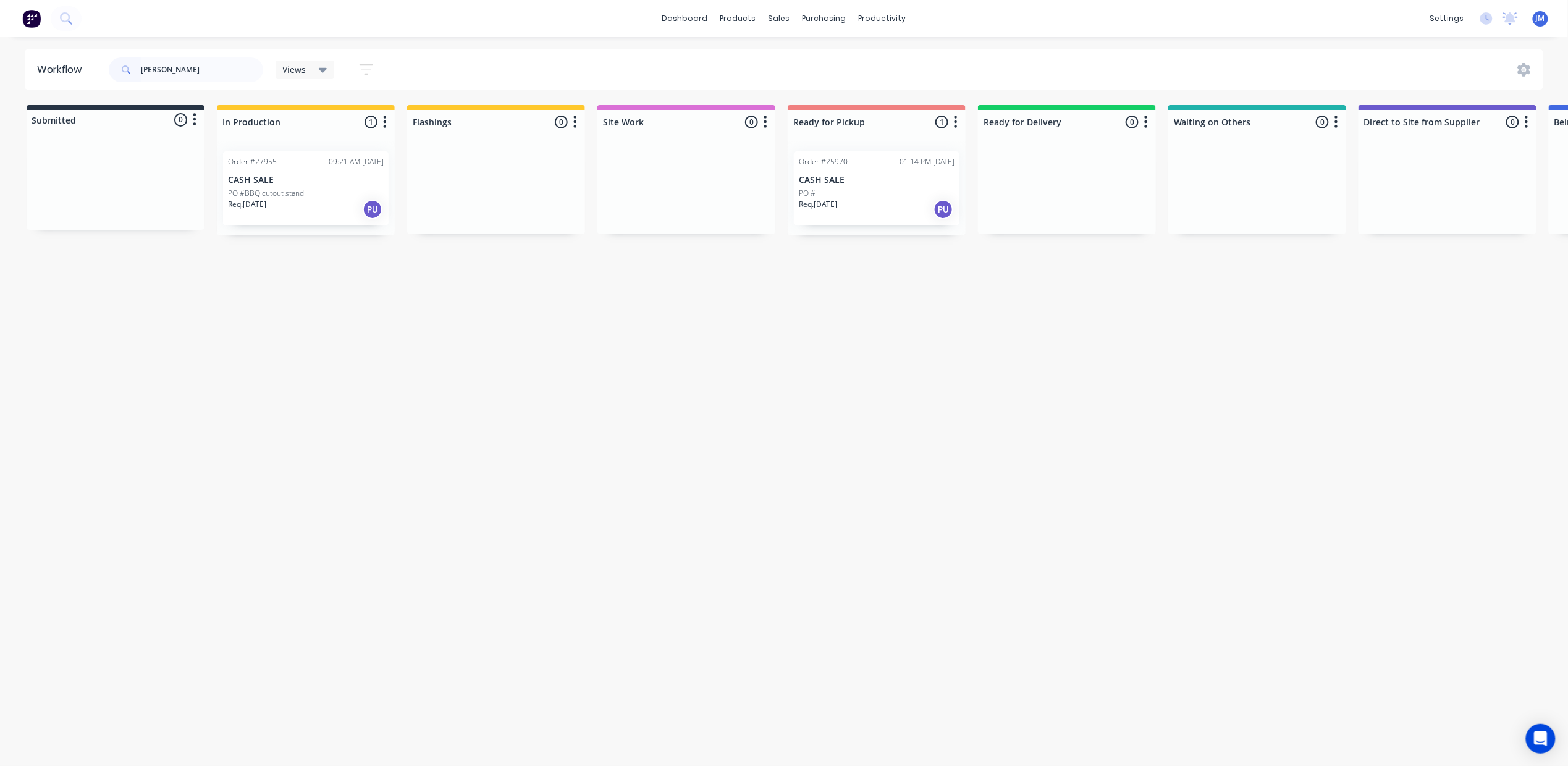
click at [264, 186] on div "Order #27955 09:21 AM [DATE] CASH SALE PO #BBQ cutout stand Req. [DATE] PU" at bounding box center [305, 188] width 166 height 75
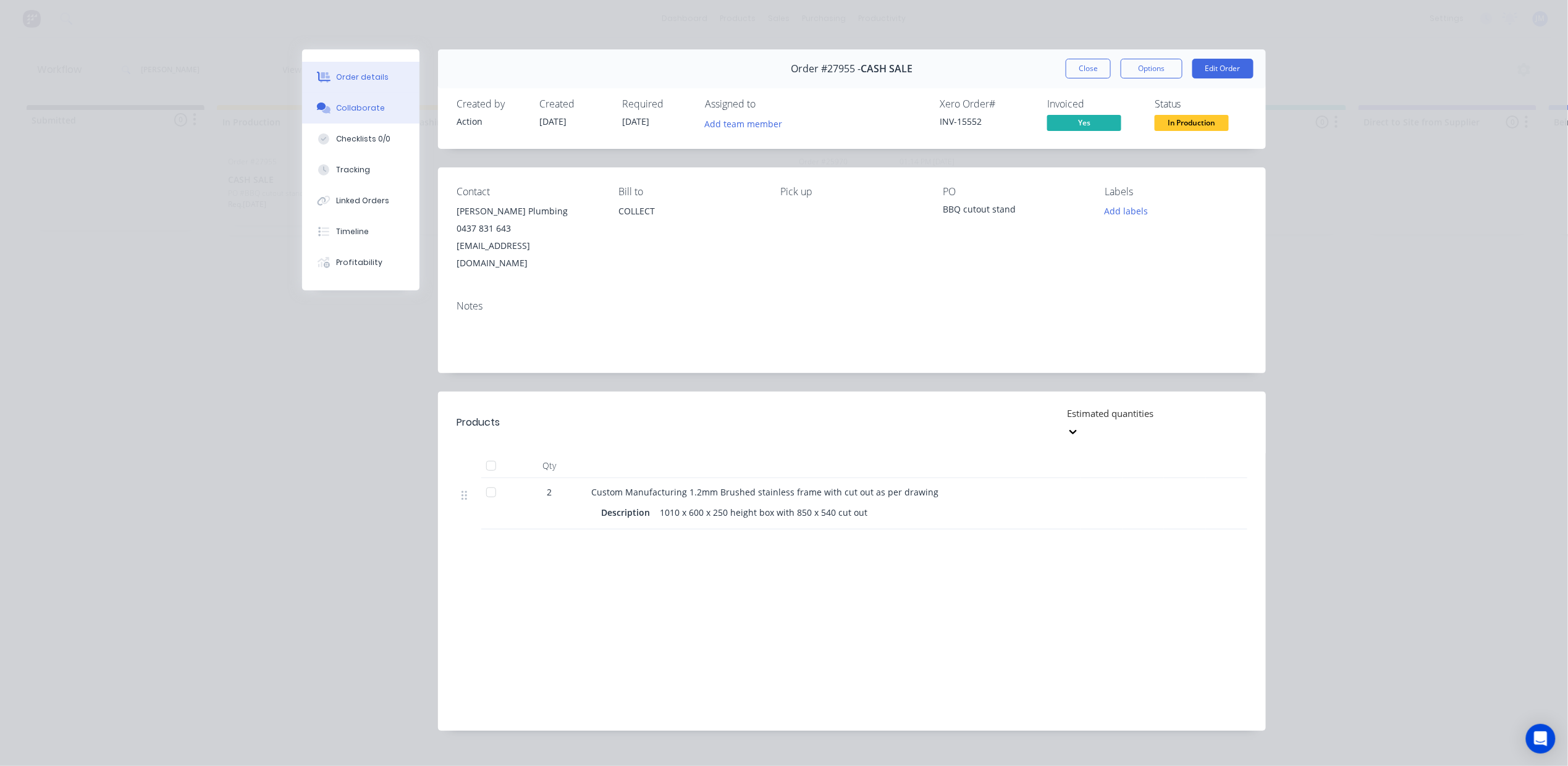
click at [362, 95] on button "Collaborate" at bounding box center [361, 108] width 118 height 31
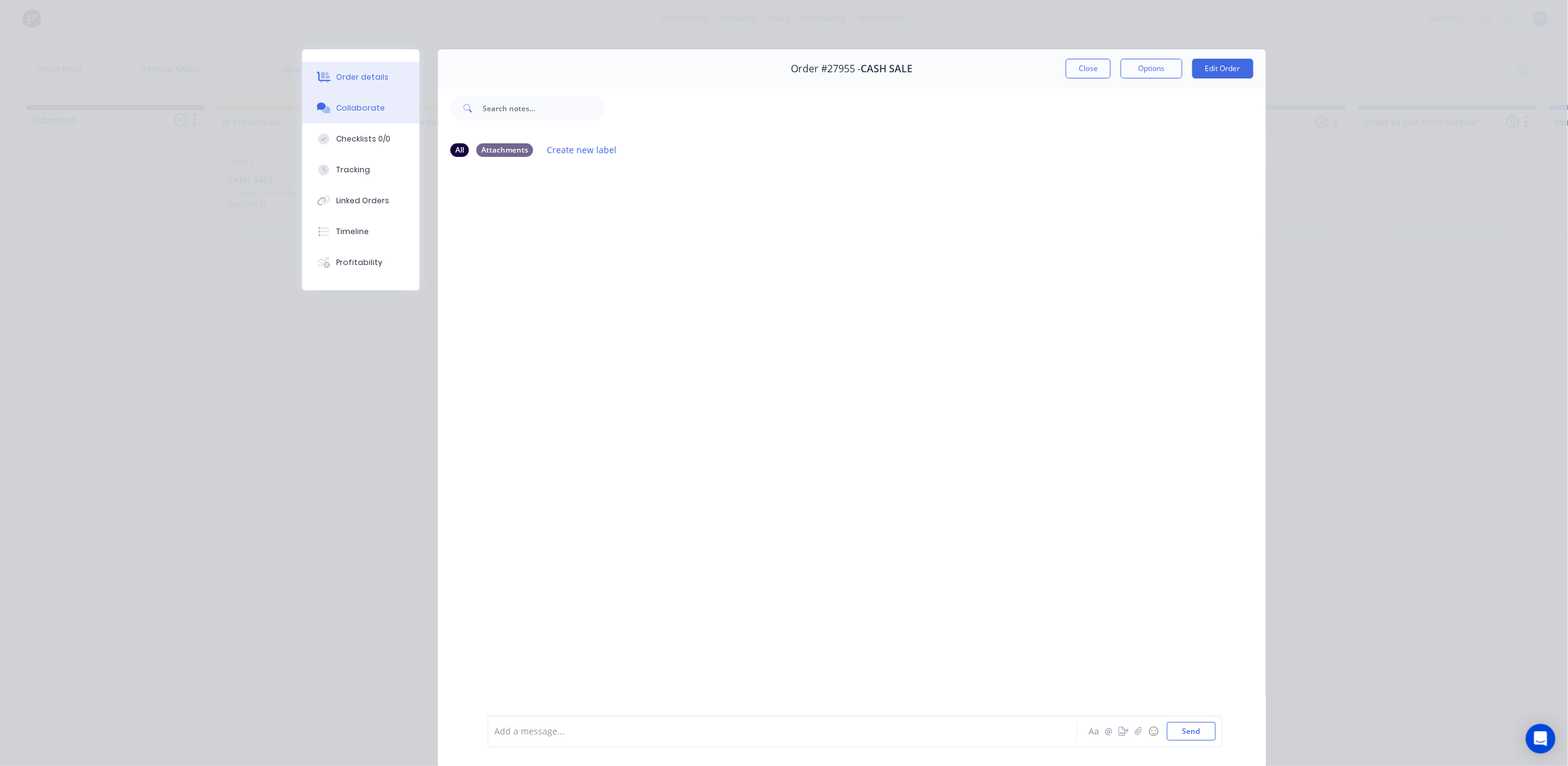
click at [374, 86] on button "Order details" at bounding box center [361, 77] width 118 height 31
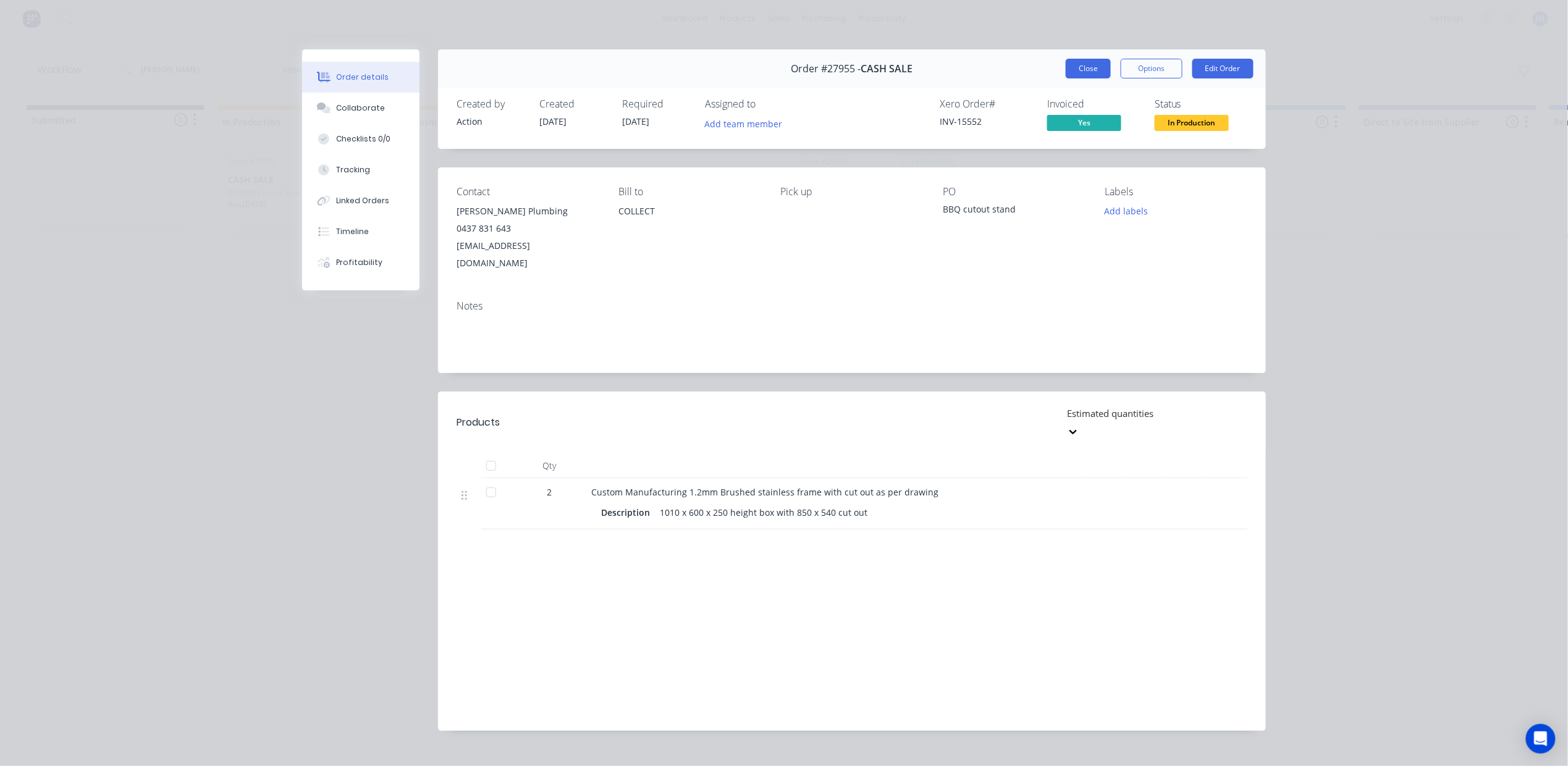
click at [1075, 65] on button "Close" at bounding box center [1088, 68] width 45 height 20
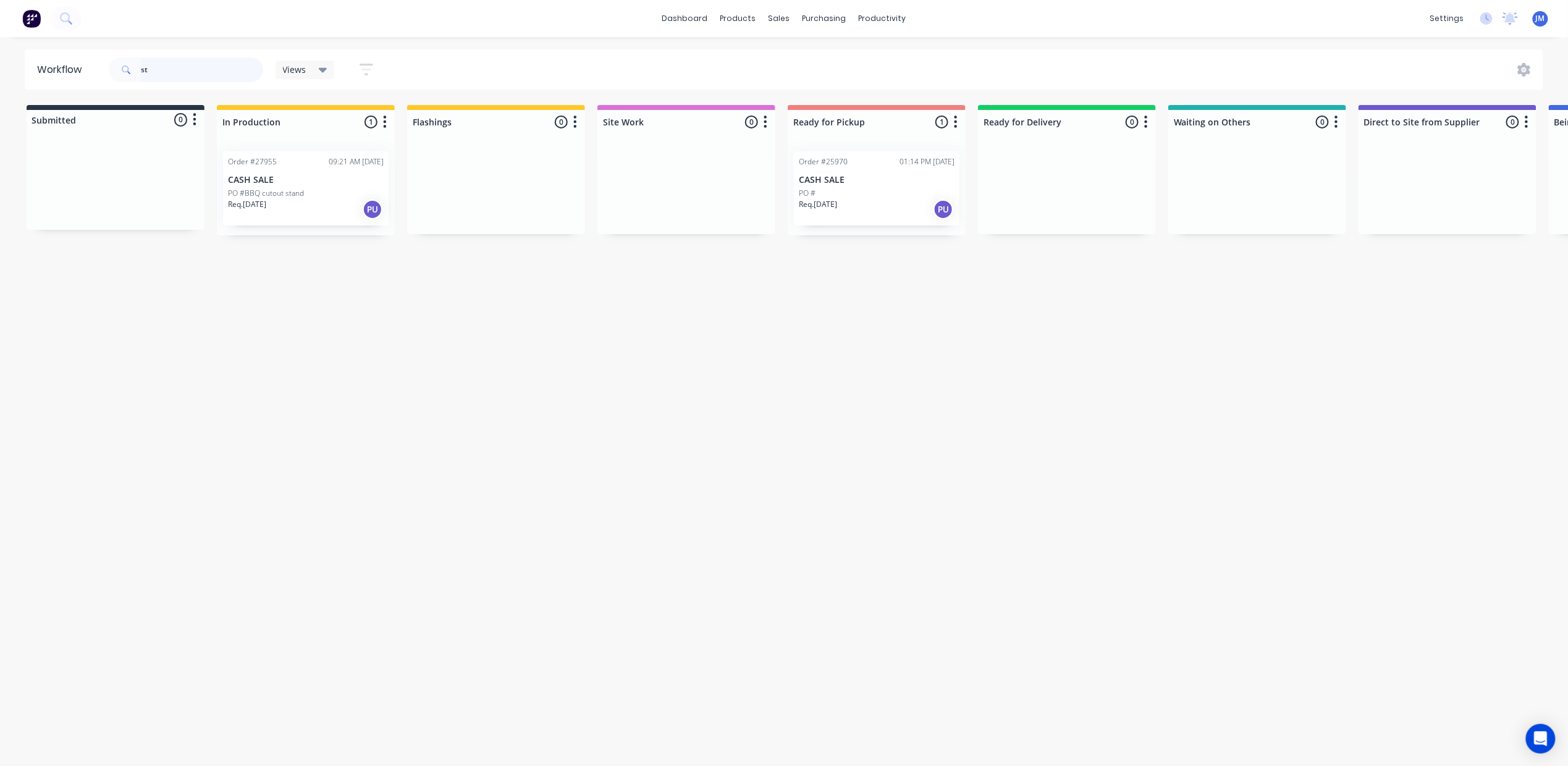
type input "s"
click at [86, 193] on div "PO #" at bounding box center [115, 189] width 156 height 11
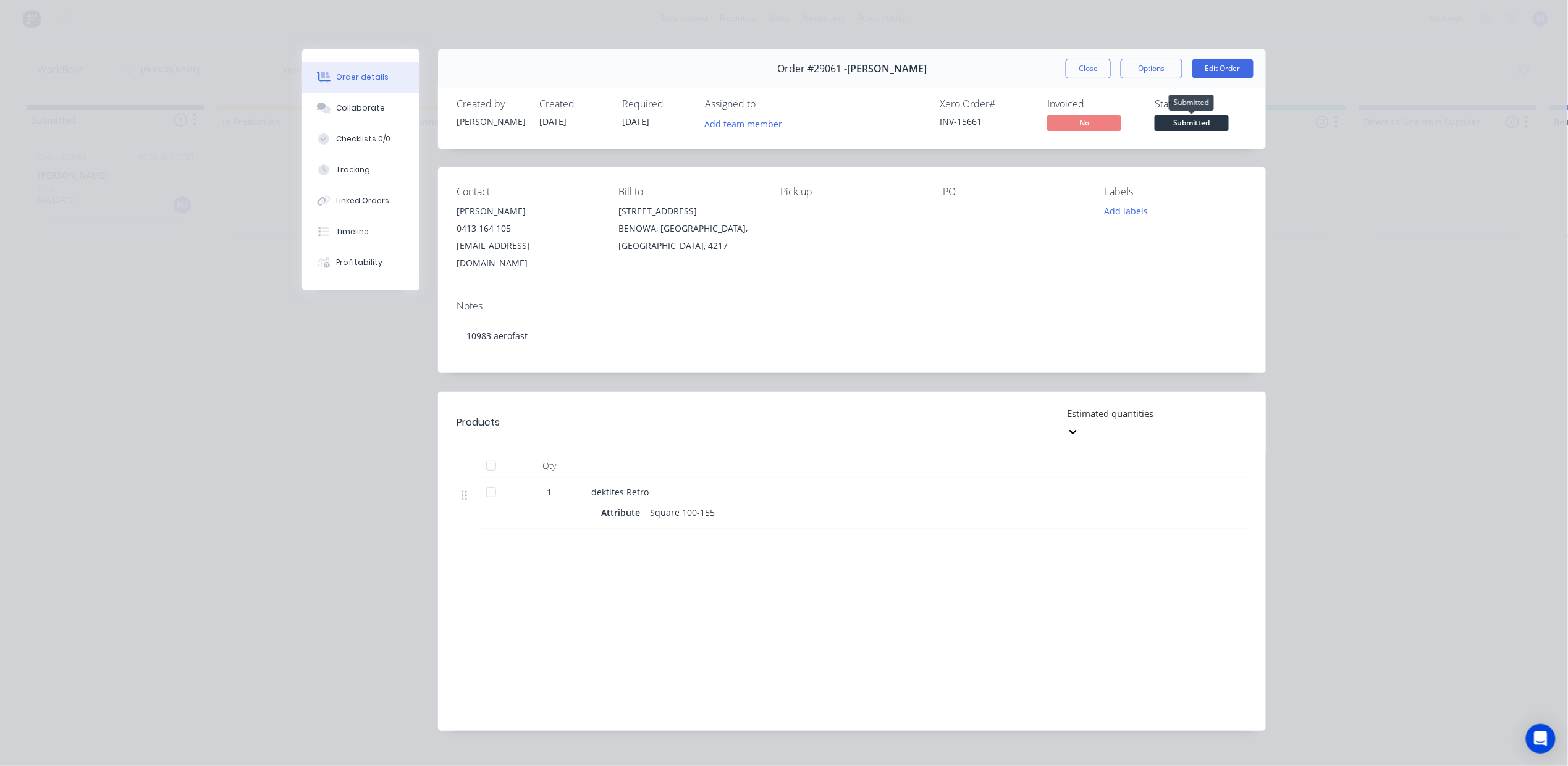
click at [1191, 121] on span "Submitted" at bounding box center [1192, 122] width 75 height 15
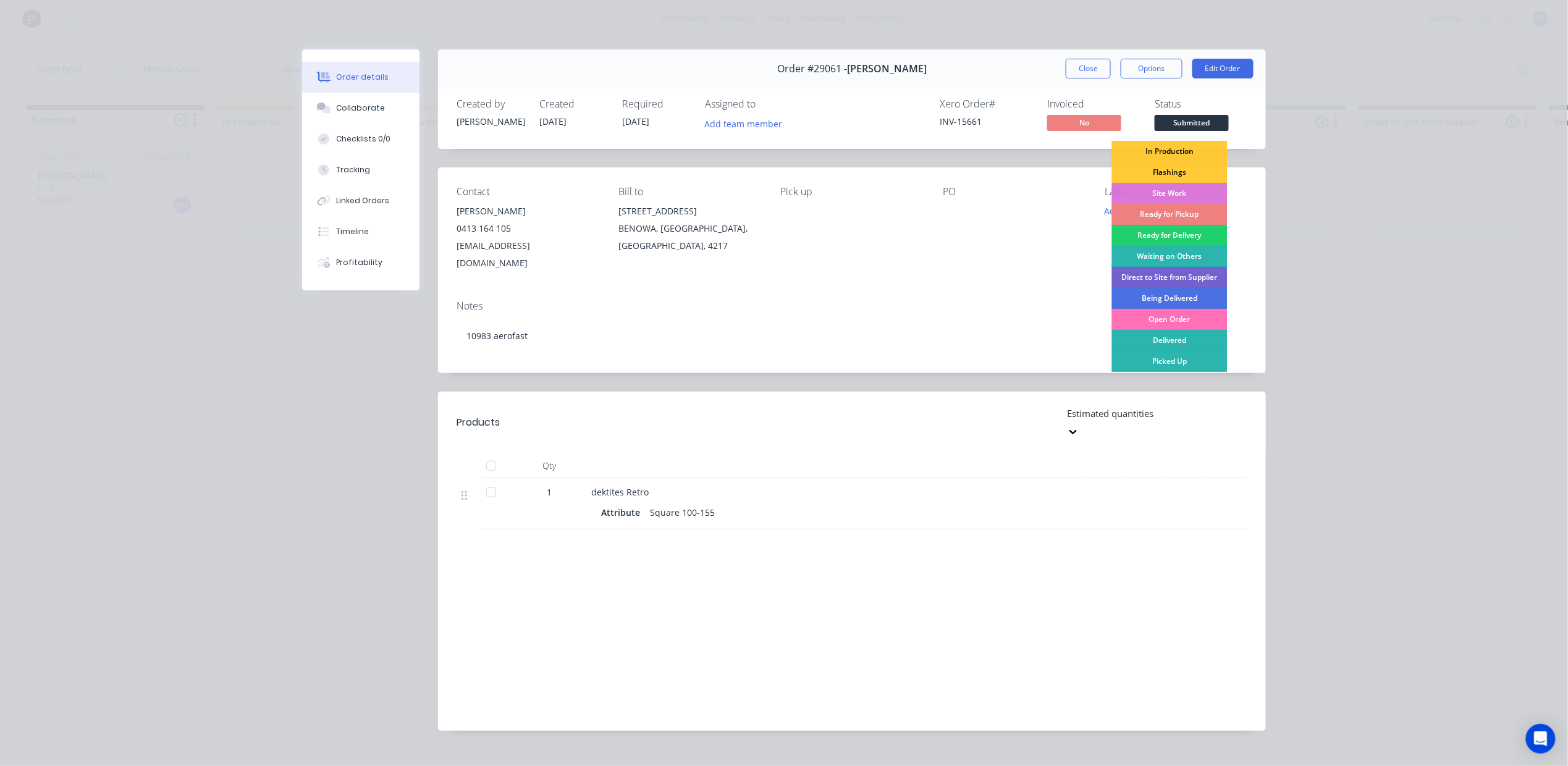
click at [1166, 211] on div "Ready for Pickup" at bounding box center [1170, 214] width 116 height 21
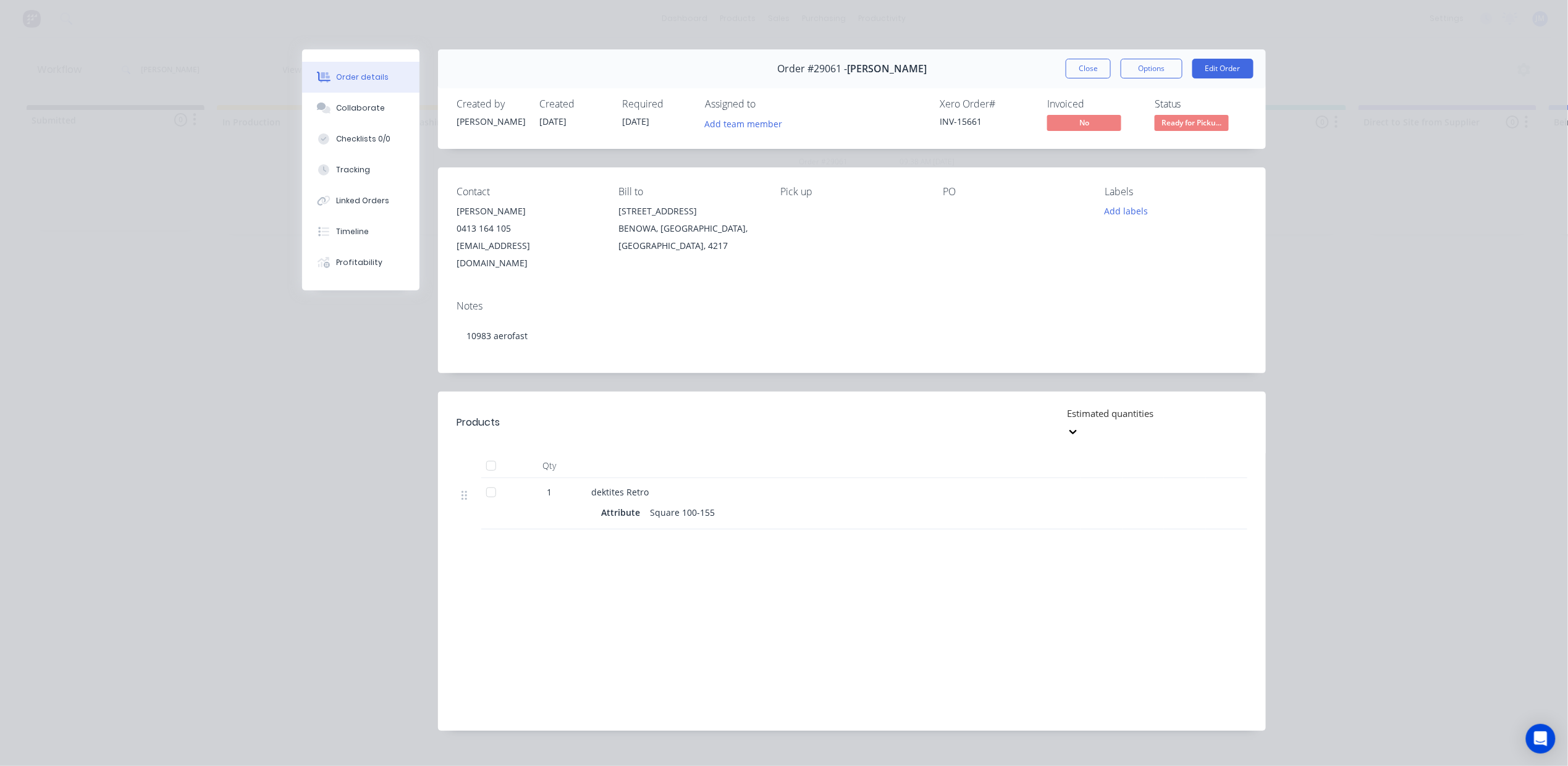
drag, startPoint x: 1098, startPoint y: 63, endPoint x: -7, endPoint y: -13, distance: 1107.6
click at [0, 0] on html "dashboard products sales purchasing productivity dashboard products Product Cat…" at bounding box center [784, 345] width 1568 height 691
drag, startPoint x: 1080, startPoint y: 72, endPoint x: 1058, endPoint y: 73, distance: 22.0
click at [1081, 72] on button "Close" at bounding box center [1088, 68] width 45 height 20
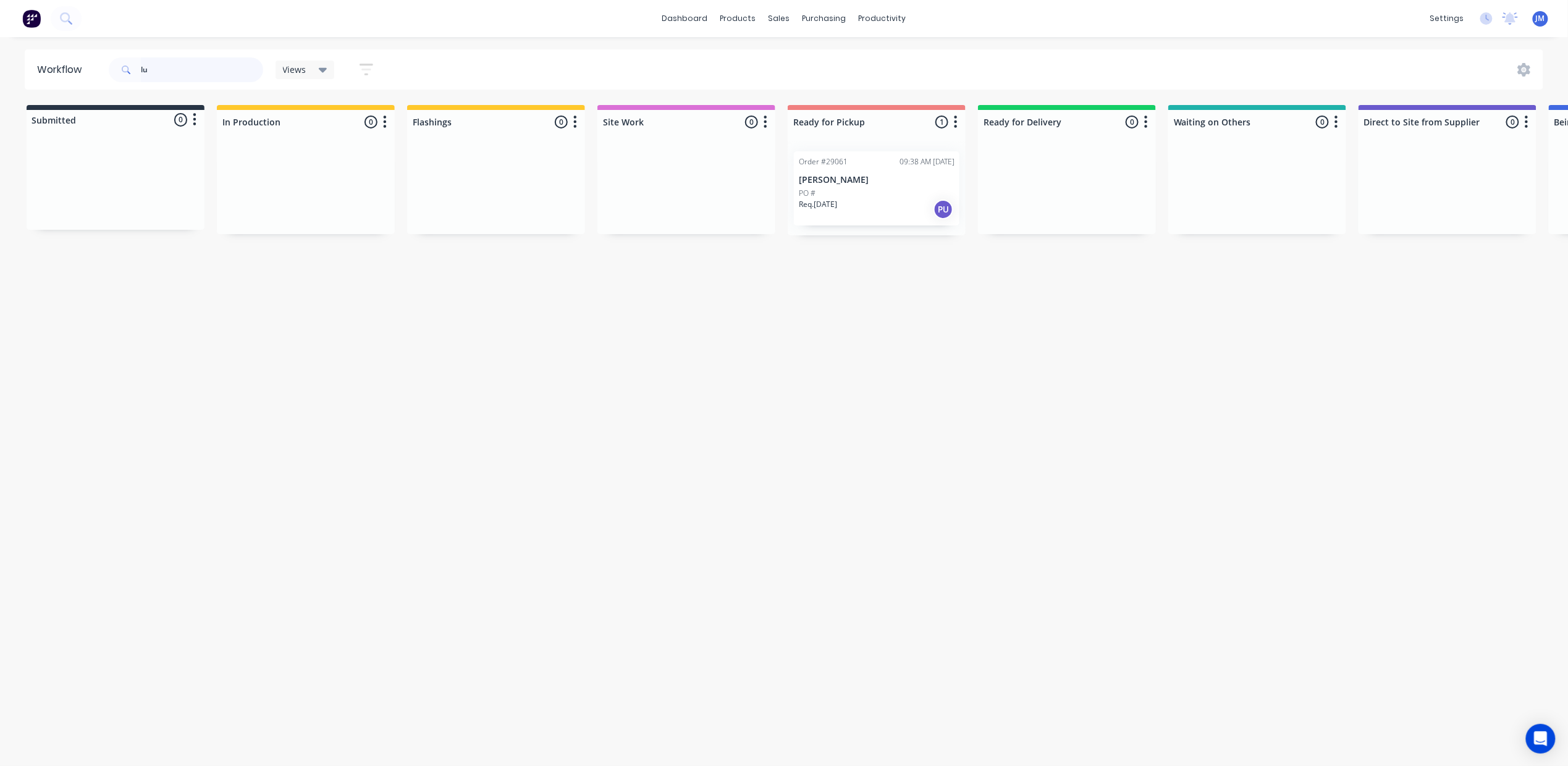
type input "l"
drag, startPoint x: 959, startPoint y: 198, endPoint x: 859, endPoint y: 195, distance: 100.0
click at [859, 195] on div "Submitted 0 Status colour #273444 hex #273444 Save Cancel Summaries Total order…" at bounding box center [1109, 170] width 2240 height 130
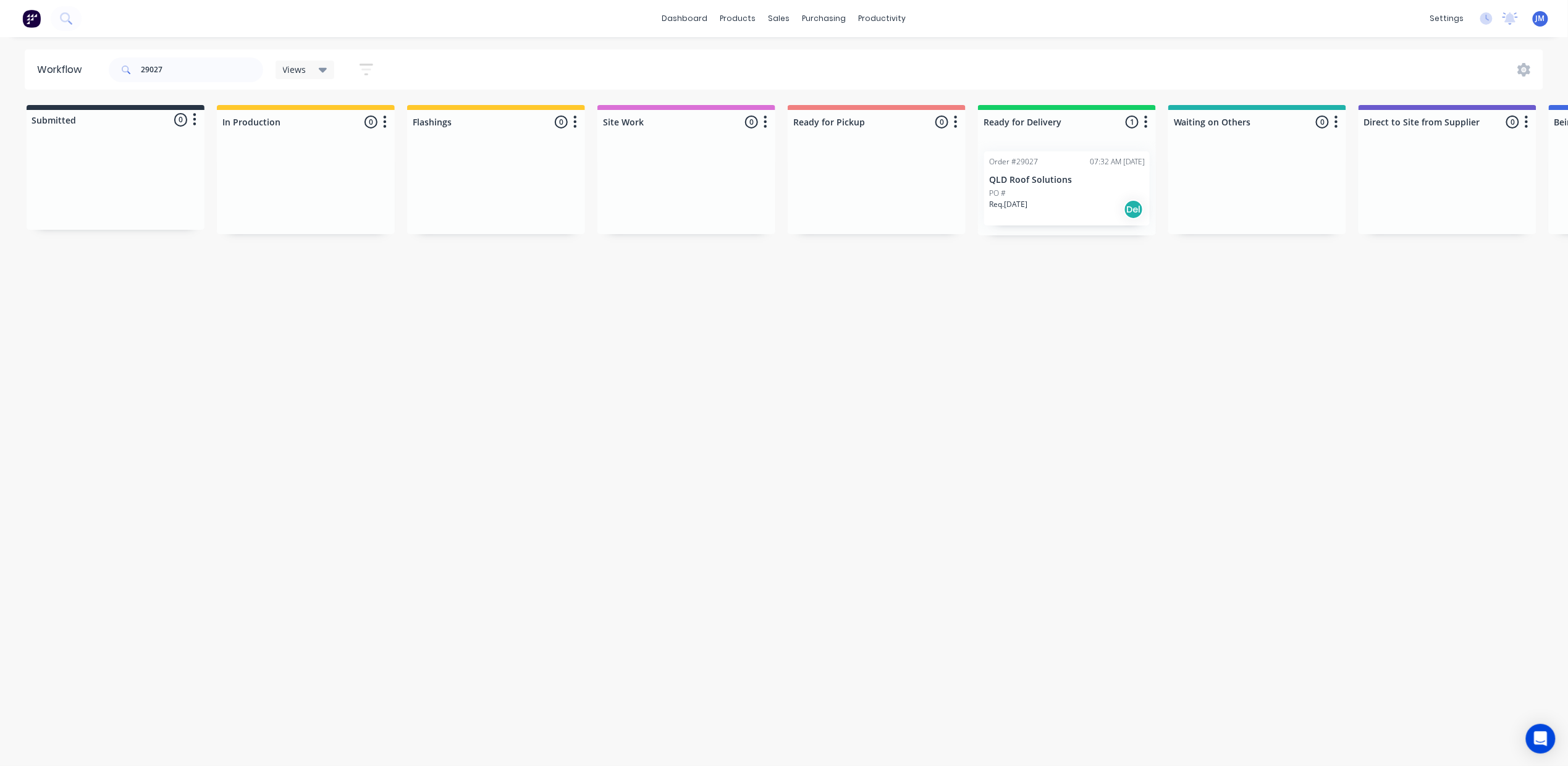
click at [992, 188] on p "PO #" at bounding box center [997, 193] width 16 height 11
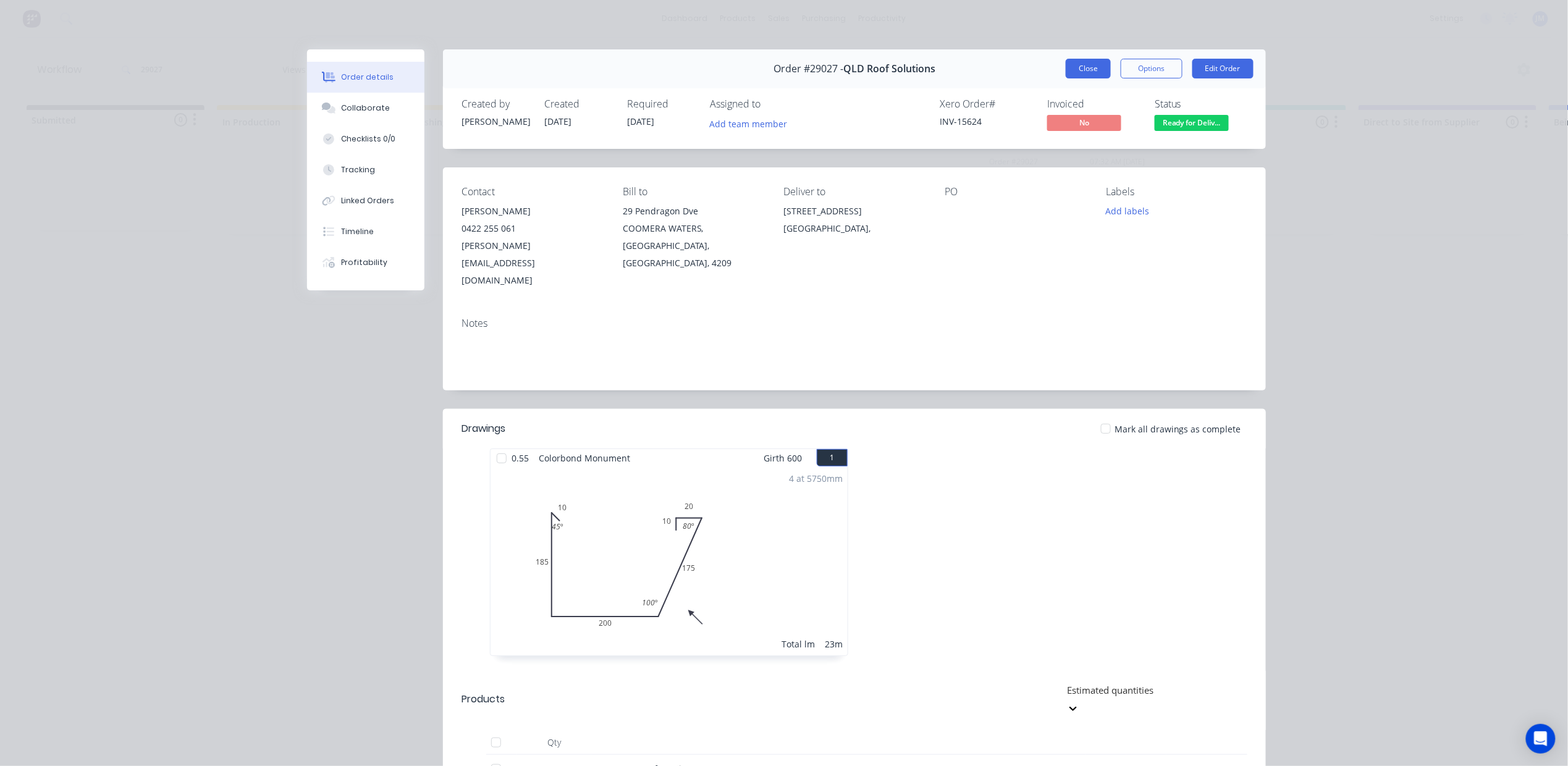
click at [1093, 65] on button "Close" at bounding box center [1088, 68] width 45 height 20
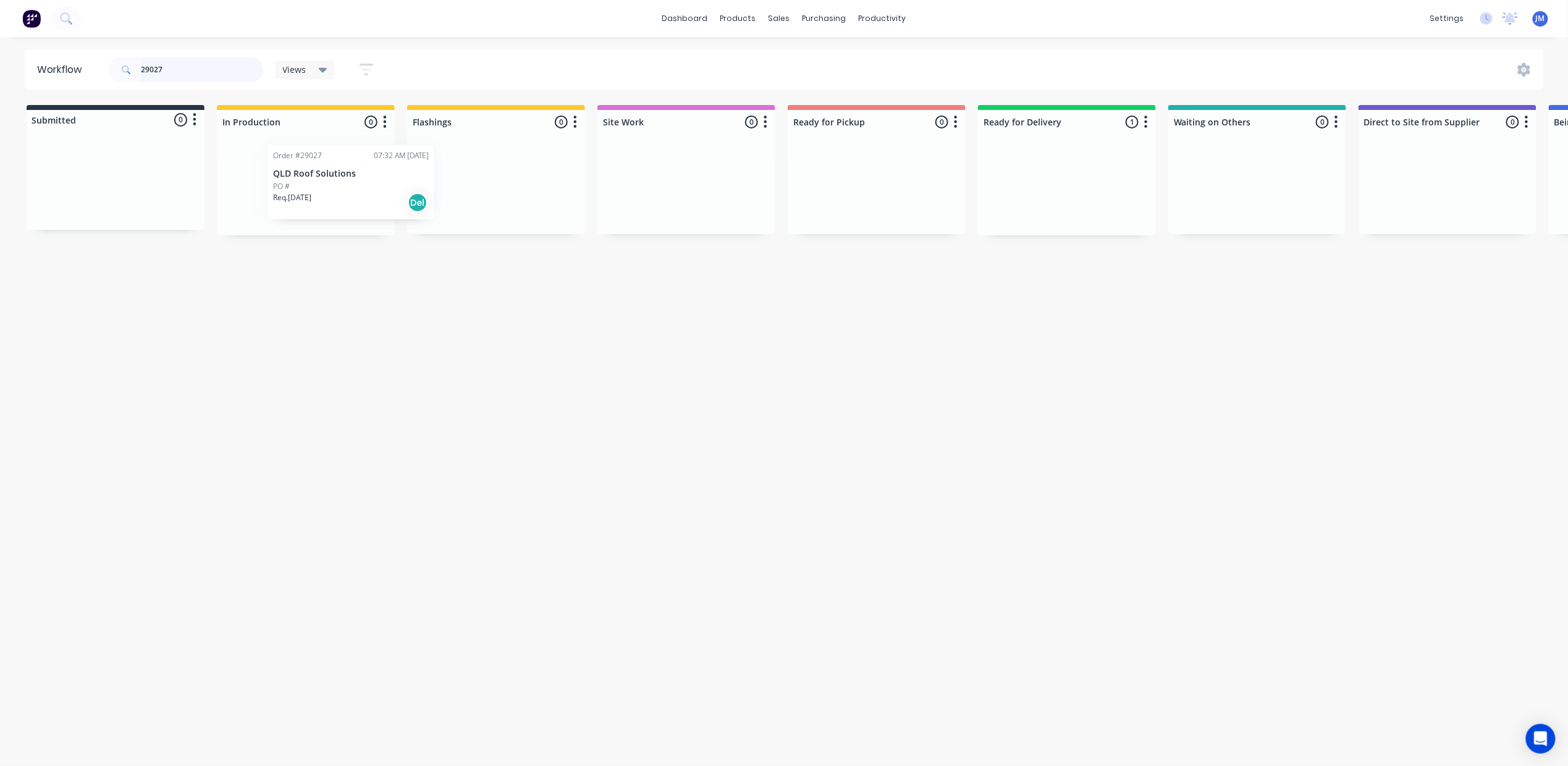
drag, startPoint x: 1014, startPoint y: 181, endPoint x: 234, endPoint y: 137, distance: 781.2
click at [282, 170] on div "Submitted 0 Status colour #273444 hex #273444 Save Cancel Summaries Total order…" at bounding box center [1110, 170] width 2240 height 130
type input "2"
drag, startPoint x: 850, startPoint y: 181, endPoint x: 861, endPoint y: 183, distance: 11.2
click at [945, 304] on div "Mark as Picked Up" at bounding box center [947, 308] width 124 height 25
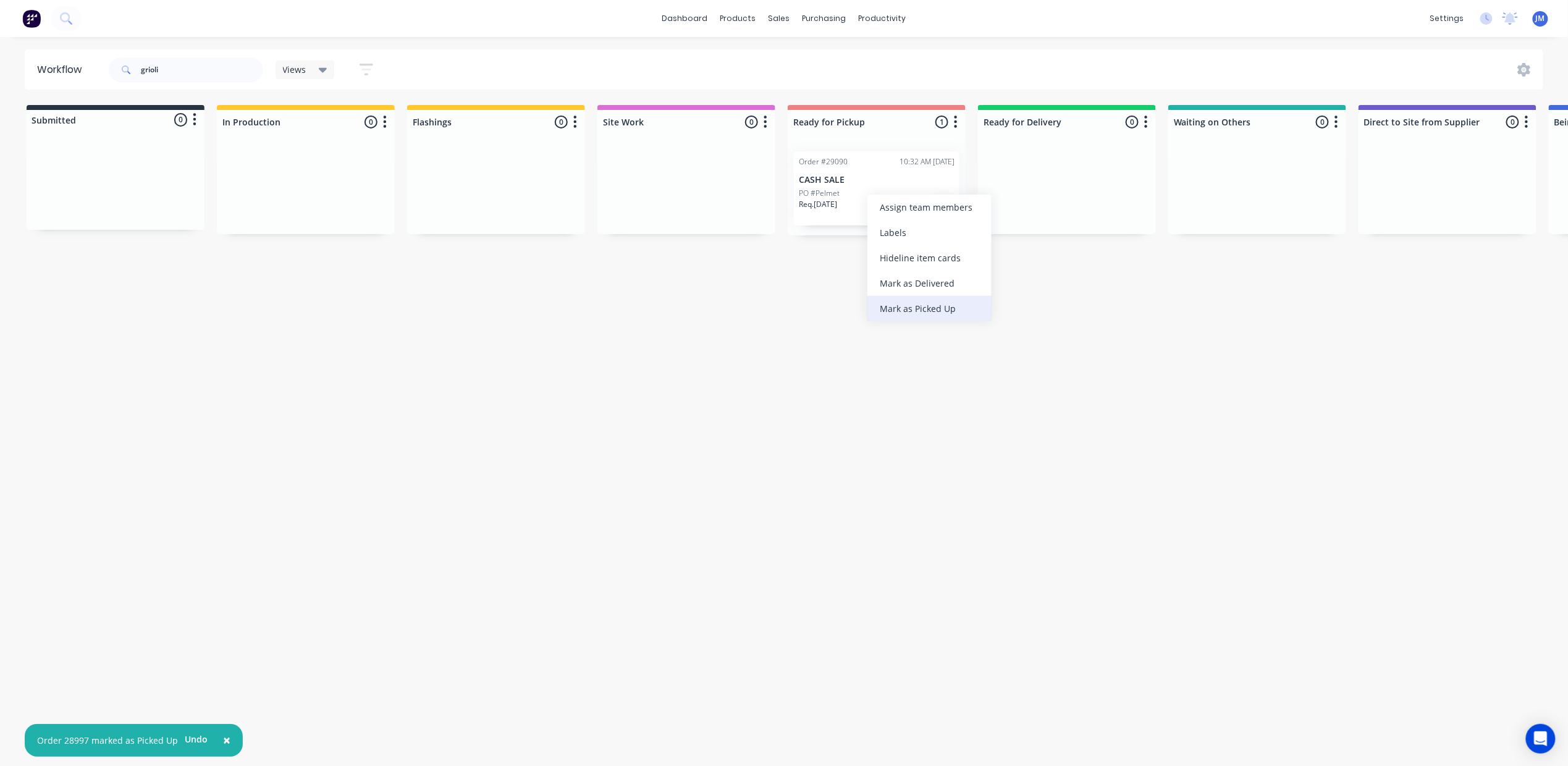
click at [937, 305] on div "Mark as Picked Up" at bounding box center [930, 308] width 124 height 25
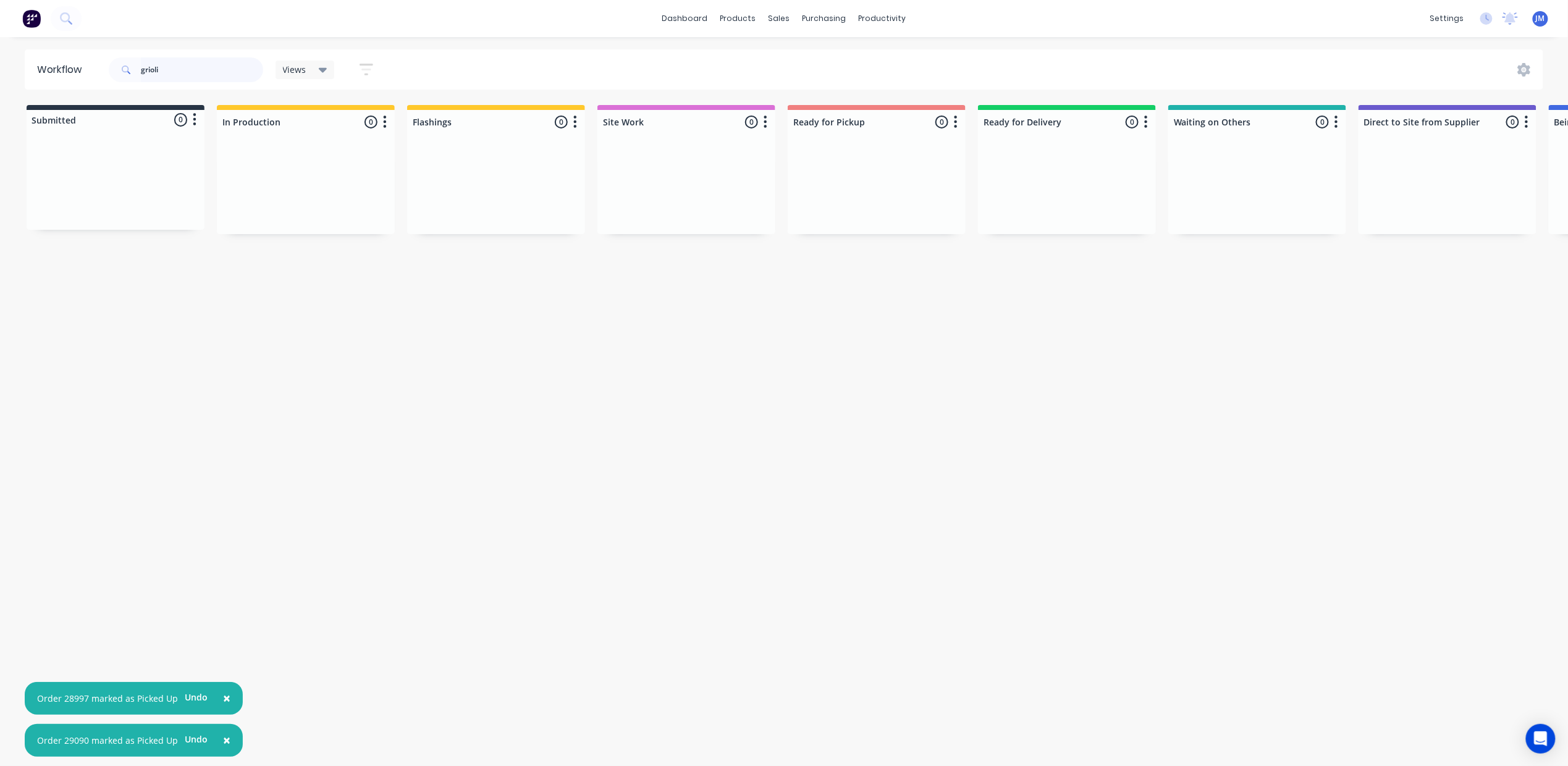
click at [172, 67] on input "grioli" at bounding box center [202, 70] width 122 height 25
type input "g"
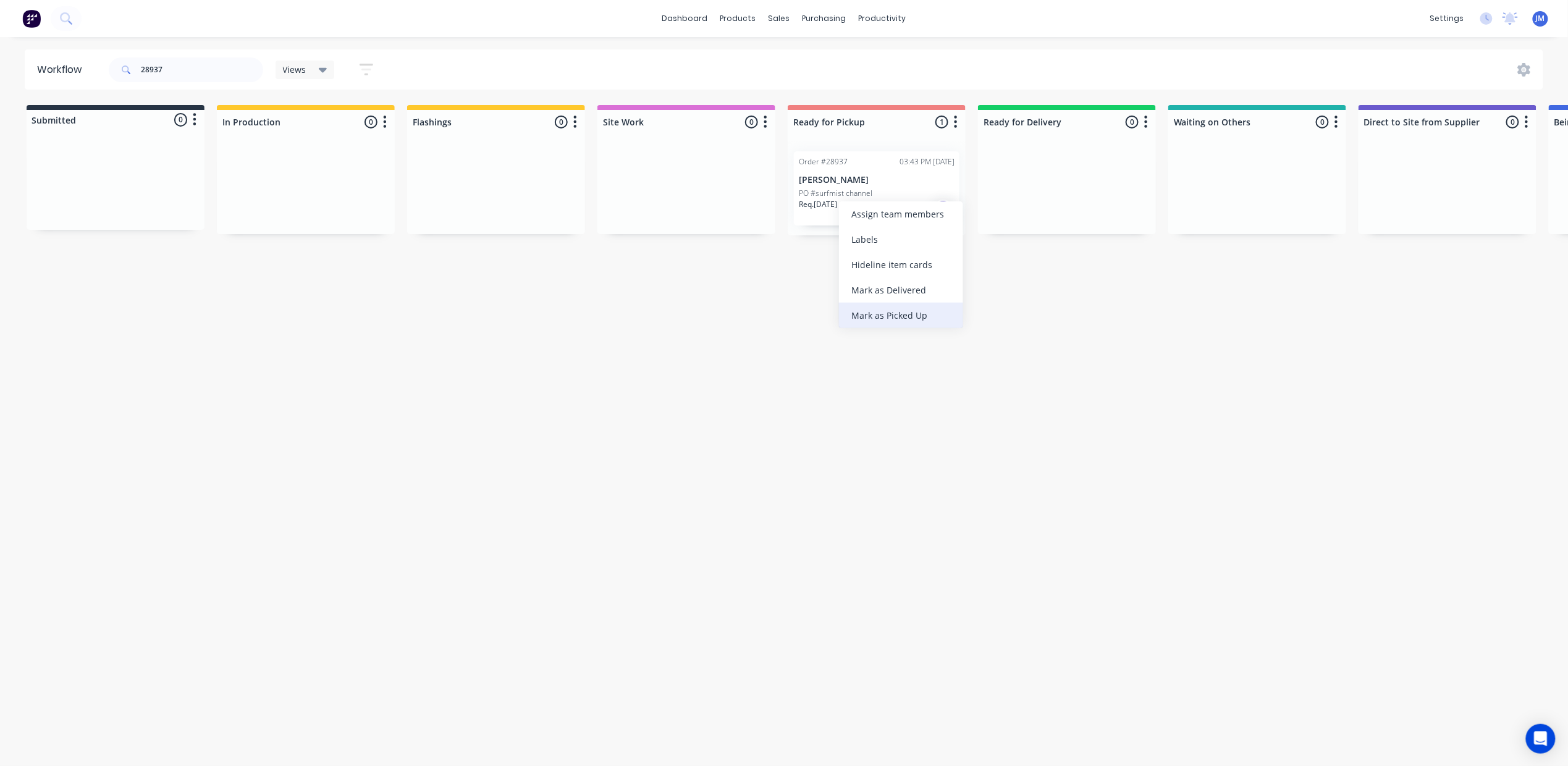
click at [889, 308] on div "Mark as Picked Up" at bounding box center [901, 315] width 124 height 25
click at [171, 73] on input "28937" at bounding box center [202, 70] width 122 height 25
type input "2"
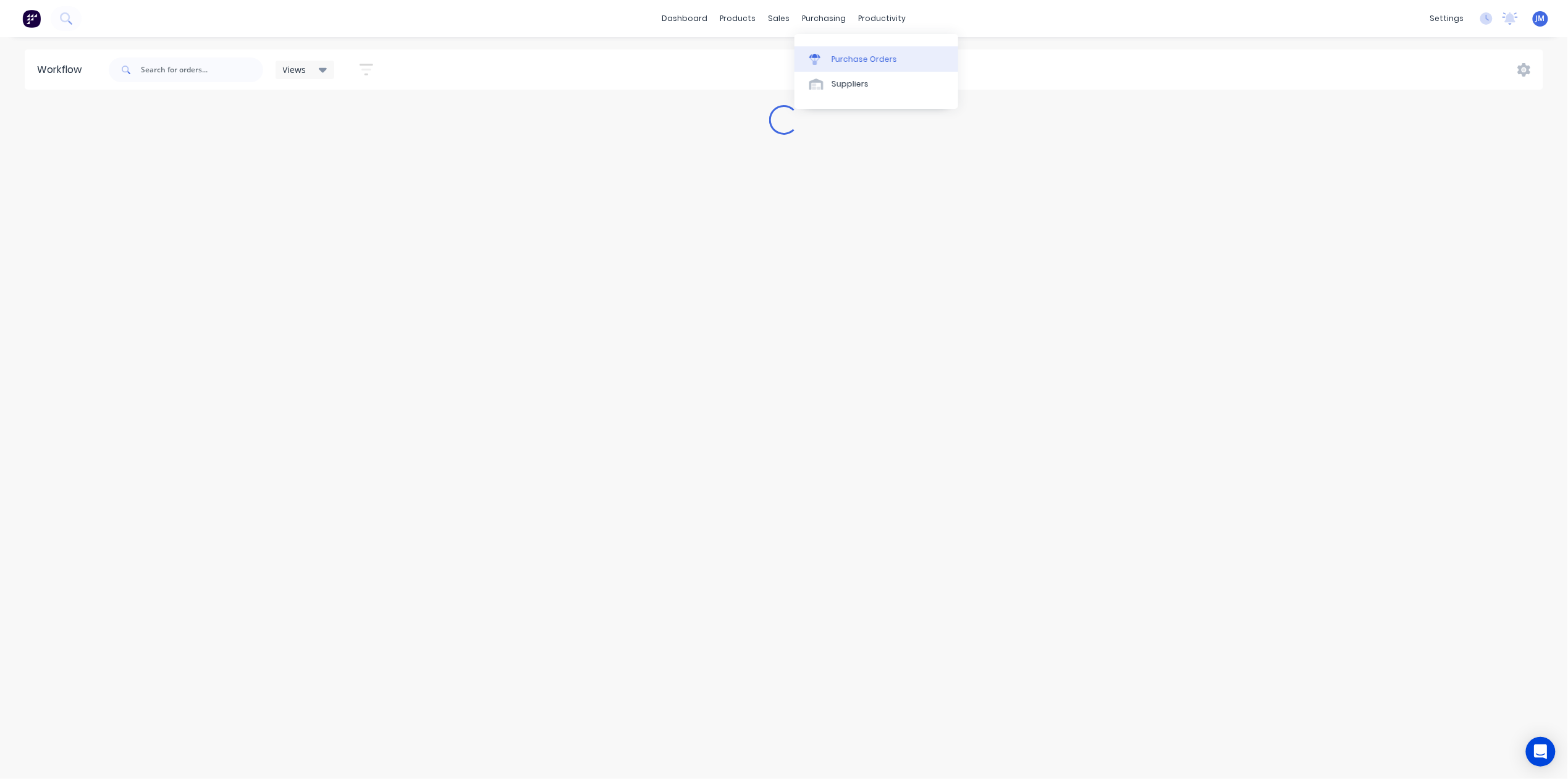
click at [835, 52] on link "Purchase Orders" at bounding box center [876, 58] width 164 height 25
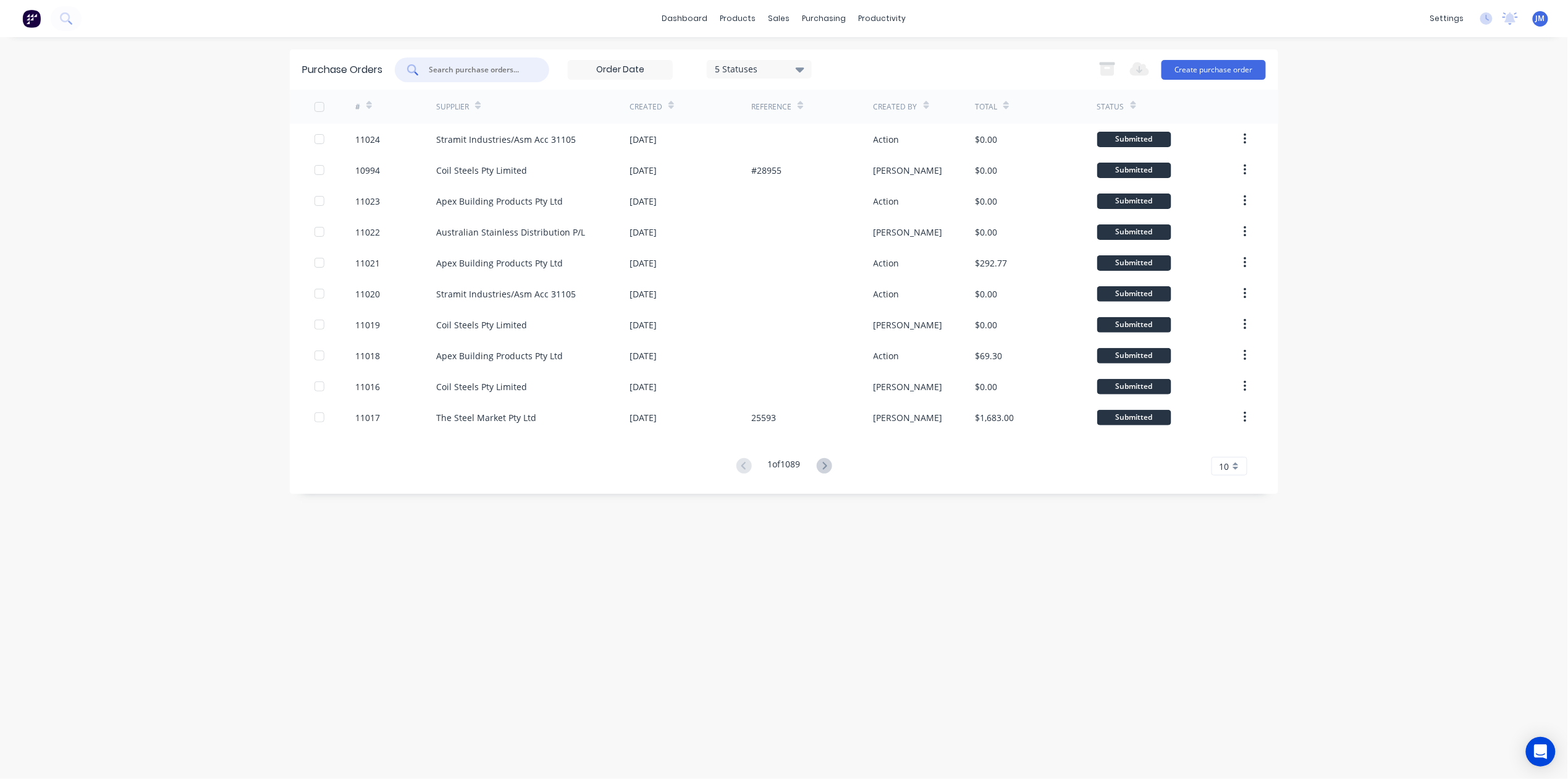
click at [480, 68] on input "text" at bounding box center [478, 70] width 102 height 12
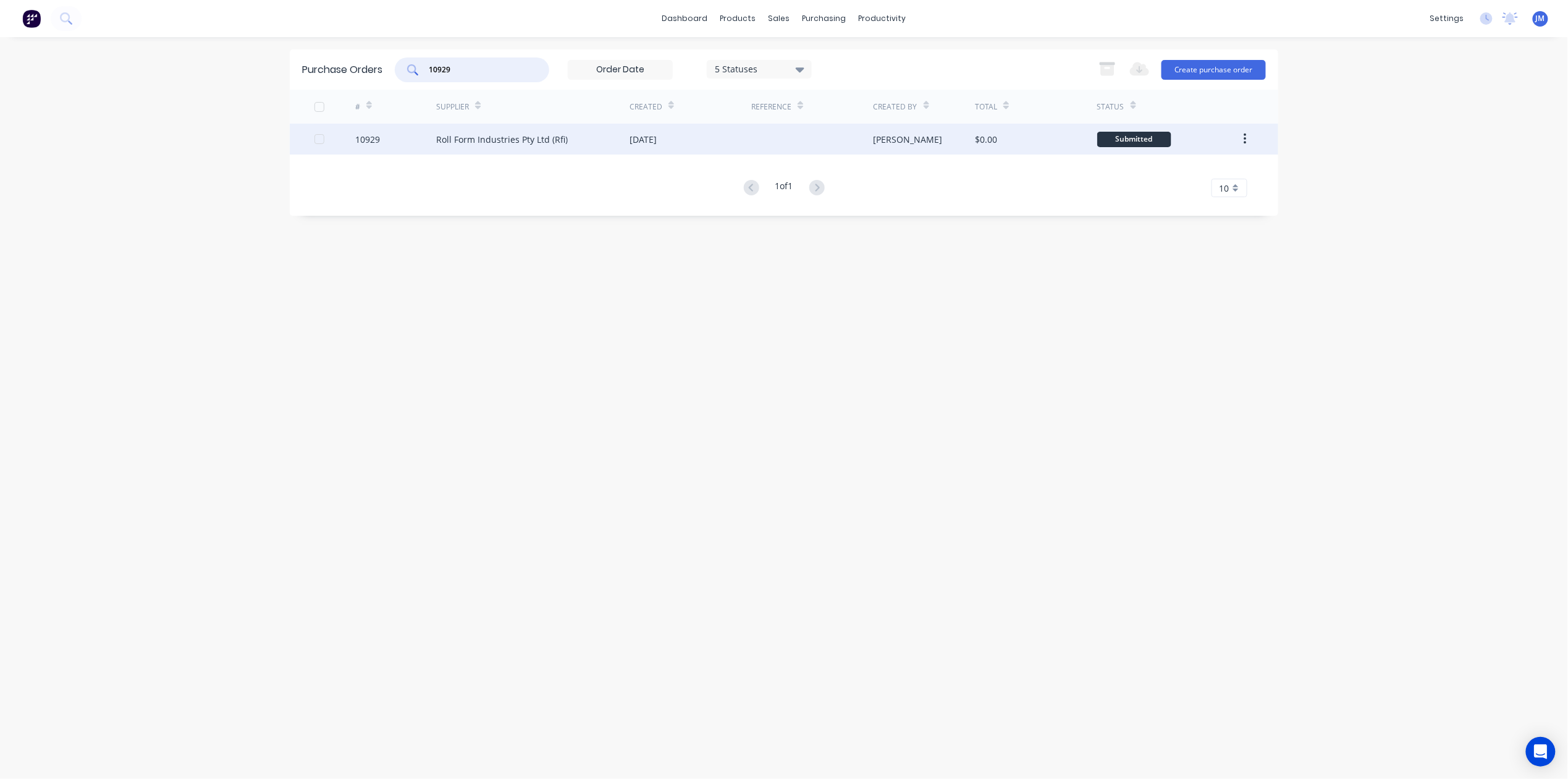
type input "10929"
click at [716, 139] on div "[DATE]" at bounding box center [690, 139] width 121 height 31
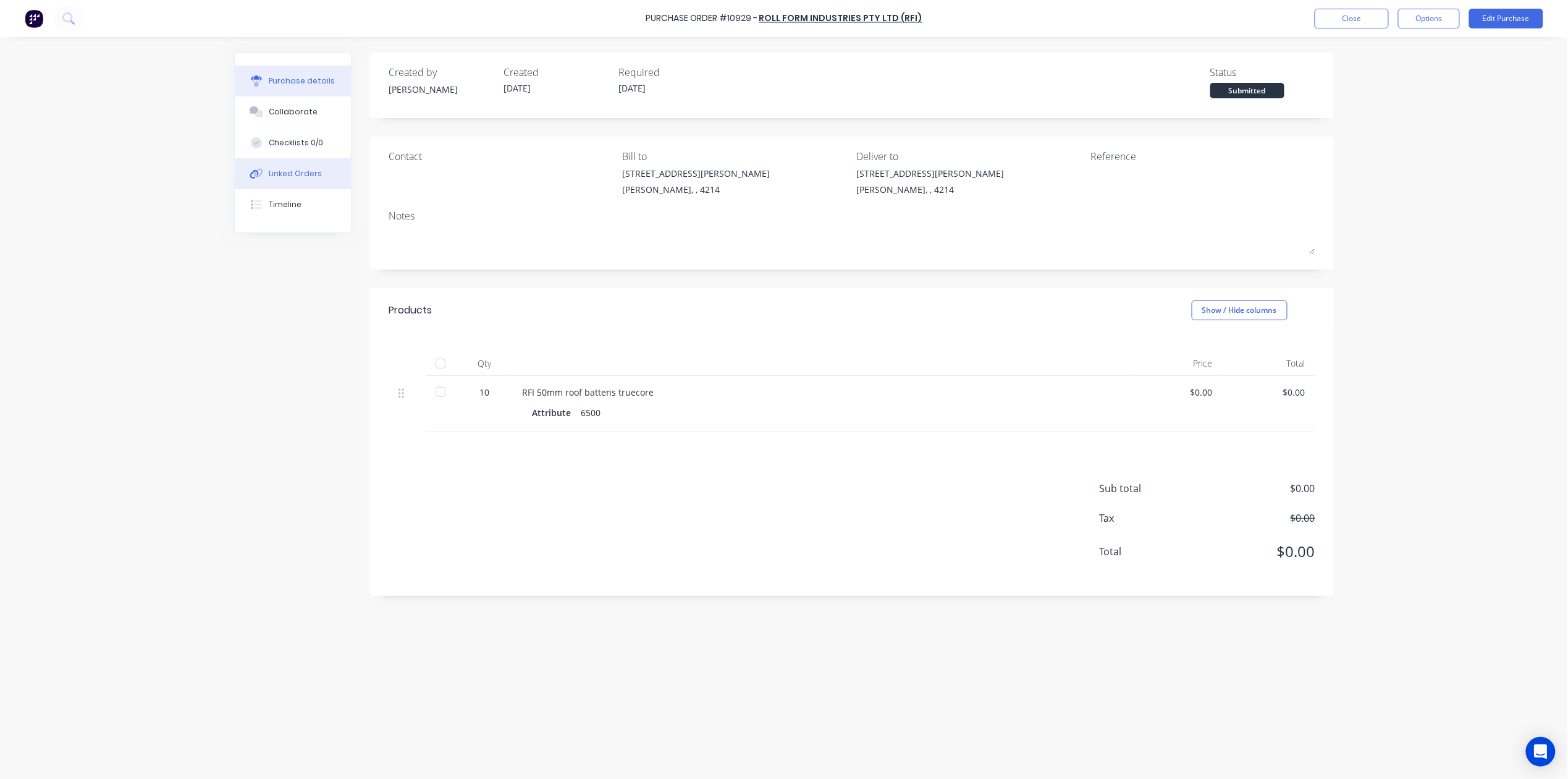
drag, startPoint x: 279, startPoint y: 170, endPoint x: 294, endPoint y: 181, distance: 18.6
click at [280, 171] on div "Linked Orders" at bounding box center [297, 174] width 54 height 11
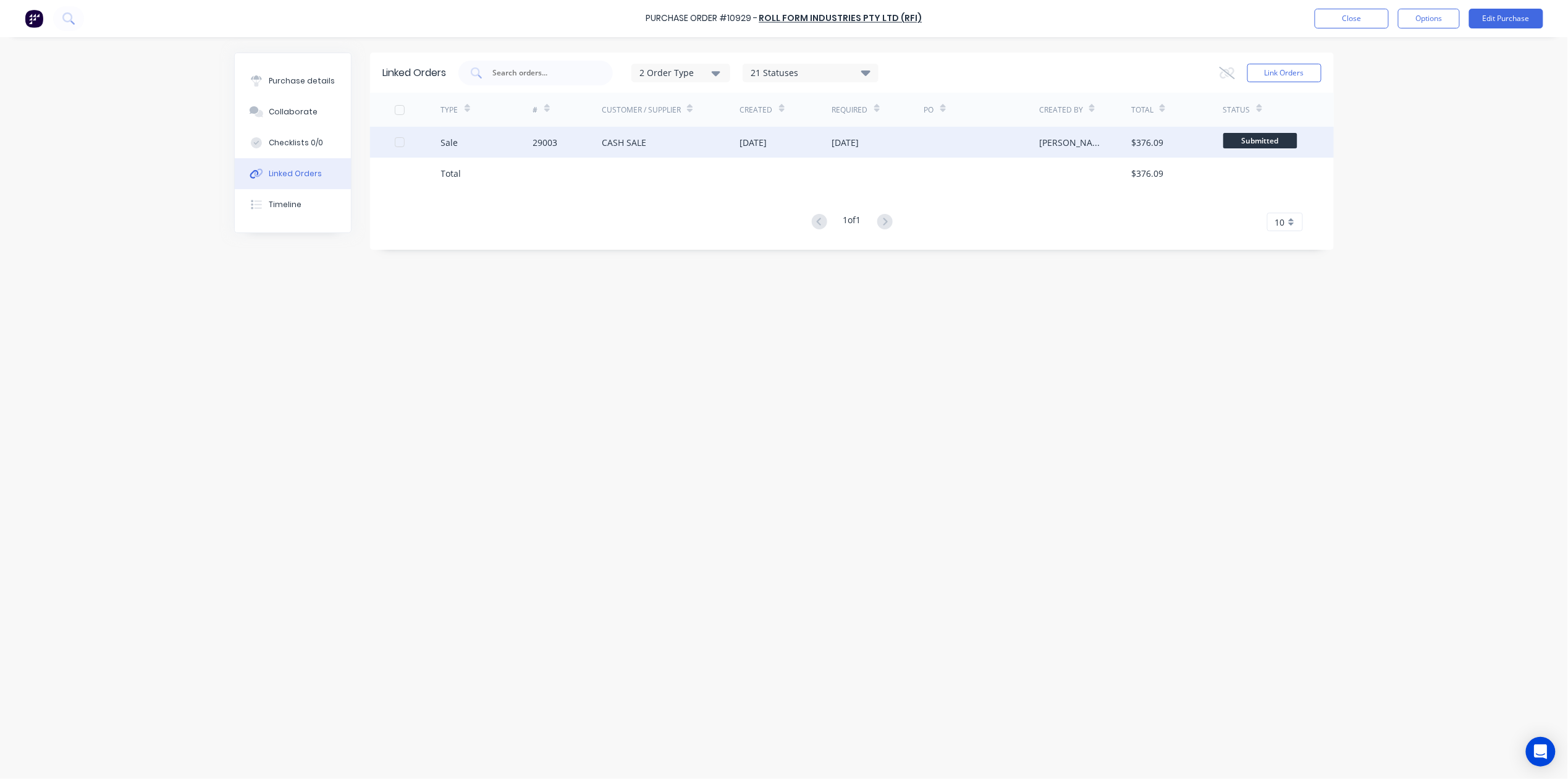
click at [724, 148] on div "CASH SALE" at bounding box center [671, 142] width 139 height 31
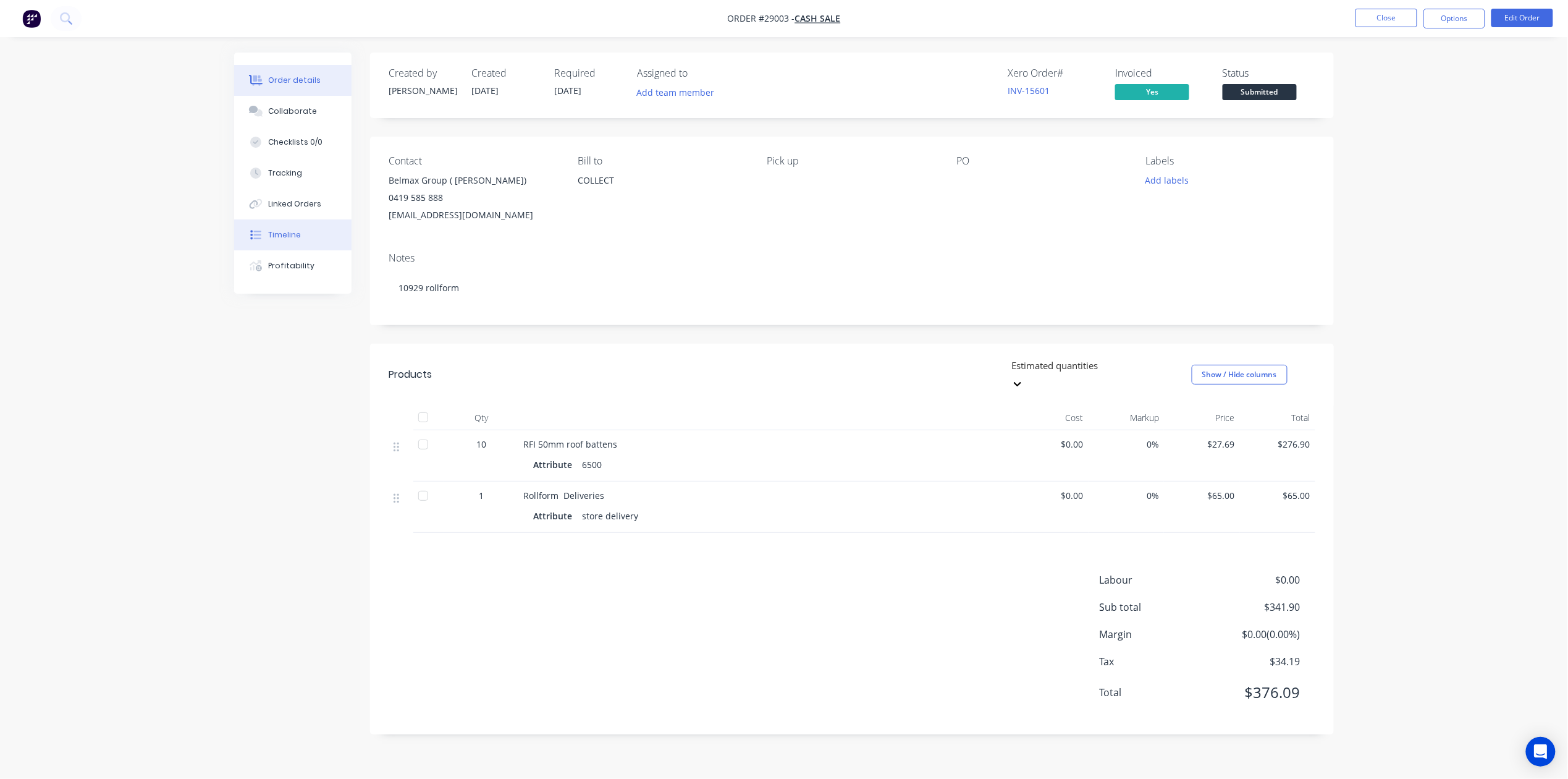
click at [301, 237] on button "Timeline" at bounding box center [293, 234] width 118 height 31
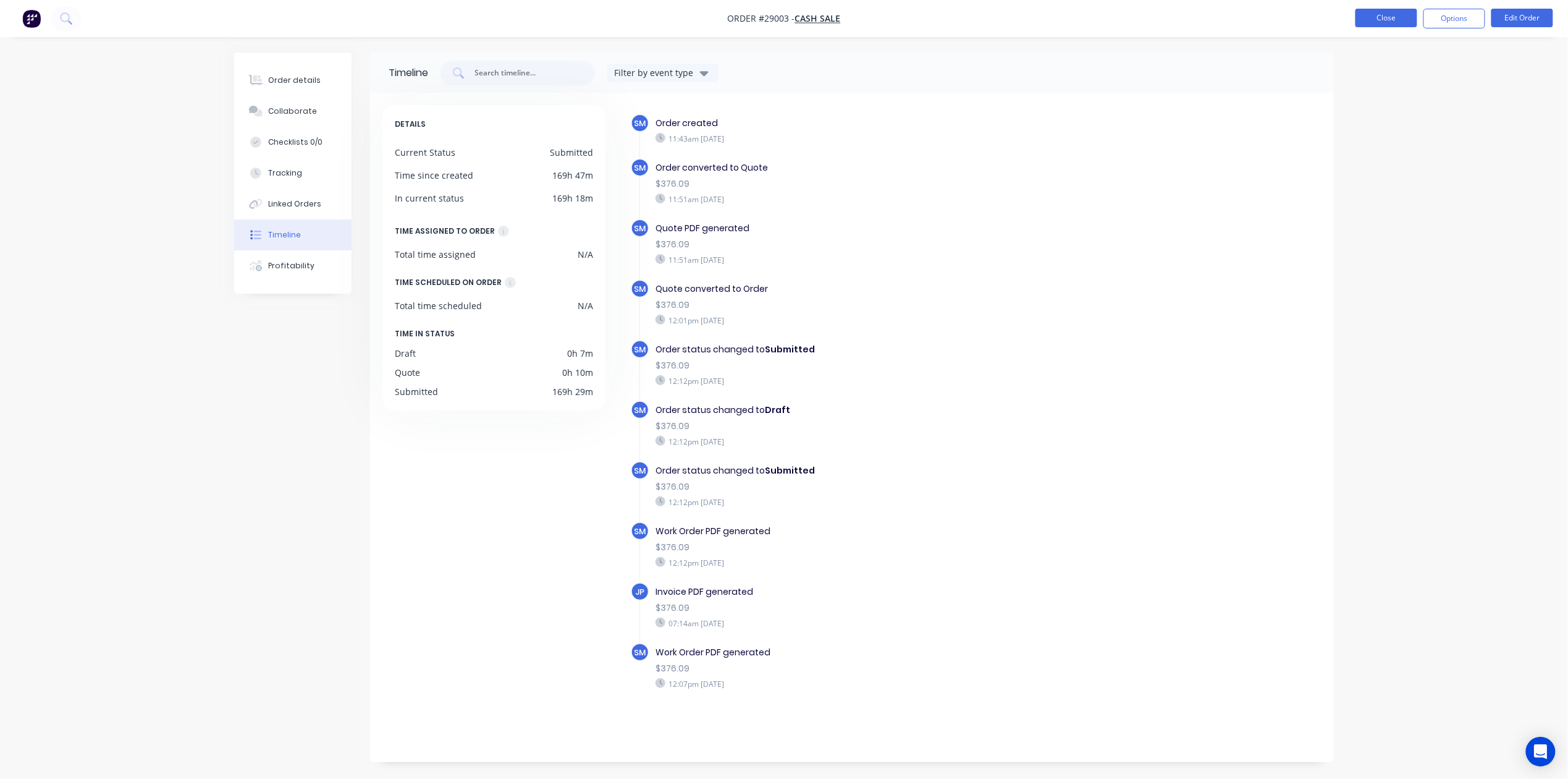
click at [1411, 20] on button "Close" at bounding box center [1386, 17] width 62 height 18
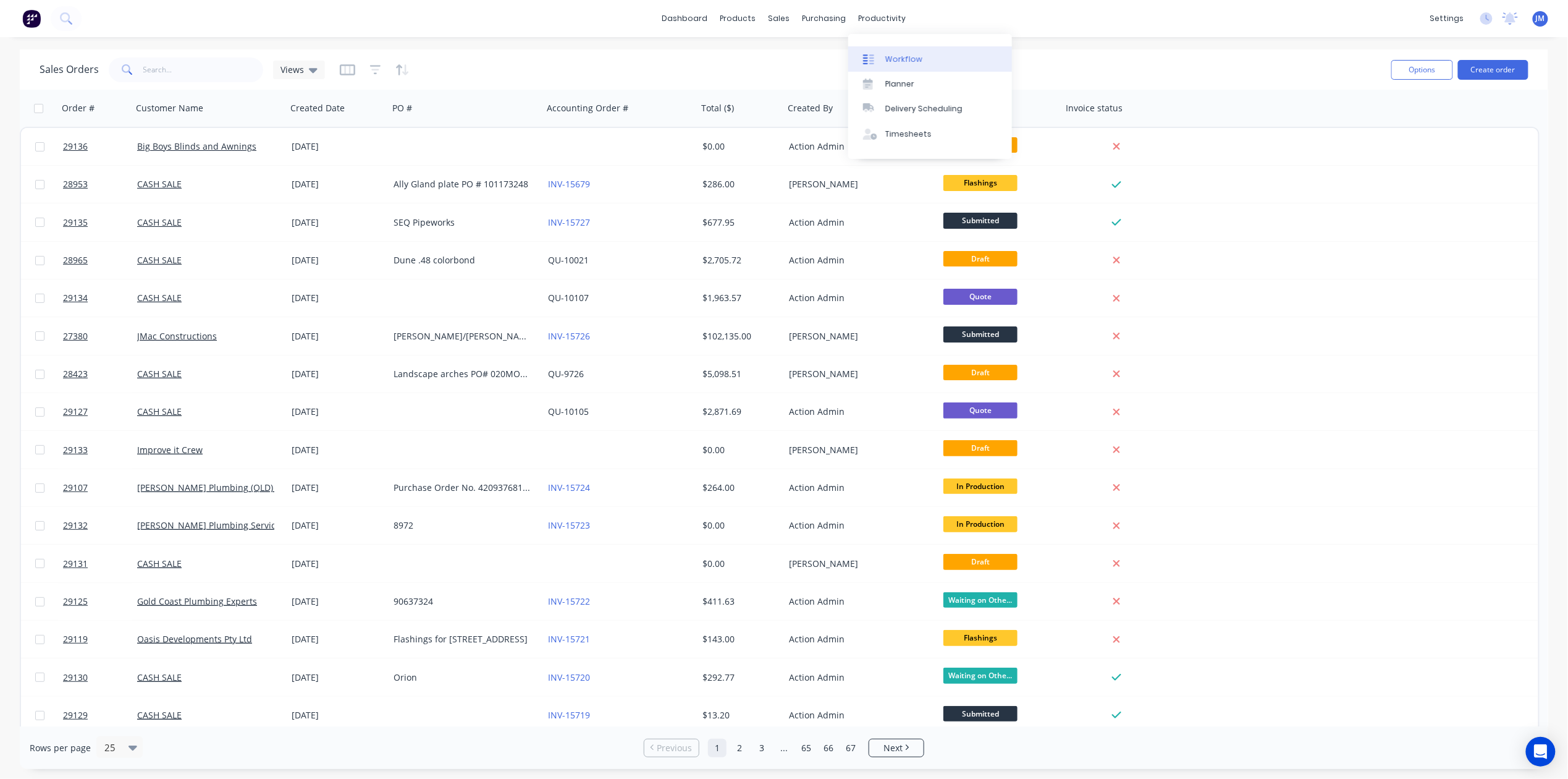
click at [915, 57] on div "Workflow" at bounding box center [904, 59] width 37 height 11
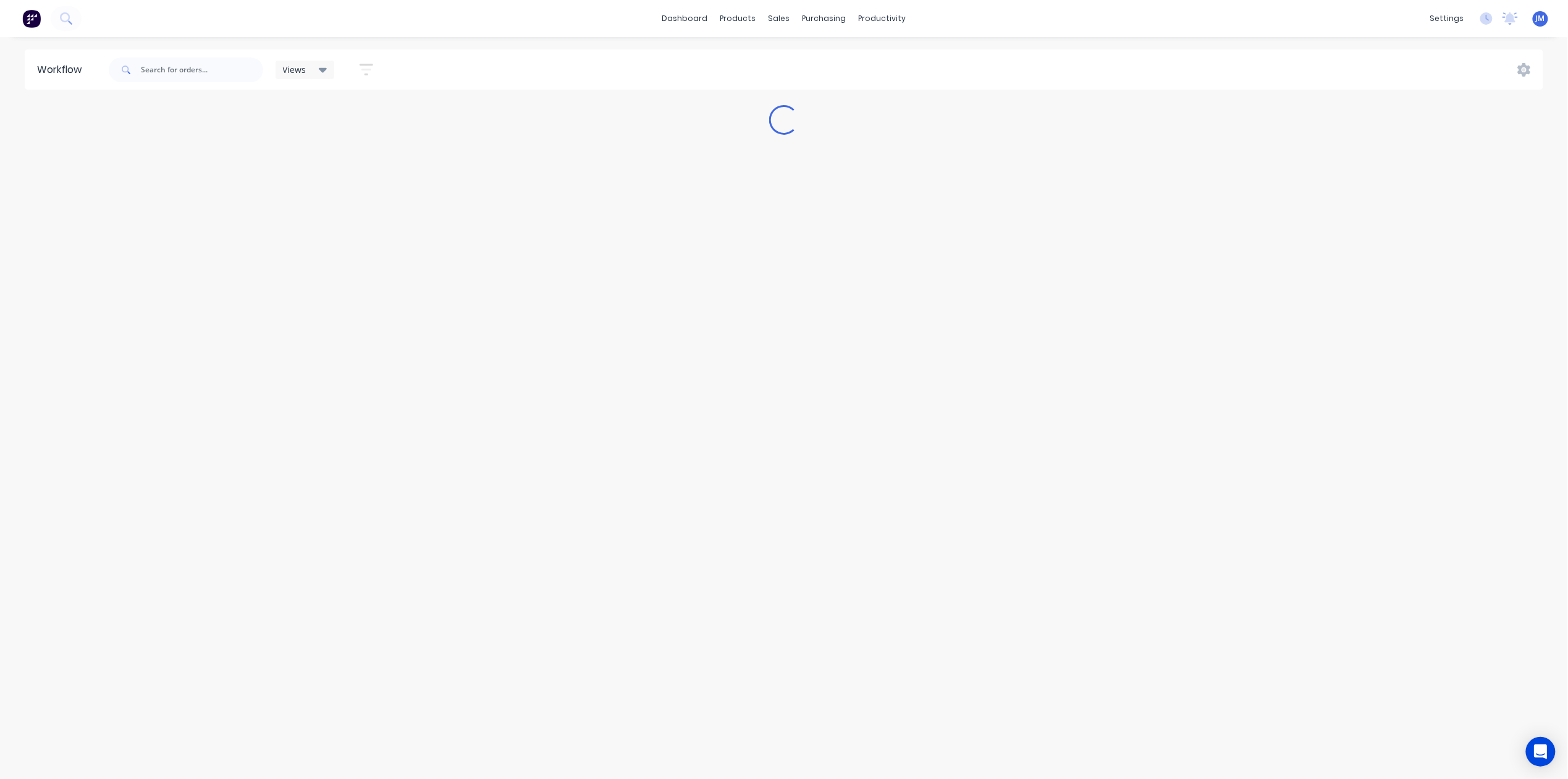
click at [140, 59] on span at bounding box center [125, 70] width 33 height 25
click at [209, 78] on input "text" at bounding box center [202, 70] width 122 height 25
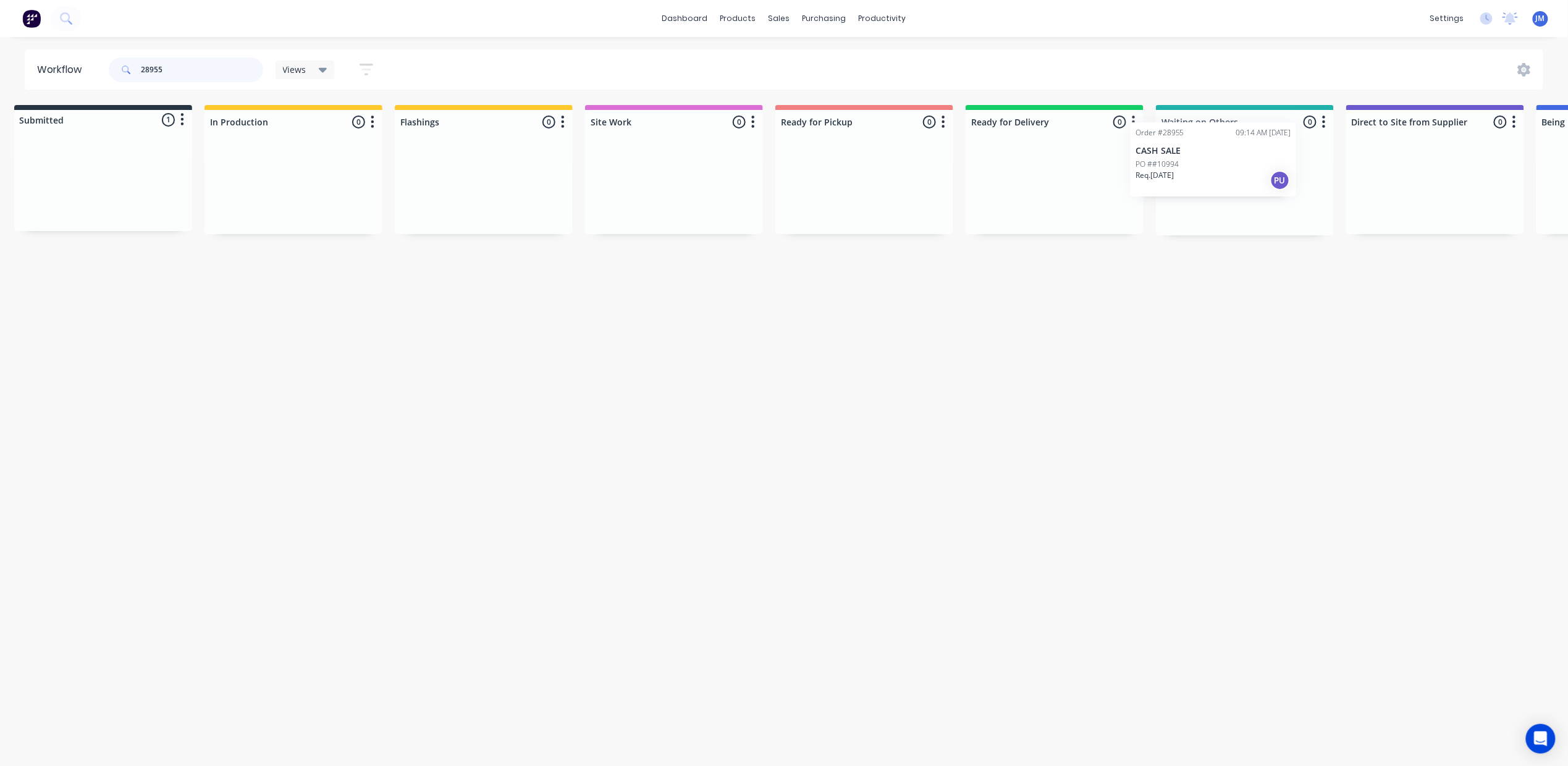
scroll to position [0, 16]
drag, startPoint x: 135, startPoint y: 205, endPoint x: 1242, endPoint y: 171, distance: 1107.5
click at [1242, 171] on div "Submitted 1 Status colour #273444 hex #273444 Save Cancel Summaries Total order…" at bounding box center [1094, 170] width 2240 height 130
type input "2"
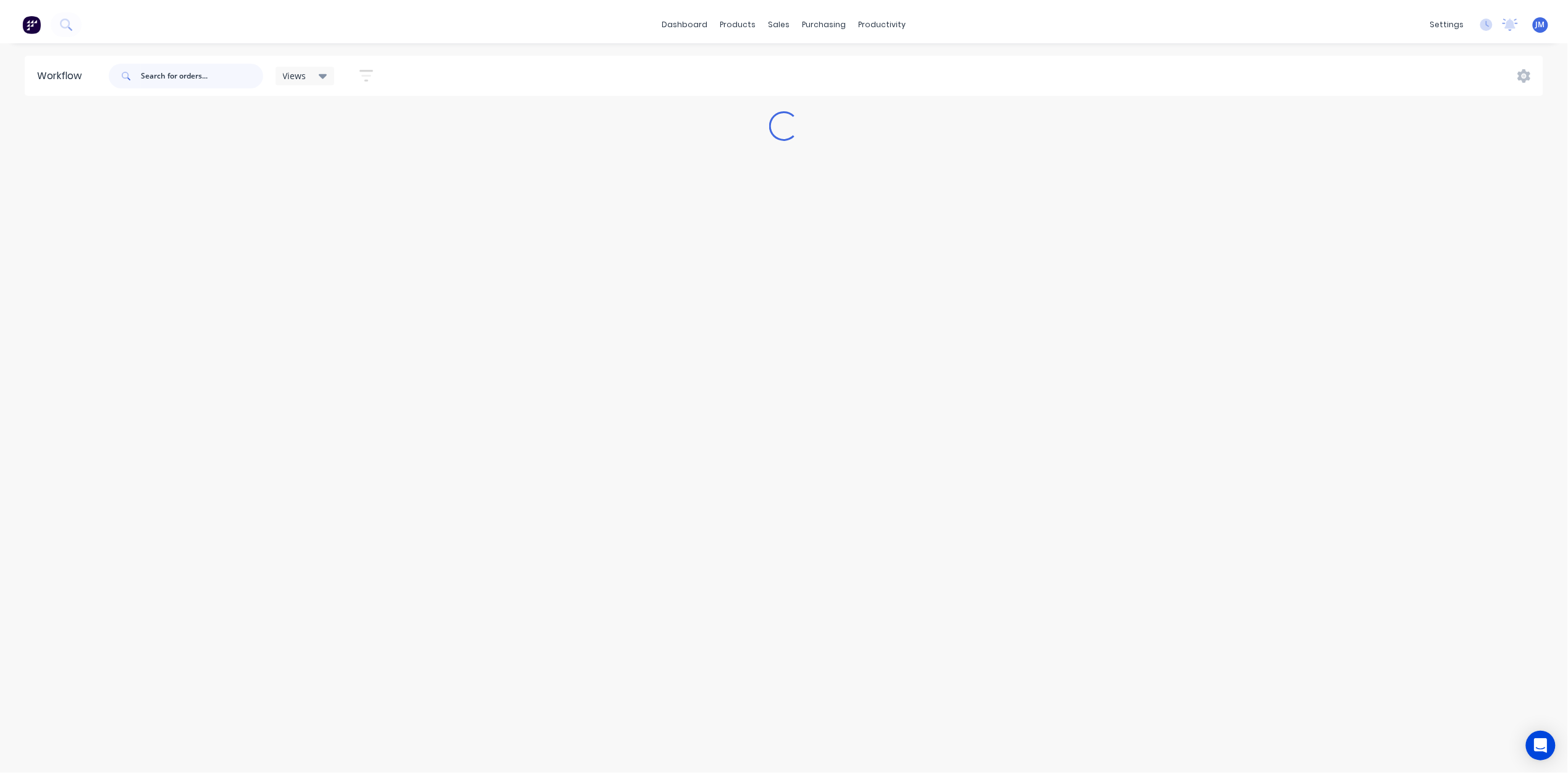
scroll to position [0, 0]
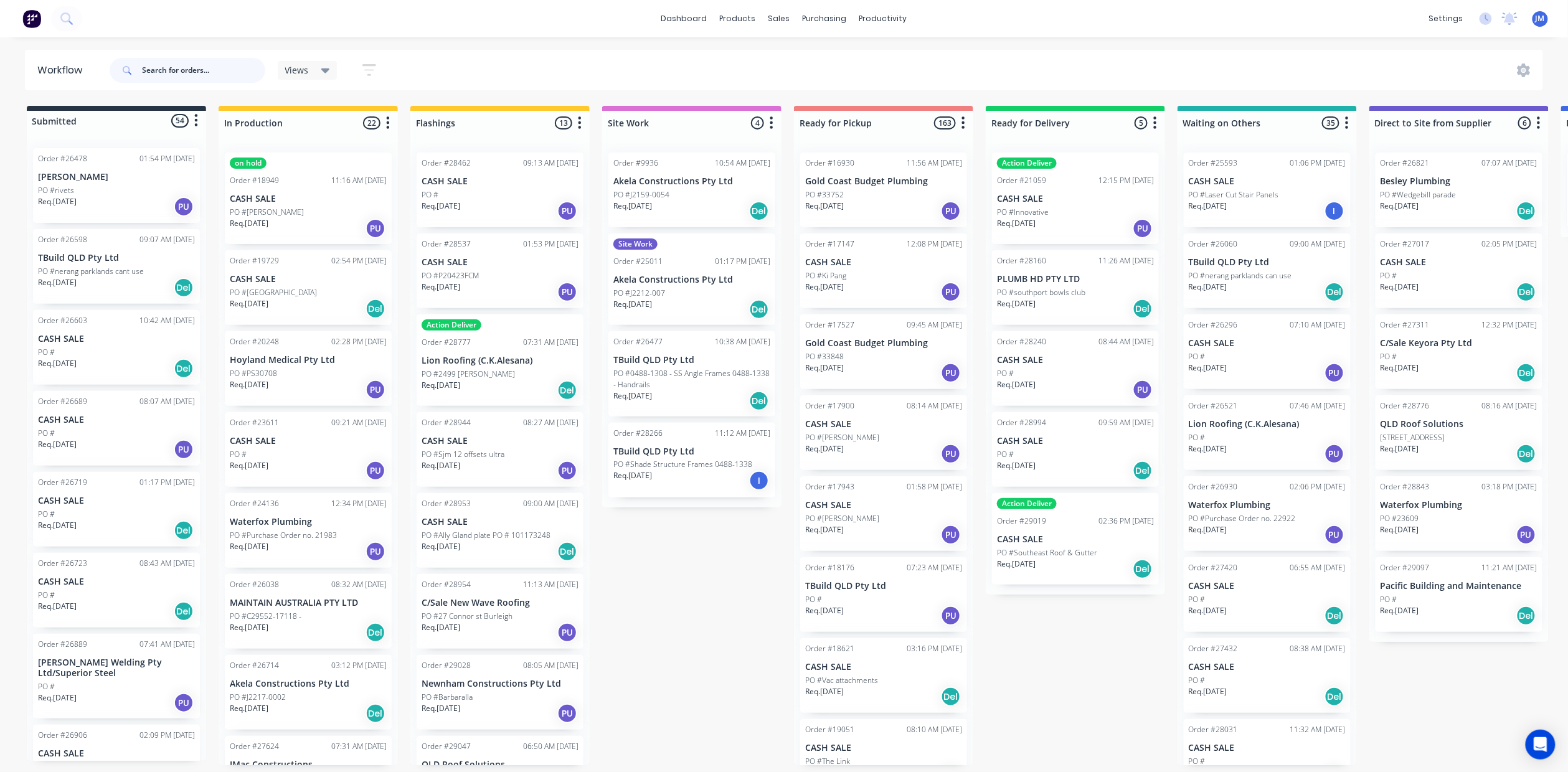
click at [183, 66] on input "text" at bounding box center [203, 70] width 123 height 25
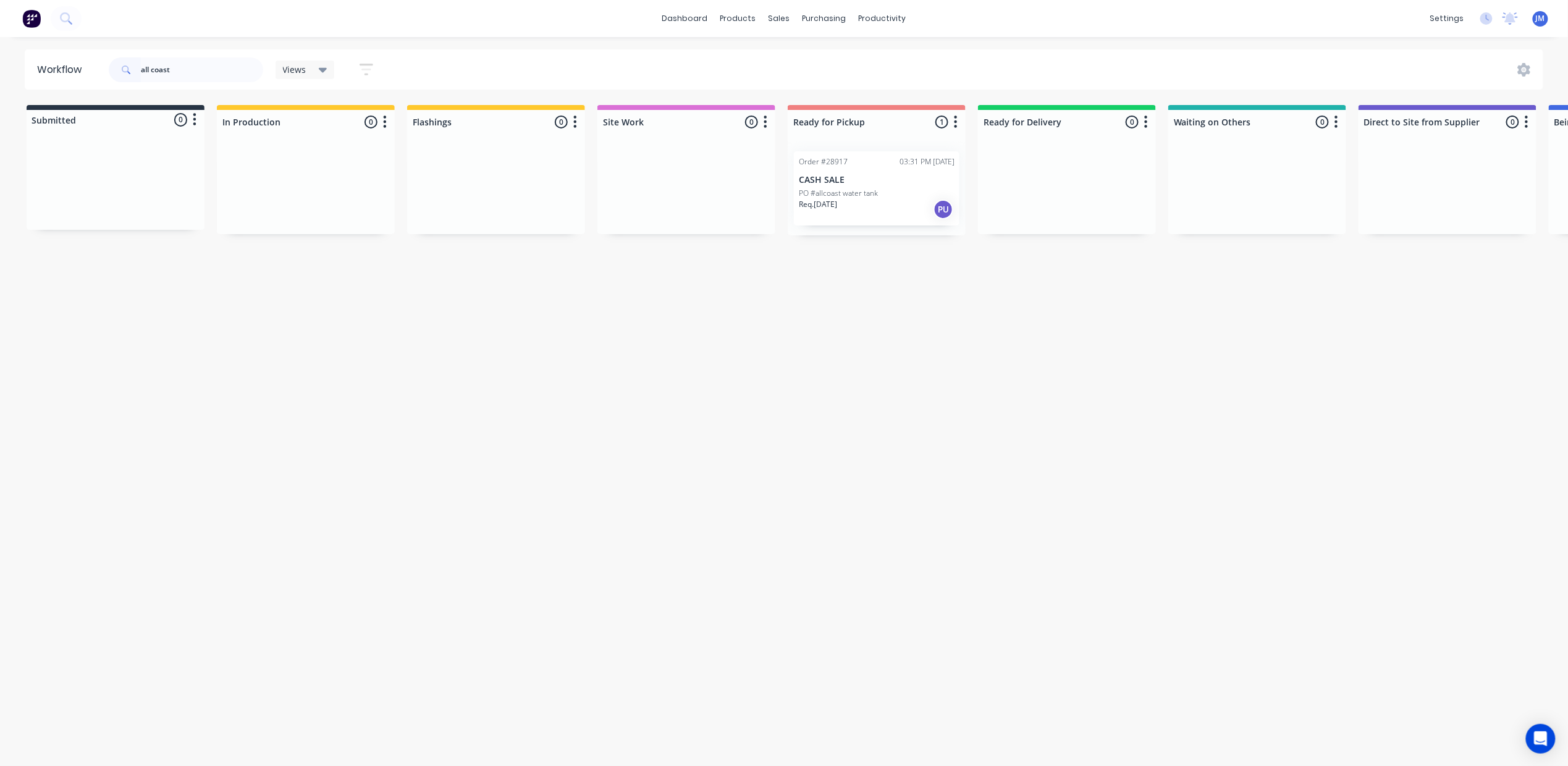
click at [887, 193] on div "PO #allcoast water tank" at bounding box center [876, 193] width 156 height 11
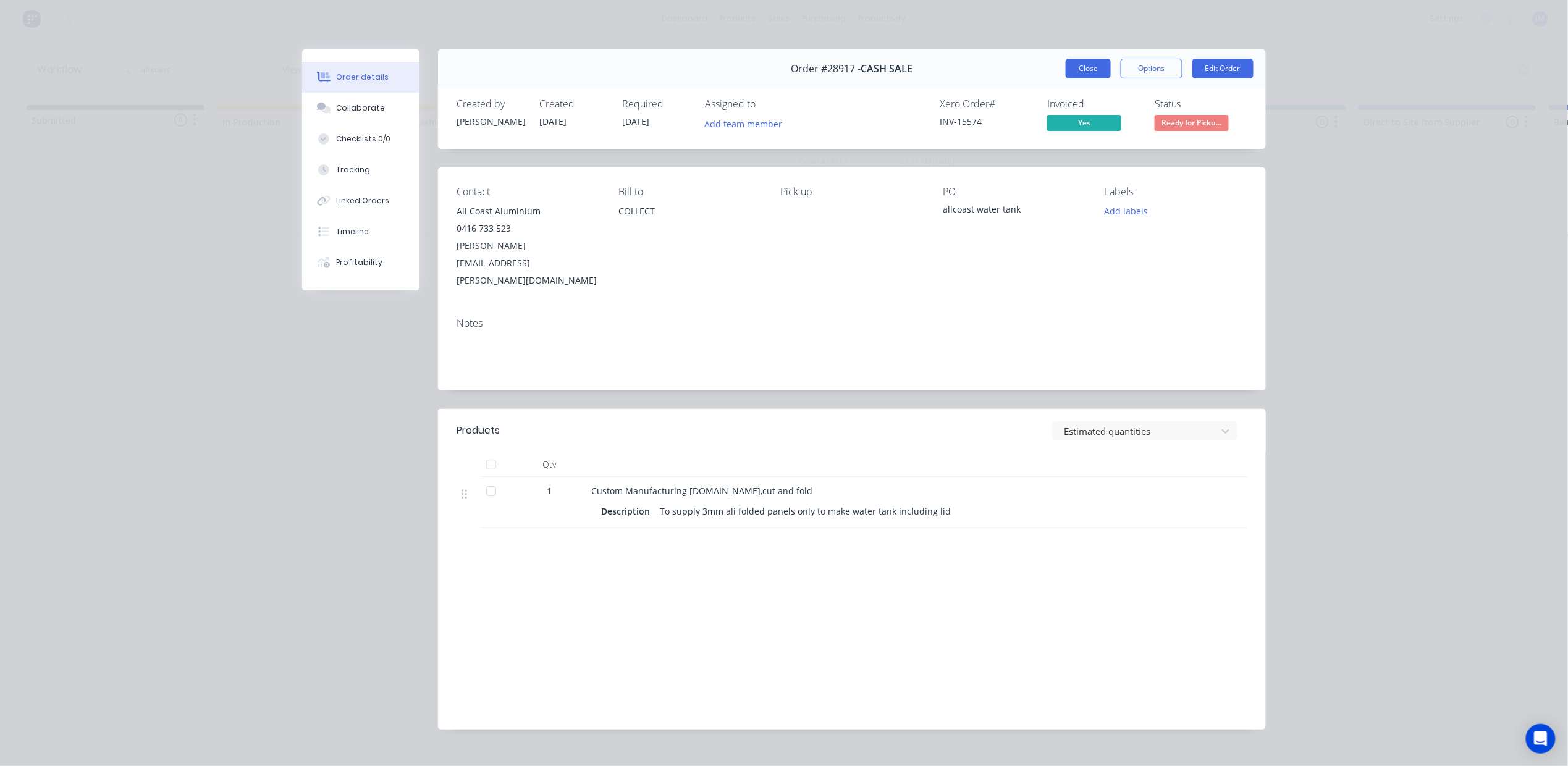
click at [1084, 72] on button "Close" at bounding box center [1088, 68] width 45 height 20
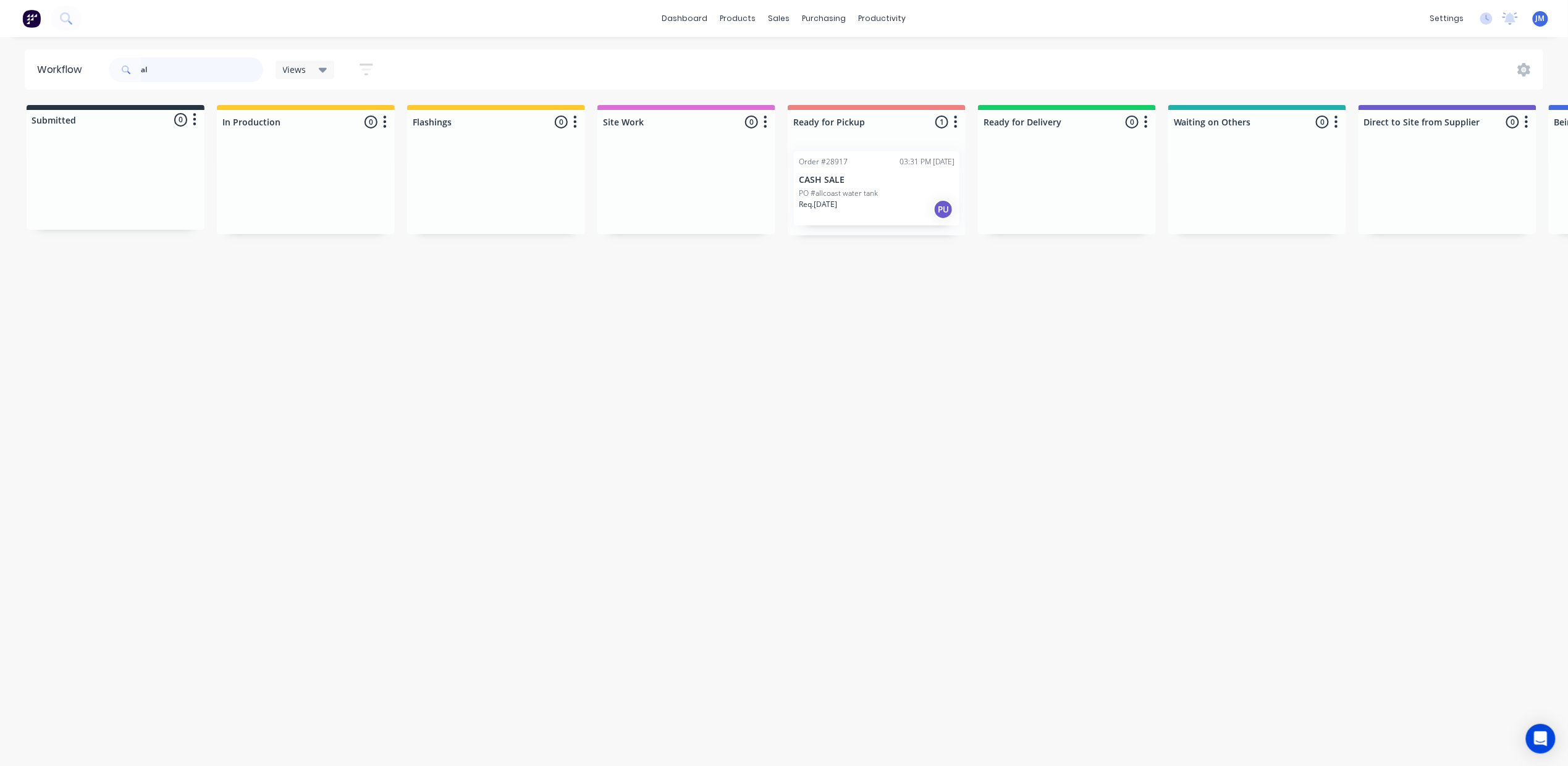
type input "a"
drag, startPoint x: 323, startPoint y: 204, endPoint x: 849, endPoint y: 196, distance: 526.1
click at [843, 196] on div "Submitted 0 Status colour #273444 hex #273444 Save Cancel Summaries Total order…" at bounding box center [1110, 170] width 2240 height 130
type input "2"
type input "28917"
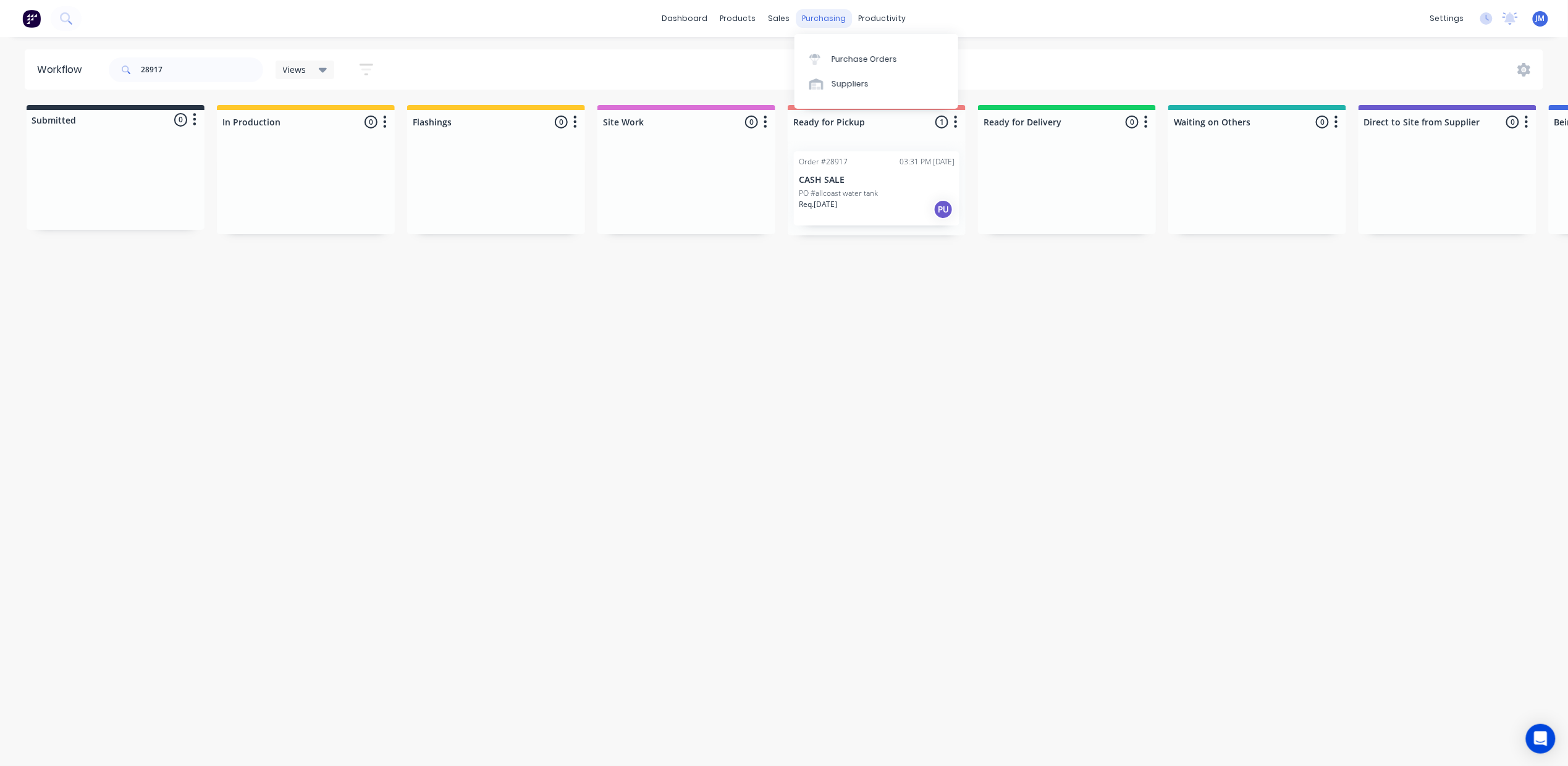
click at [823, 25] on div "purchasing" at bounding box center [825, 18] width 56 height 18
click at [831, 60] on div "Purchase Orders" at bounding box center [864, 59] width 65 height 11
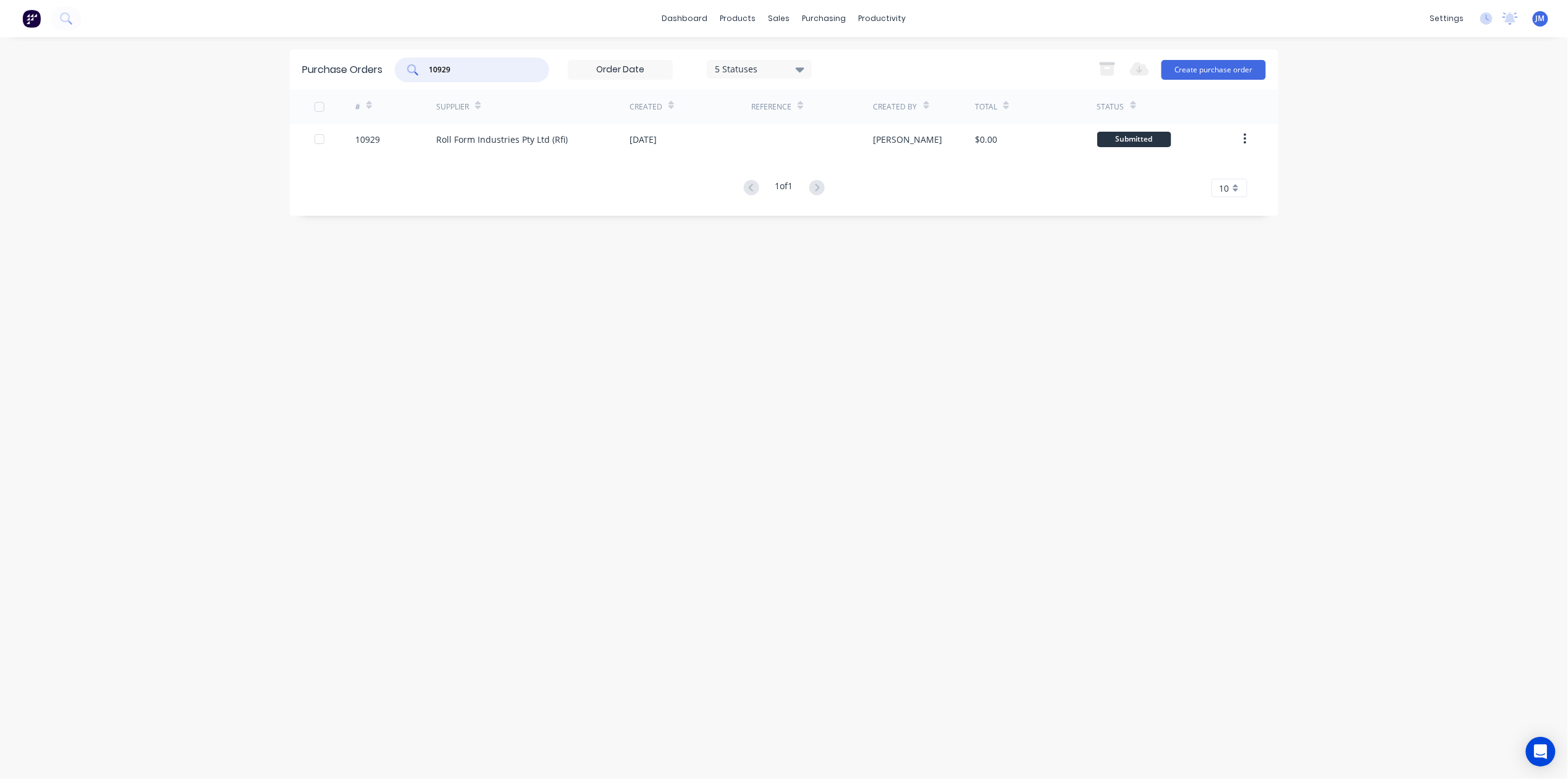
click at [482, 67] on input "10929" at bounding box center [478, 70] width 102 height 12
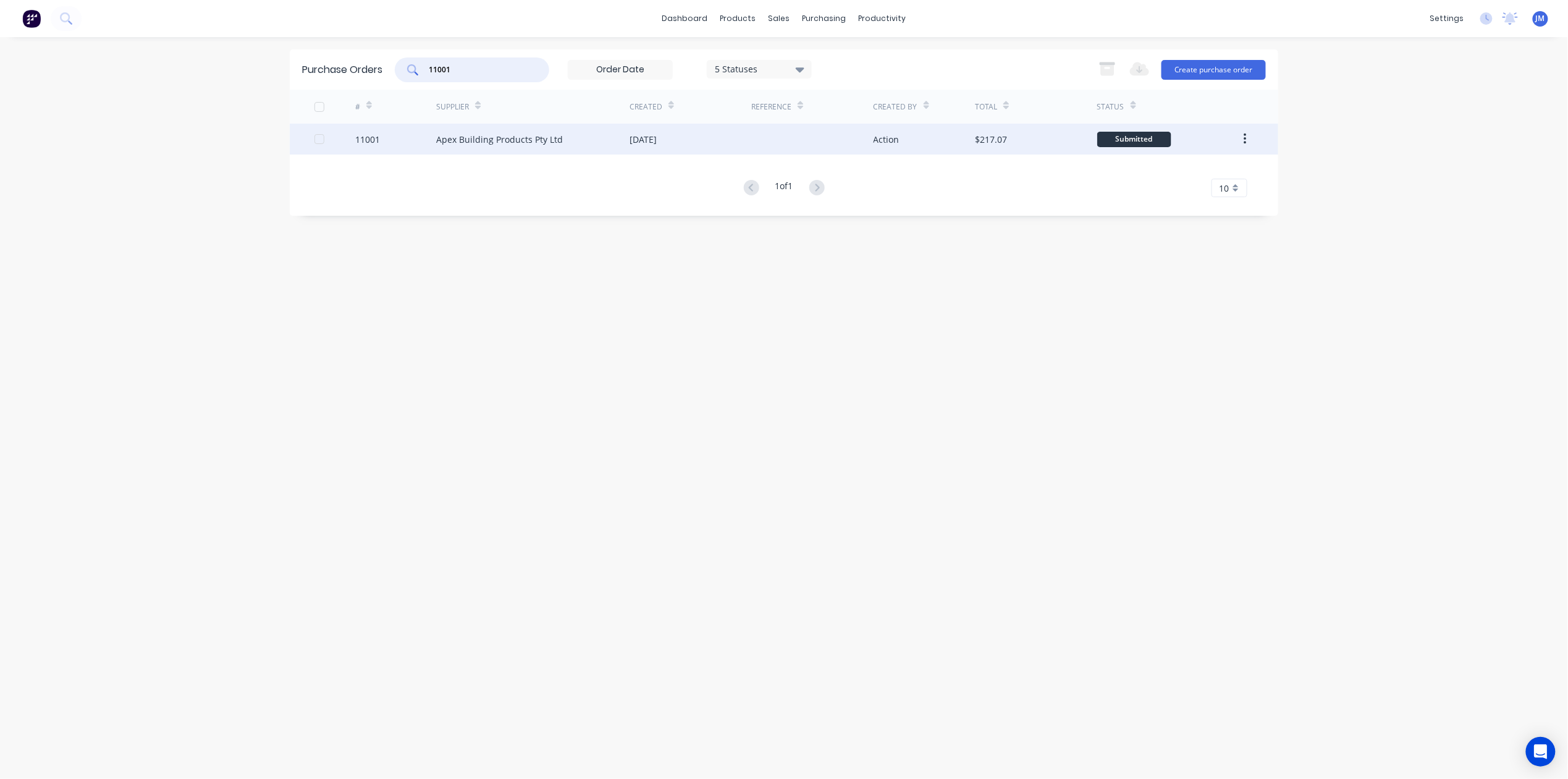
type input "11001"
click at [512, 137] on div "Apex Building Products Pty Ltd" at bounding box center [499, 140] width 126 height 13
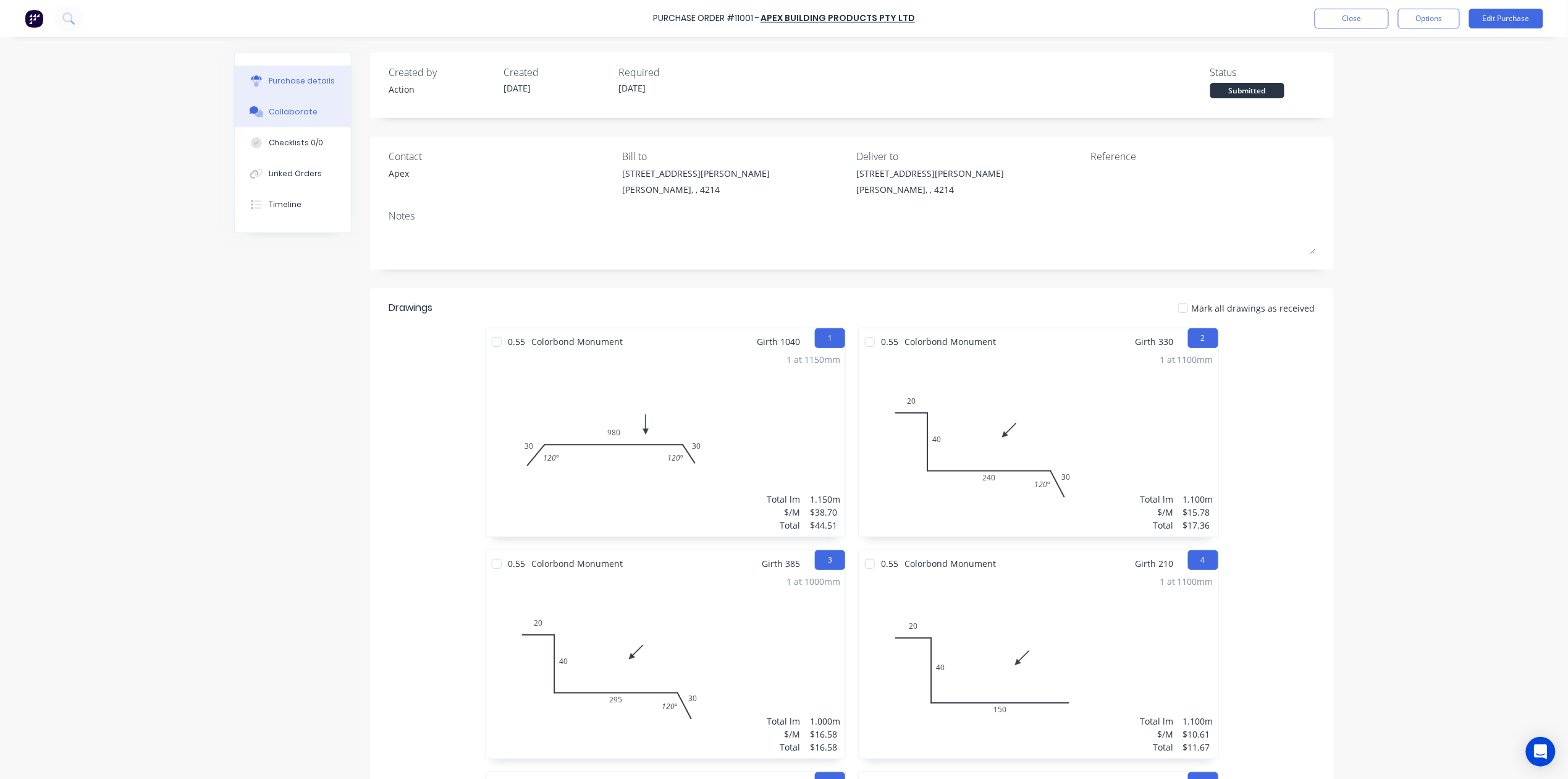
click at [294, 111] on div "Collaborate" at bounding box center [294, 112] width 49 height 11
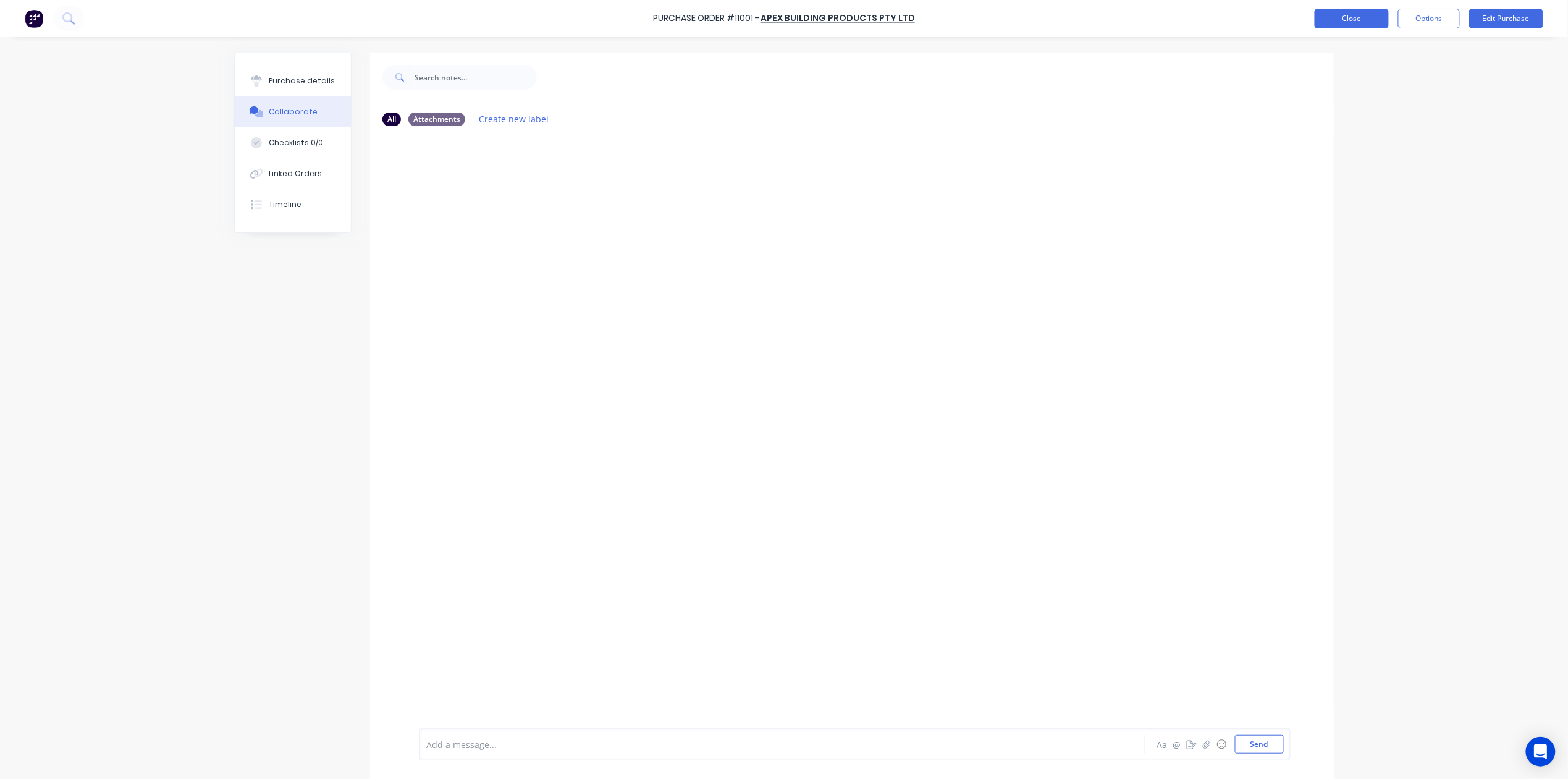
click at [1337, 11] on button "Close" at bounding box center [1352, 18] width 75 height 20
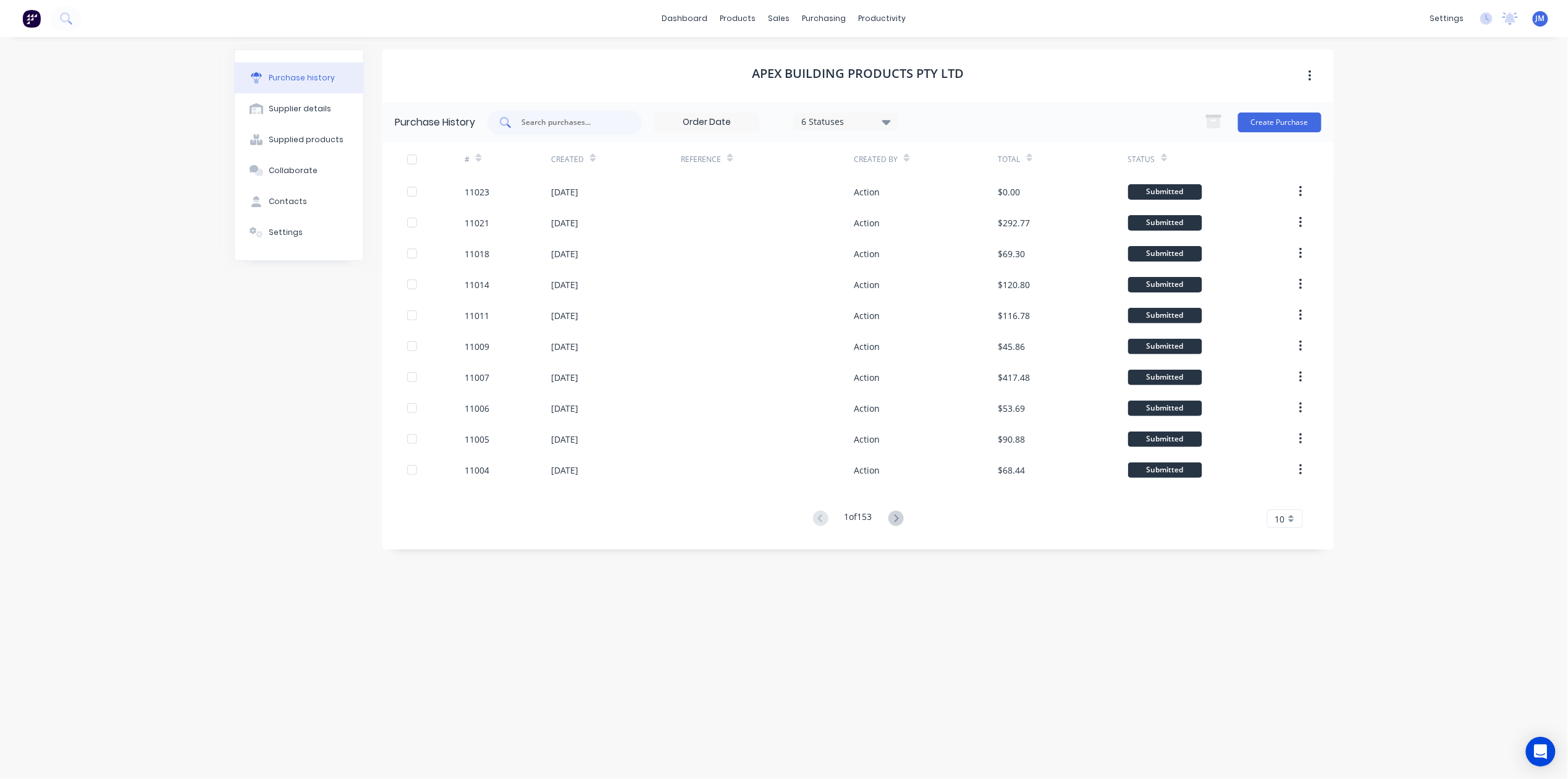
click at [535, 124] on input "text" at bounding box center [571, 122] width 102 height 12
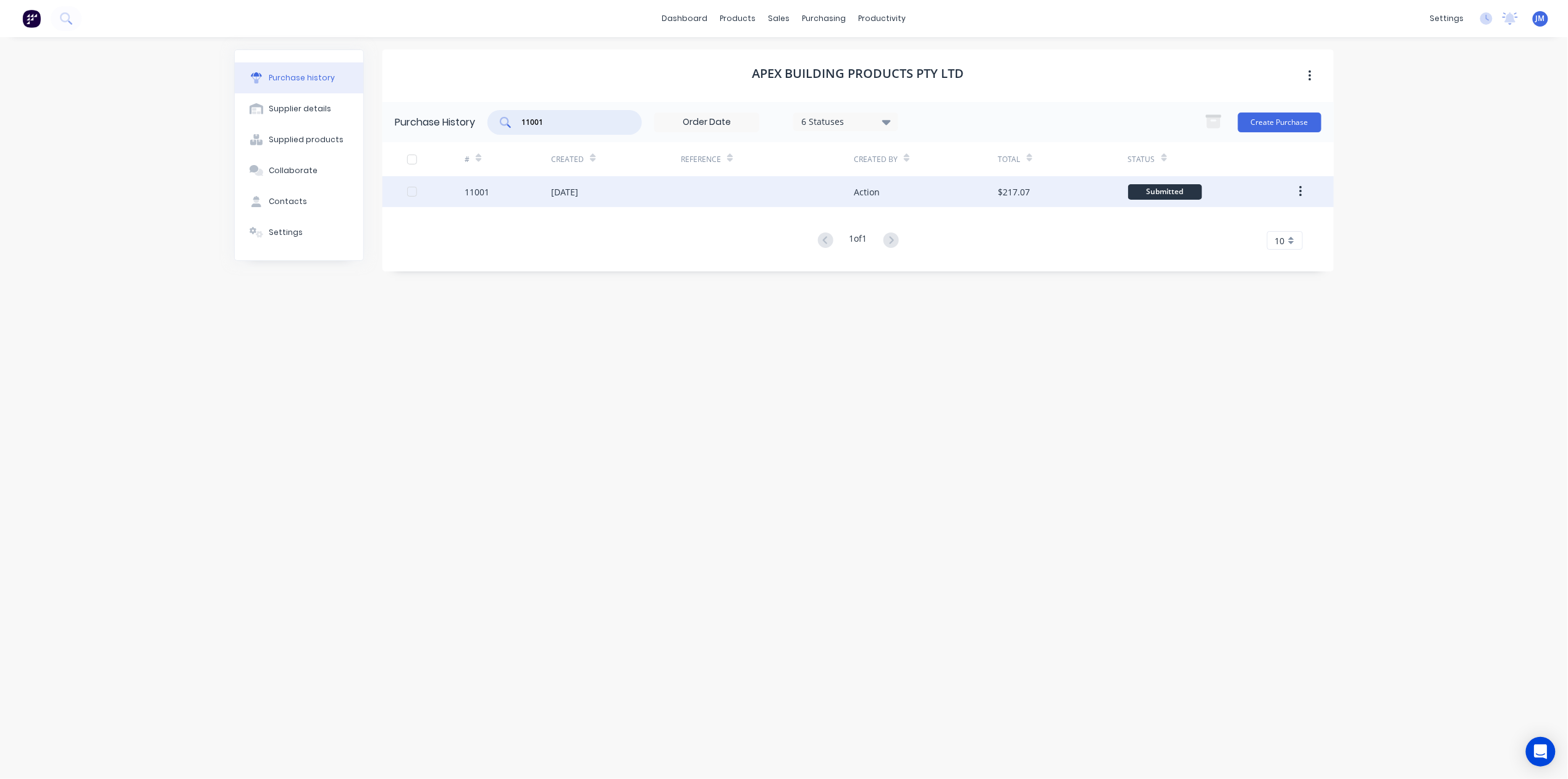
type input "11001"
click at [694, 193] on div at bounding box center [767, 191] width 173 height 31
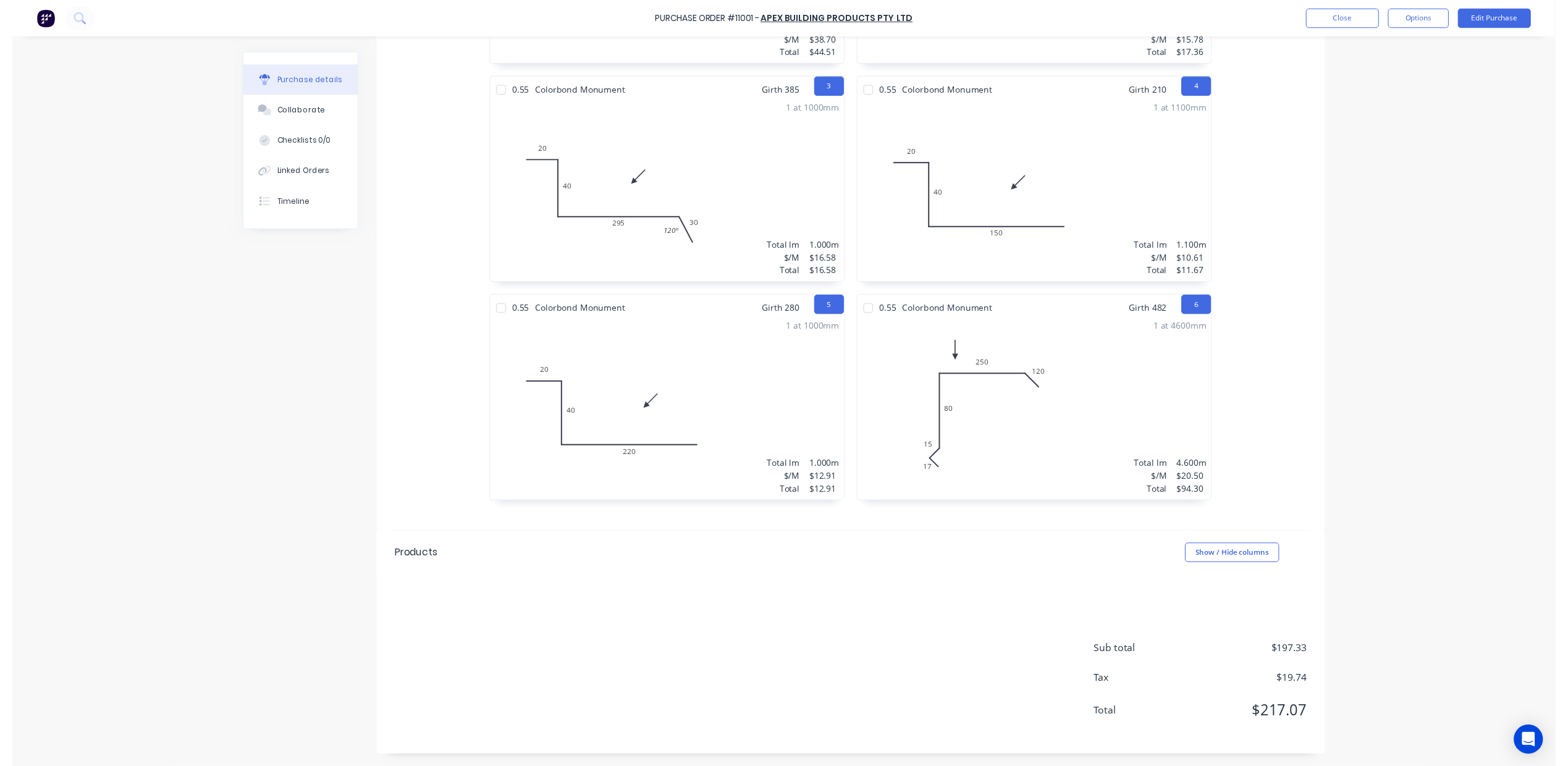
scroll to position [475, 0]
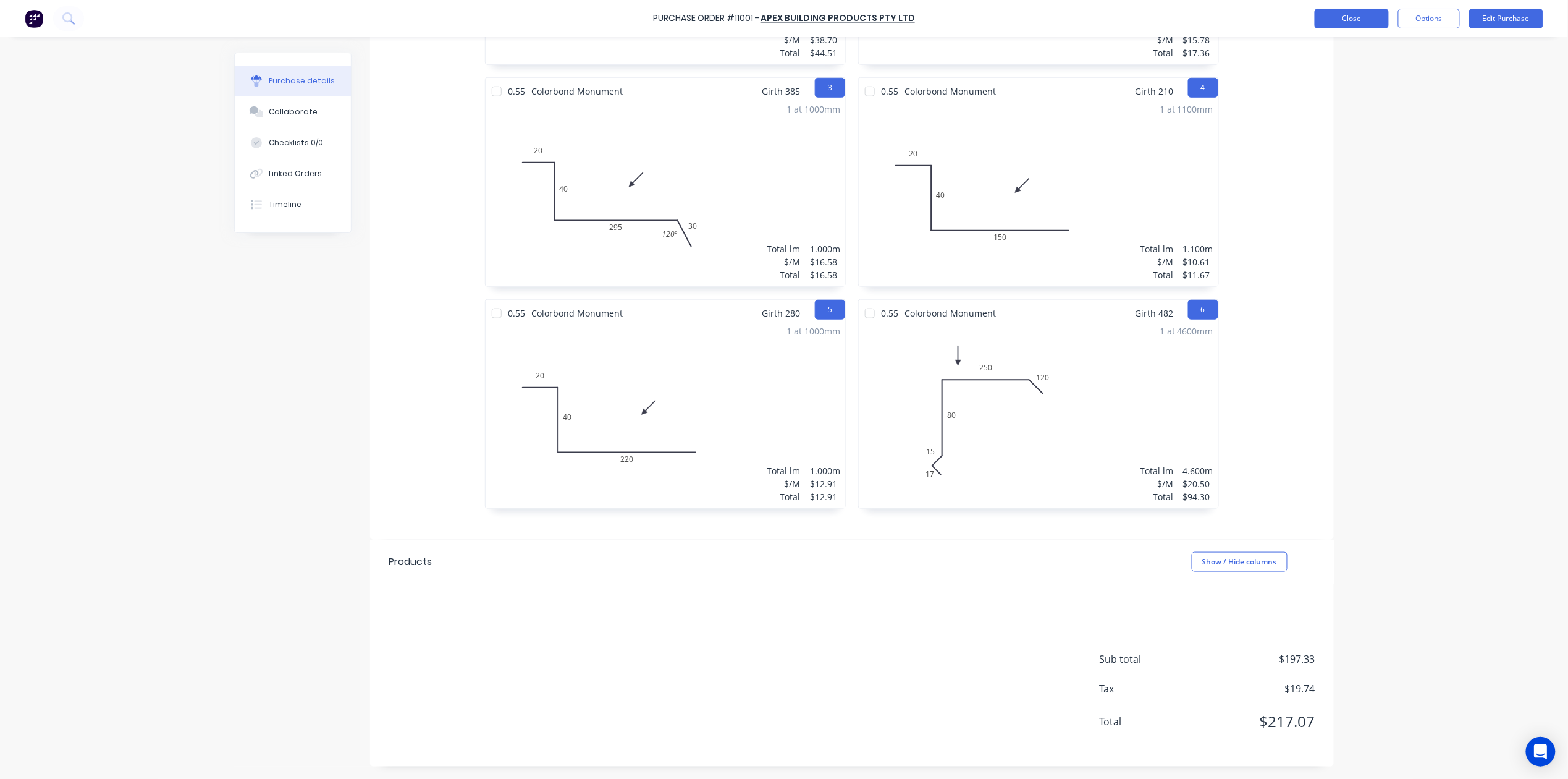
click at [1325, 25] on button "Close" at bounding box center [1352, 18] width 75 height 20
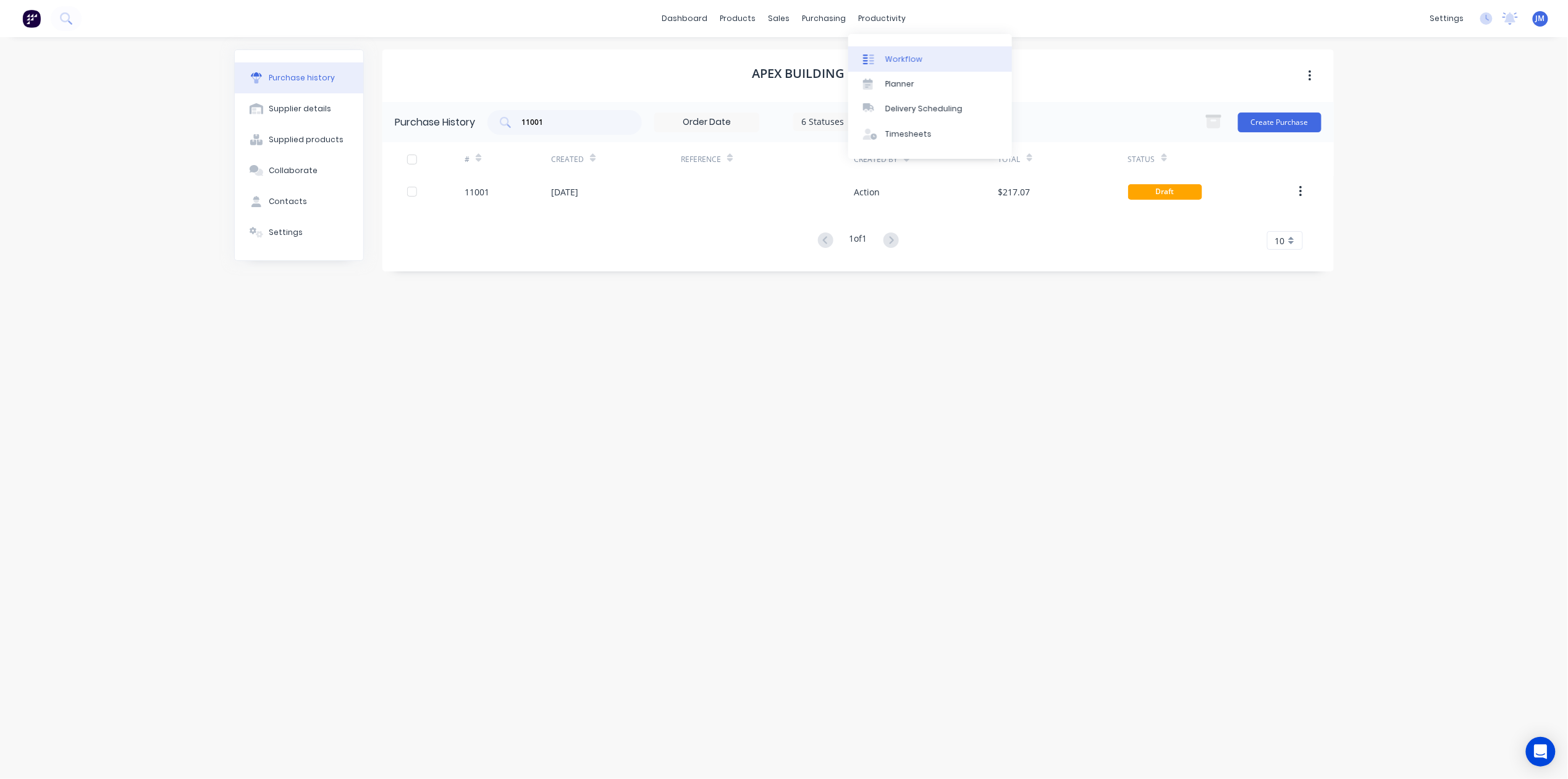
click at [896, 63] on div "Workflow" at bounding box center [904, 59] width 37 height 11
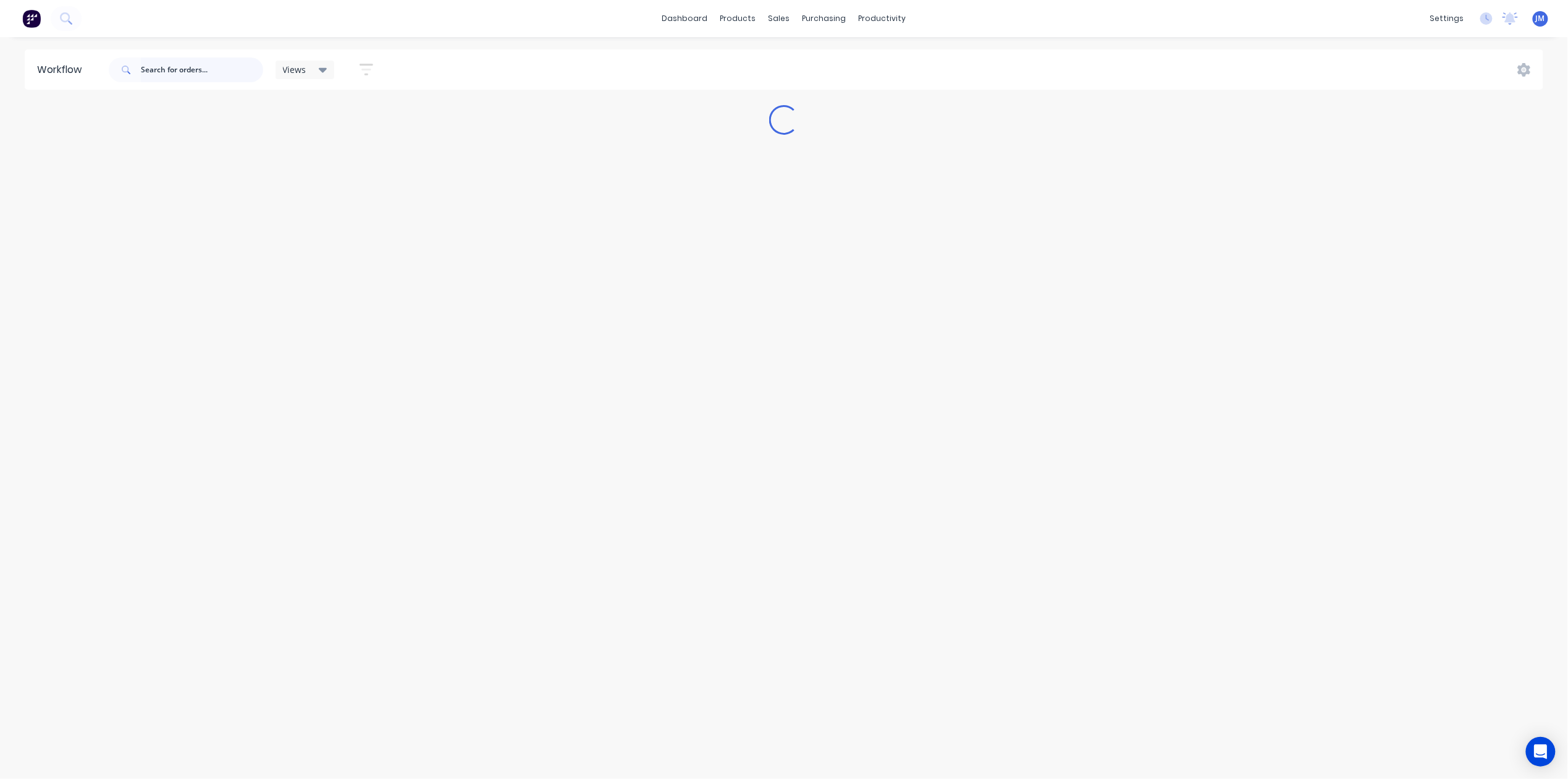
click at [177, 67] on input "text" at bounding box center [202, 70] width 122 height 25
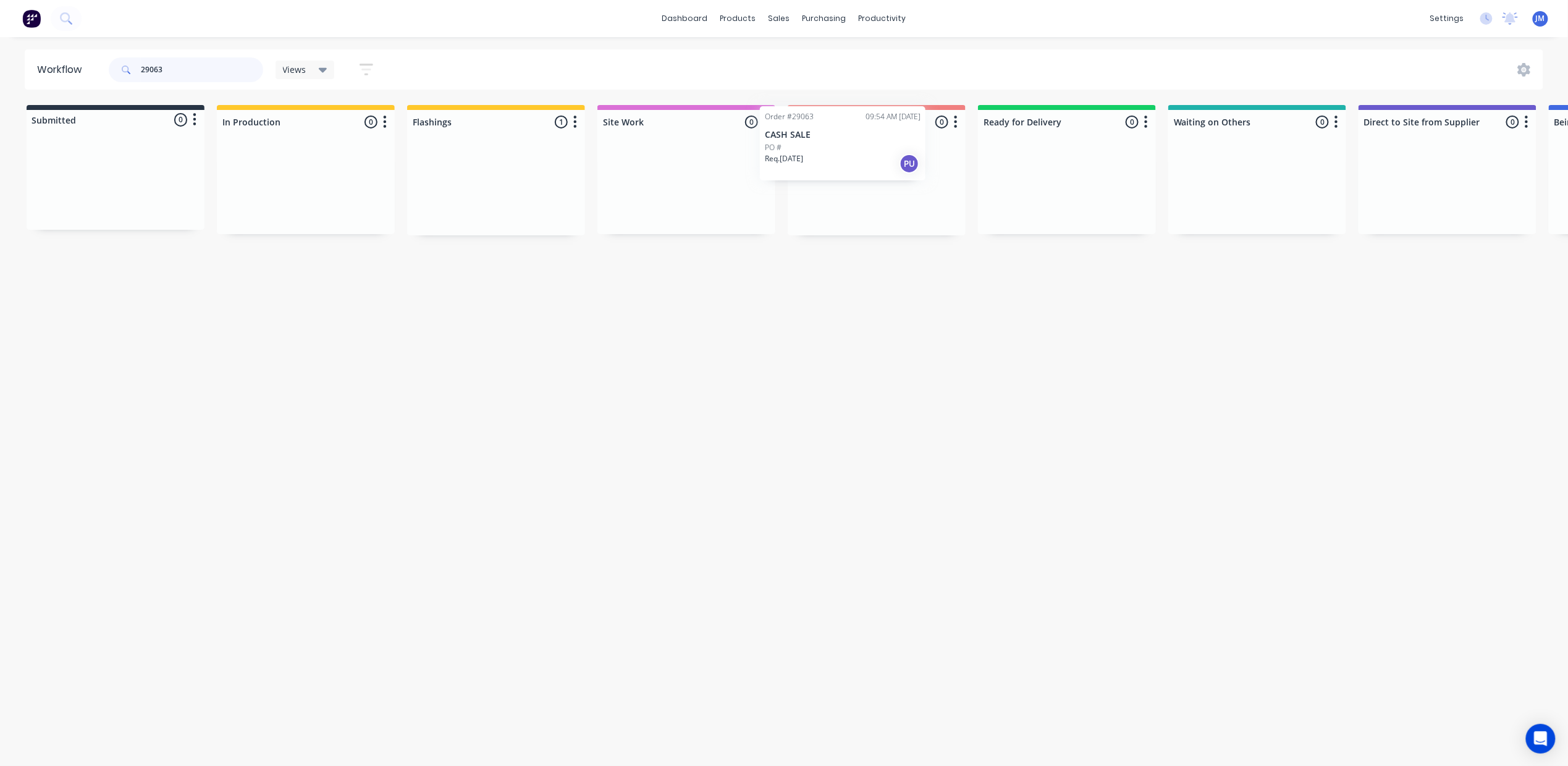
drag, startPoint x: 513, startPoint y: 207, endPoint x: 866, endPoint y: 166, distance: 355.4
click at [864, 164] on div "Submitted 0 Status colour #273444 hex #273444 Save Cancel Summaries Total order…" at bounding box center [1110, 170] width 2240 height 130
drag, startPoint x: 501, startPoint y: 177, endPoint x: 868, endPoint y: 145, distance: 368.4
click at [866, 146] on div "Submitted 0 Status colour #273444 hex #273444 Save Cancel Summaries Total order…" at bounding box center [1110, 170] width 2240 height 130
type input "2"
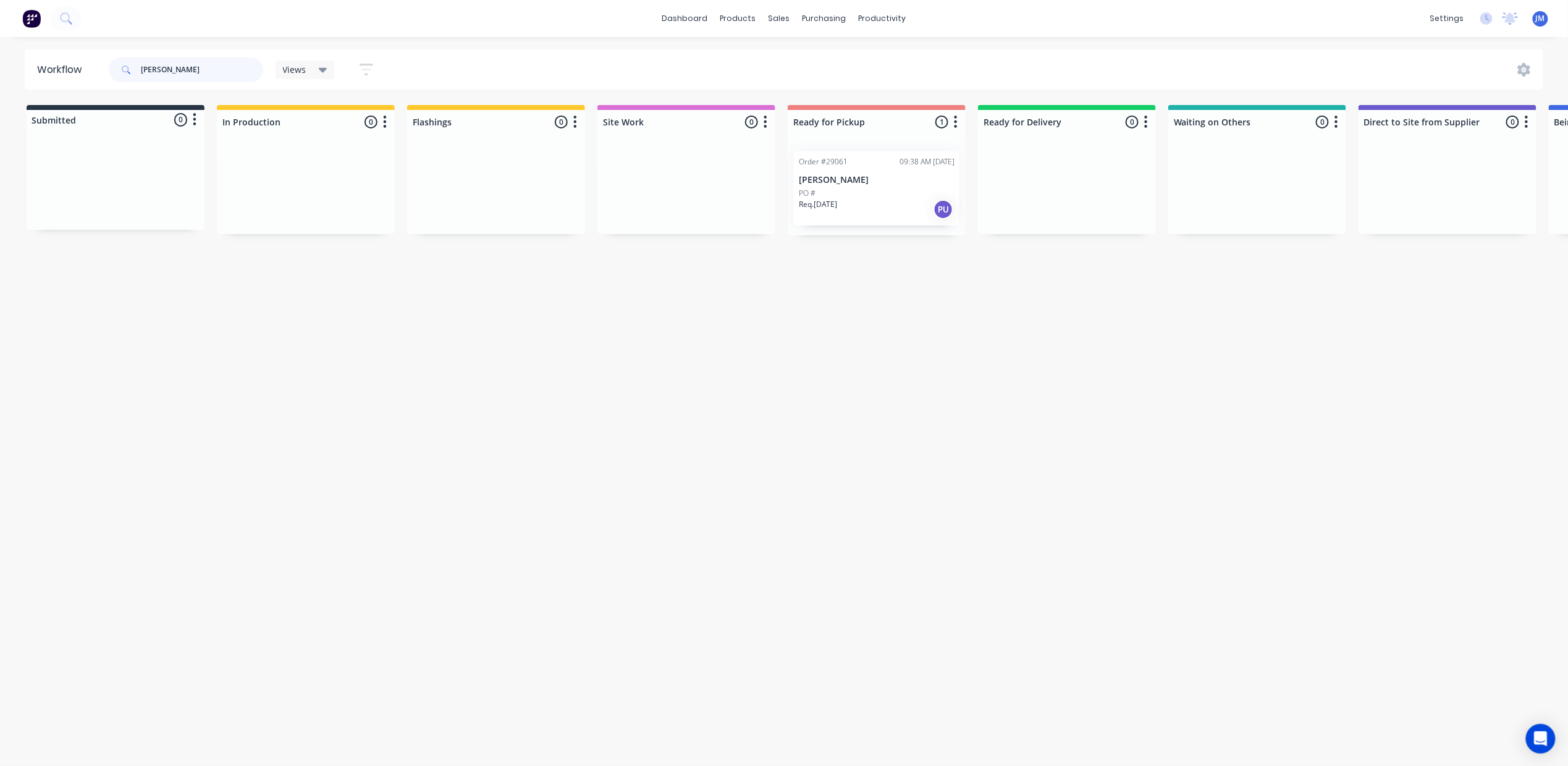
type input "luke martin"
click at [883, 202] on div "Req. 07/10/25 PU" at bounding box center [876, 209] width 156 height 21
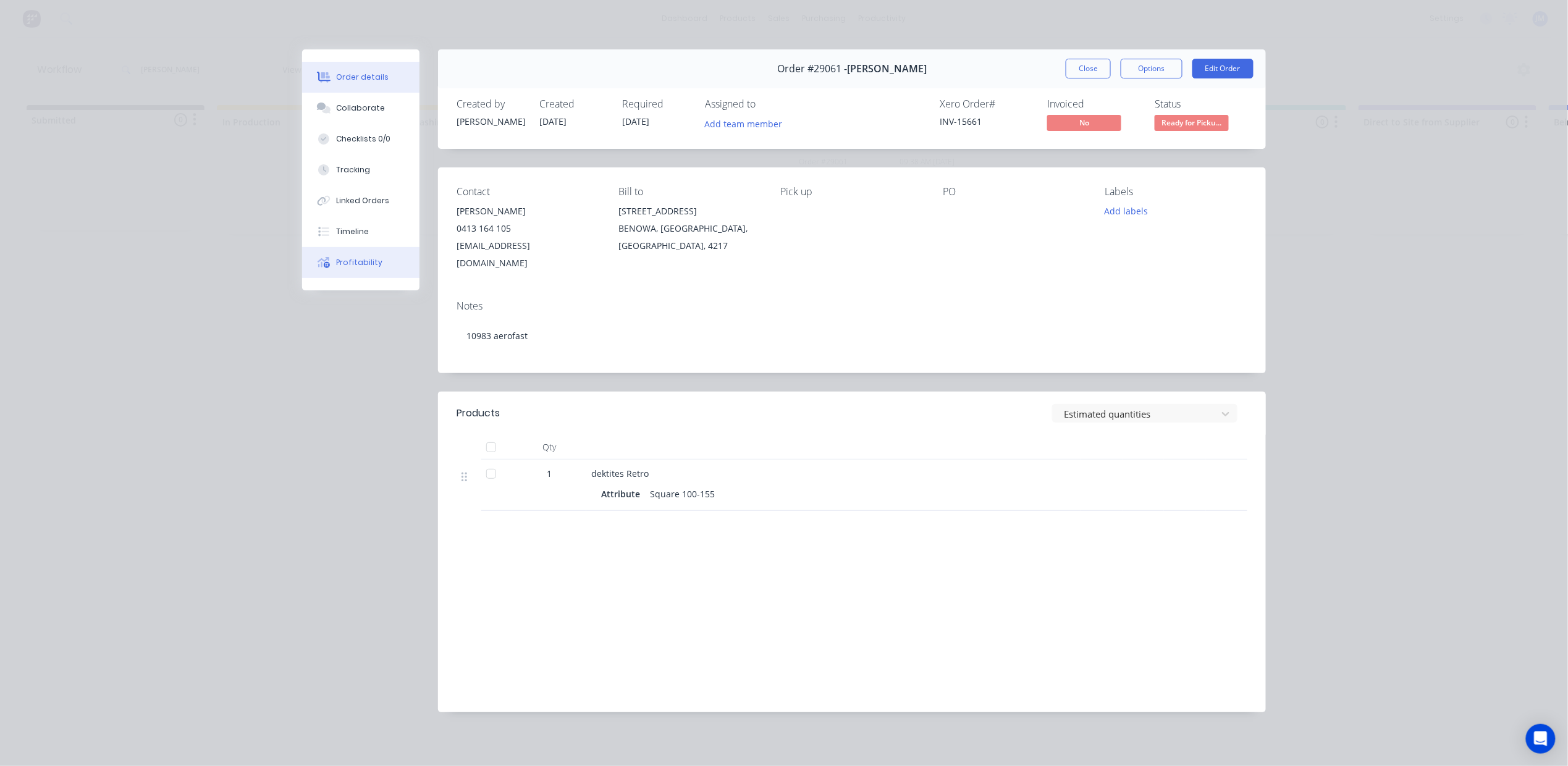
click at [360, 259] on div "Profitability" at bounding box center [360, 263] width 46 height 11
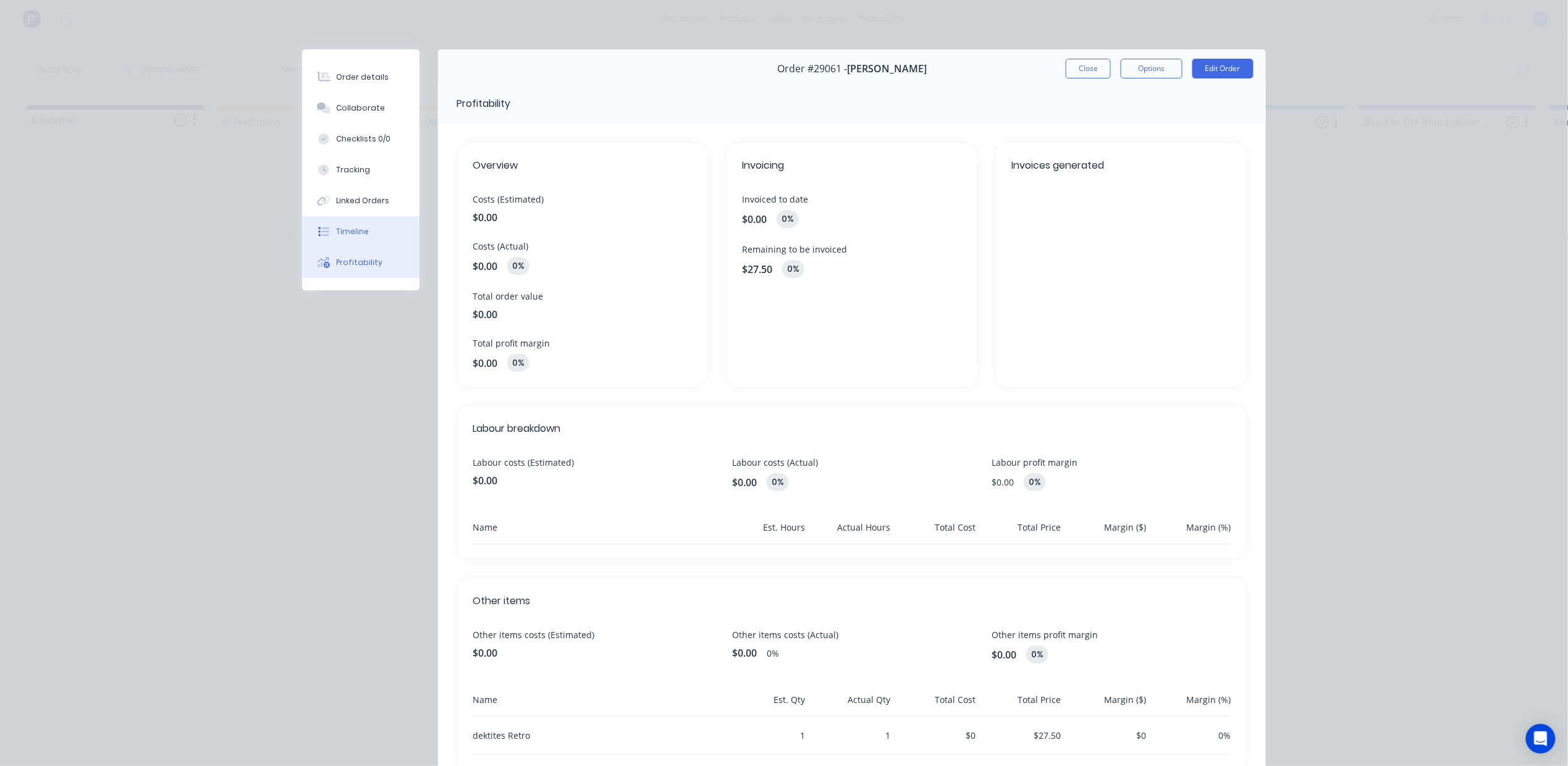
click at [357, 234] on div "Timeline" at bounding box center [353, 231] width 33 height 11
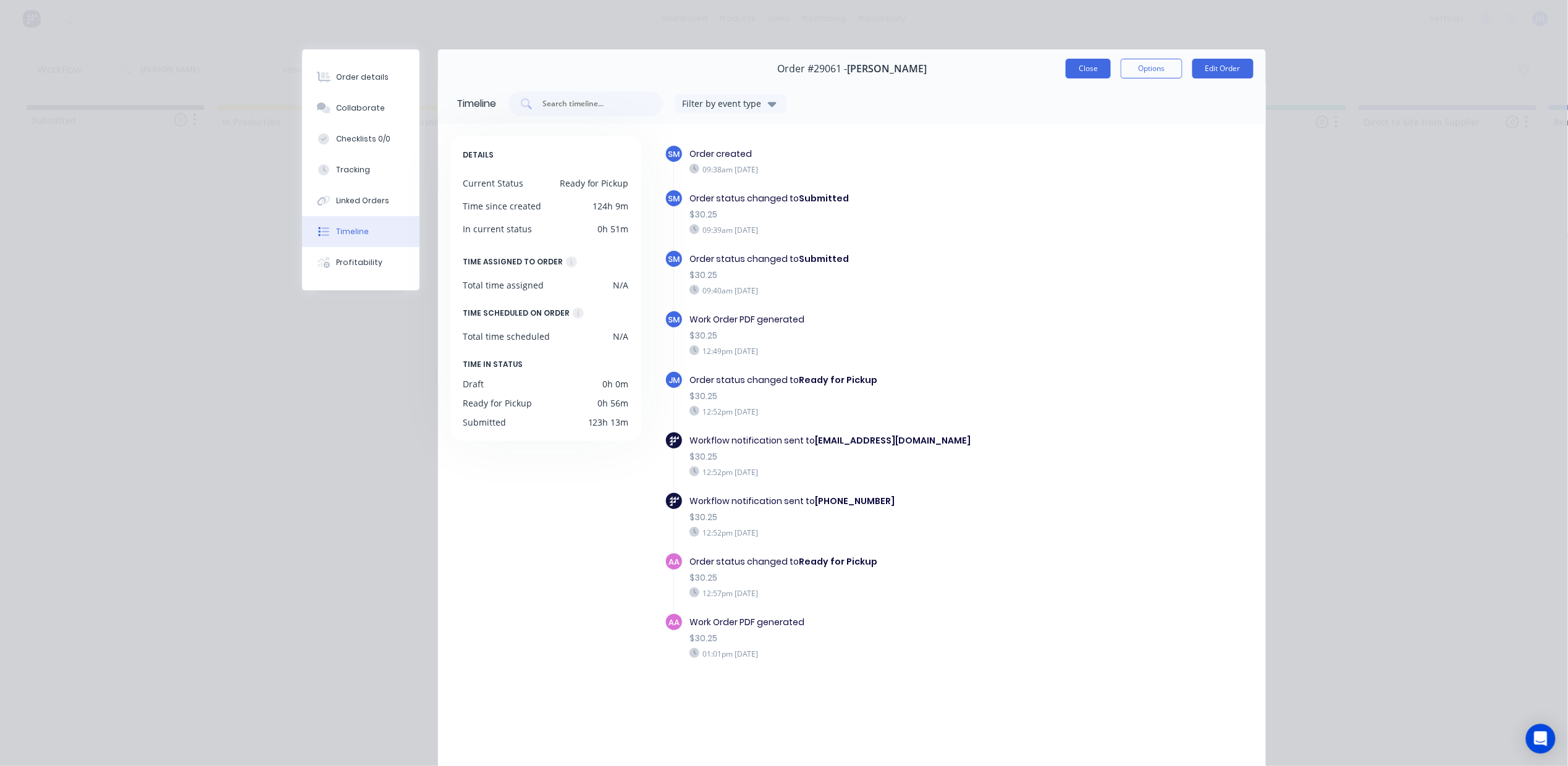
click at [1075, 68] on button "Close" at bounding box center [1088, 68] width 45 height 20
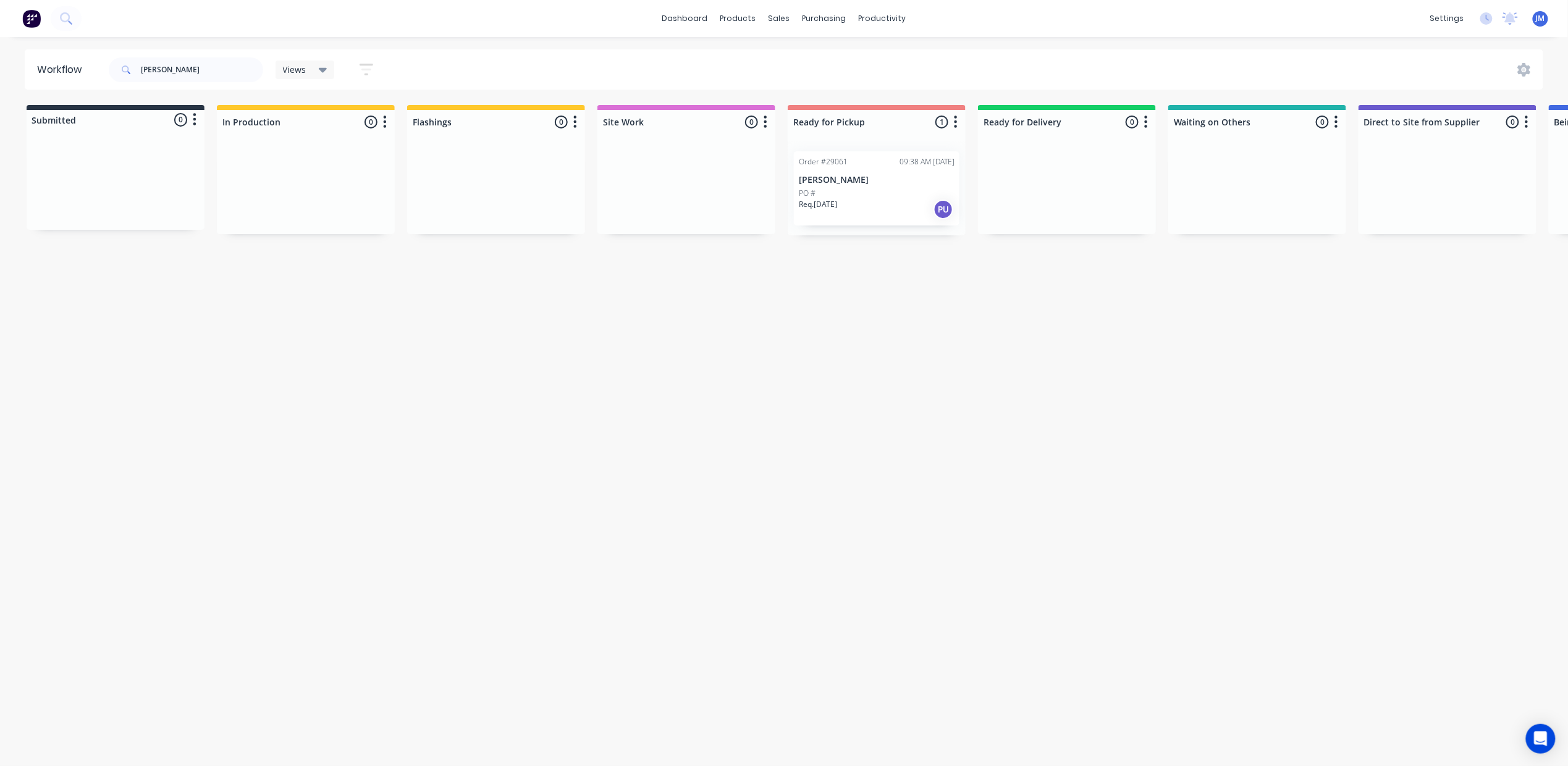
click at [850, 186] on div "Order #29061 09:38 AM 03/10/25 Luke Martin PO # Req. 07/10/25 PU" at bounding box center [876, 188] width 166 height 75
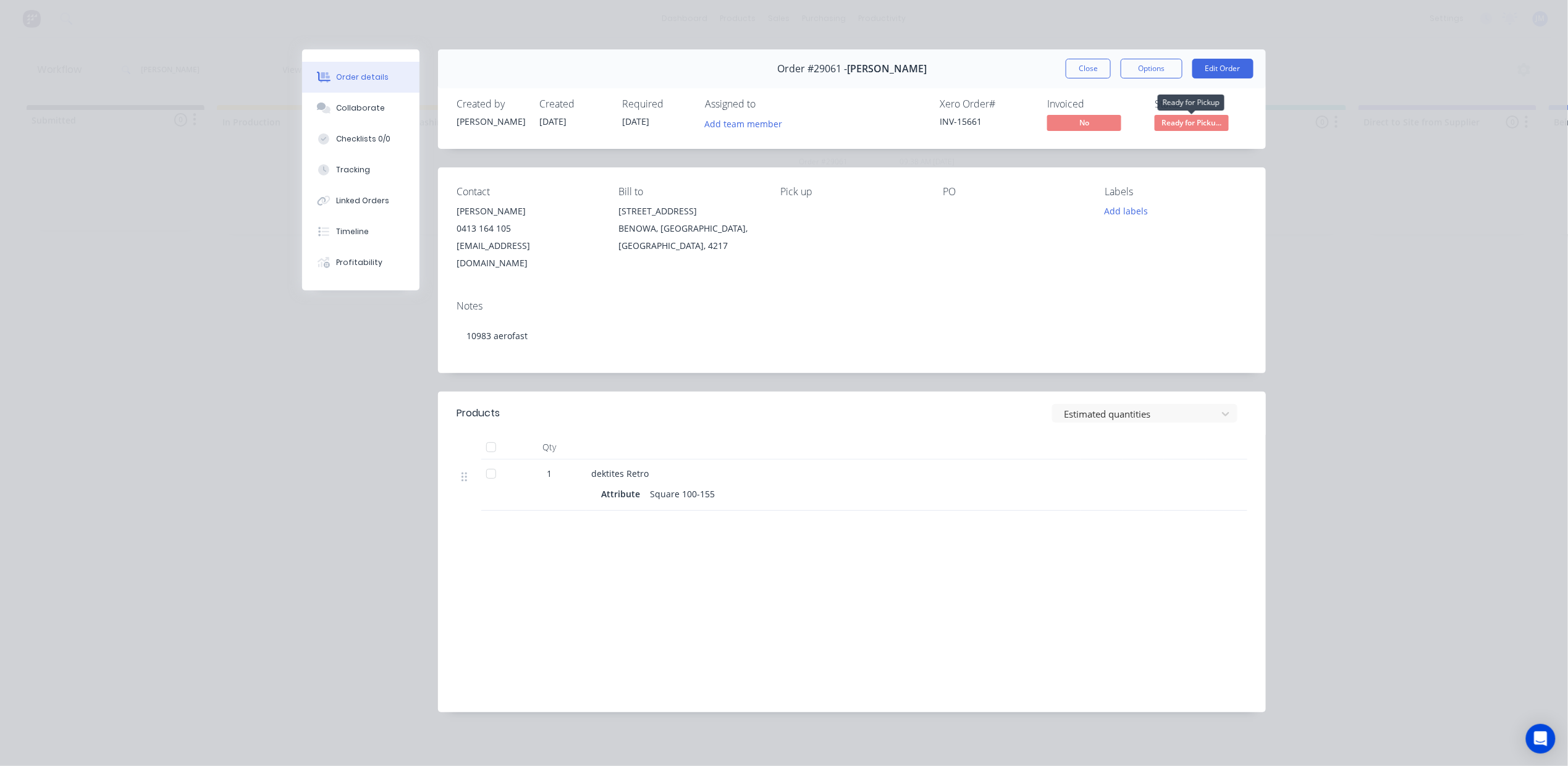
click at [1197, 122] on span "Ready for Picku..." at bounding box center [1192, 122] width 75 height 15
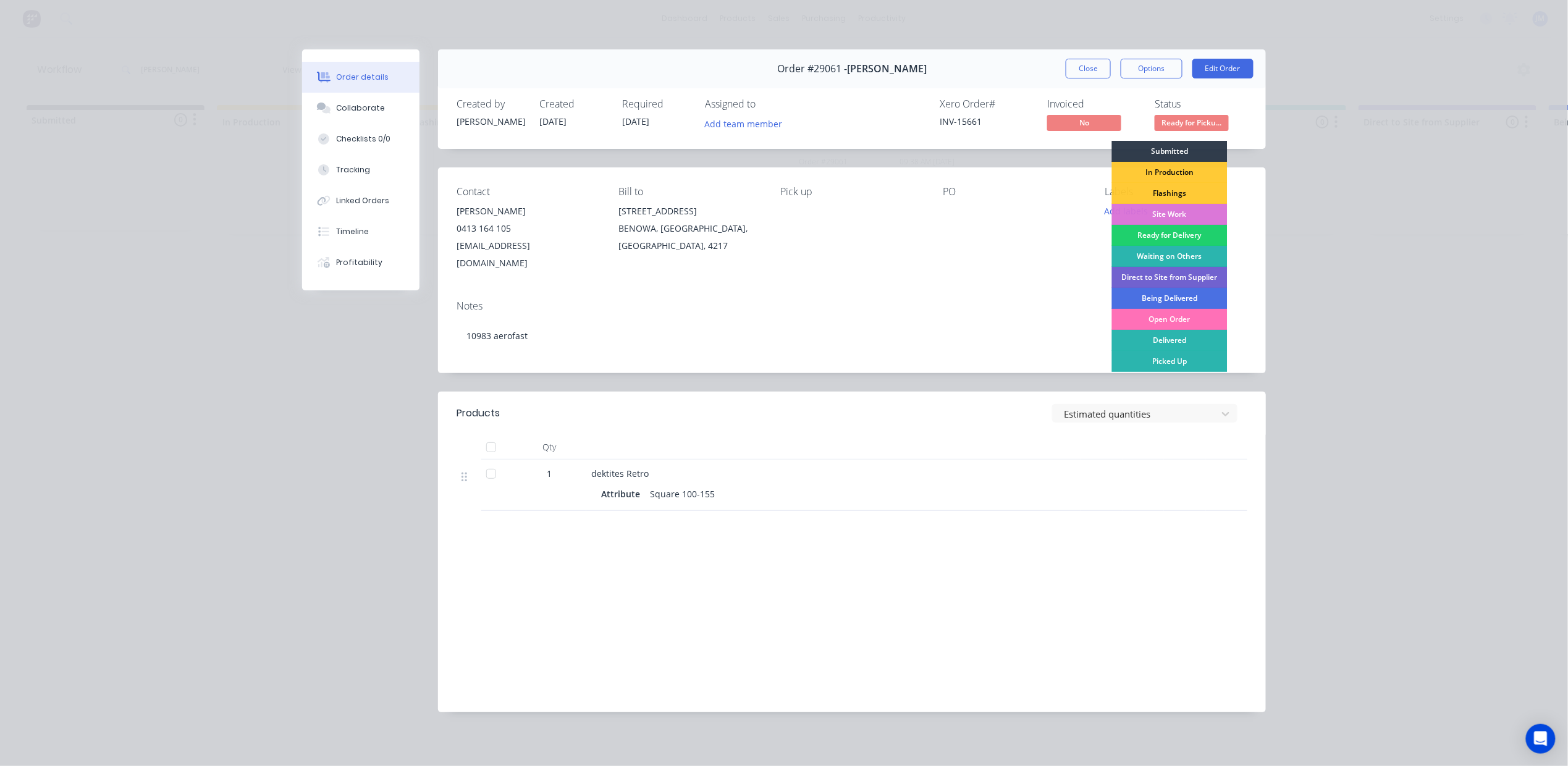
drag, startPoint x: 1181, startPoint y: 364, endPoint x: 1165, endPoint y: 374, distance: 18.9
click at [1181, 361] on div "Picked Up" at bounding box center [1170, 361] width 116 height 21
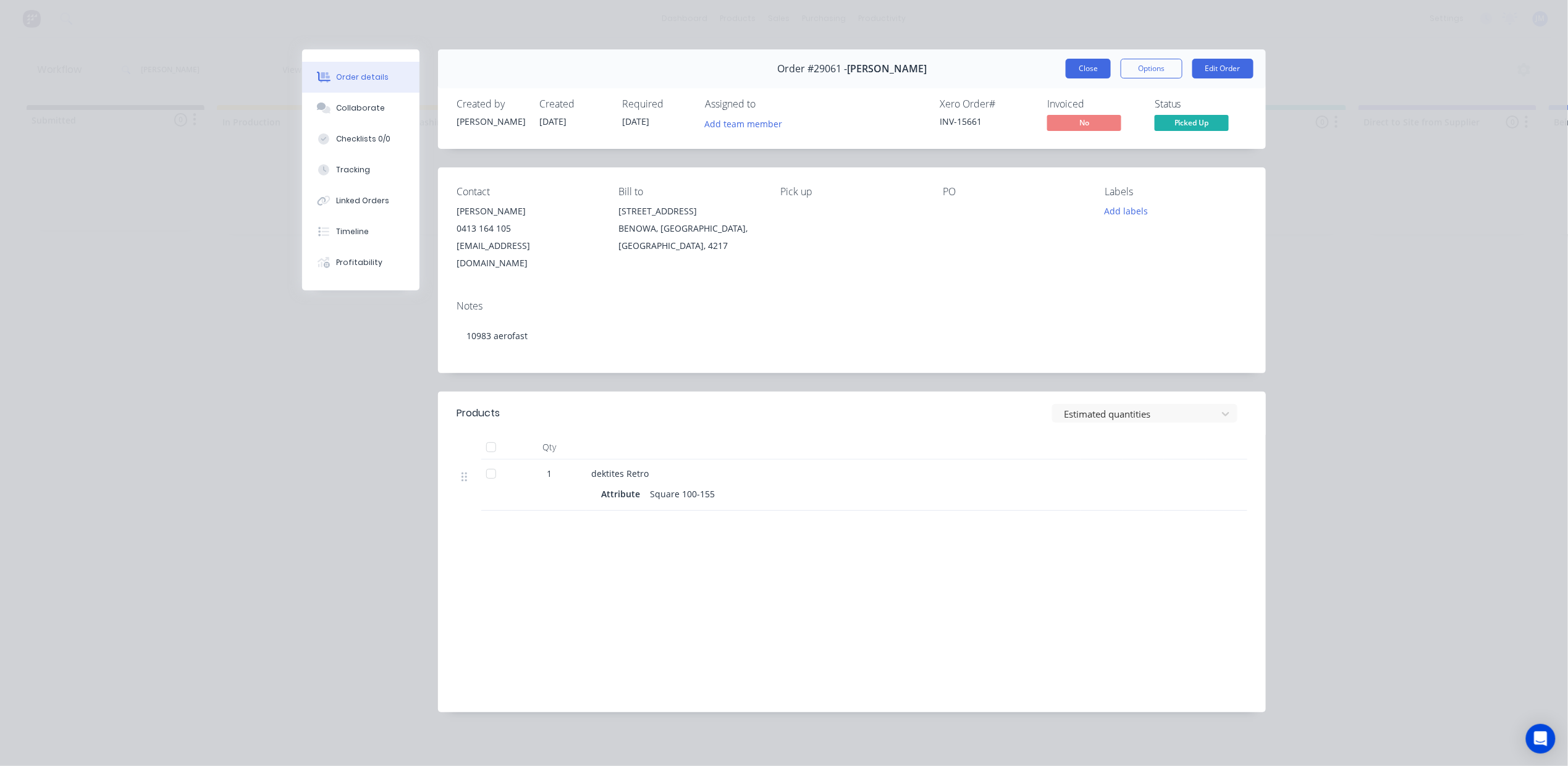
click at [1083, 63] on button "Close" at bounding box center [1088, 68] width 45 height 20
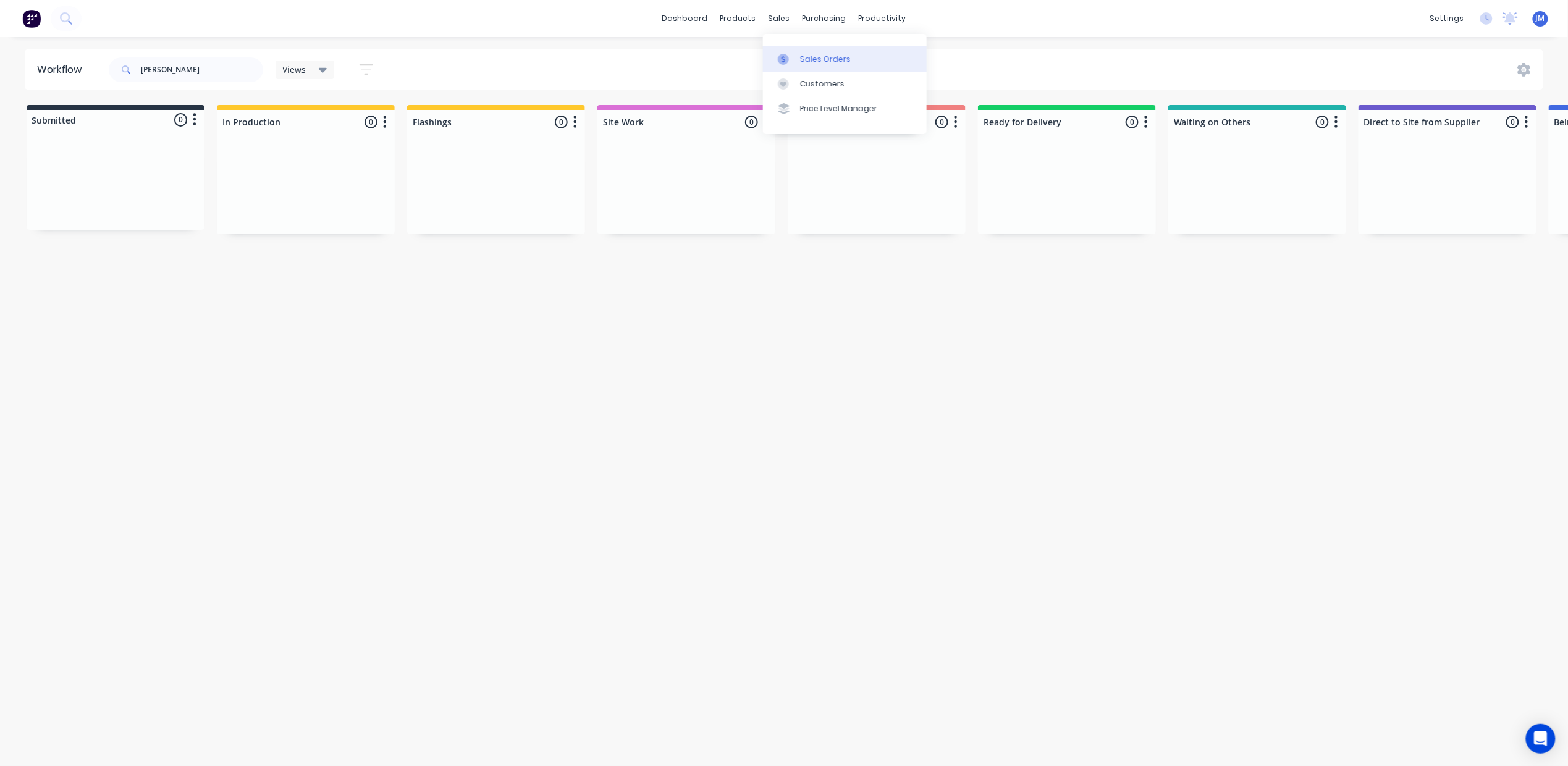
click at [800, 64] on div "Sales Orders" at bounding box center [825, 59] width 51 height 11
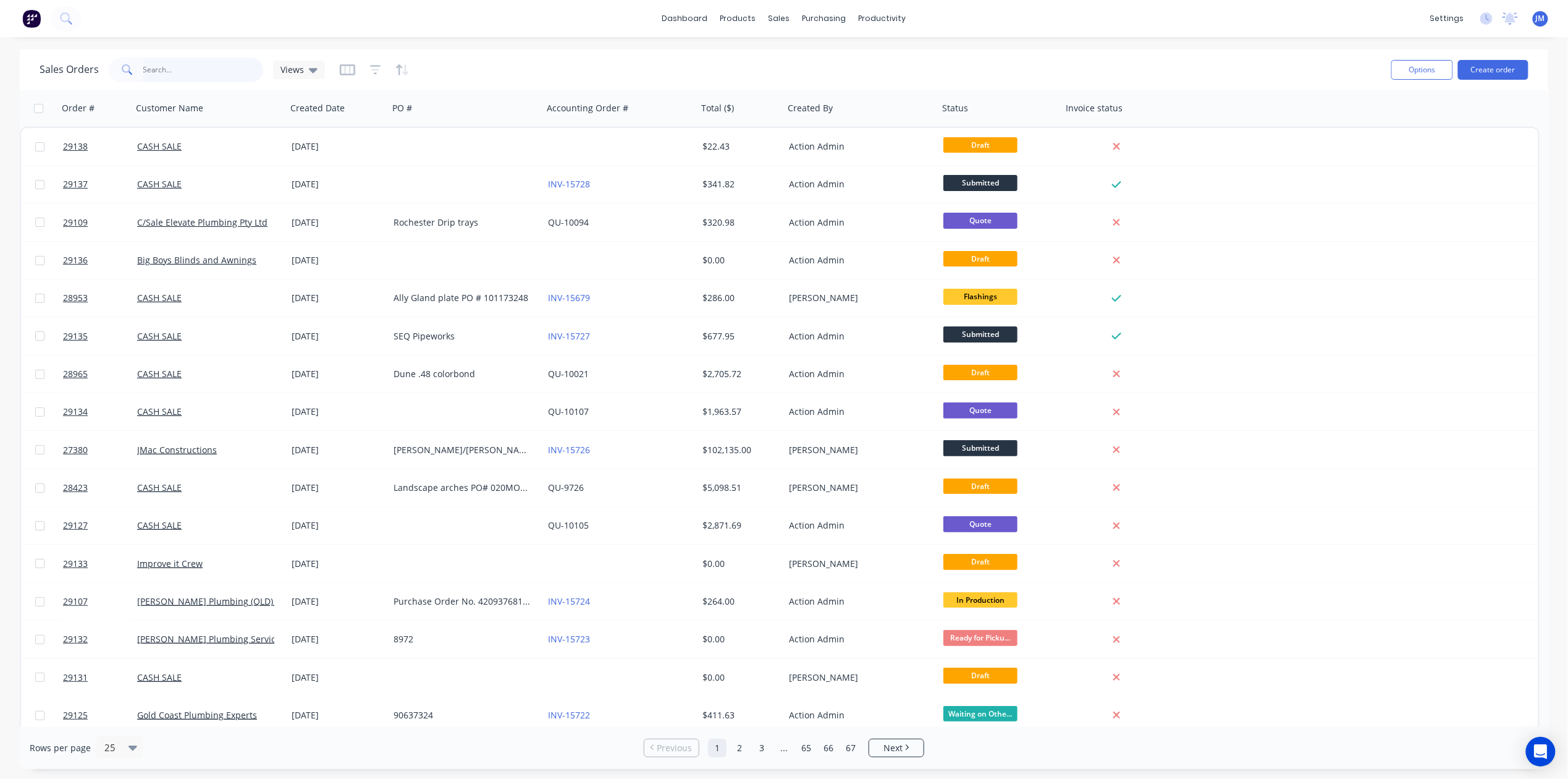
click at [210, 64] on input "text" at bounding box center [204, 70] width 121 height 25
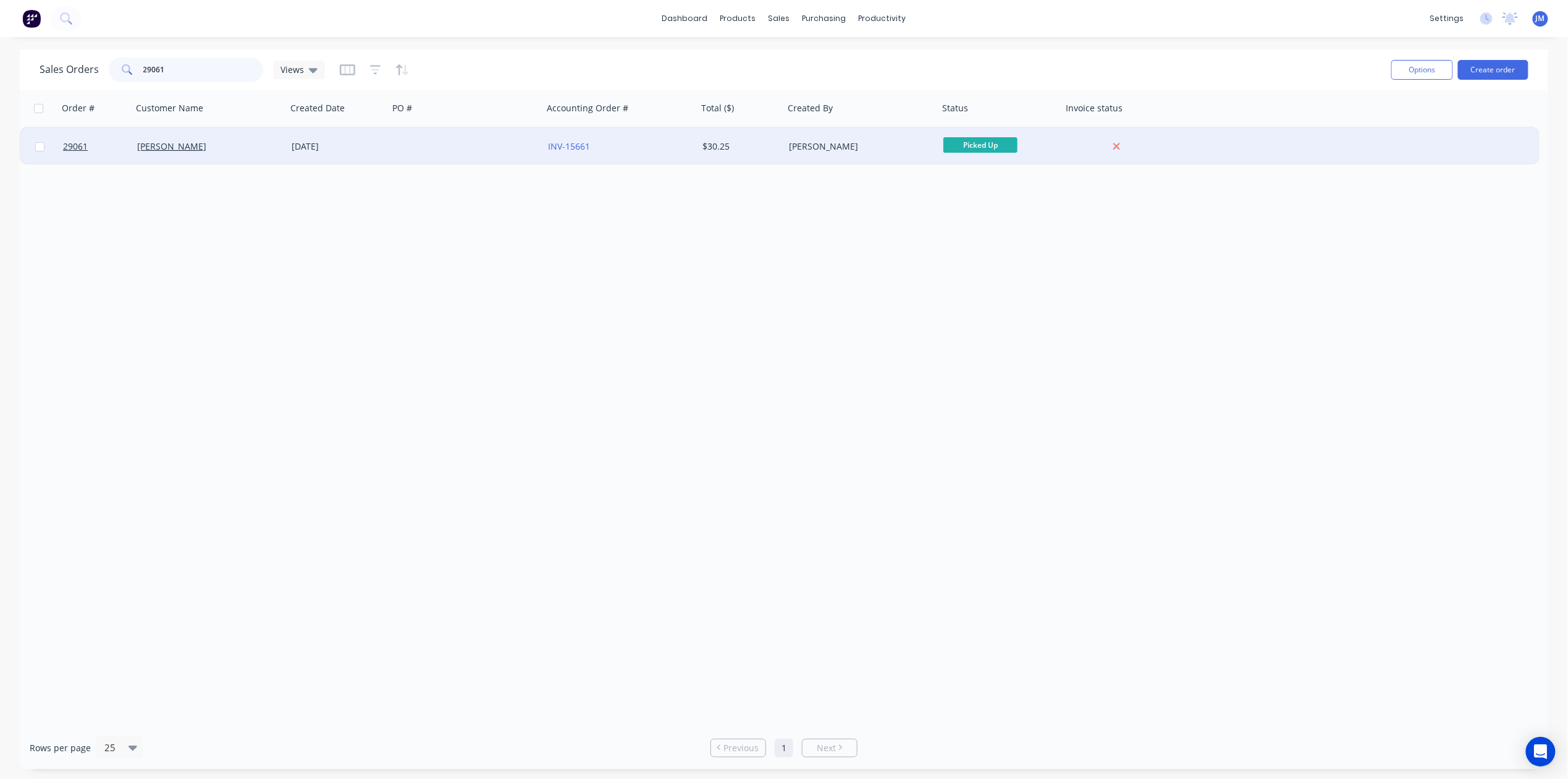
type input "29061"
click at [196, 148] on div "[PERSON_NAME]" at bounding box center [205, 146] width 137 height 12
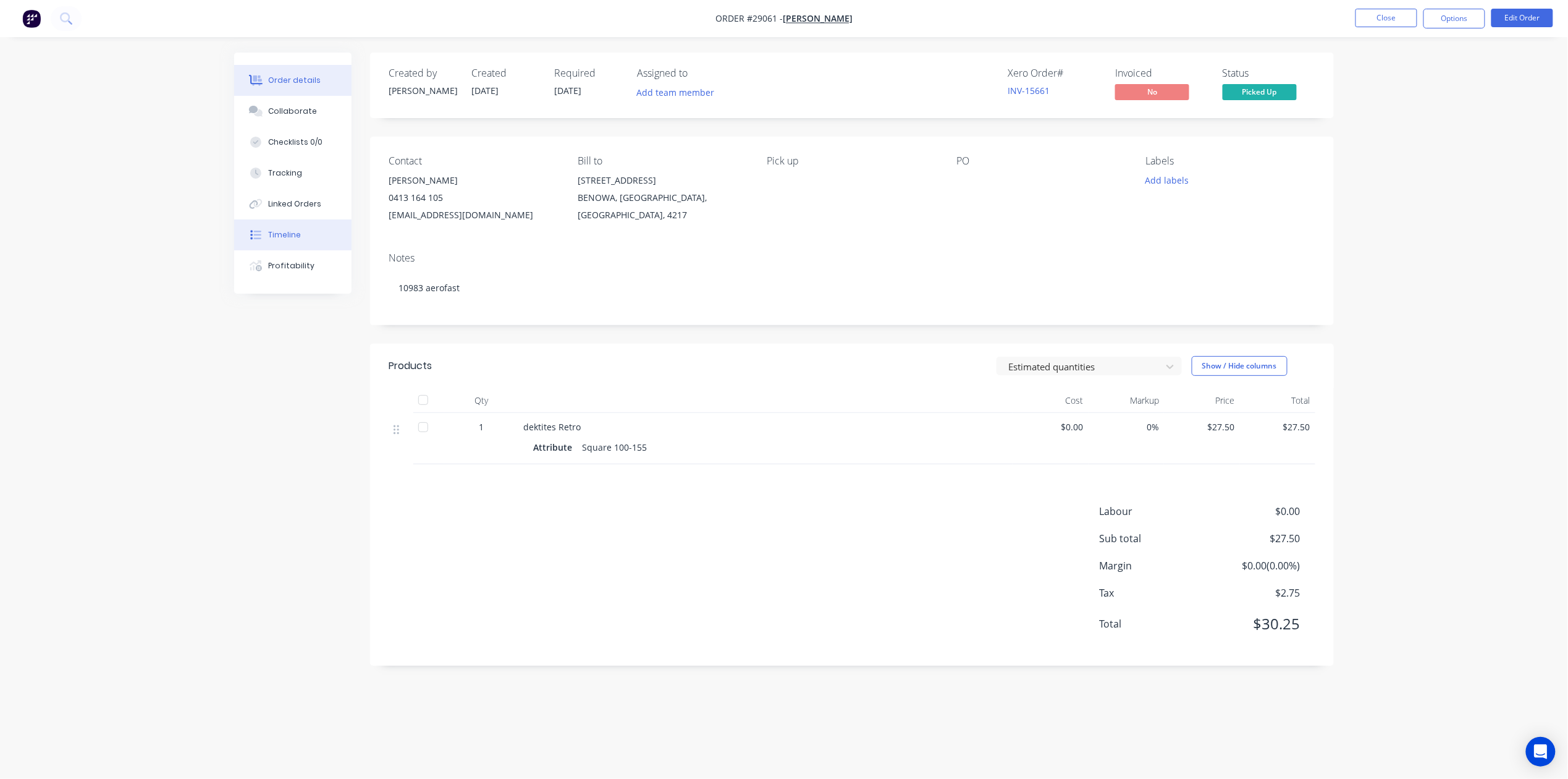
click at [287, 240] on div "Timeline" at bounding box center [285, 235] width 33 height 11
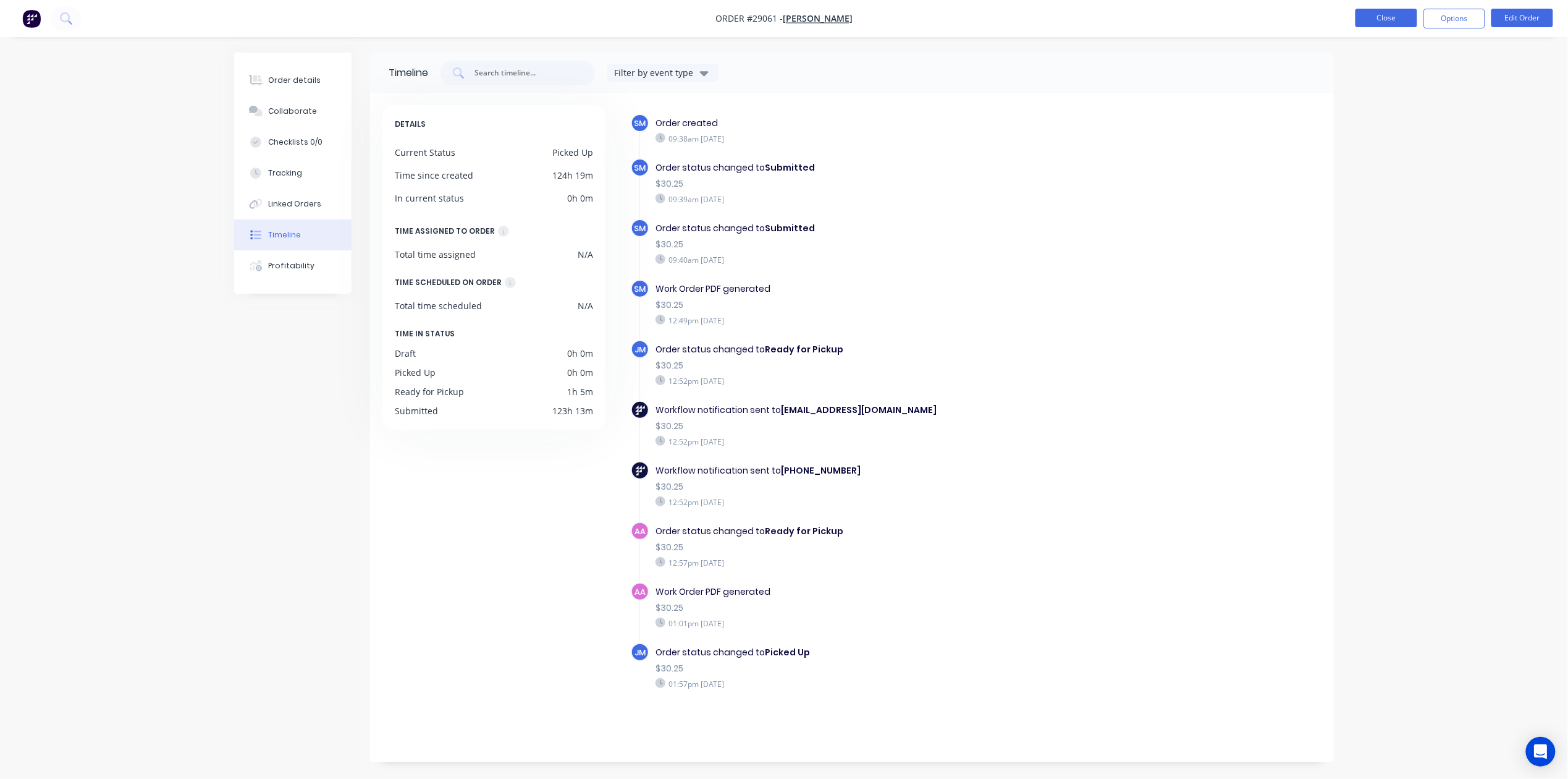
click at [1384, 21] on button "Close" at bounding box center [1386, 17] width 62 height 18
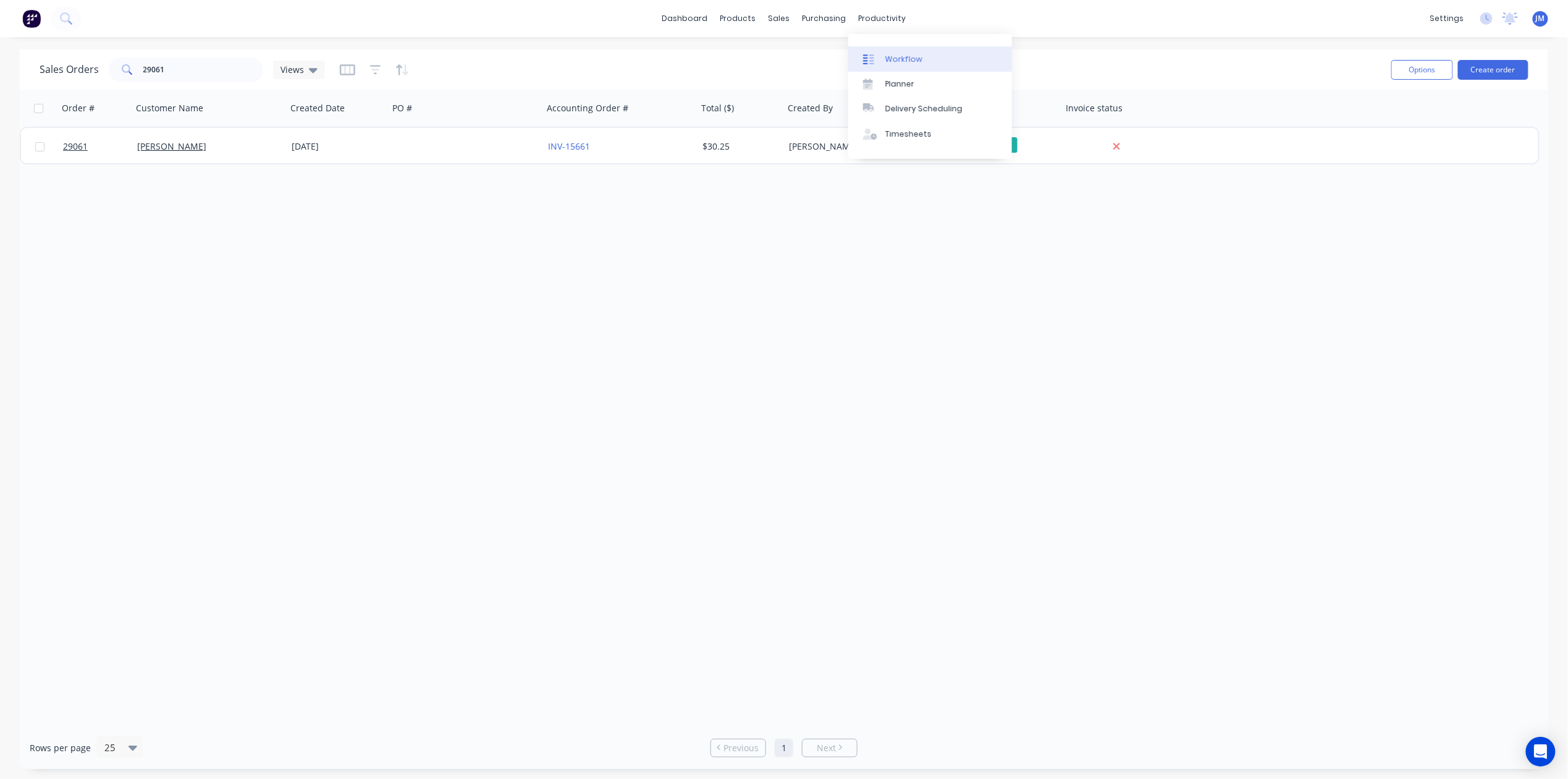
click at [888, 51] on link "Workflow" at bounding box center [930, 58] width 164 height 25
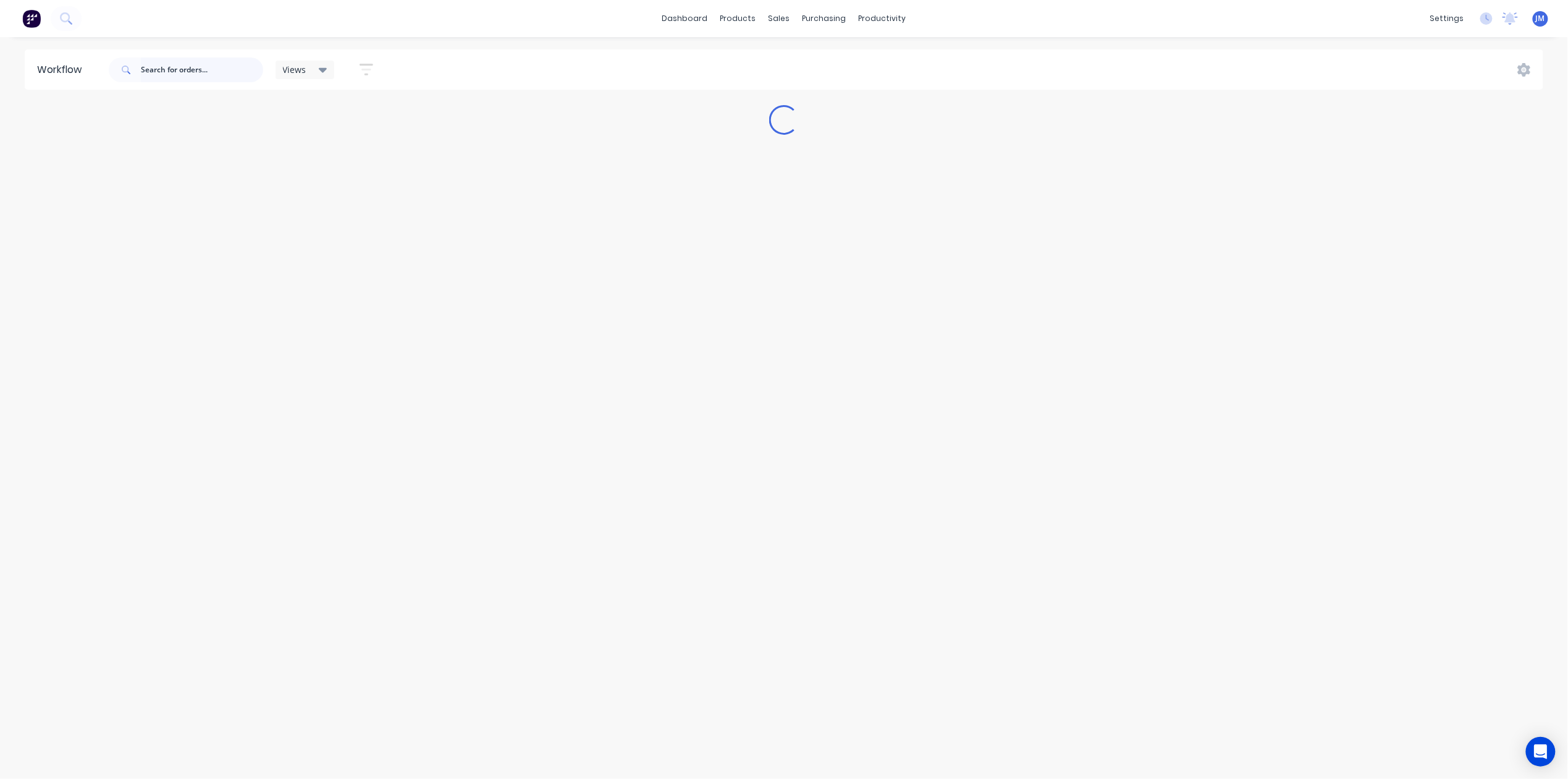
click at [156, 56] on div at bounding box center [186, 70] width 154 height 37
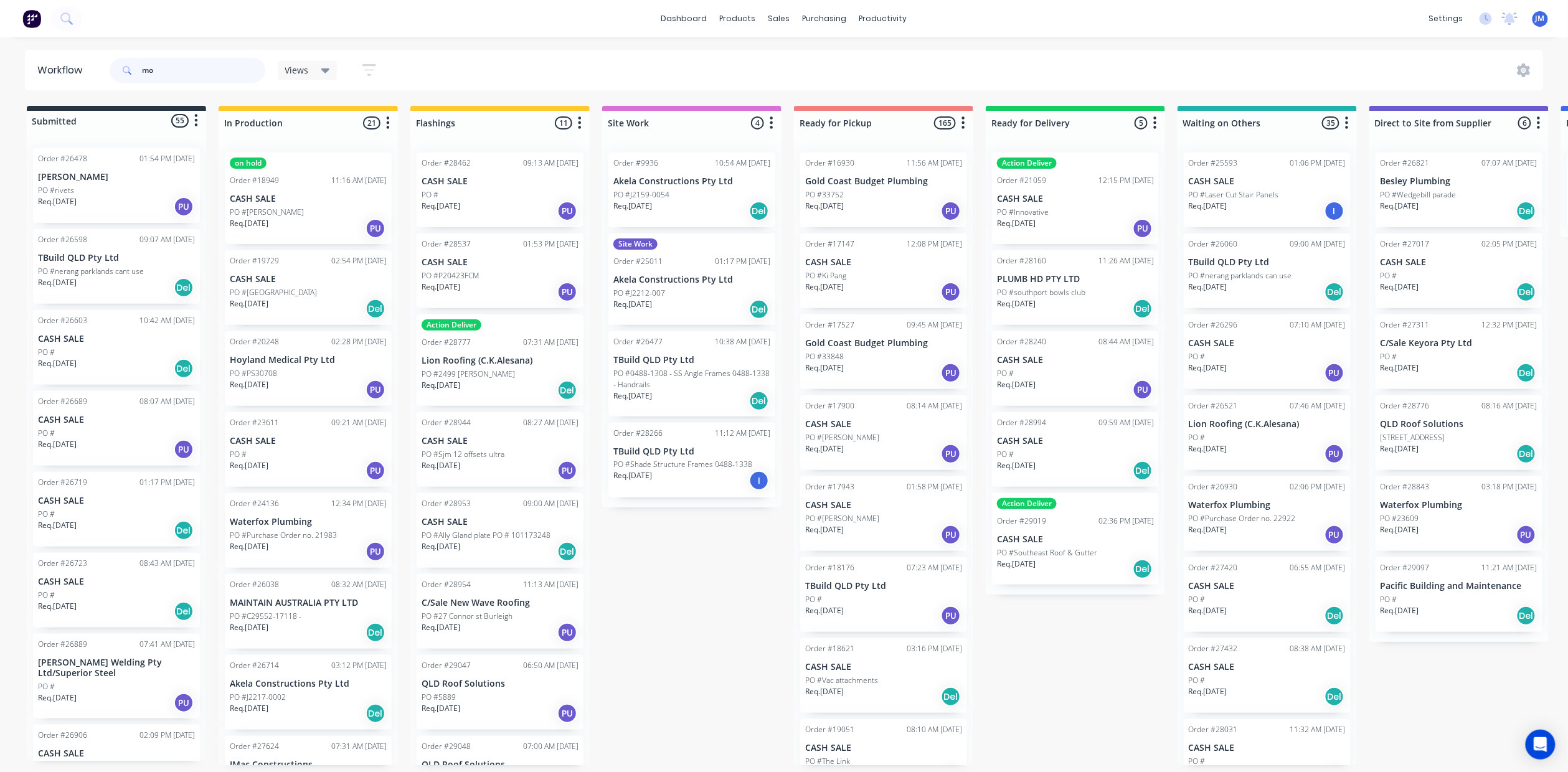
type input "m"
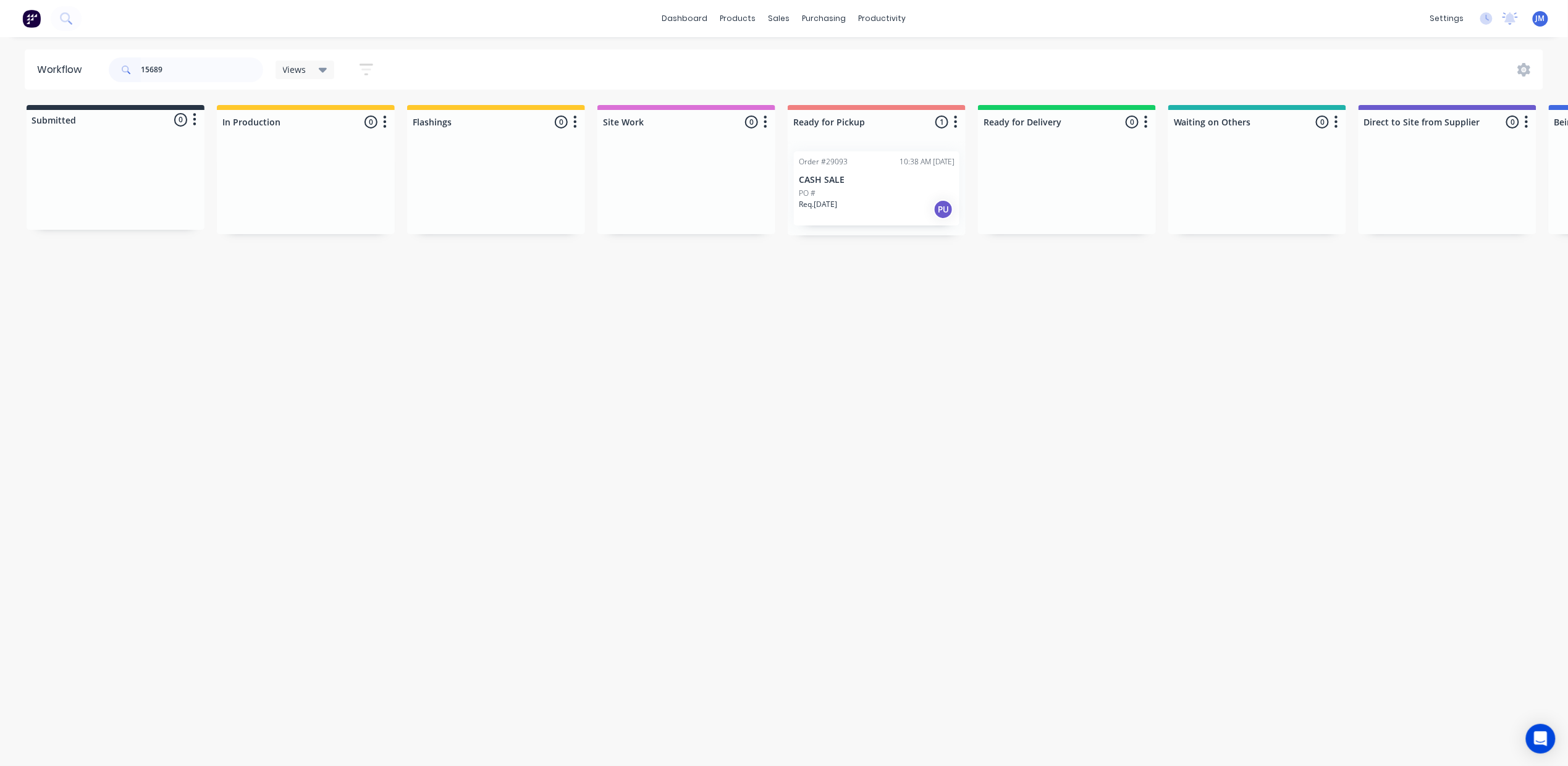
click at [821, 196] on div "PO #" at bounding box center [876, 193] width 156 height 11
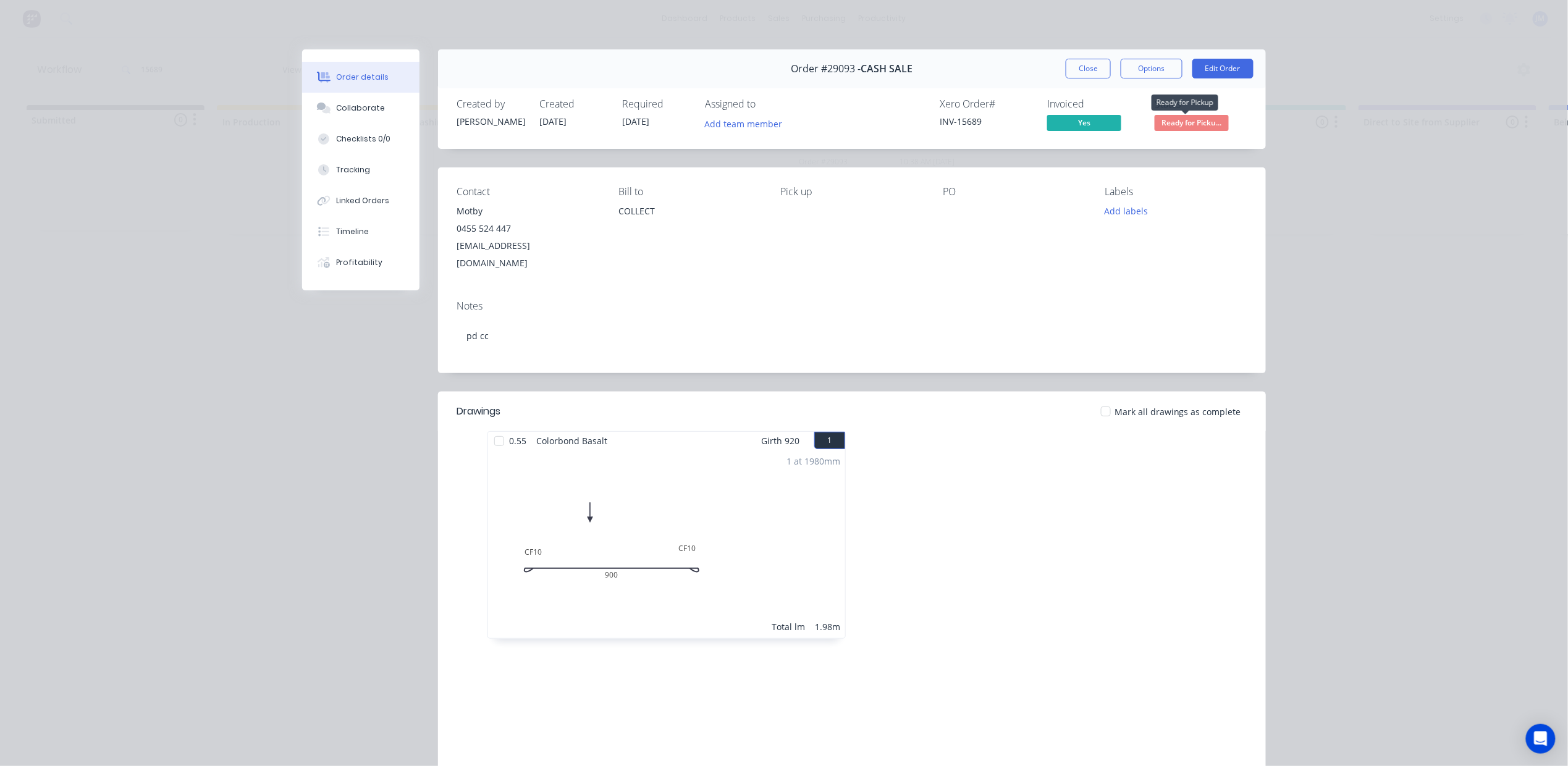
drag, startPoint x: 1210, startPoint y: 120, endPoint x: 1215, endPoint y: 128, distance: 9.4
click at [1209, 120] on span "Ready for Picku..." at bounding box center [1192, 122] width 75 height 15
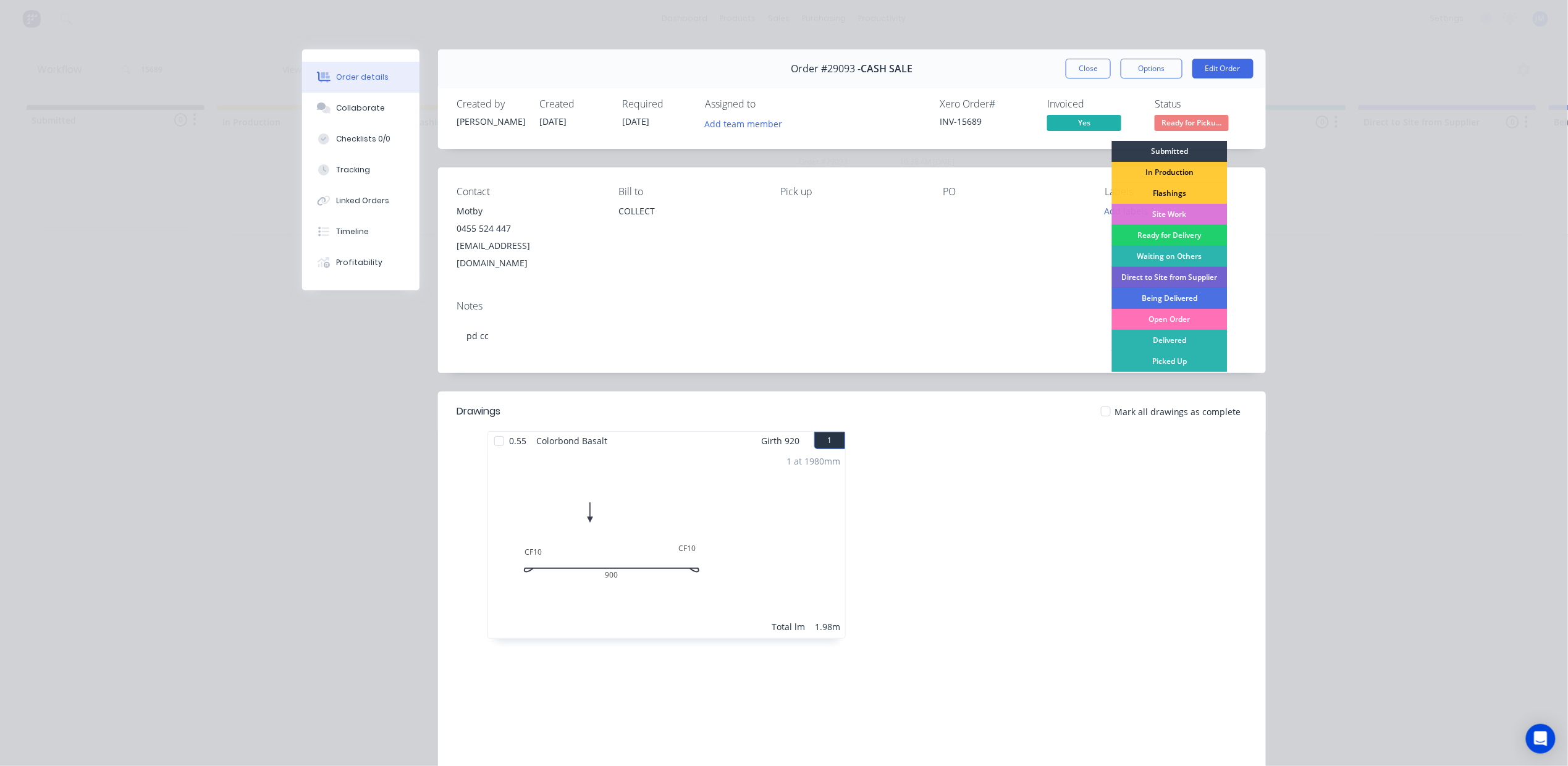
drag, startPoint x: 1194, startPoint y: 361, endPoint x: 1200, endPoint y: 366, distance: 7.8
click at [1194, 360] on div "Picked Up" at bounding box center [1170, 361] width 116 height 21
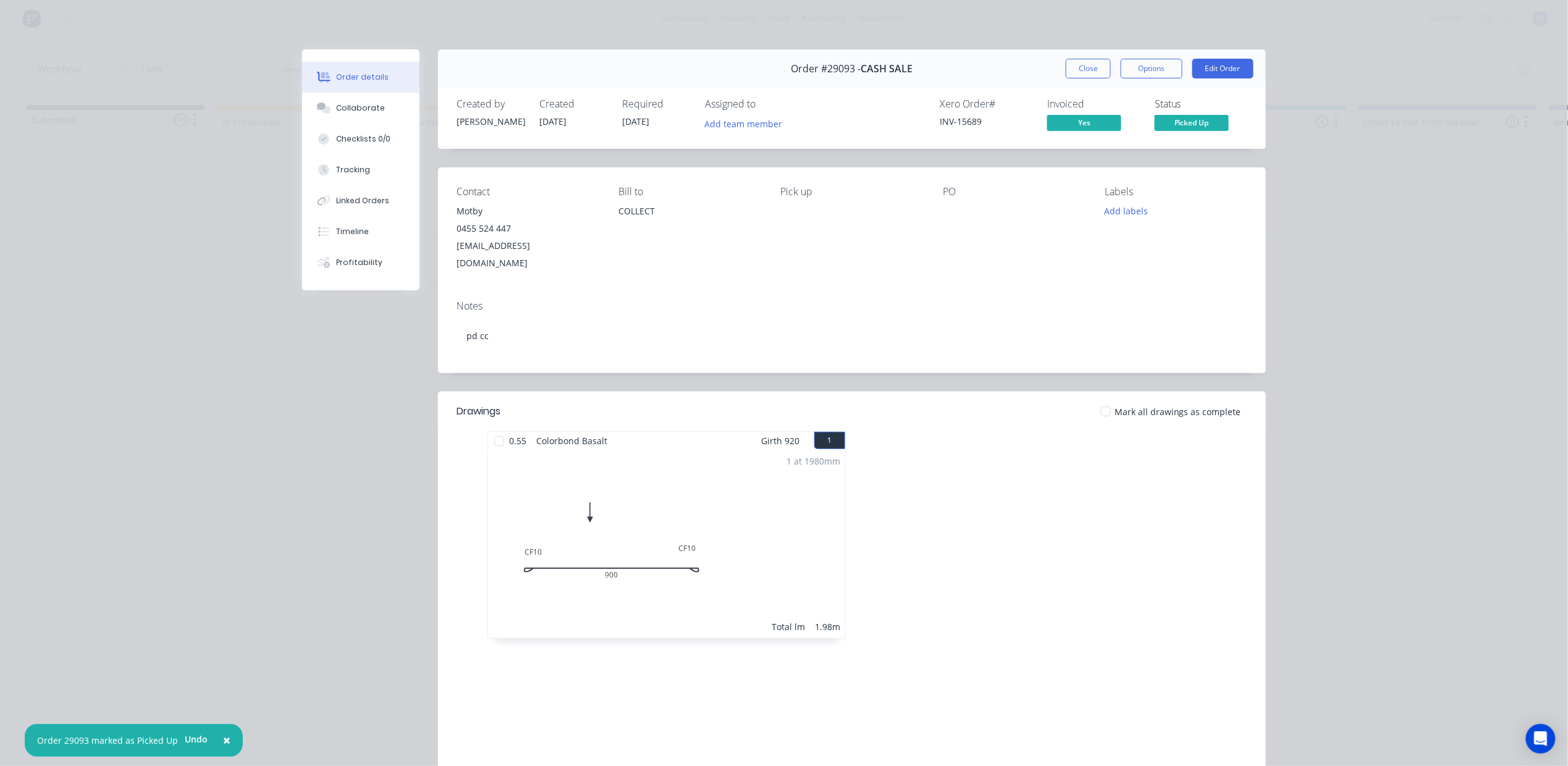
click at [1080, 72] on button "Close" at bounding box center [1088, 68] width 45 height 20
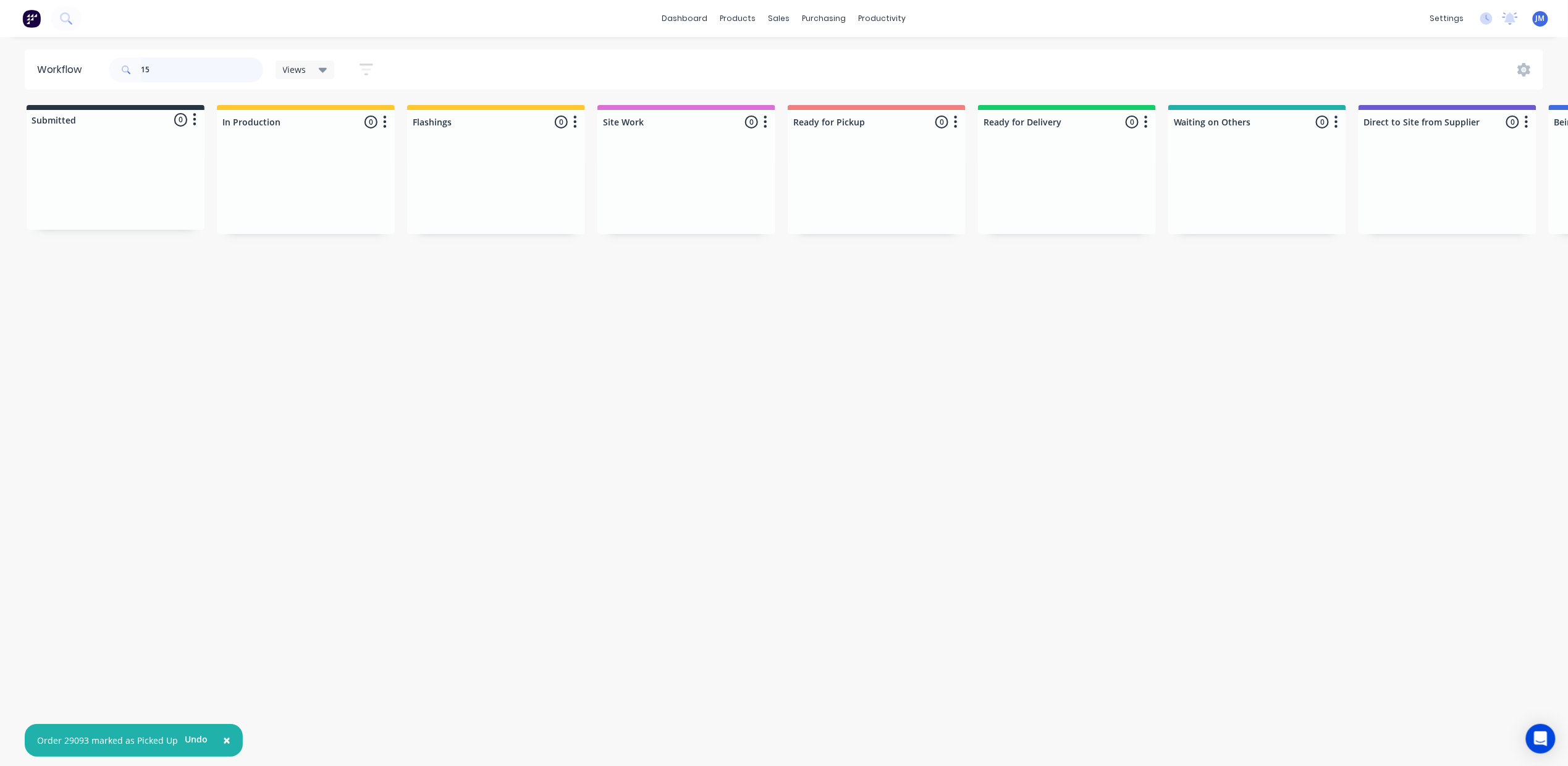
type input "1"
drag, startPoint x: 117, startPoint y: 203, endPoint x: 843, endPoint y: 205, distance: 726.0
click at [843, 205] on div "Submitted 1 Status colour #273444 hex #273444 Save Cancel Summaries Total order…" at bounding box center [1110, 170] width 2240 height 130
type input "2"
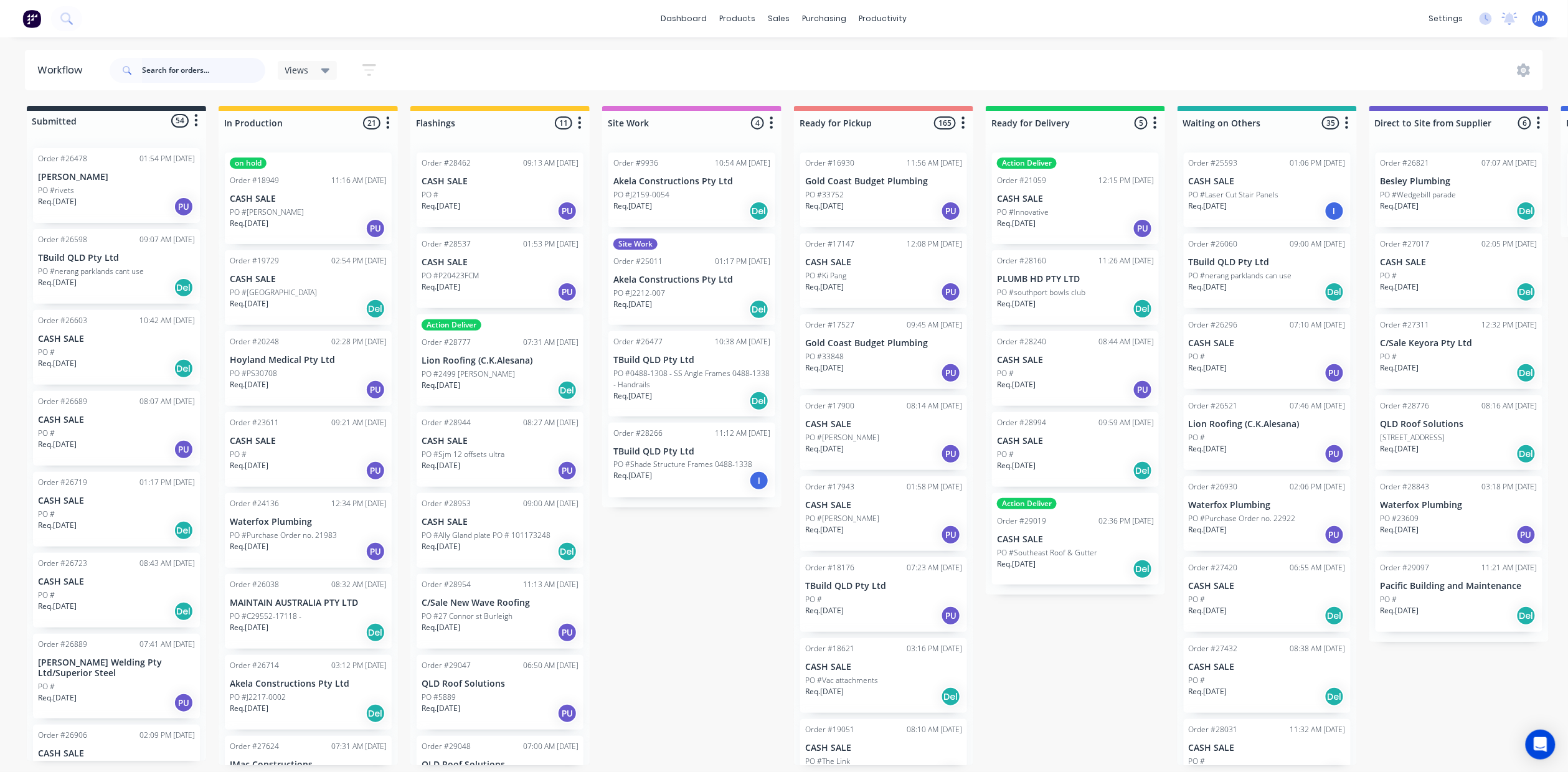
click at [176, 69] on input "text" at bounding box center [203, 70] width 123 height 25
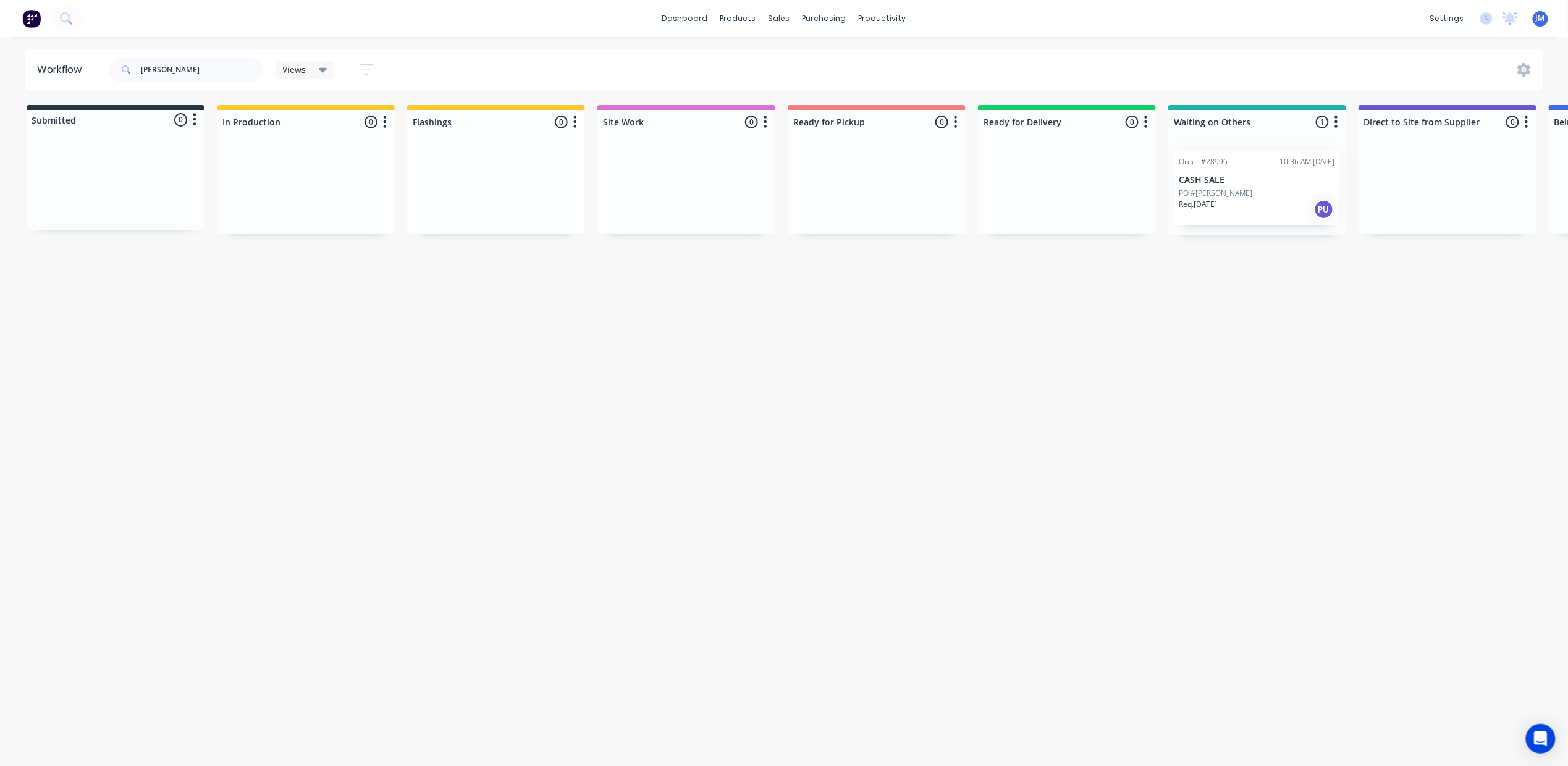
click at [1231, 204] on div "Req. 08/10/25 PU" at bounding box center [1257, 209] width 156 height 21
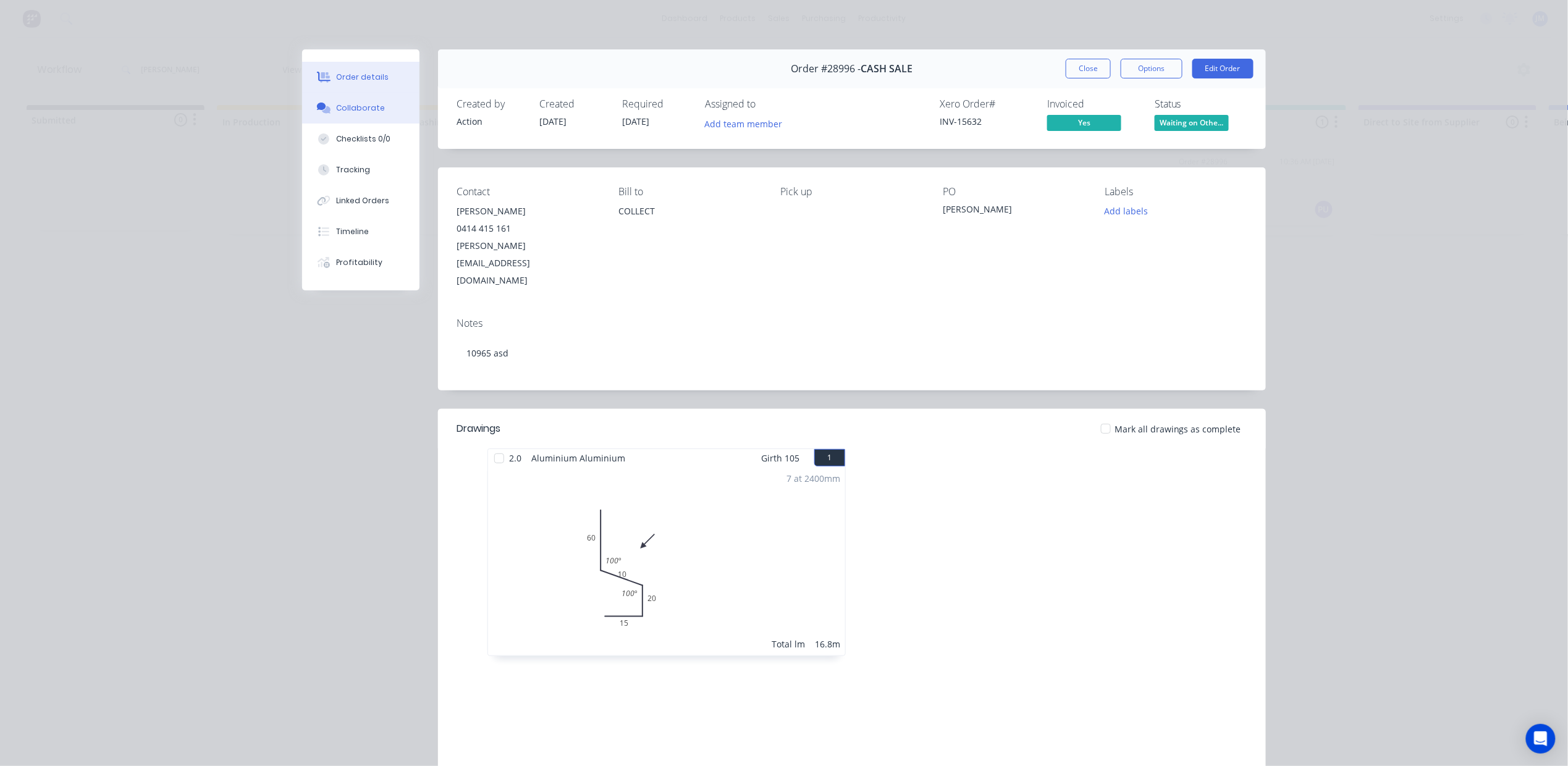
click at [353, 104] on div "Collaborate" at bounding box center [361, 108] width 49 height 11
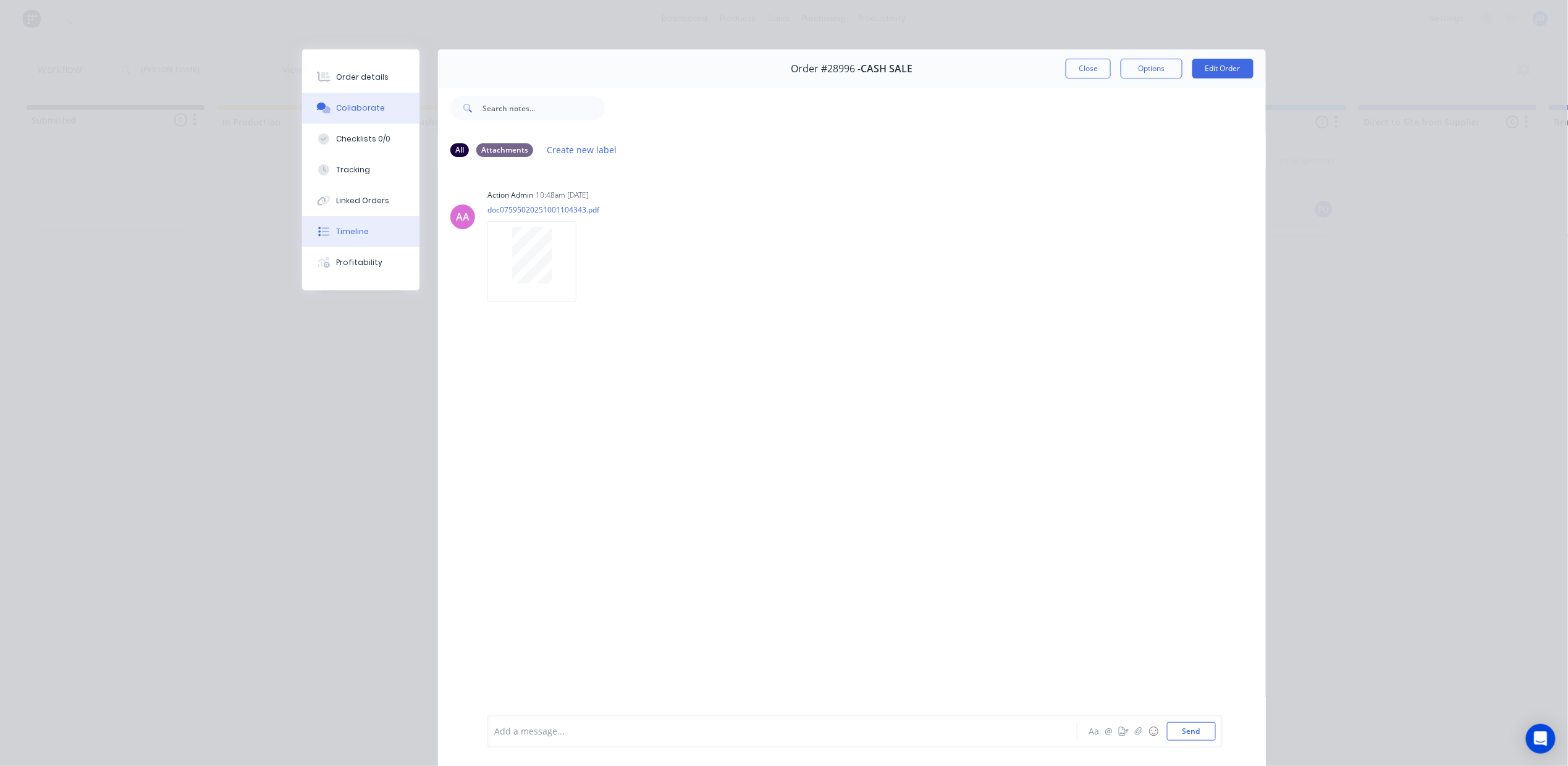
click at [346, 228] on div "Timeline" at bounding box center [353, 231] width 33 height 11
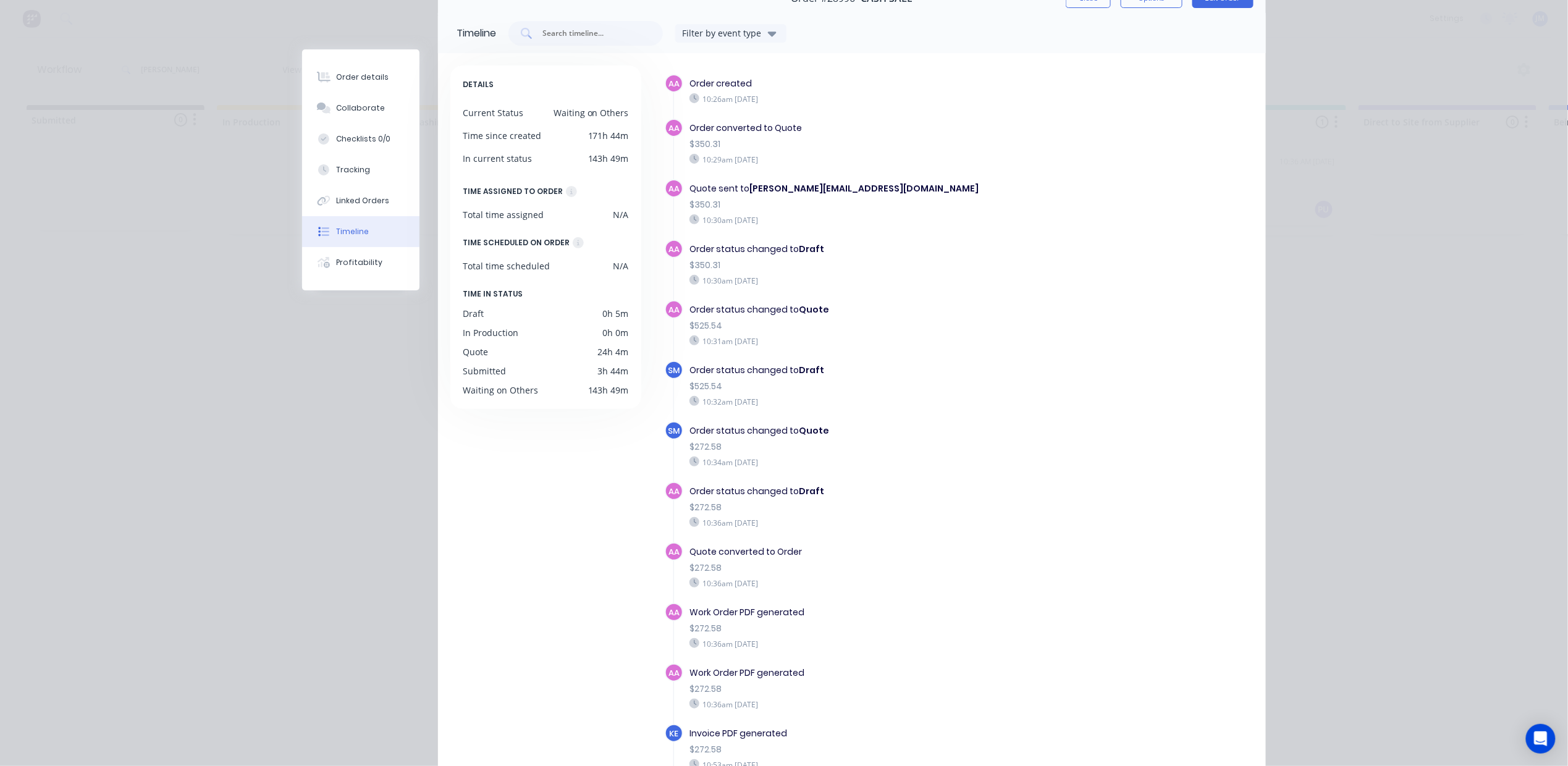
scroll to position [3, 0]
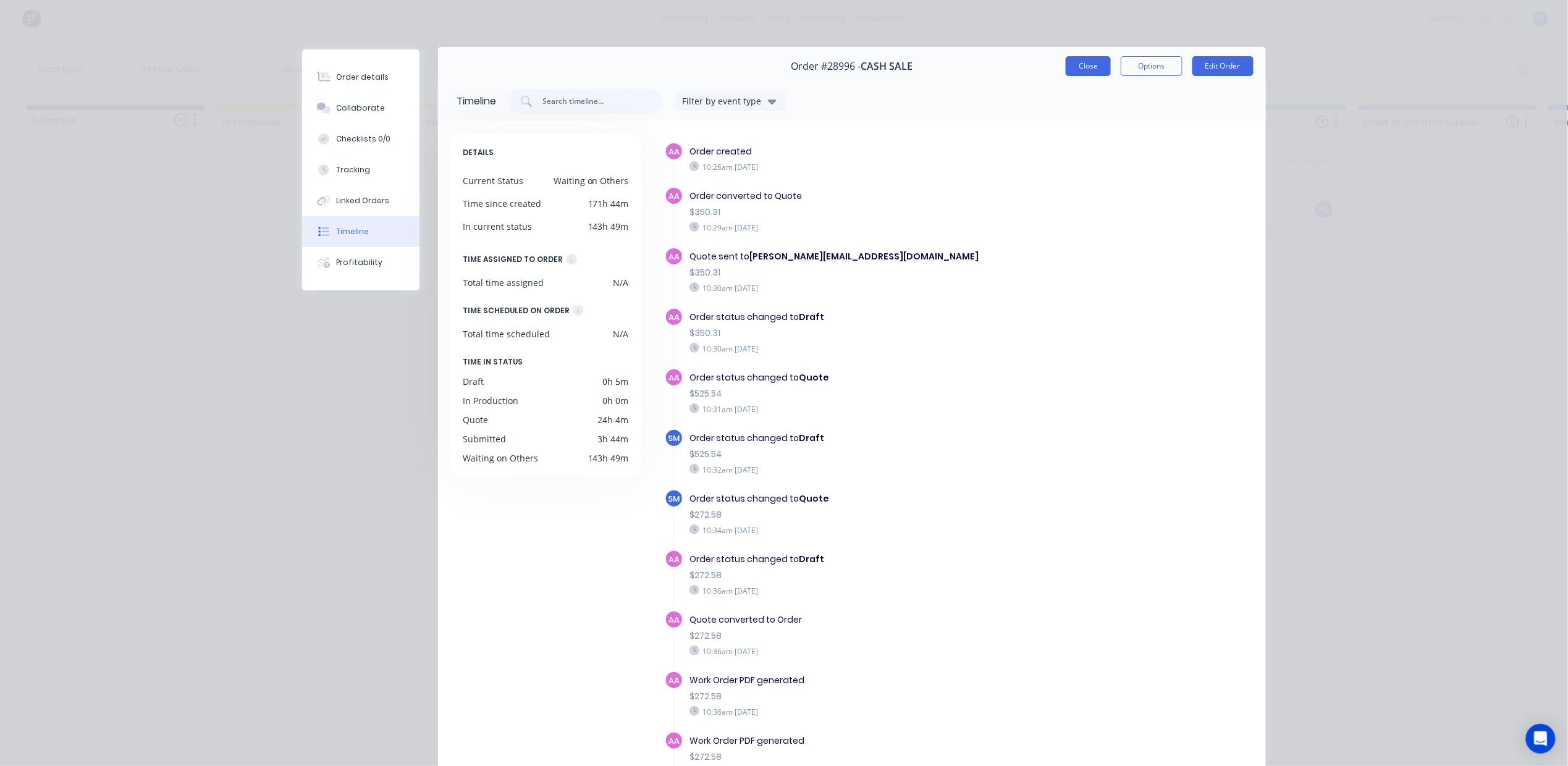
click at [1098, 65] on button "Close" at bounding box center [1088, 66] width 45 height 20
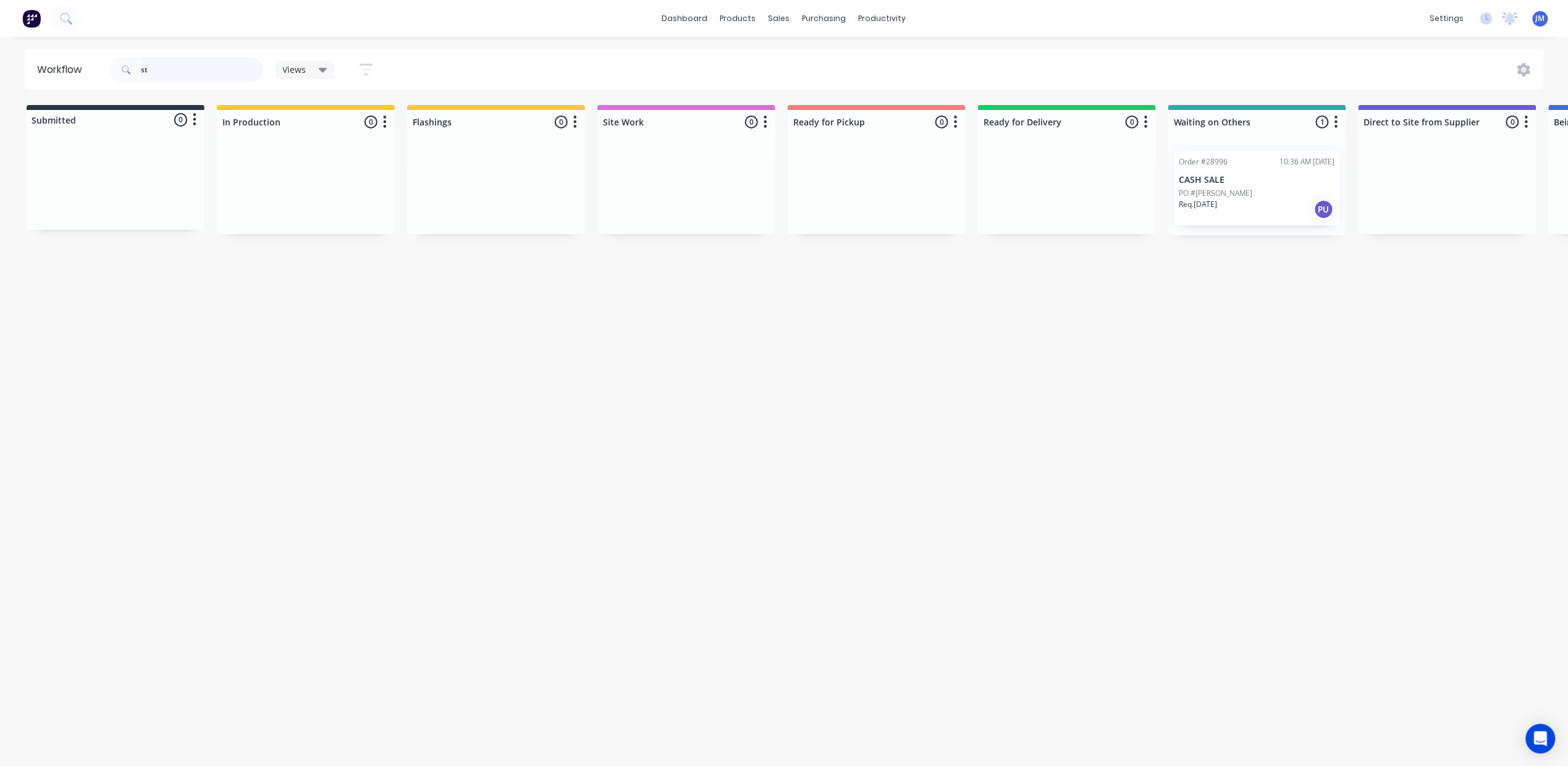
type input "s"
drag, startPoint x: 881, startPoint y: 293, endPoint x: 865, endPoint y: 280, distance: 20.6
click at [880, 293] on div "Mark as Picked Up" at bounding box center [905, 295] width 124 height 25
drag, startPoint x: 193, startPoint y: 68, endPoint x: 189, endPoint y: 53, distance: 15.5
click at [193, 67] on input "28991" at bounding box center [202, 70] width 122 height 25
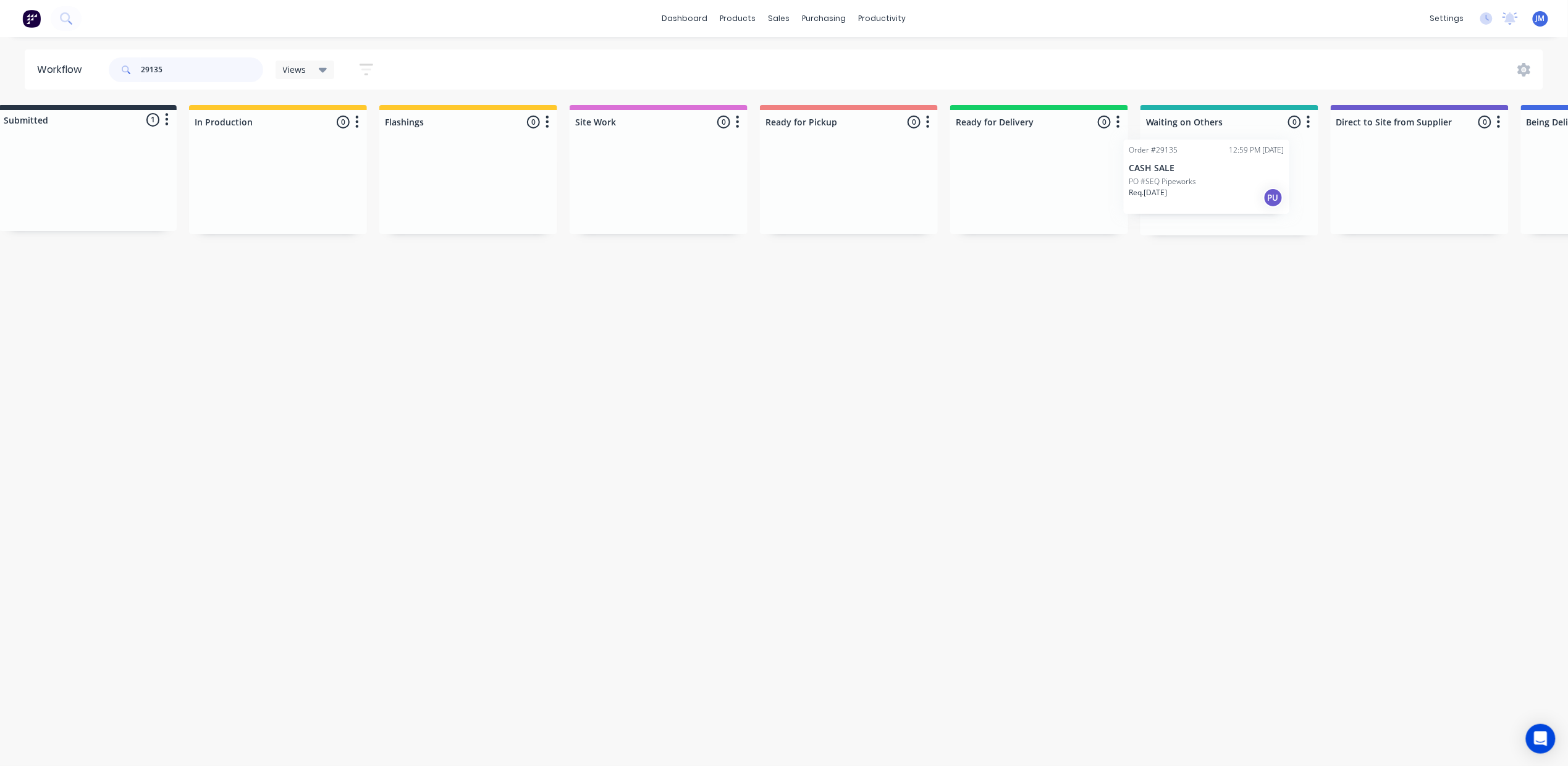
drag, startPoint x: 215, startPoint y: 198, endPoint x: 1241, endPoint y: 190, distance: 1026.0
click at [1241, 190] on div "Submitted 1 Status colour #273444 hex #273444 Save Cancel Summaries Total order…" at bounding box center [1082, 170] width 2240 height 130
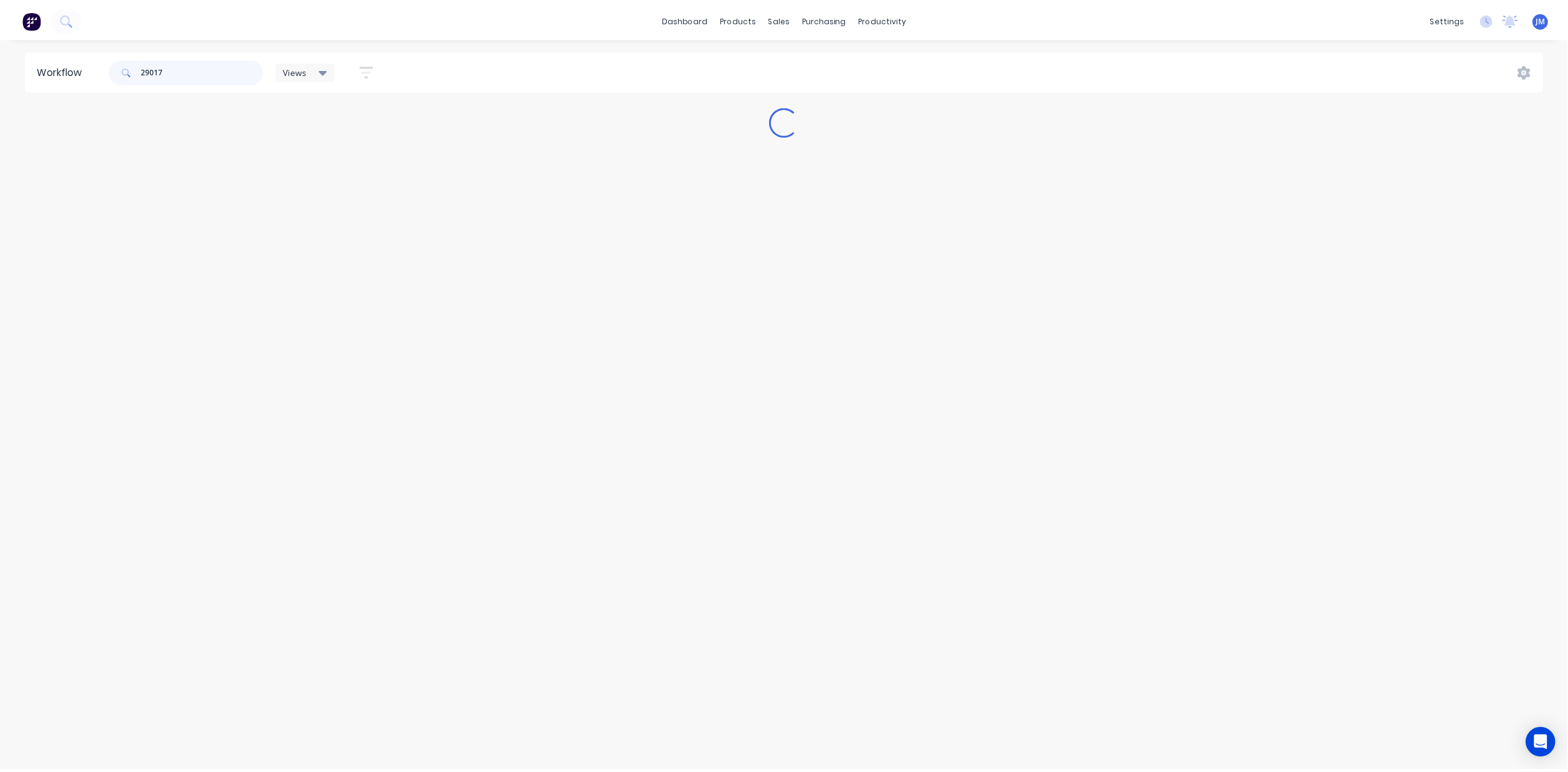
scroll to position [0, 0]
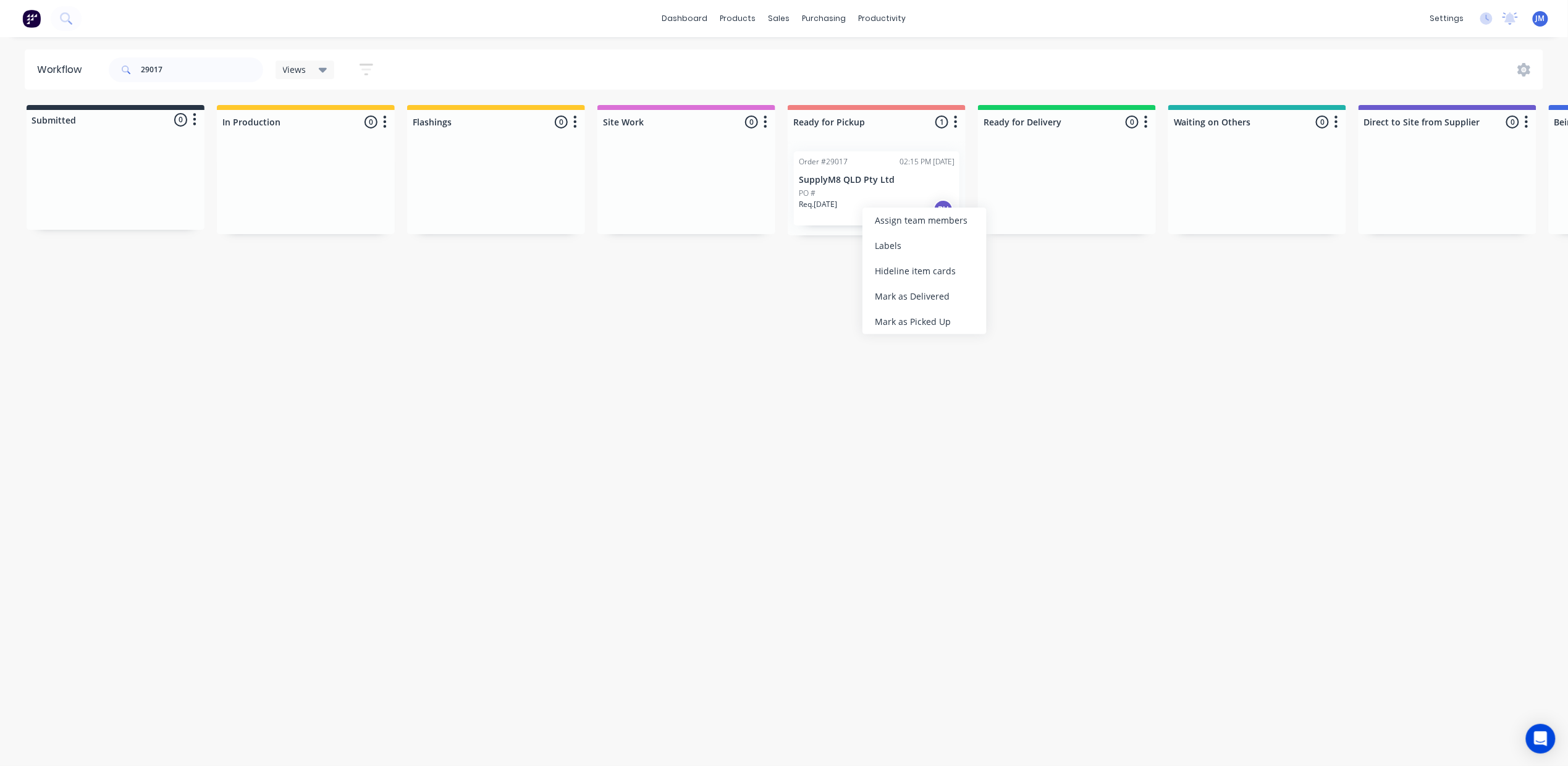
drag, startPoint x: 897, startPoint y: 315, endPoint x: 864, endPoint y: 295, distance: 38.6
click at [897, 315] on div "Mark as Picked Up" at bounding box center [925, 321] width 124 height 25
click at [177, 69] on input "29017" at bounding box center [202, 70] width 122 height 25
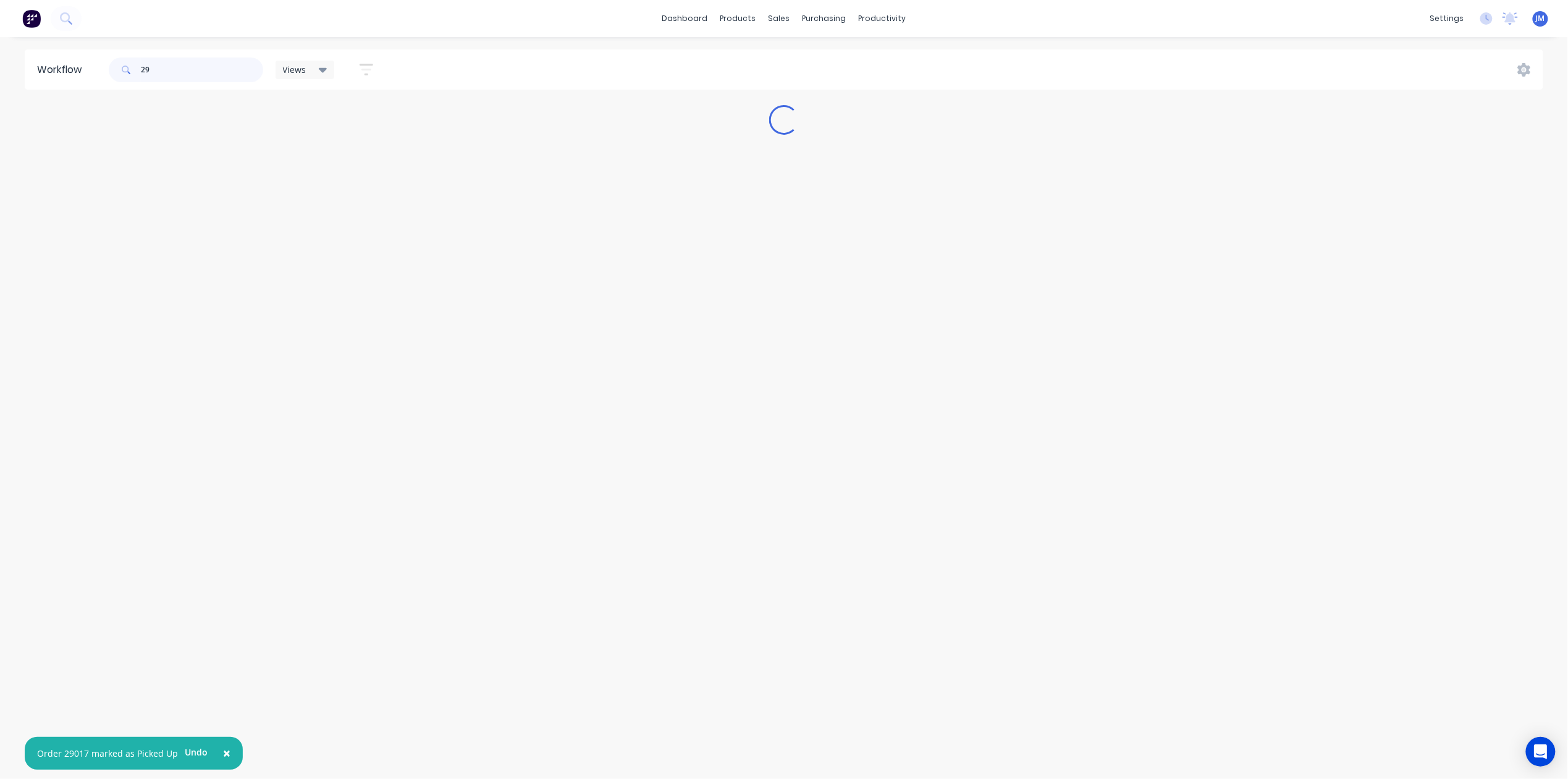
type input "2"
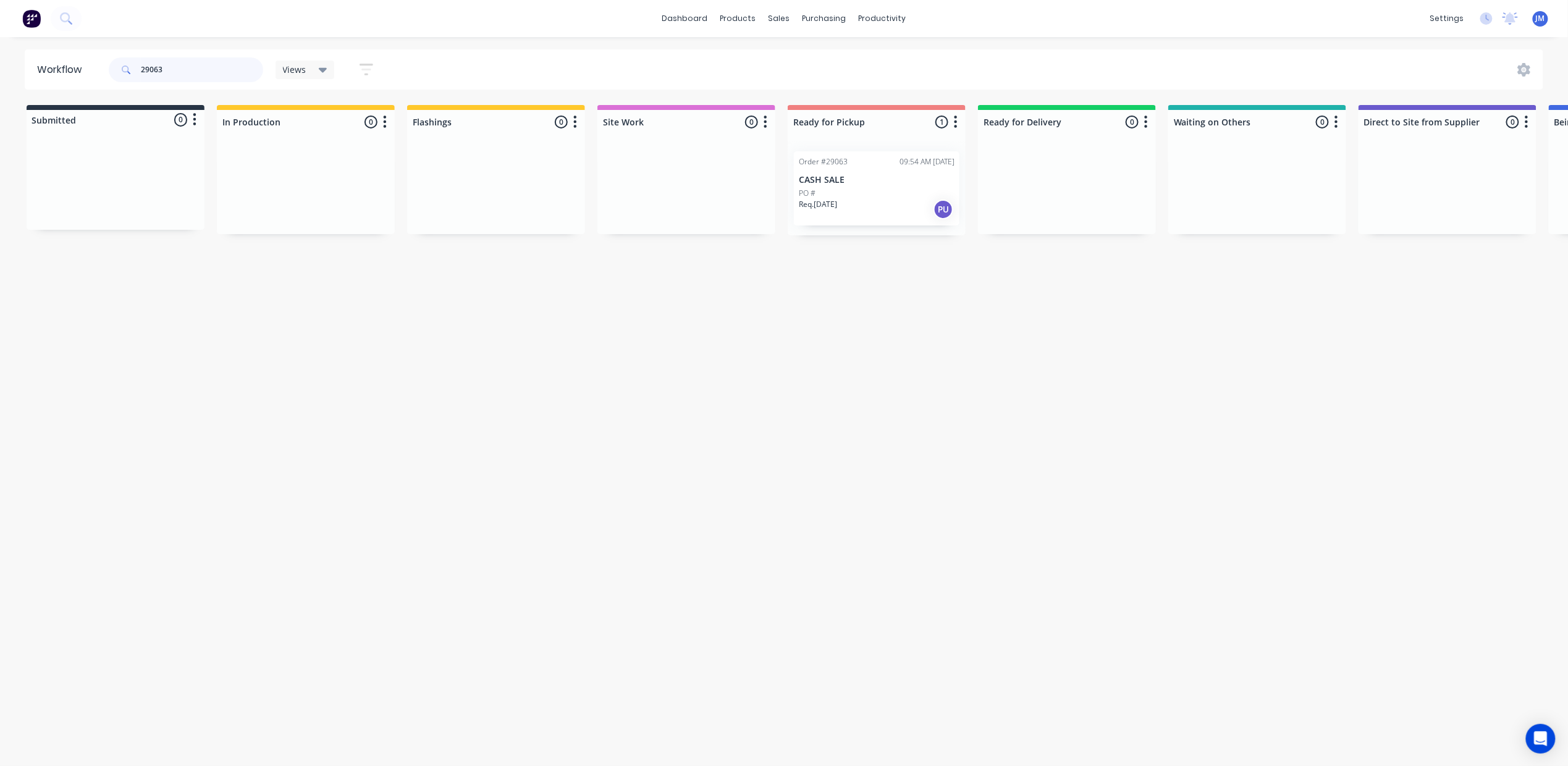
drag, startPoint x: 841, startPoint y: 200, endPoint x: 846, endPoint y: 195, distance: 7.1
click at [844, 196] on div "Order #29063 09:54 AM 03/10/25 CASH SALE PO # Req. 09/10/25 PU" at bounding box center [876, 188] width 178 height 94
click at [844, 182] on p "CASH SALE" at bounding box center [876, 180] width 156 height 11
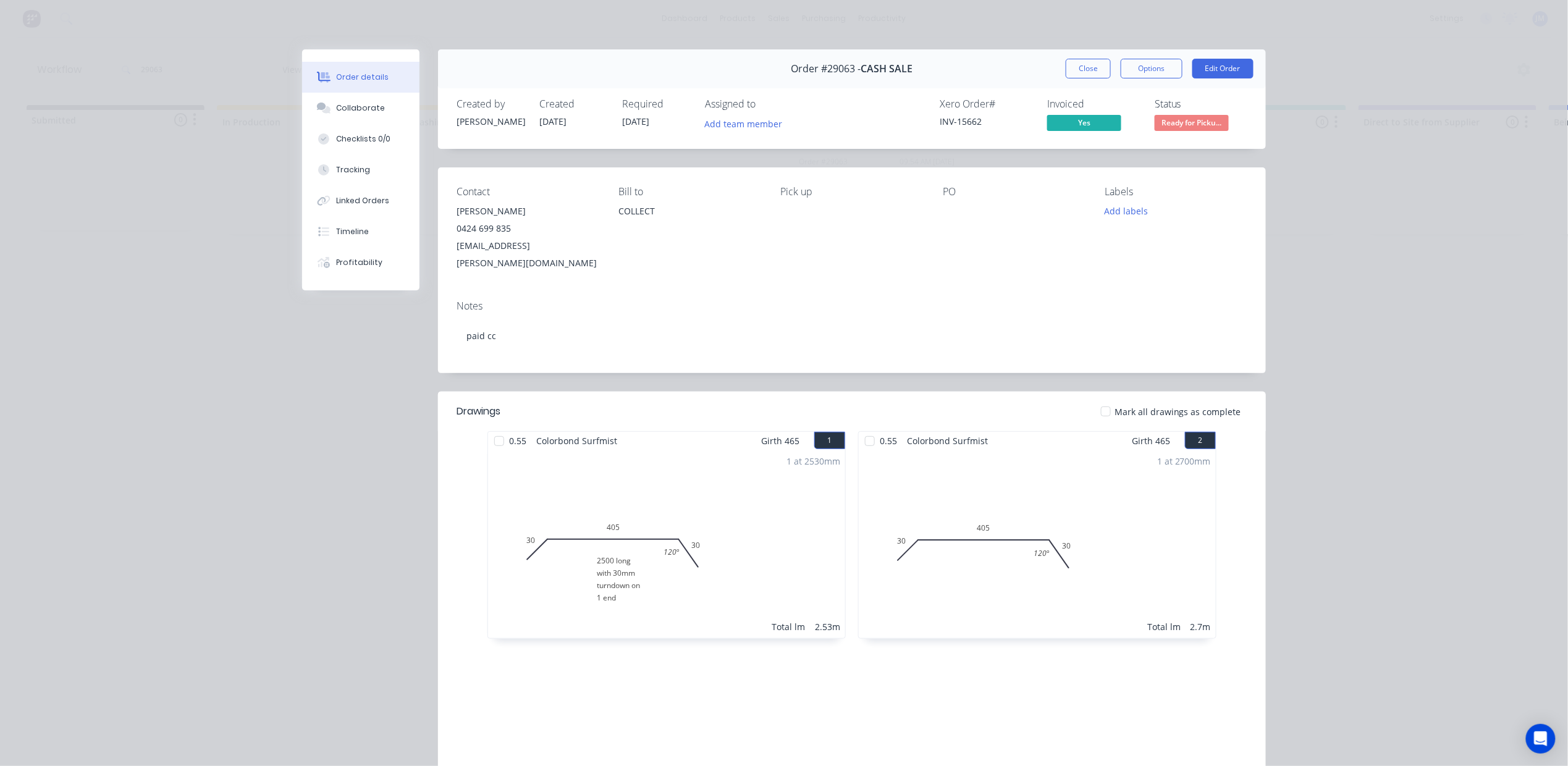
click at [1071, 80] on div "Order #29063 - CASH SALE Close Options Edit Order" at bounding box center [851, 69] width 828 height 39
click at [1069, 73] on button "Close" at bounding box center [1088, 68] width 45 height 20
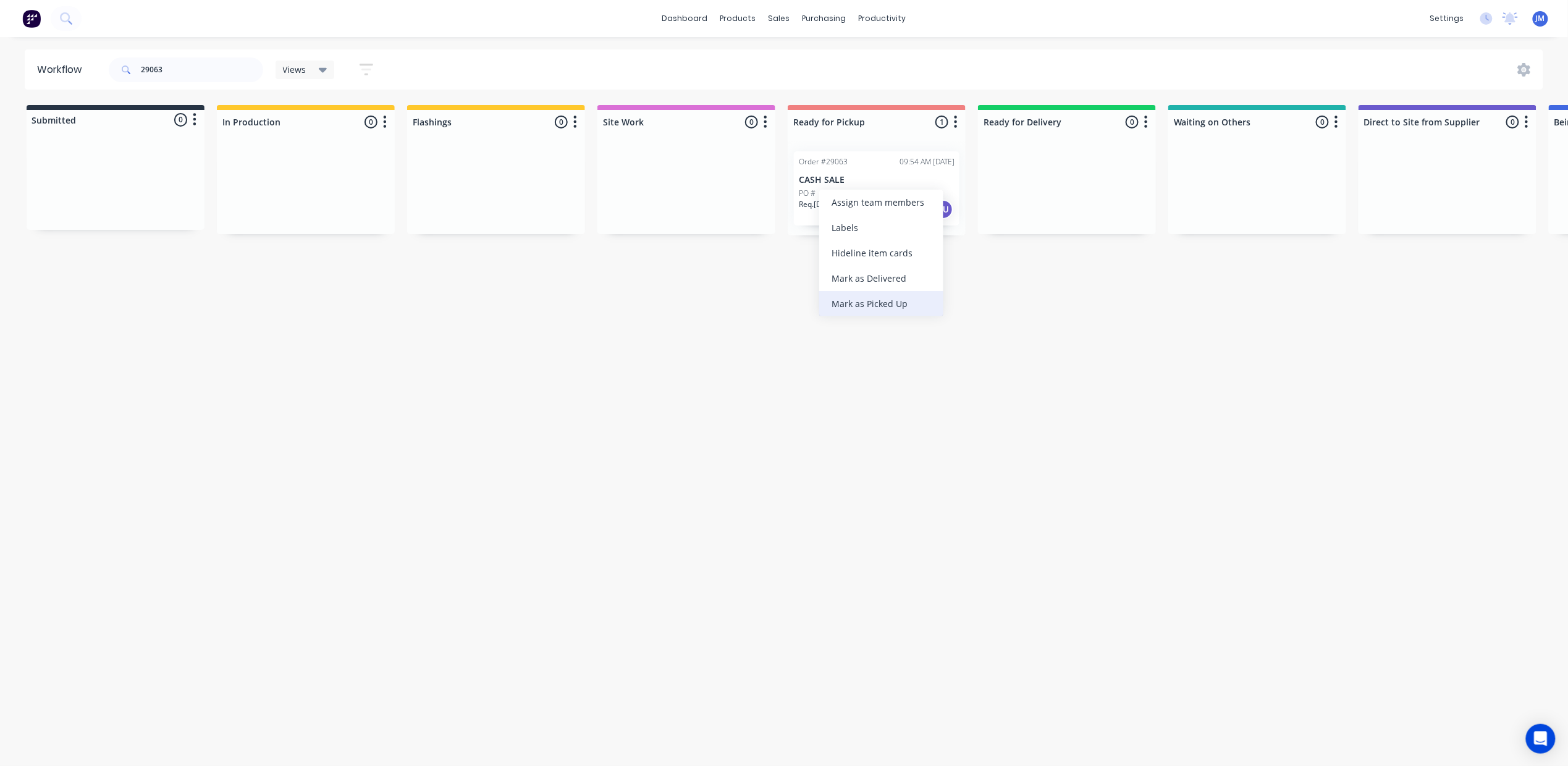
click at [917, 292] on div "Mark as Picked Up" at bounding box center [881, 303] width 124 height 25
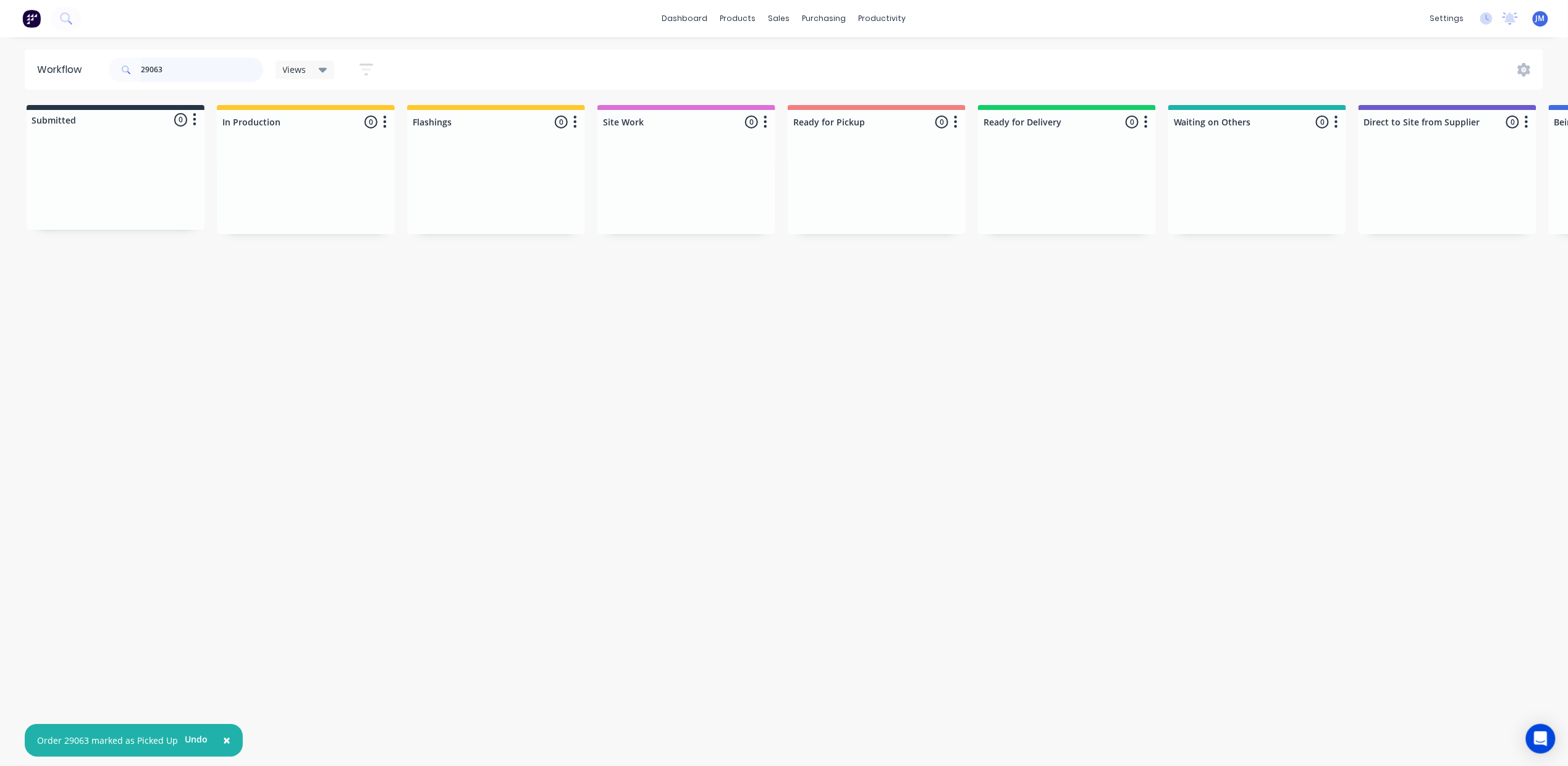
click at [173, 65] on input "29063" at bounding box center [202, 70] width 122 height 25
drag, startPoint x: 939, startPoint y: 322, endPoint x: 903, endPoint y: 317, distance: 36.3
click at [938, 322] on div "Mark as Picked Up" at bounding box center [939, 331] width 124 height 25
click at [179, 60] on input "28662" at bounding box center [202, 70] width 122 height 25
type input "2"
